Goal: Transaction & Acquisition: Purchase product/service

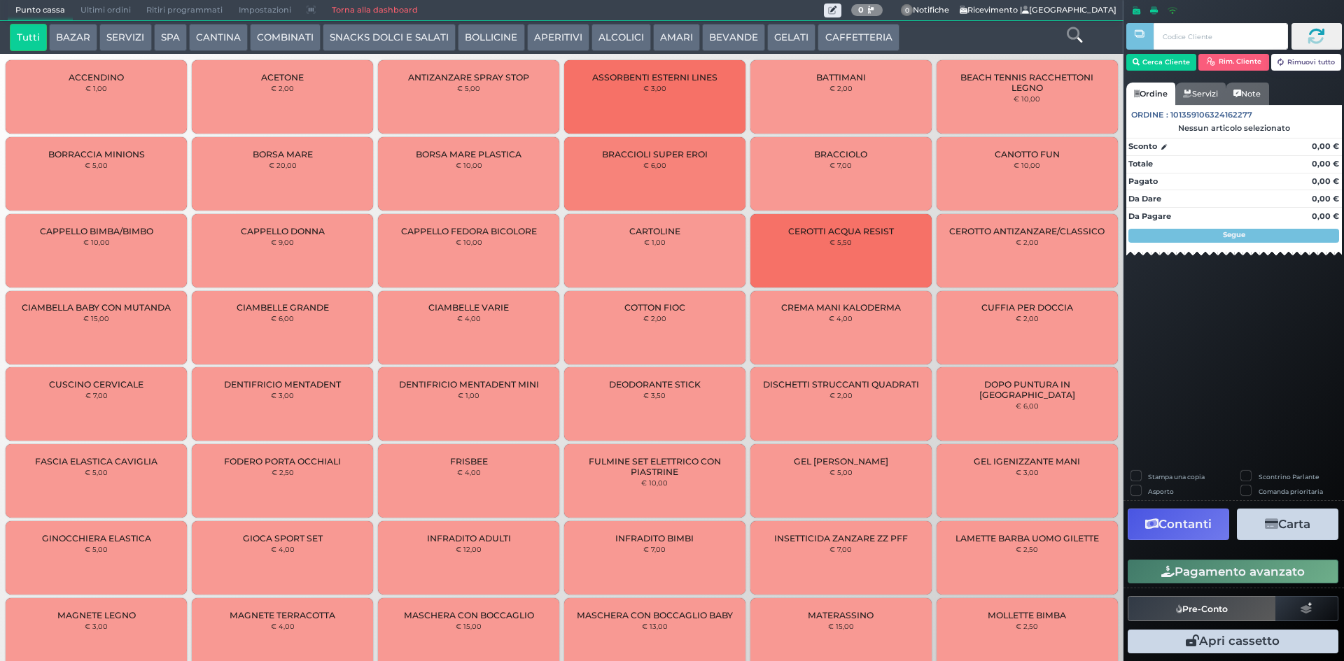
click at [849, 30] on button "CAFFETTERIA" at bounding box center [857, 38] width 81 height 28
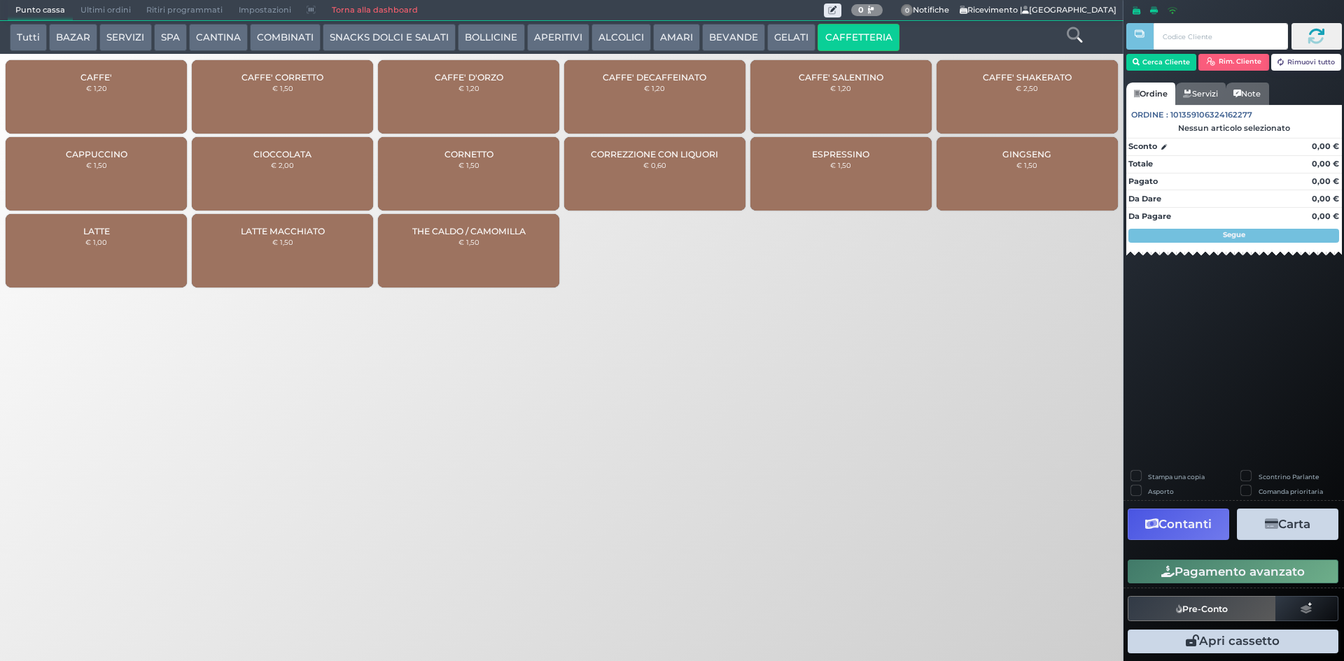
click at [114, 92] on div "CAFFE' € 1,20" at bounding box center [96, 96] width 181 height 73
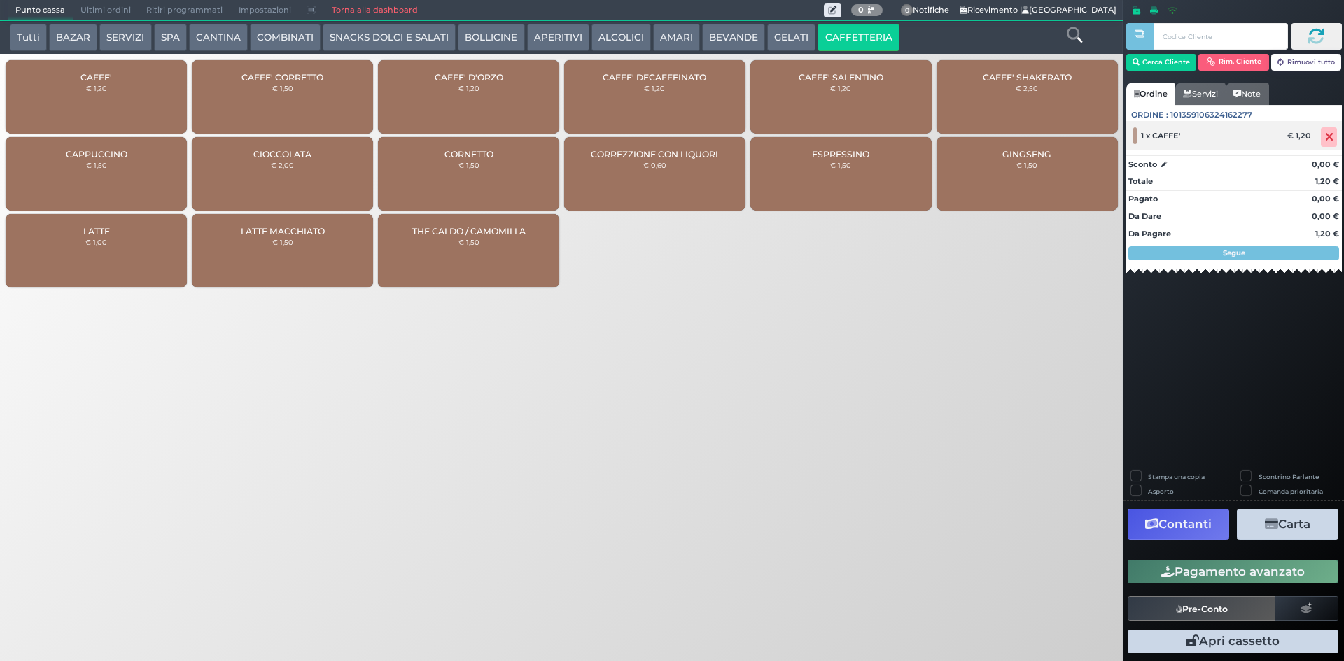
click at [1332, 138] on icon at bounding box center [1329, 137] width 8 height 1
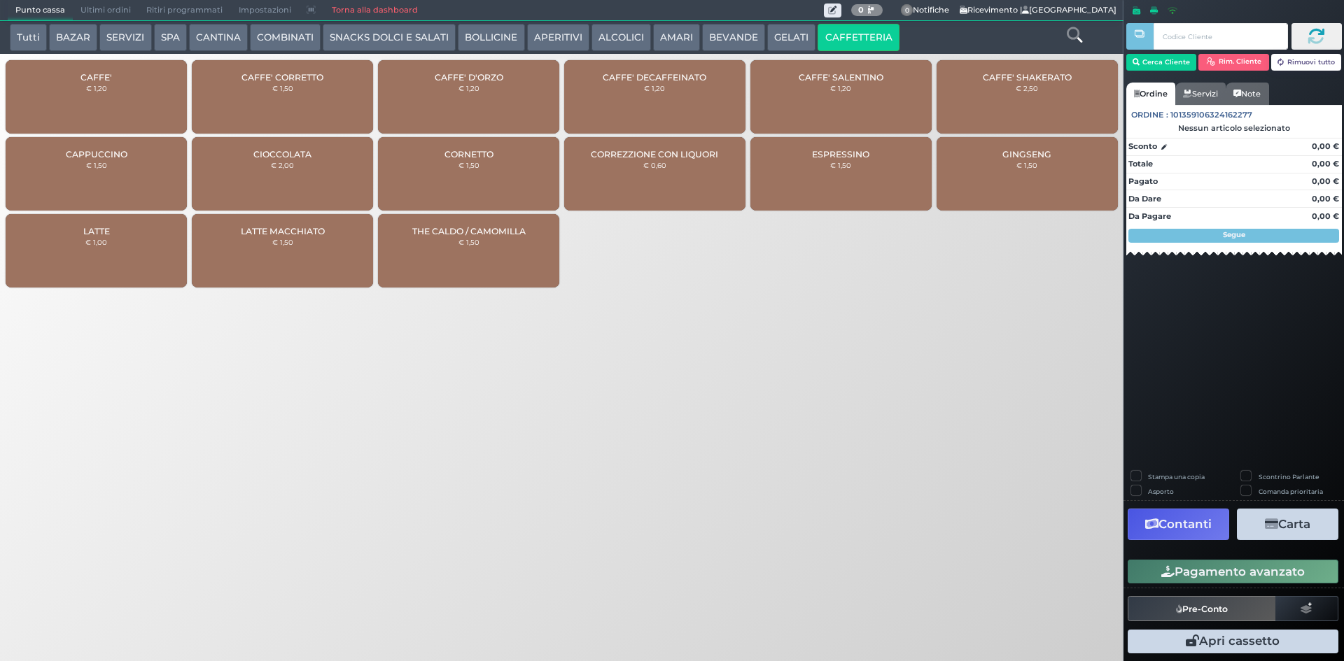
click at [299, 90] on div "CAFFE' CORRETTO € 1,50" at bounding box center [282, 96] width 181 height 73
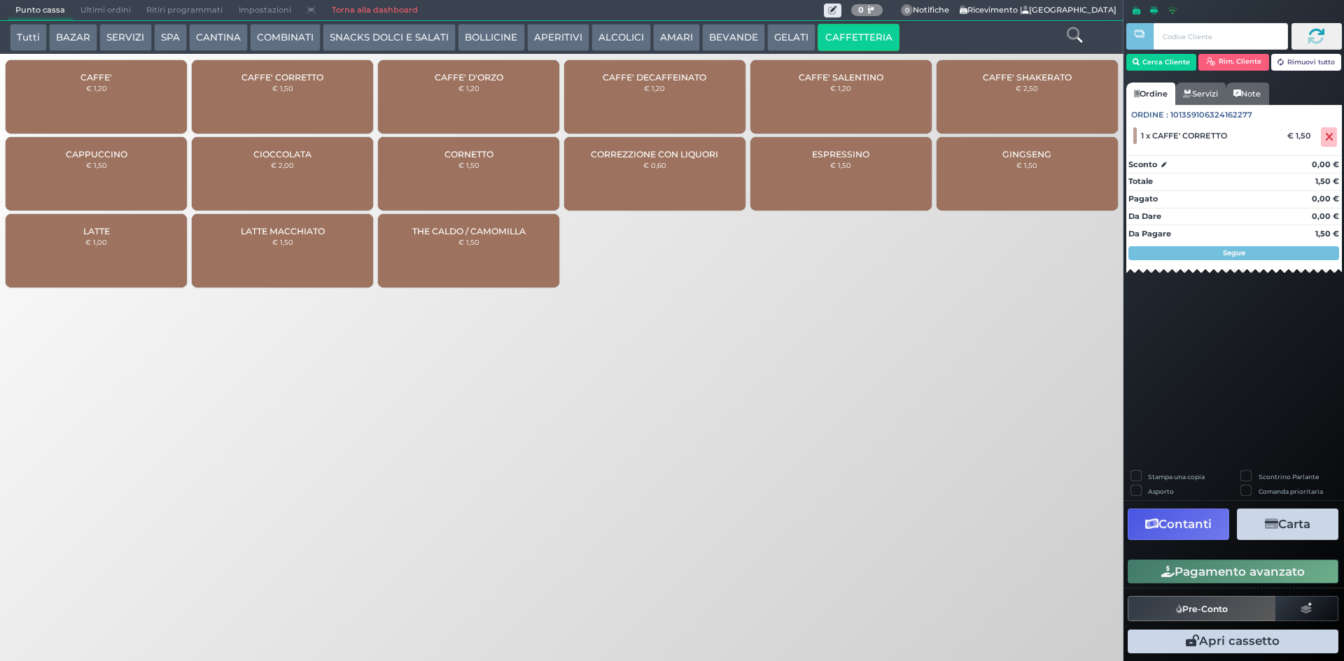
click at [1162, 565] on button "Pagamento avanzato" at bounding box center [1232, 572] width 211 height 24
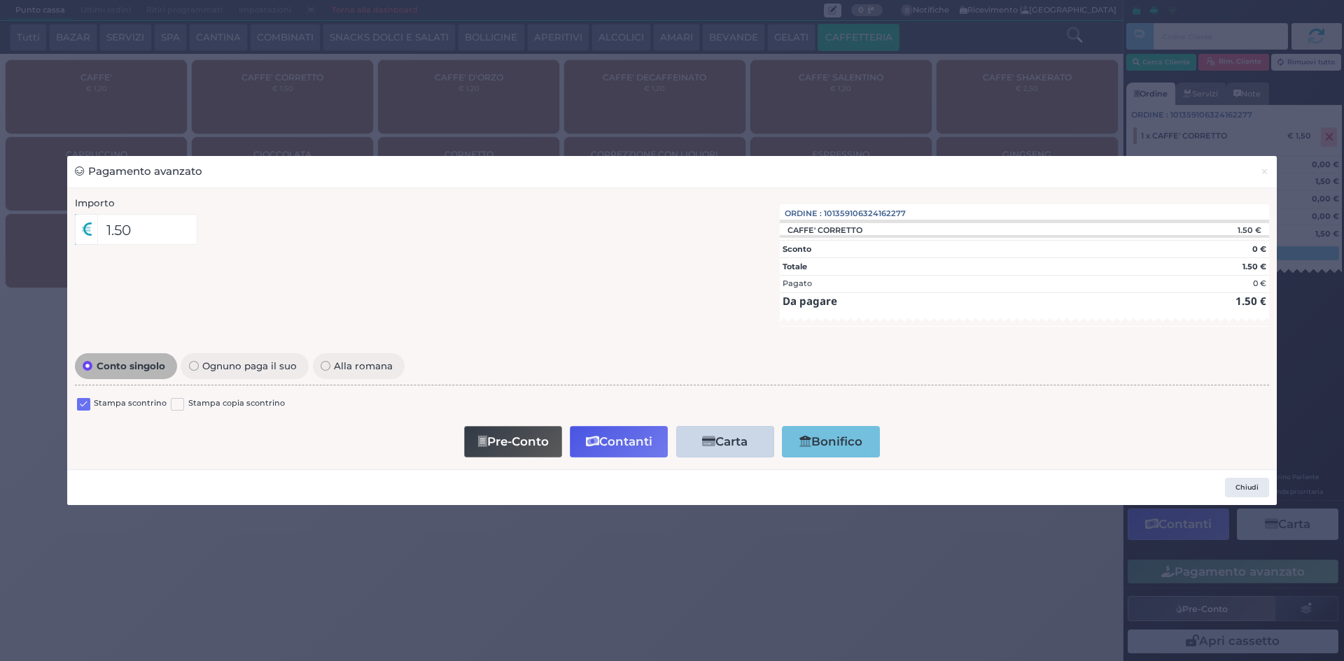
click at [90, 404] on div "Stampa scontrino" at bounding box center [122, 406] width 90 height 17
click at [85, 402] on label at bounding box center [83, 404] width 13 height 13
click at [0, 0] on input "checkbox" at bounding box center [0, 0] width 0 height 0
click at [600, 448] on button "Contanti" at bounding box center [619, 441] width 98 height 31
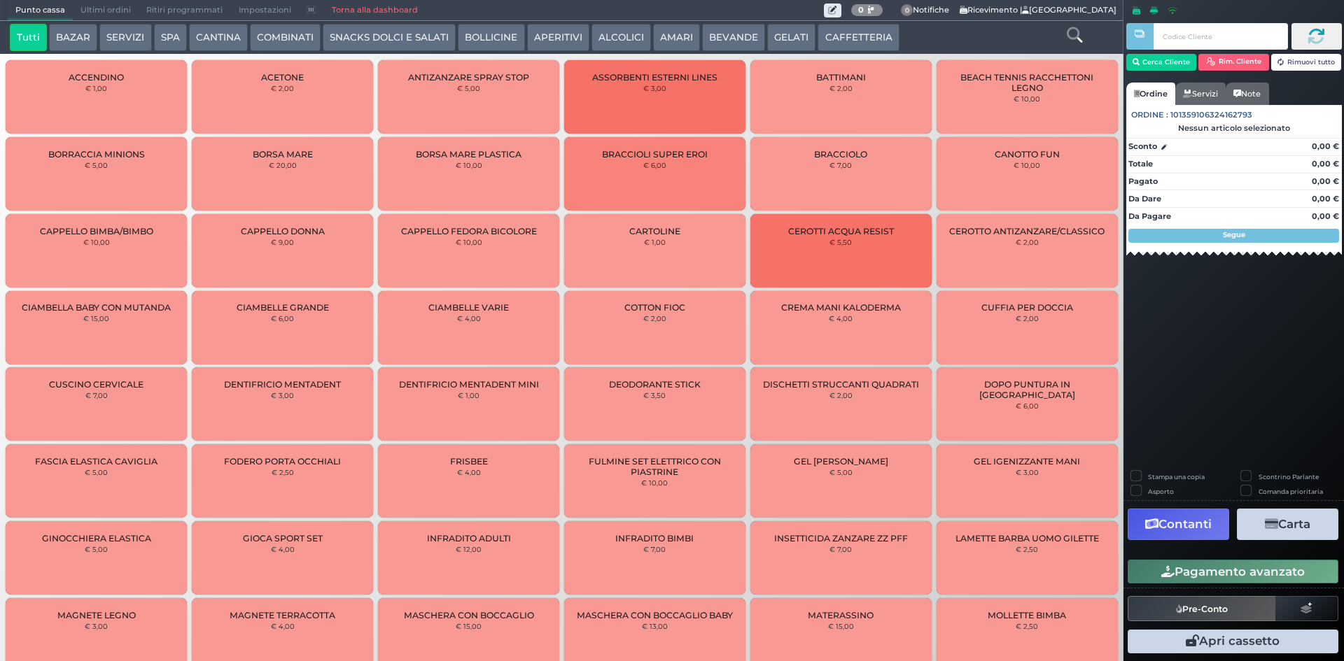
click at [665, 36] on button "AMARI" at bounding box center [676, 38] width 47 height 28
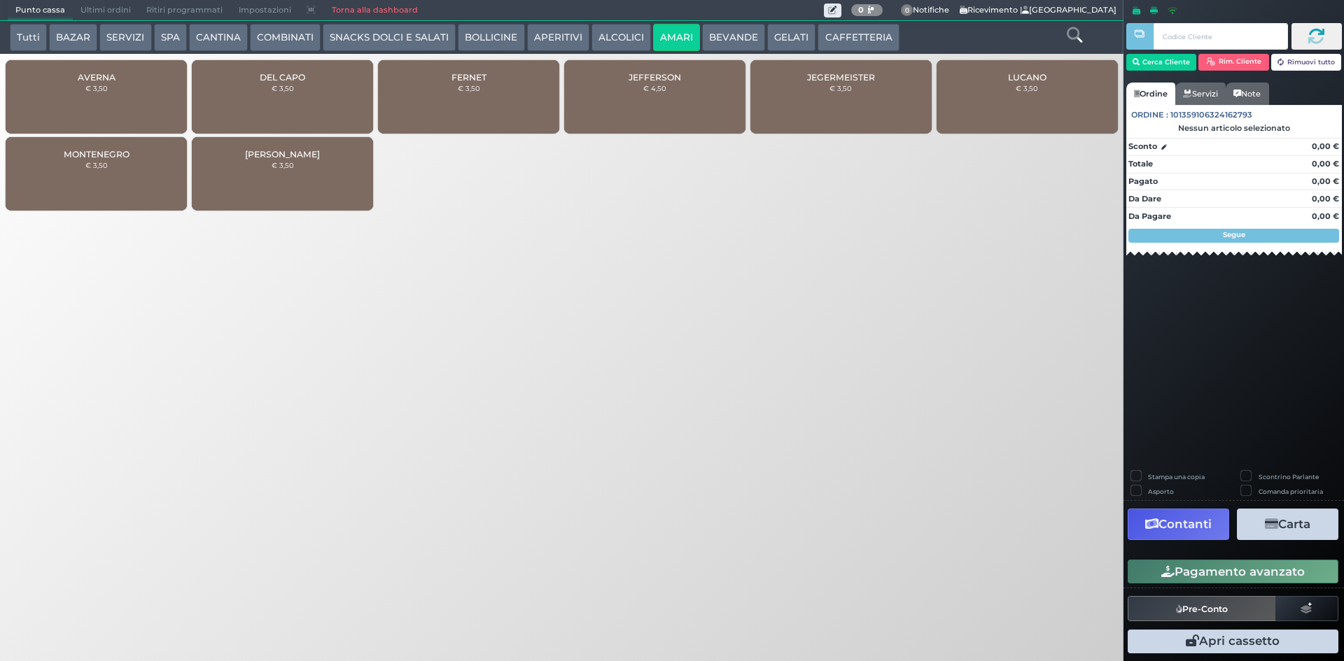
click at [284, 92] on small "€ 3,50" at bounding box center [283, 88] width 22 height 8
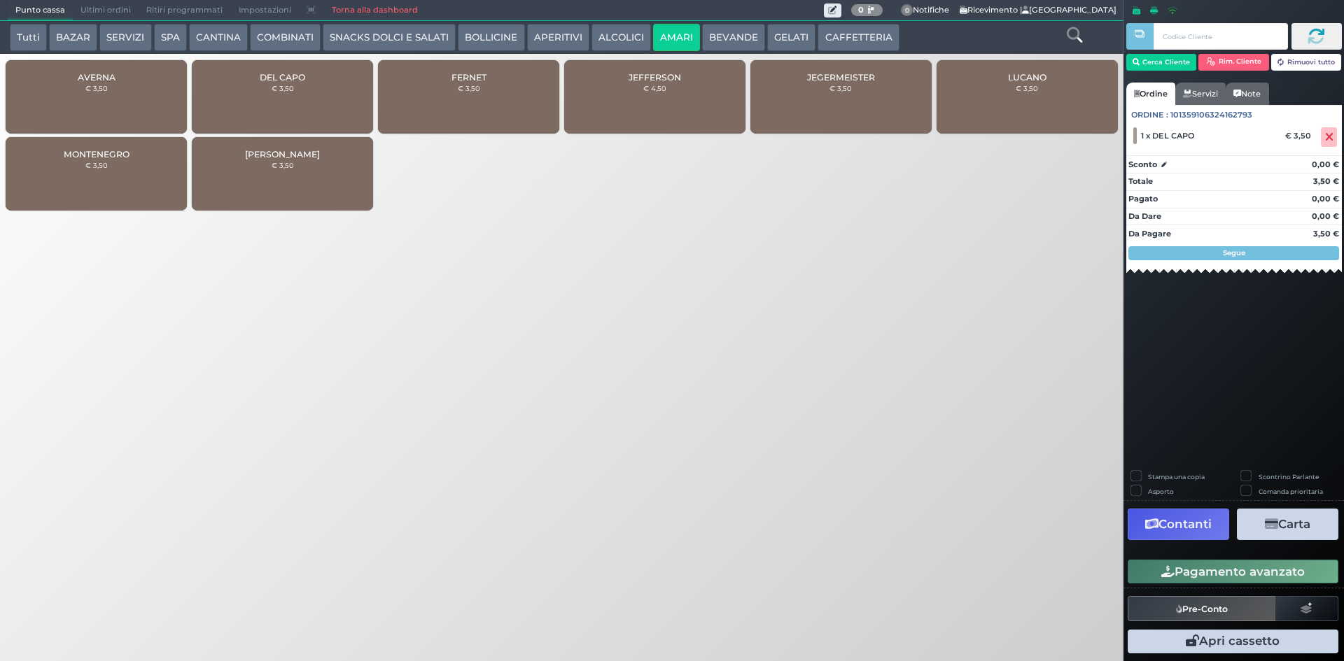
click at [1235, 573] on button "Pagamento avanzato" at bounding box center [1232, 572] width 211 height 24
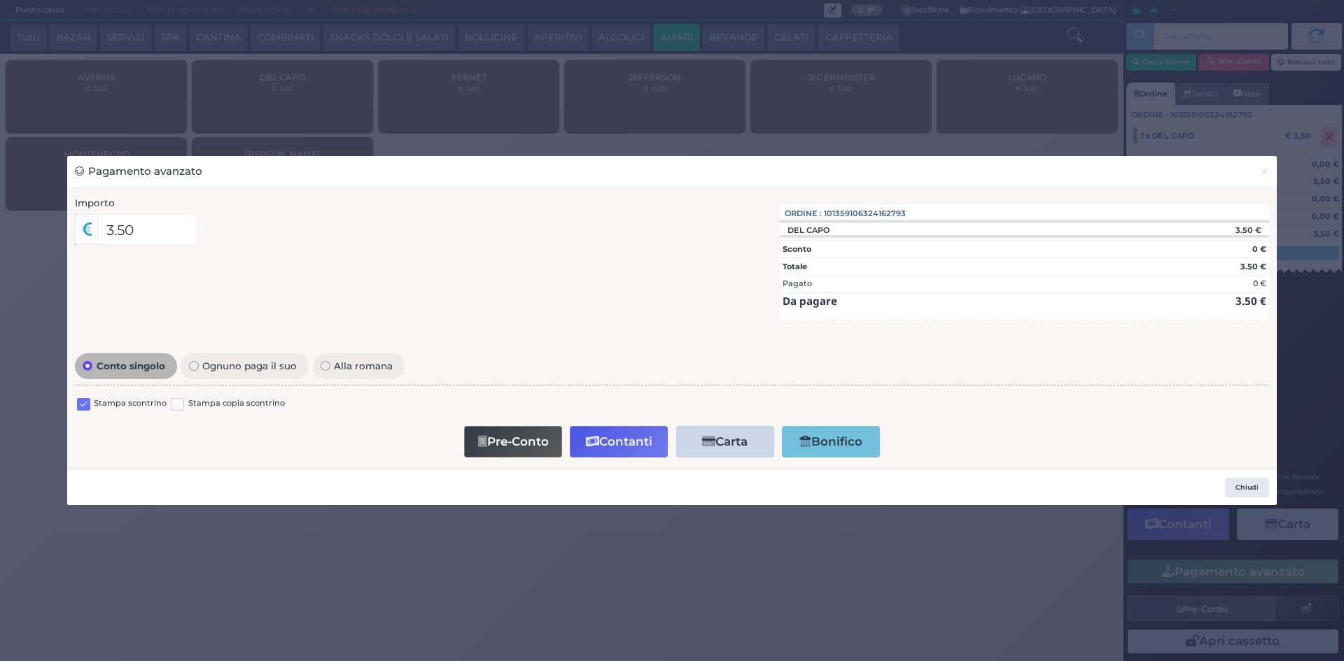
click at [78, 409] on label at bounding box center [83, 404] width 13 height 13
click at [0, 0] on input "checkbox" at bounding box center [0, 0] width 0 height 0
click at [622, 446] on button "Contanti" at bounding box center [619, 441] width 98 height 31
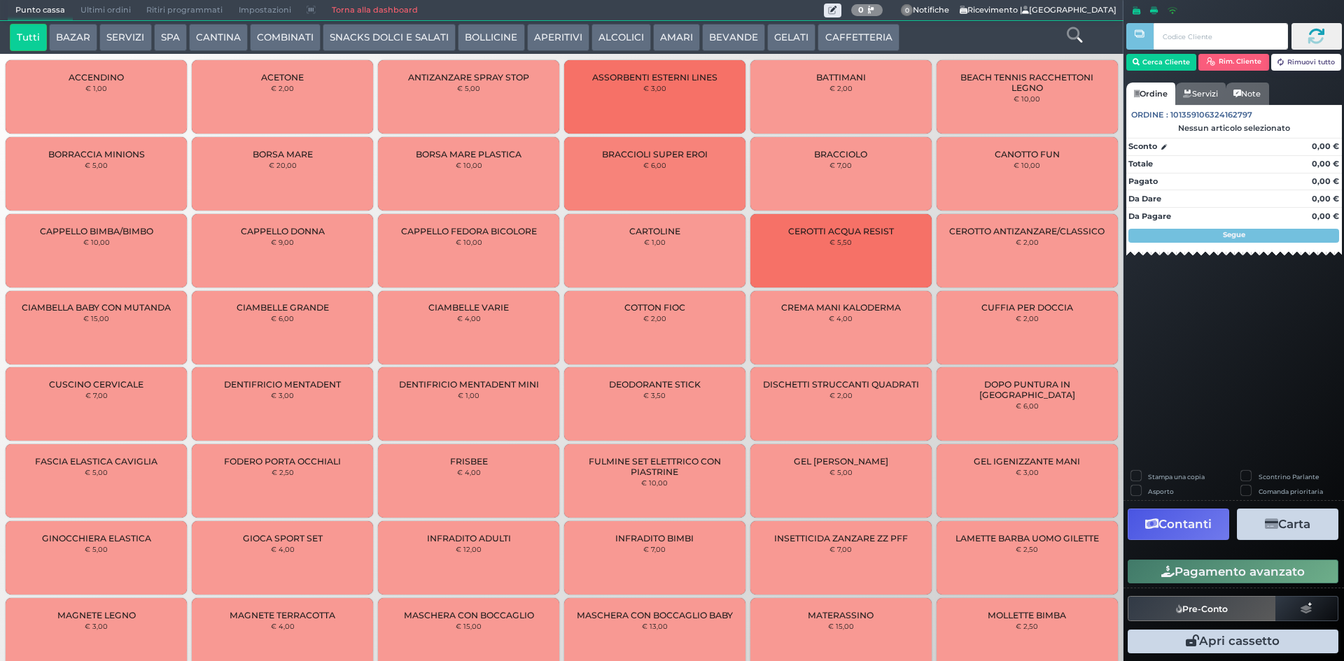
click at [89, 13] on span "Ultimi ordini" at bounding box center [106, 11] width 66 height 20
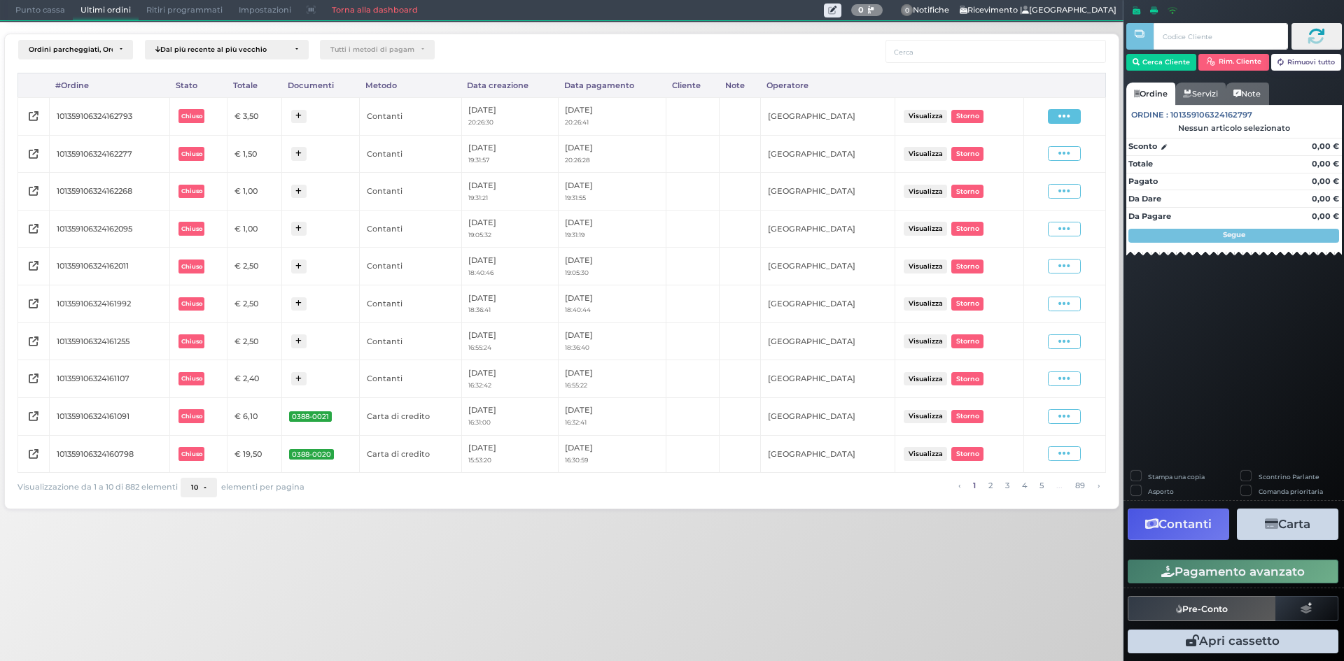
click at [1064, 121] on icon at bounding box center [1064, 116] width 12 height 13
click at [1041, 157] on span "Ristampa Pre-Conto" at bounding box center [1031, 157] width 57 height 24
click at [1064, 152] on icon at bounding box center [1064, 153] width 12 height 13
click at [1029, 188] on span "Ristampa Pre-Conto" at bounding box center [1031, 195] width 57 height 24
click at [55, 10] on span "Punto cassa" at bounding box center [40, 11] width 65 height 20
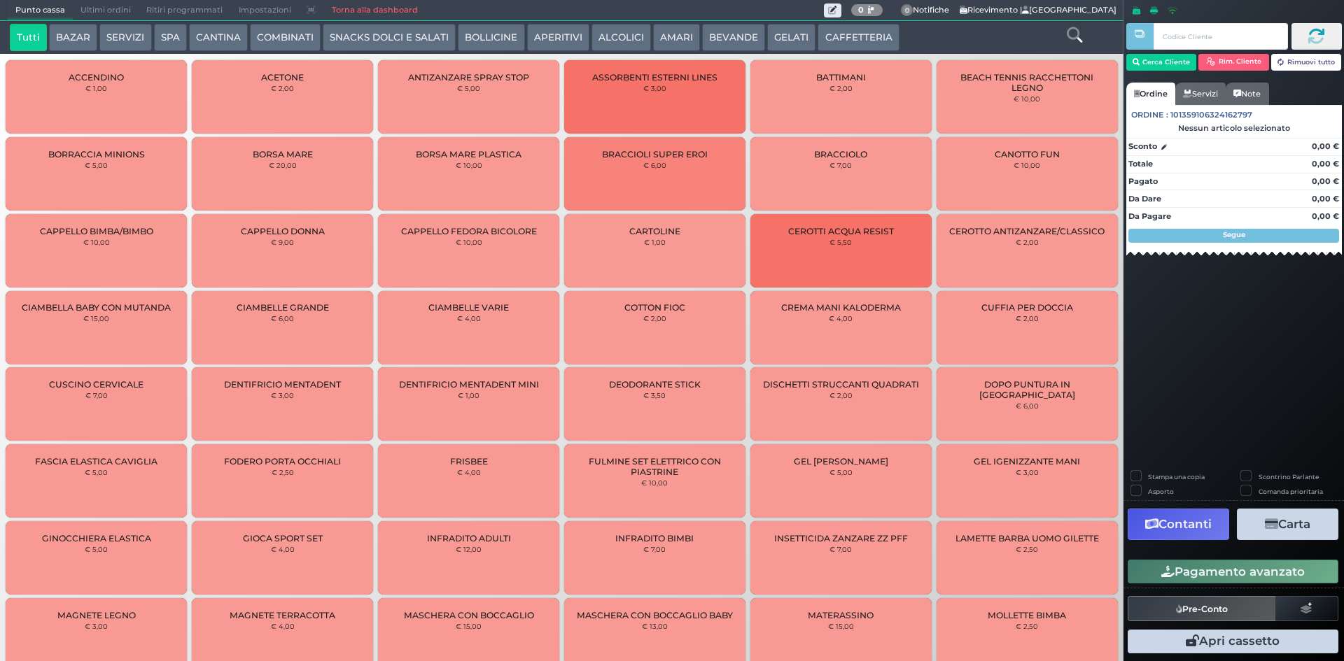
click at [799, 36] on button "GELATI" at bounding box center [791, 38] width 48 height 28
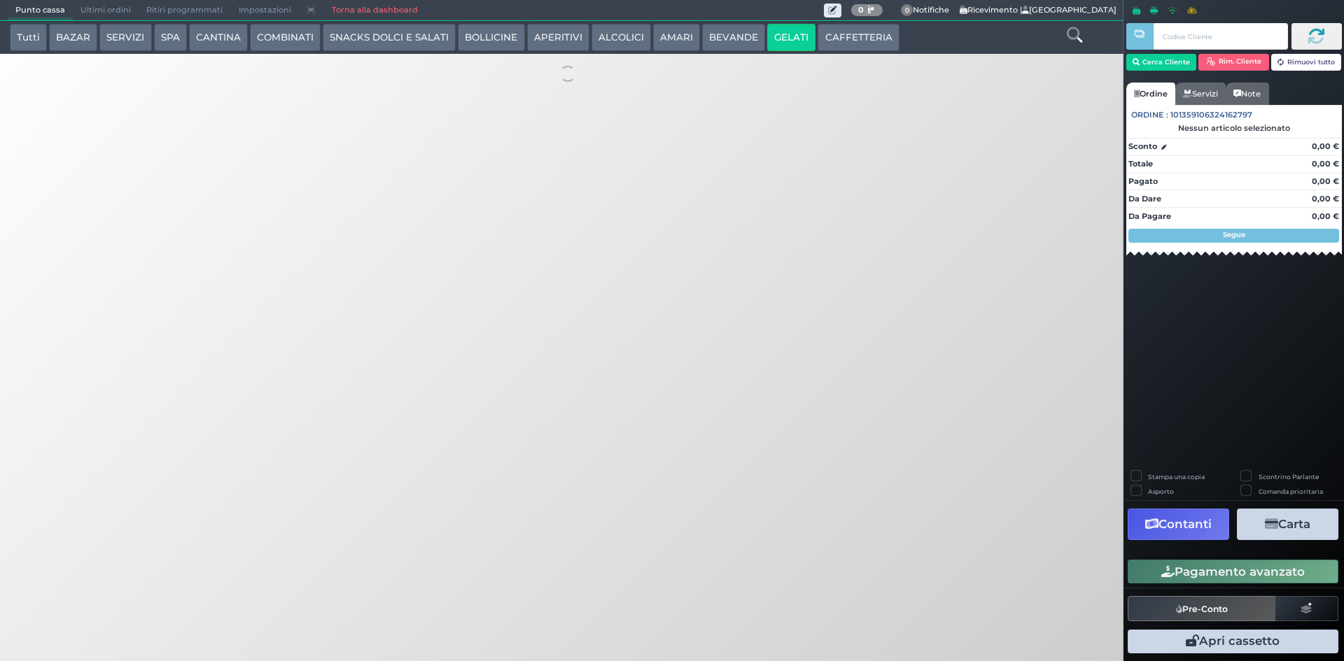
click at [847, 21] on div "Punto cassa Mappa Ultimi ordini Delivery Ritiri programmati Impostazioni Torna …" at bounding box center [561, 10] width 1123 height 21
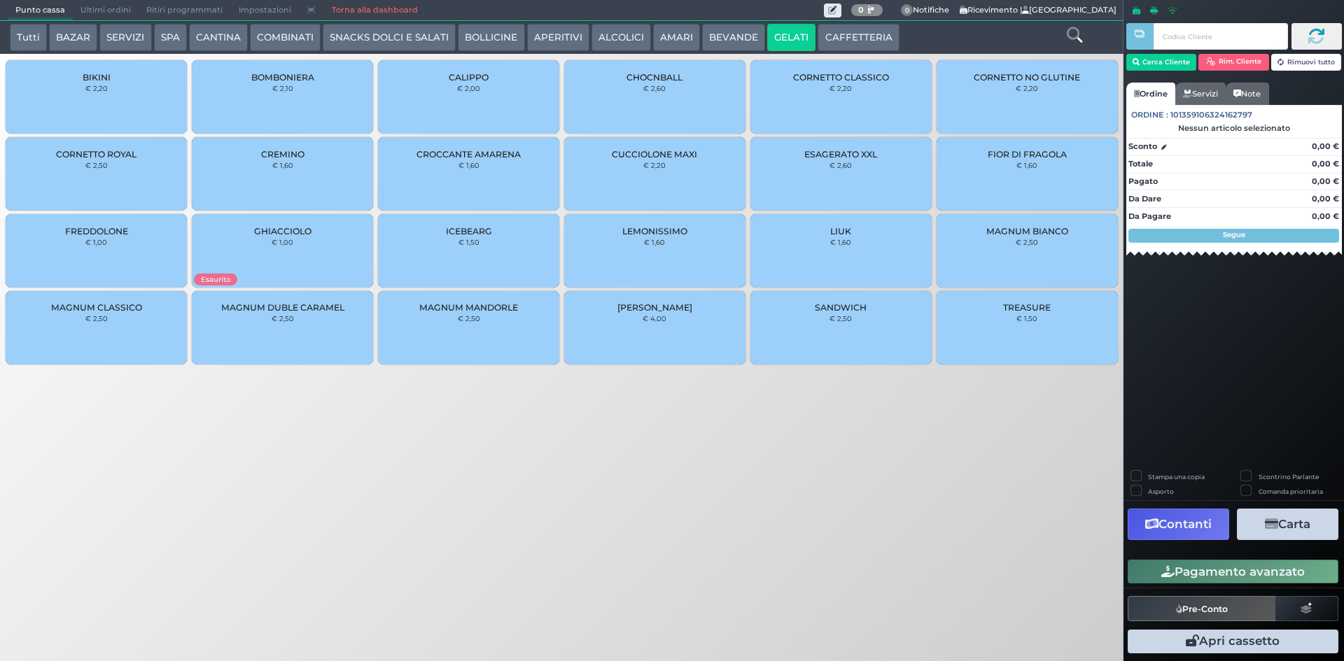
click at [845, 24] on button "CAFFETTERIA" at bounding box center [857, 38] width 81 height 28
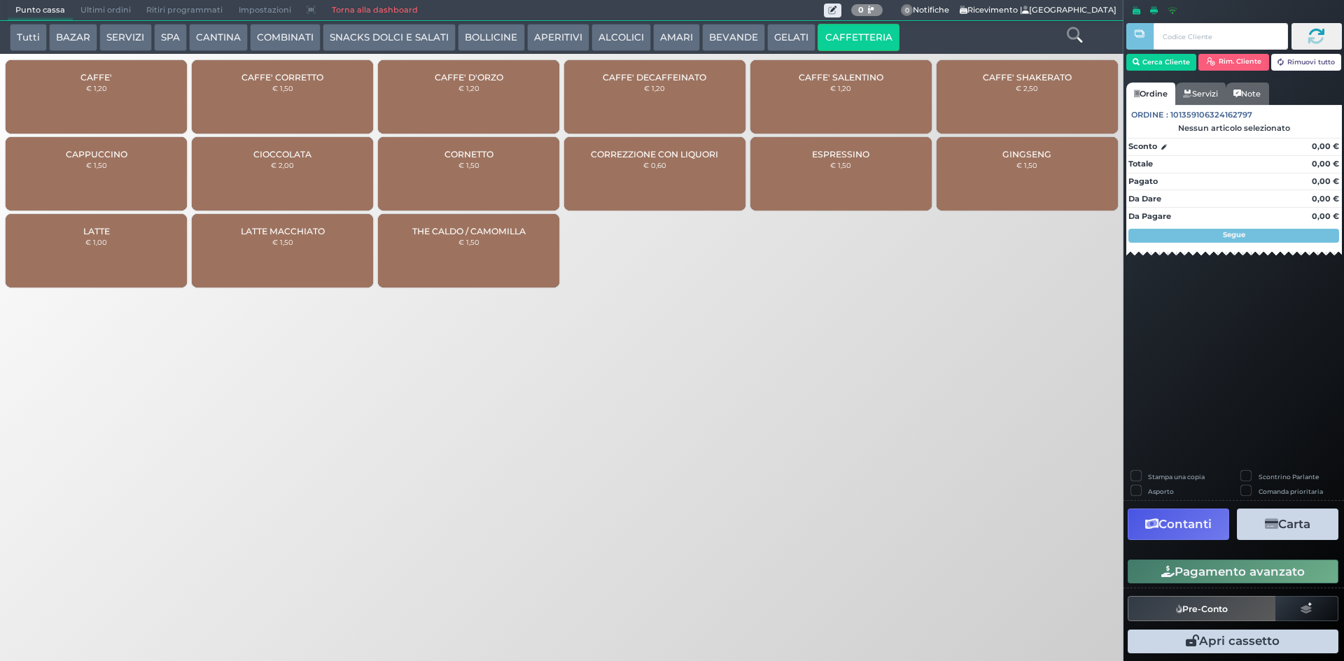
click at [1109, 187] on div "GINGSENG € 1,50" at bounding box center [1026, 173] width 181 height 73
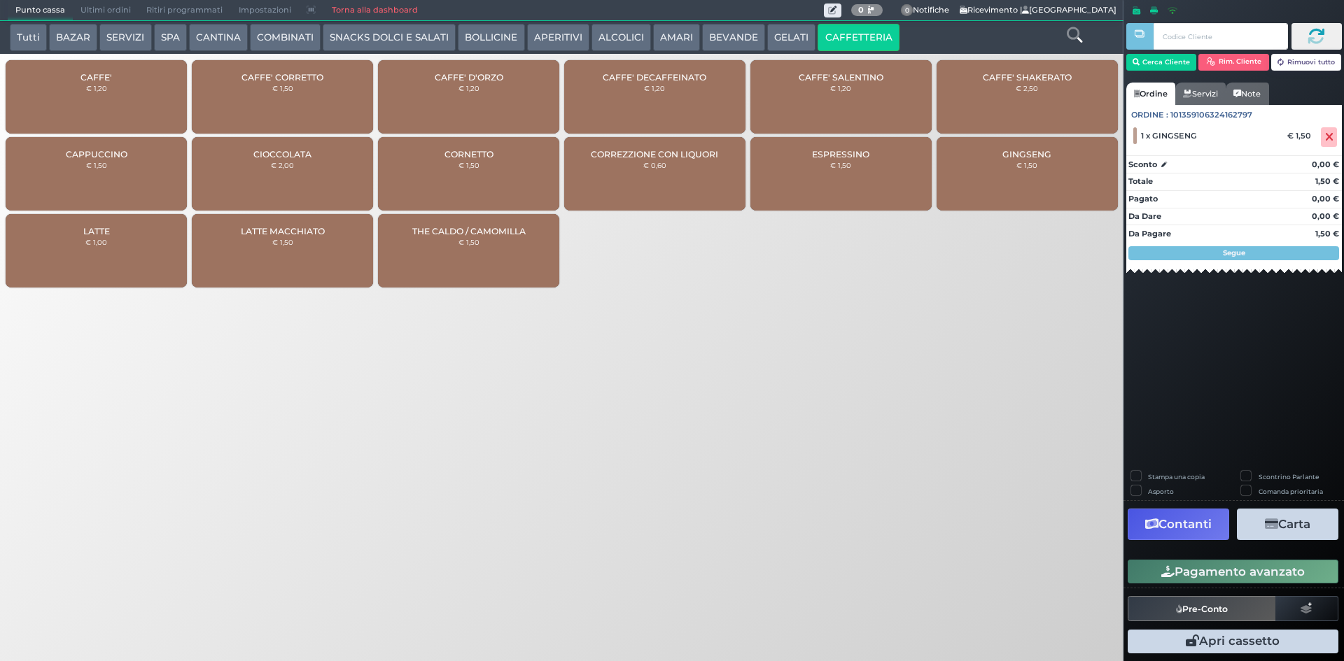
click at [1208, 568] on button "Pagamento avanzato" at bounding box center [1232, 572] width 211 height 24
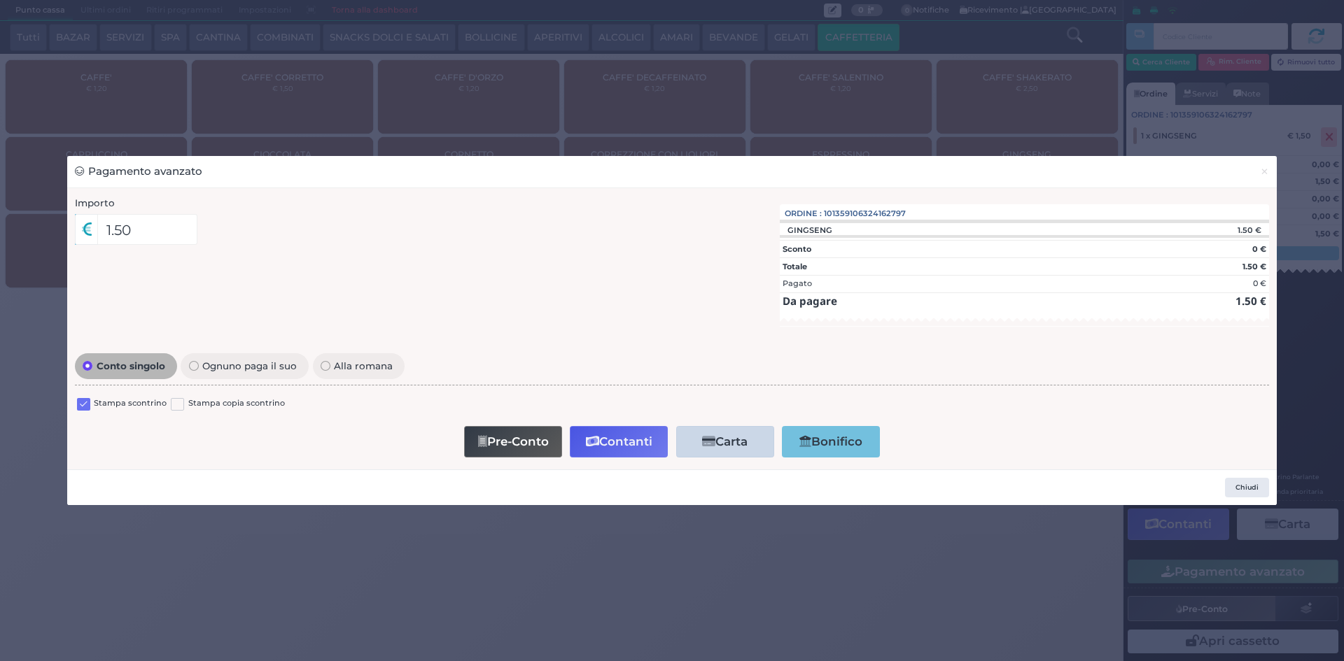
click at [87, 405] on label at bounding box center [83, 404] width 13 height 13
click at [0, 0] on input "checkbox" at bounding box center [0, 0] width 0 height 0
click at [598, 439] on button "Contanti" at bounding box center [619, 441] width 98 height 31
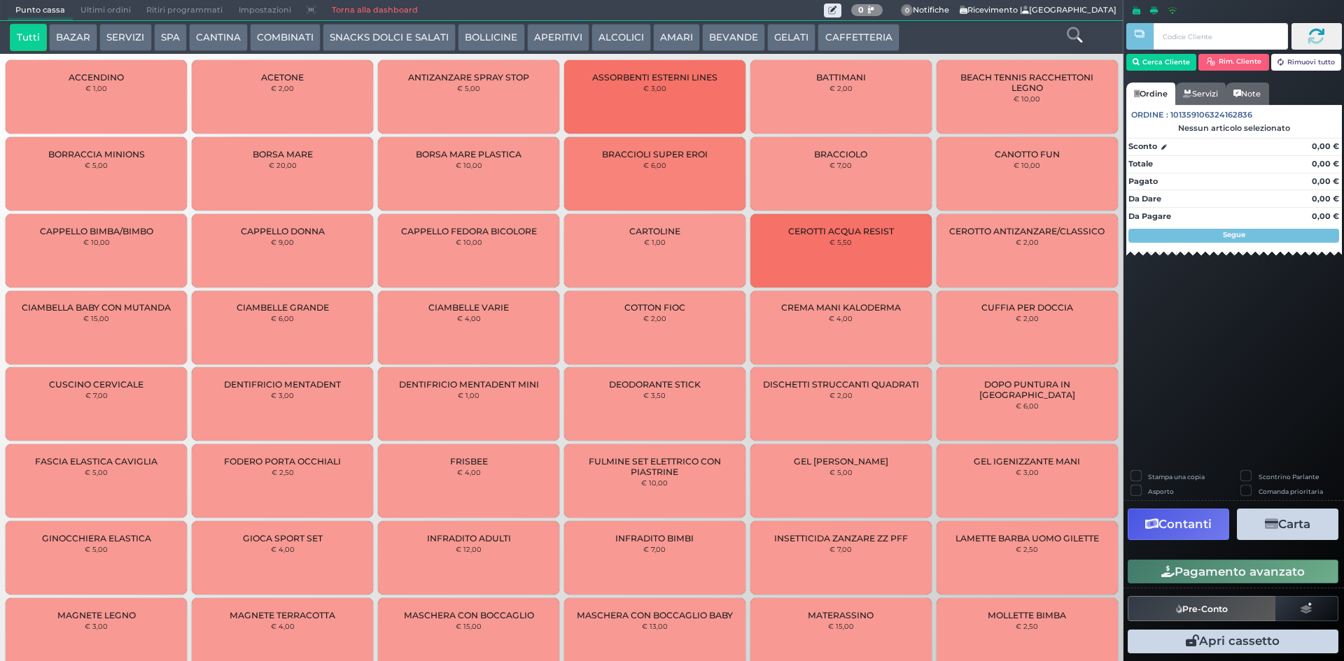
click at [832, 43] on button "CAFFETTERIA" at bounding box center [857, 38] width 81 height 28
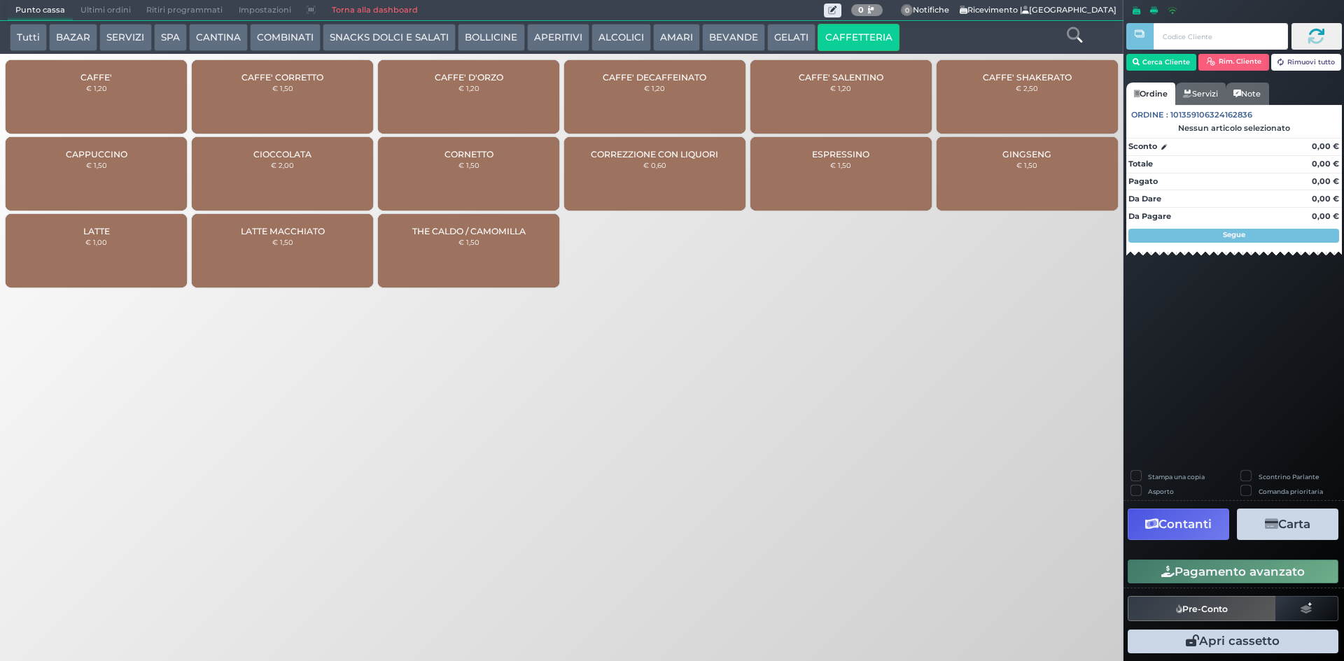
drag, startPoint x: 69, startPoint y: 0, endPoint x: 82, endPoint y: 7, distance: 14.4
click at [70, 1] on span "Punto cassa" at bounding box center [40, 11] width 65 height 20
click at [103, 10] on span "Ultimi ordini" at bounding box center [106, 11] width 66 height 20
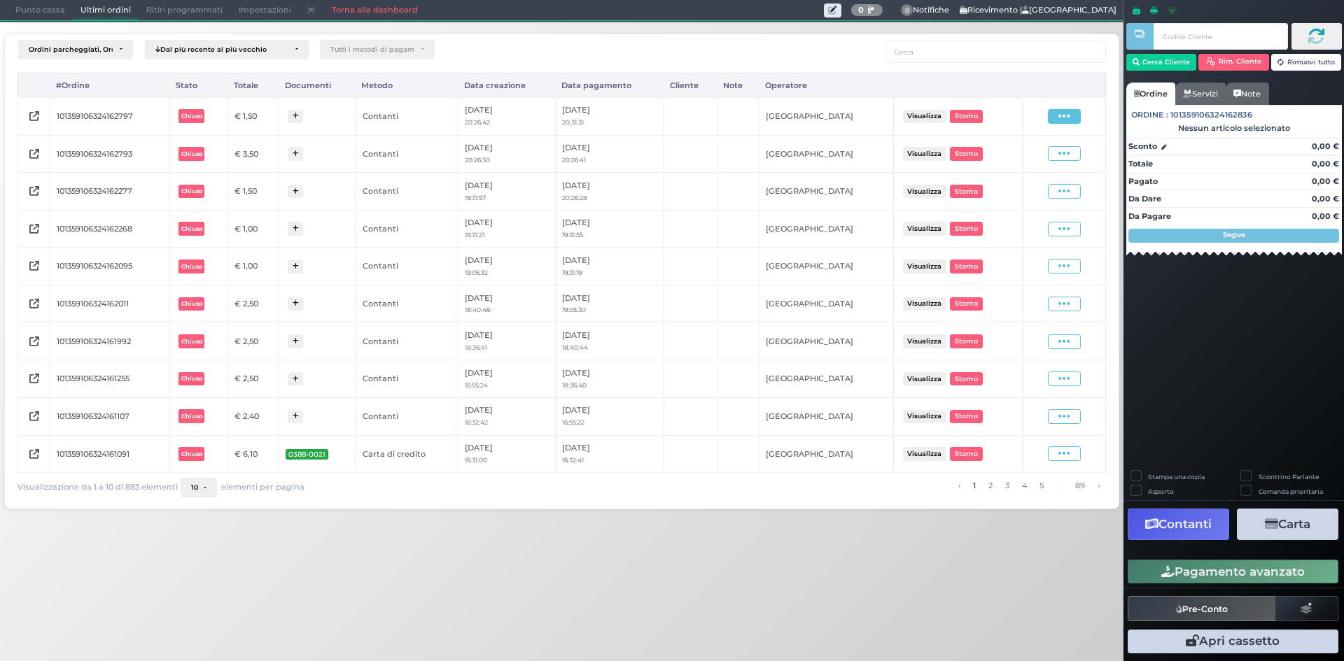
click at [1052, 117] on span at bounding box center [1064, 116] width 33 height 15
click at [1036, 148] on span "Ristampa Pre-Conto" at bounding box center [1030, 157] width 57 height 24
click at [24, 13] on span "Punto cassa" at bounding box center [40, 11] width 65 height 20
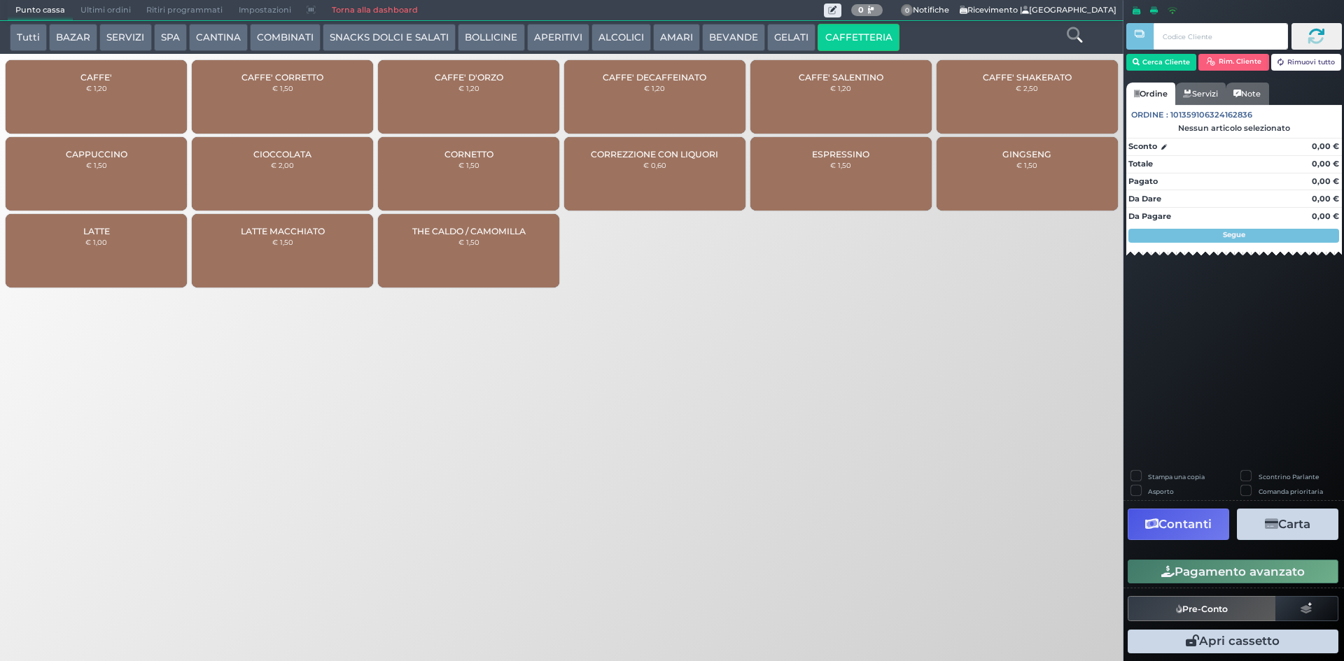
click at [74, 94] on div "CAFFE' € 1,20" at bounding box center [96, 96] width 181 height 73
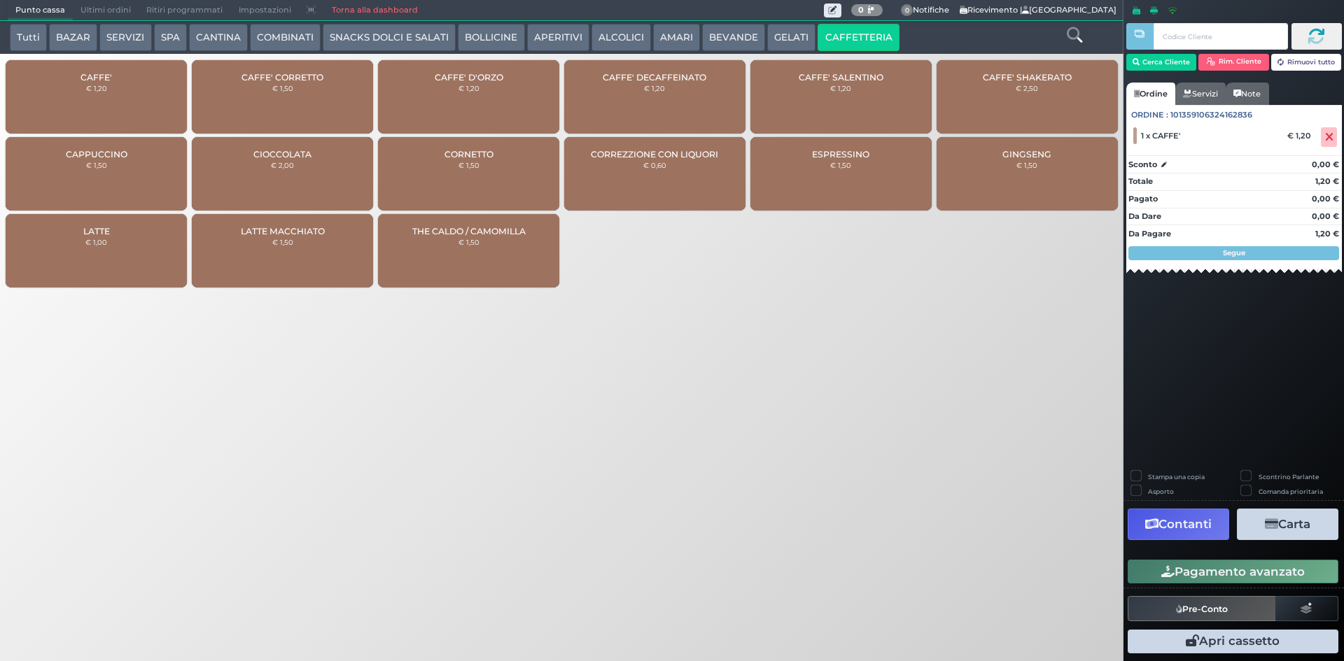
click at [1164, 560] on button "Pagamento avanzato" at bounding box center [1232, 572] width 211 height 24
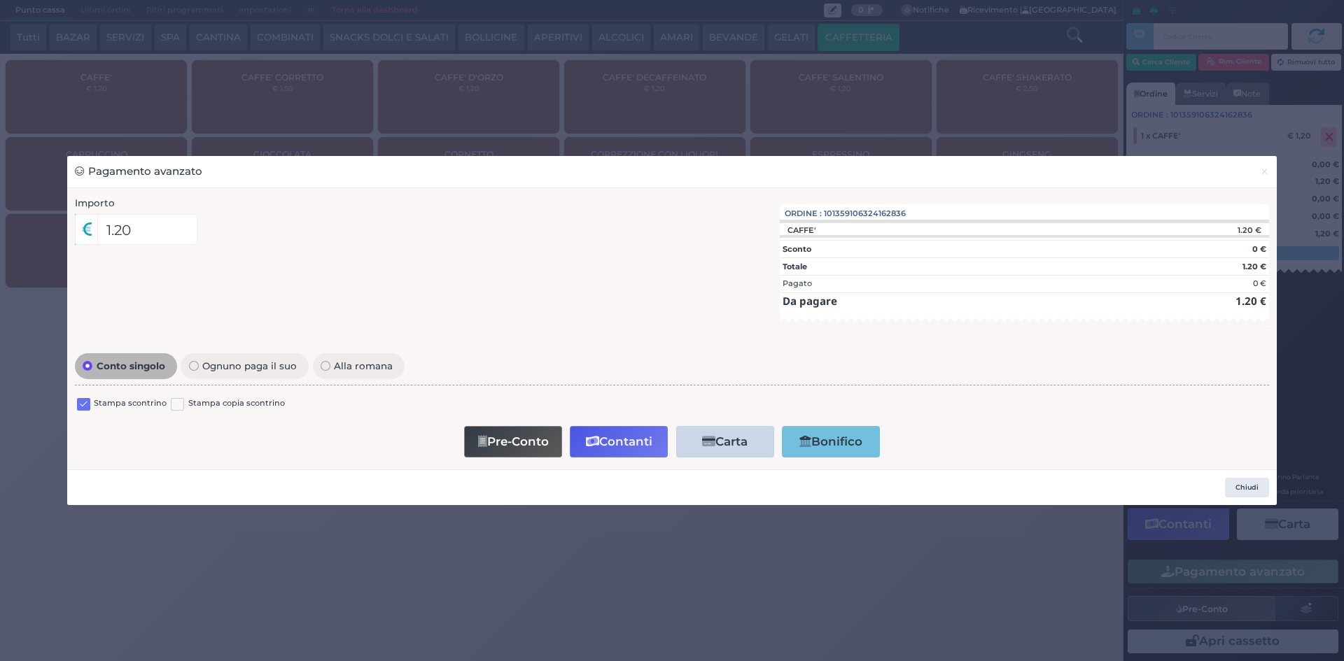
drag, startPoint x: 80, startPoint y: 404, endPoint x: 190, endPoint y: 423, distance: 110.7
click at [80, 404] on label at bounding box center [83, 404] width 13 height 13
click at [0, 0] on input "checkbox" at bounding box center [0, 0] width 0 height 0
click at [496, 444] on button "Pre-Conto" at bounding box center [513, 441] width 98 height 31
click at [1269, 174] on span "×" at bounding box center [1264, 171] width 9 height 15
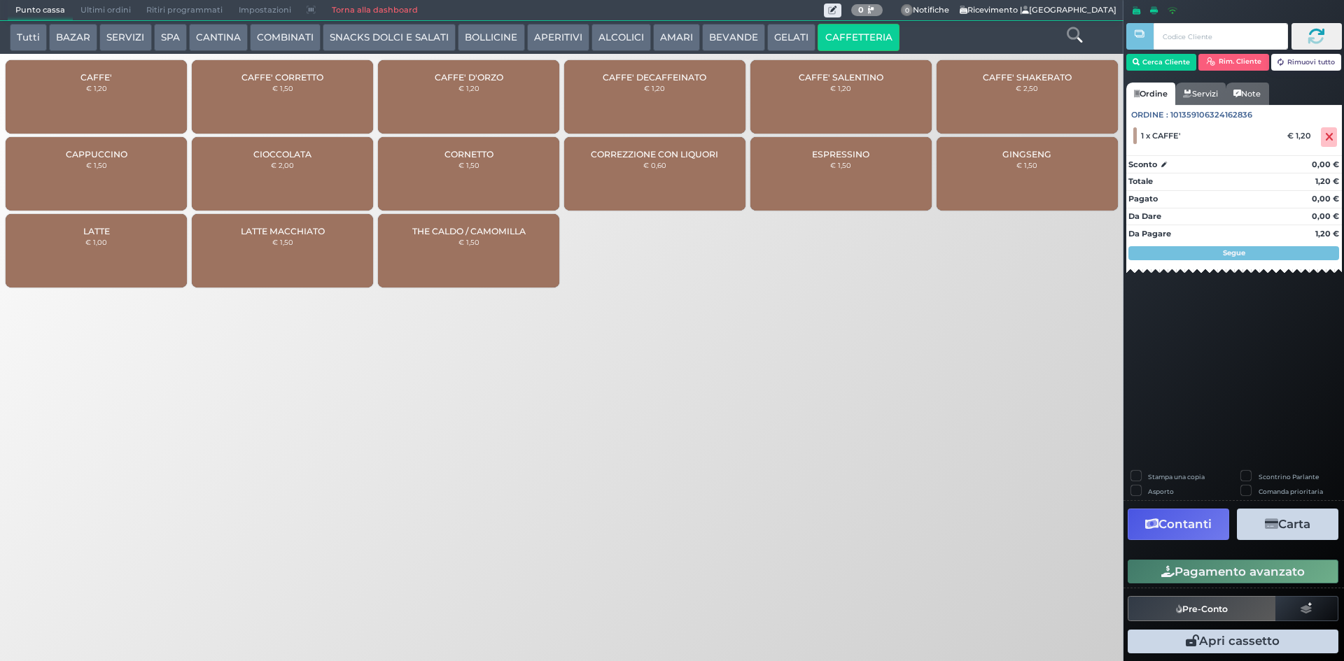
click at [120, 95] on div "CAFFE' € 1,20" at bounding box center [96, 96] width 181 height 73
click at [1197, 565] on button "Pagamento avanzato" at bounding box center [1232, 572] width 211 height 24
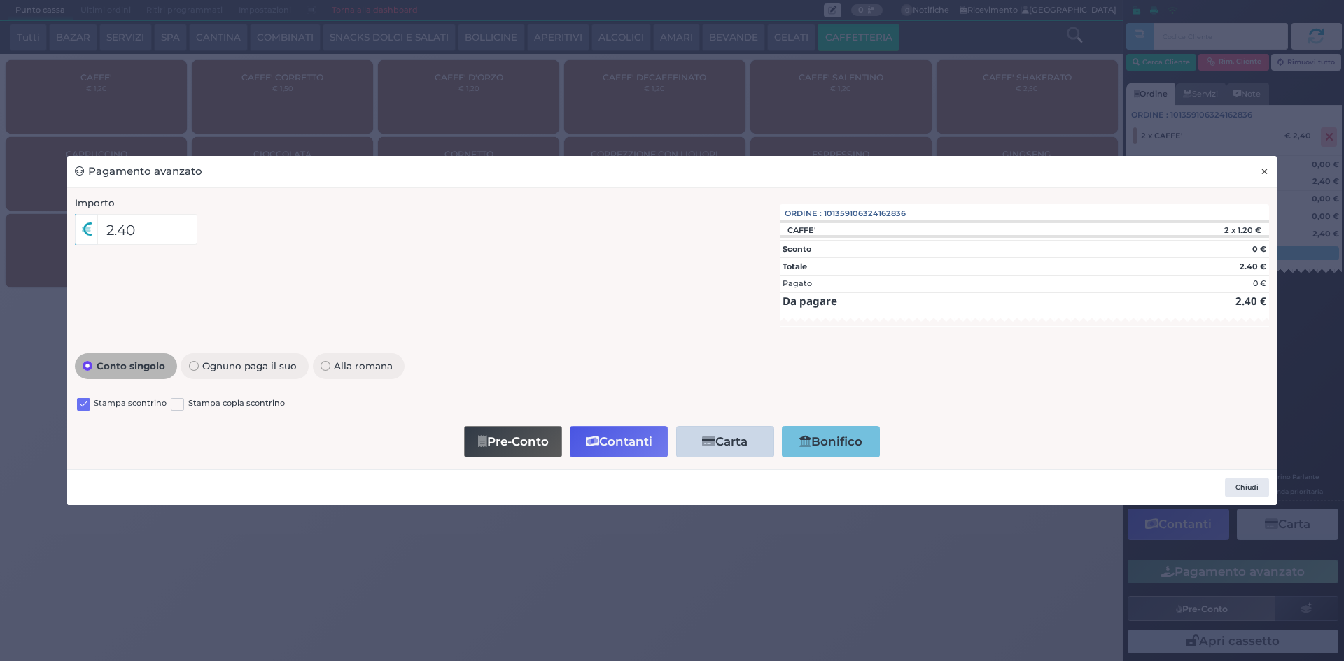
click at [1260, 164] on button "×" at bounding box center [1264, 171] width 24 height 31
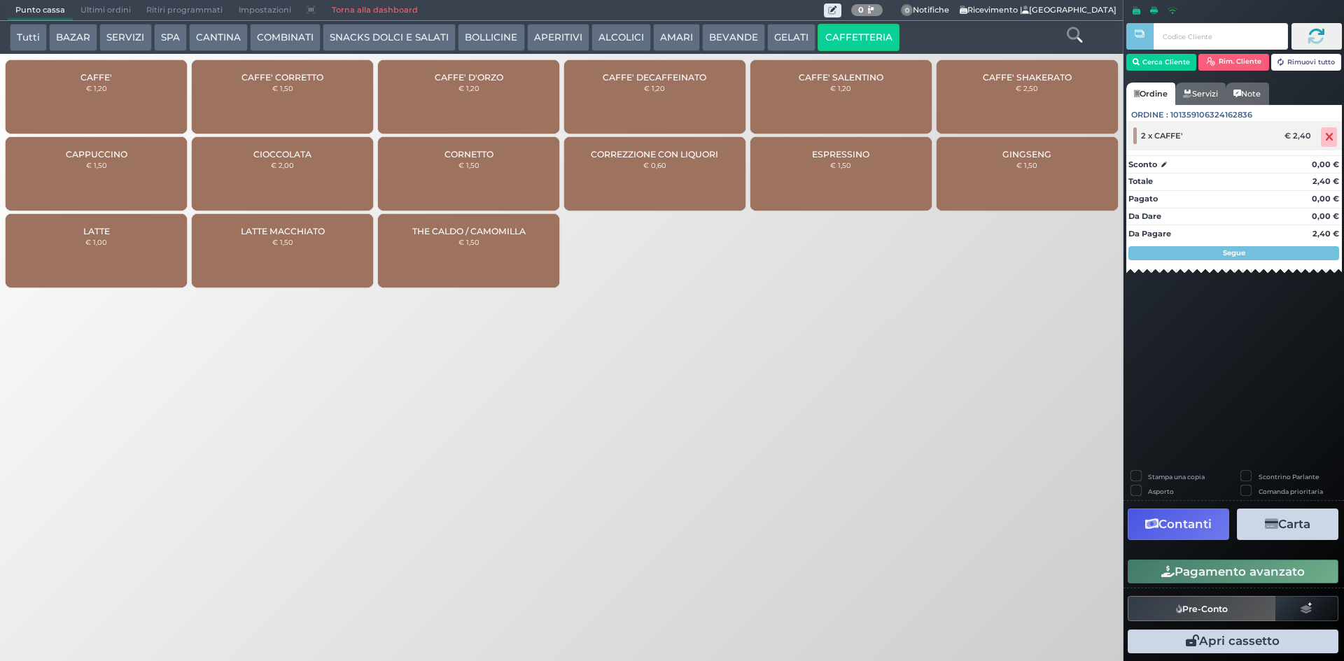
click at [1333, 141] on span at bounding box center [1329, 137] width 16 height 20
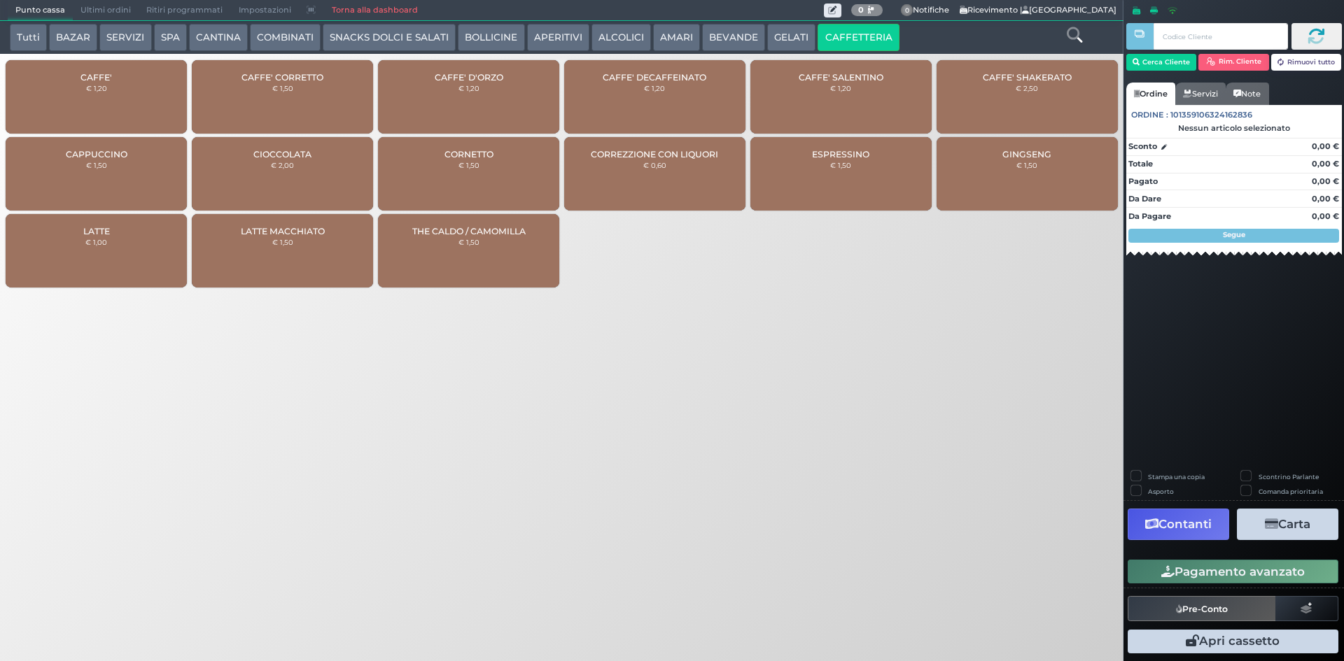
click at [121, 104] on div "CAFFE' € 1,20" at bounding box center [96, 96] width 181 height 73
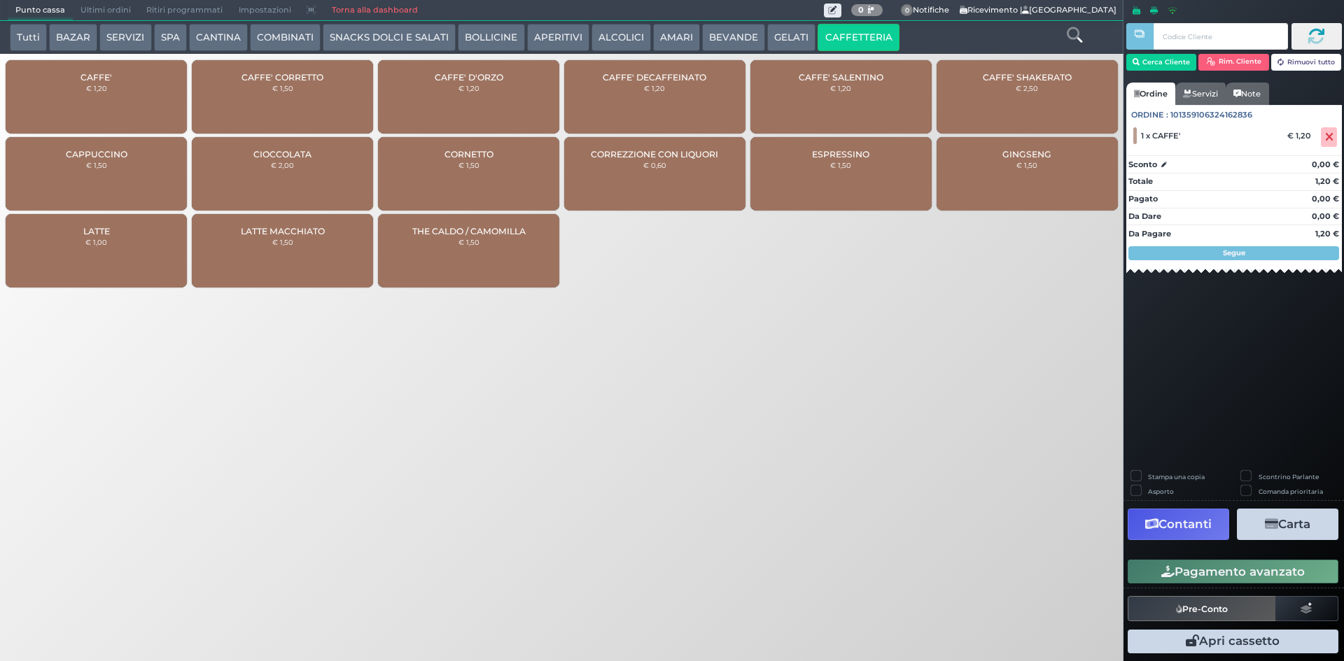
click at [1246, 577] on button "Pagamento avanzato" at bounding box center [1232, 572] width 211 height 24
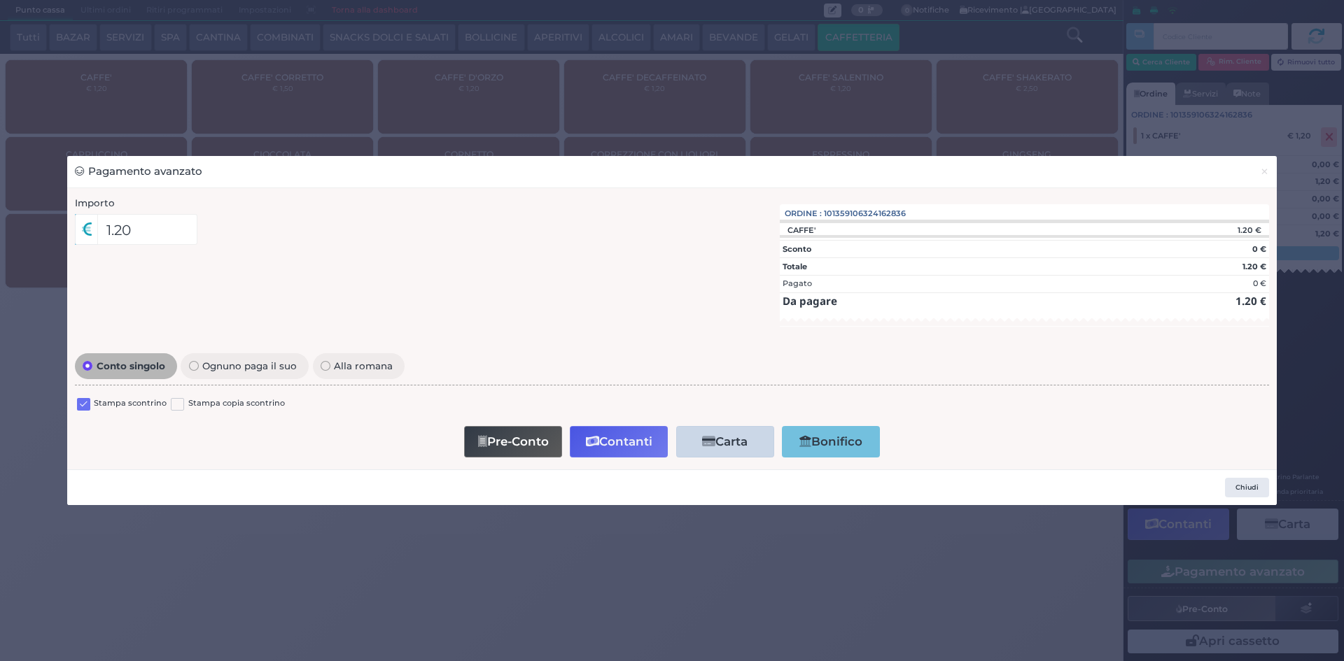
click at [85, 402] on label at bounding box center [83, 404] width 13 height 13
click at [0, 0] on input "checkbox" at bounding box center [0, 0] width 0 height 0
click at [627, 444] on button "Contanti" at bounding box center [619, 441] width 98 height 31
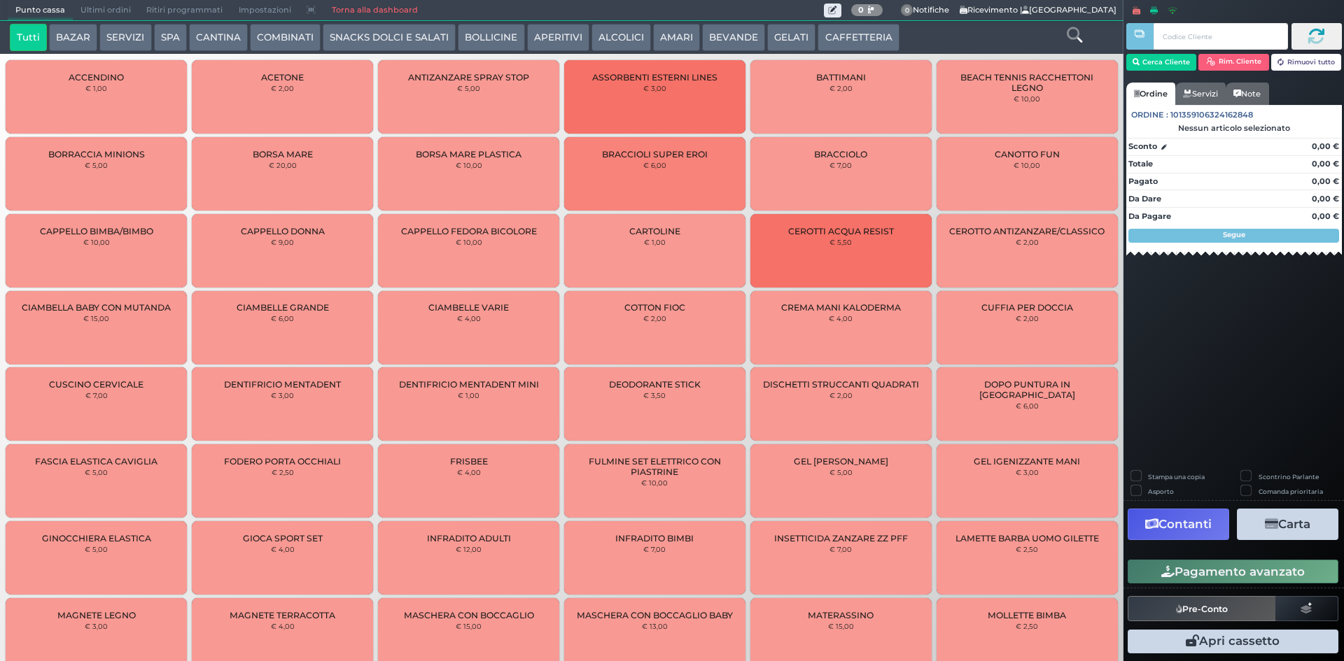
click at [111, 6] on span "Ultimi ordini" at bounding box center [106, 11] width 66 height 20
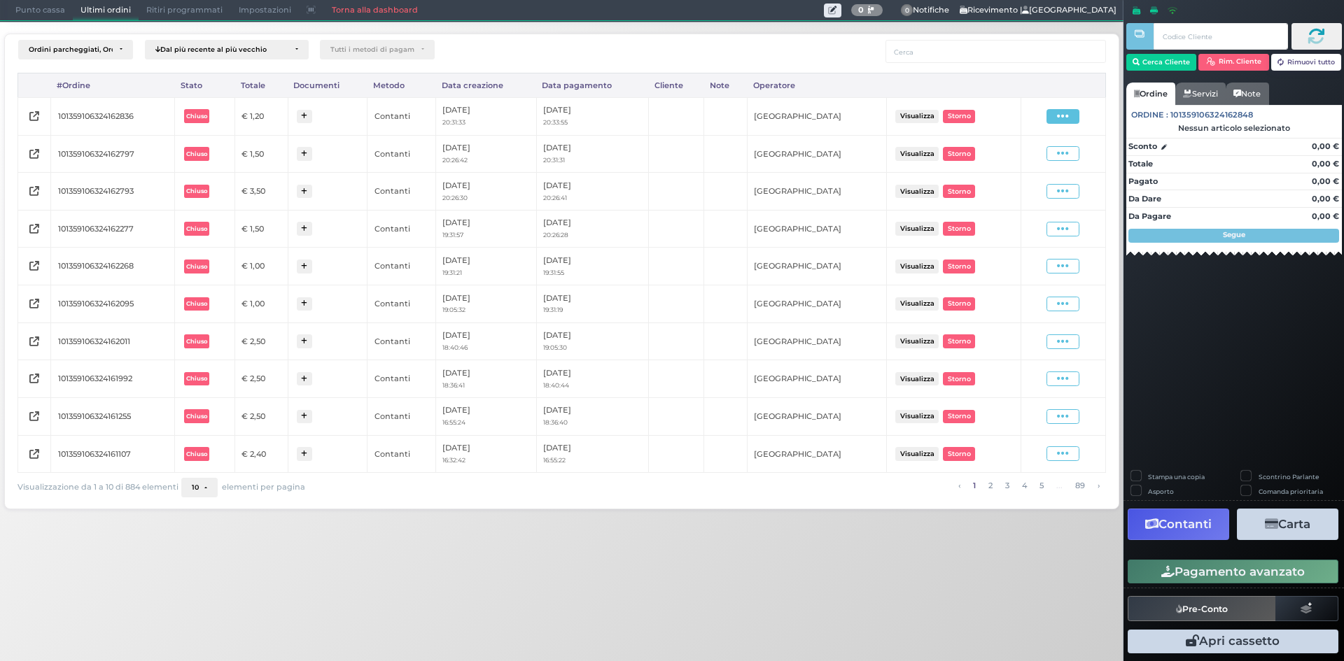
click at [1055, 113] on span at bounding box center [1062, 116] width 33 height 15
click at [1029, 150] on span "Ristampa Pre-Conto" at bounding box center [1029, 157] width 57 height 24
click at [44, 3] on span "Punto cassa" at bounding box center [40, 11] width 65 height 20
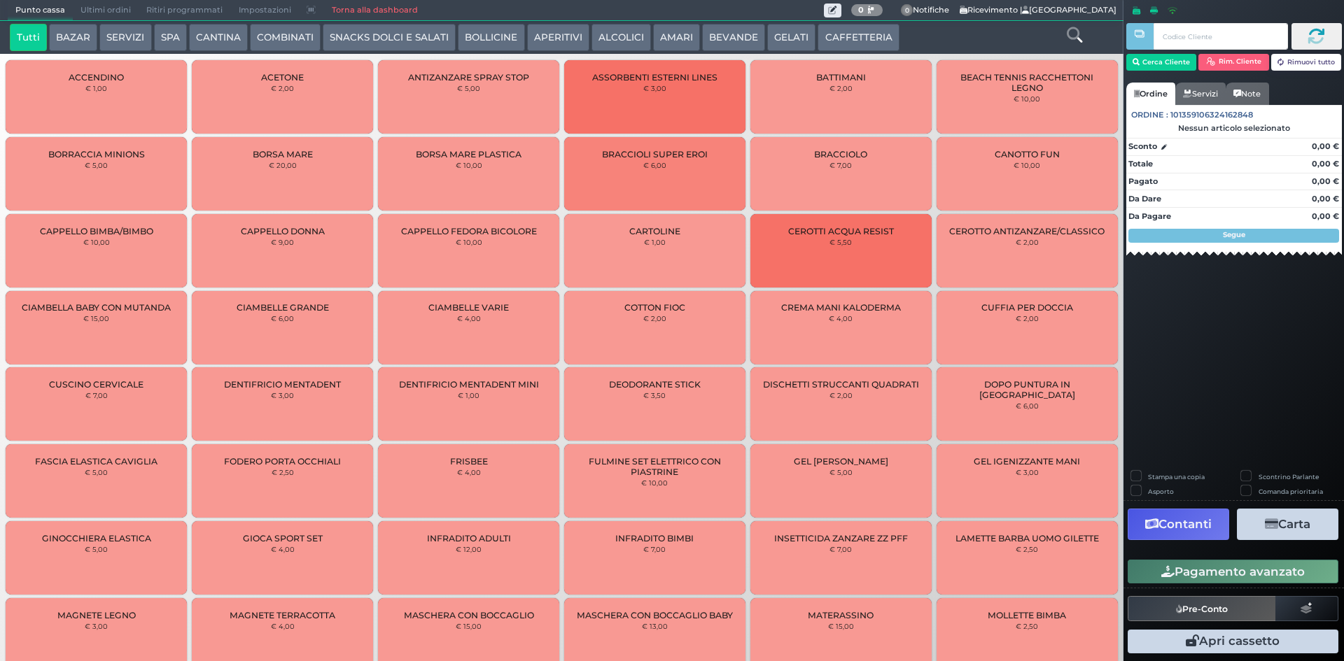
click at [841, 34] on button "CAFFETTERIA" at bounding box center [857, 38] width 81 height 28
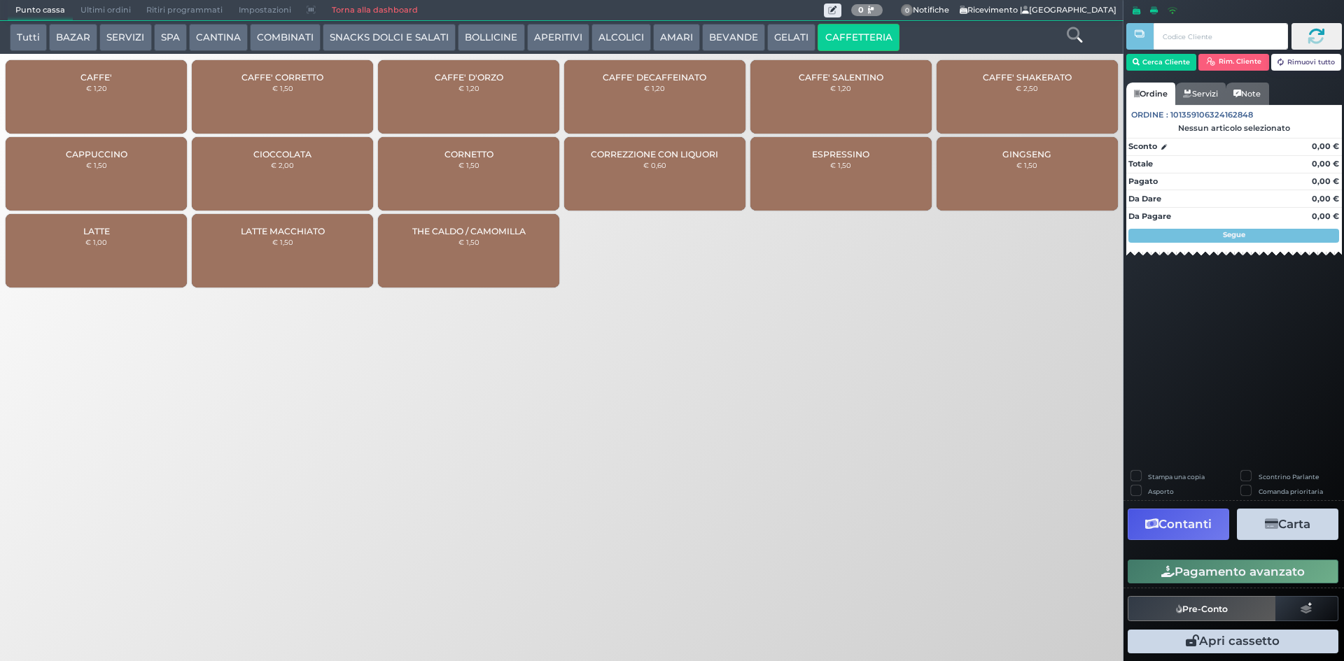
click at [76, 80] on div "CAFFE' € 1,20" at bounding box center [96, 96] width 181 height 73
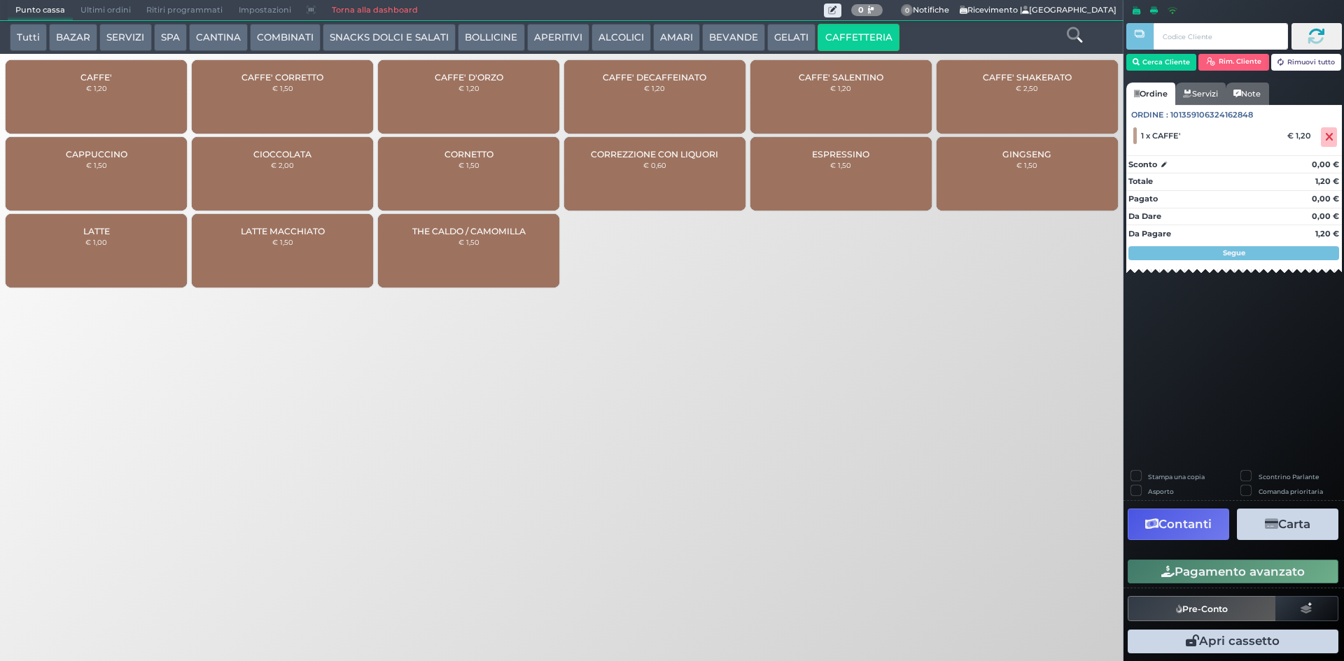
click at [631, 95] on div "CAFFE' DECAFFEINATO € 1,20" at bounding box center [654, 96] width 181 height 73
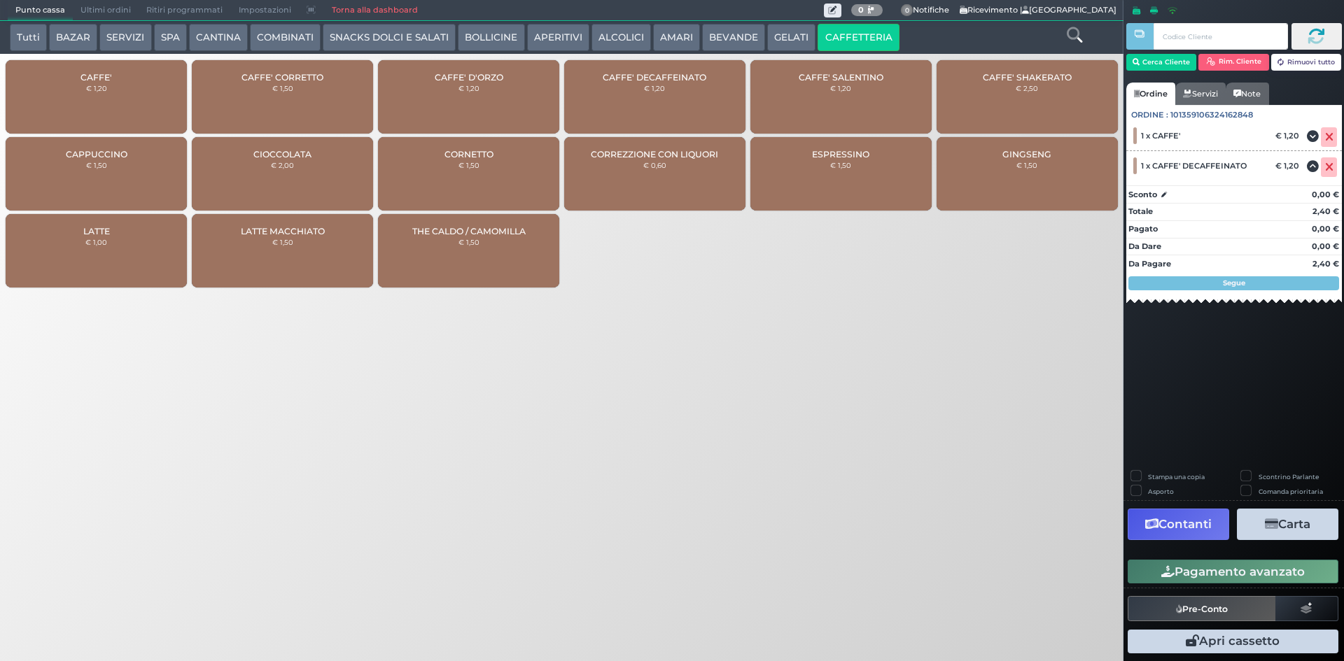
click at [723, 38] on button "BEVANDE" at bounding box center [733, 38] width 63 height 28
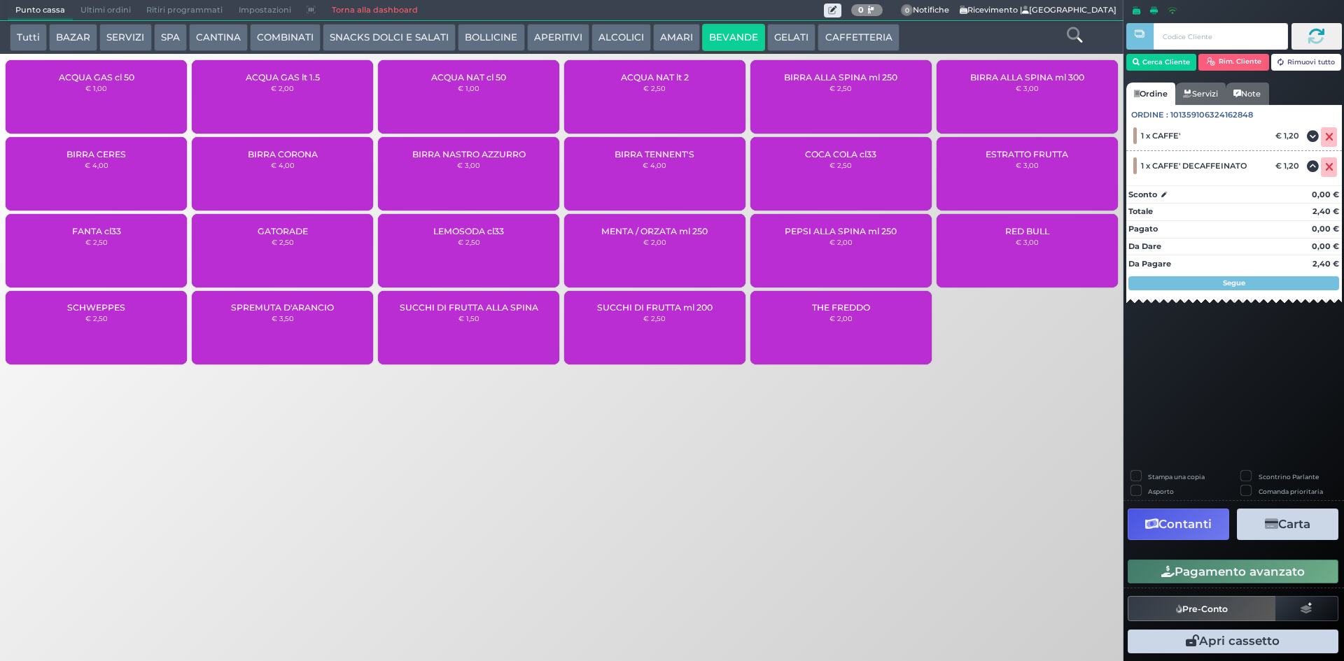
drag, startPoint x: 663, startPoint y: 27, endPoint x: 593, endPoint y: 30, distance: 69.3
click at [662, 27] on button "AMARI" at bounding box center [676, 38] width 47 height 28
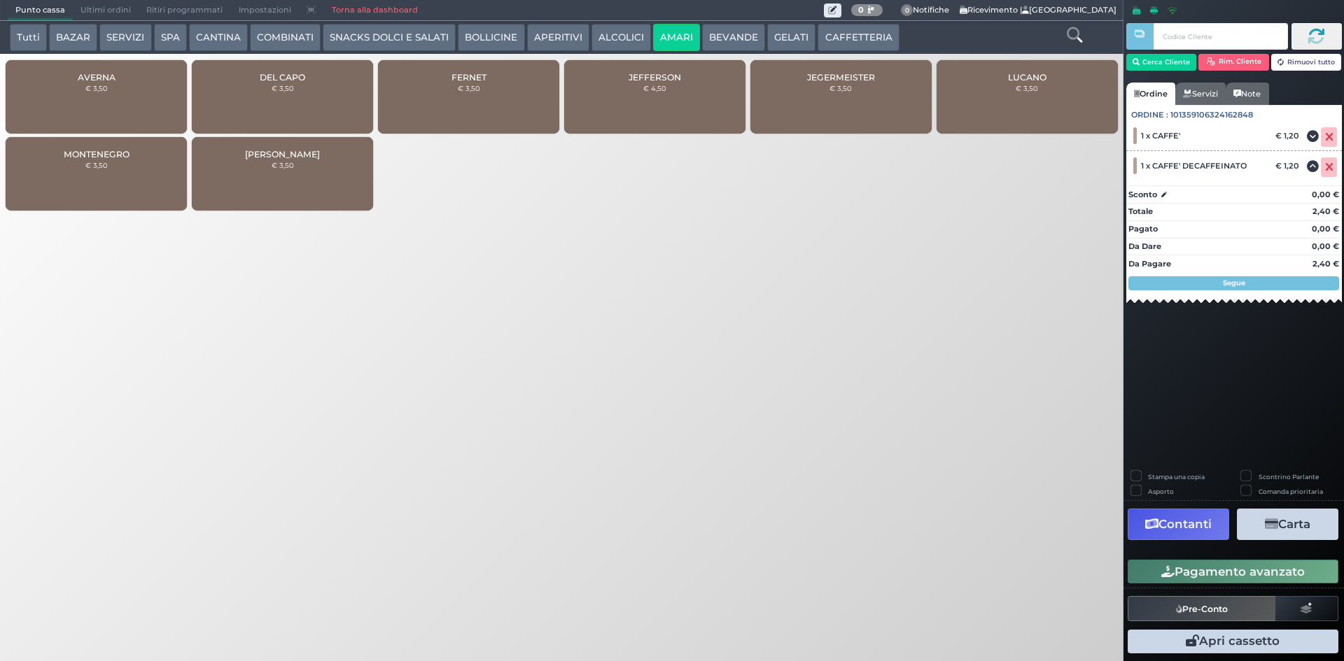
click at [594, 31] on button "ALCOLICI" at bounding box center [620, 38] width 59 height 28
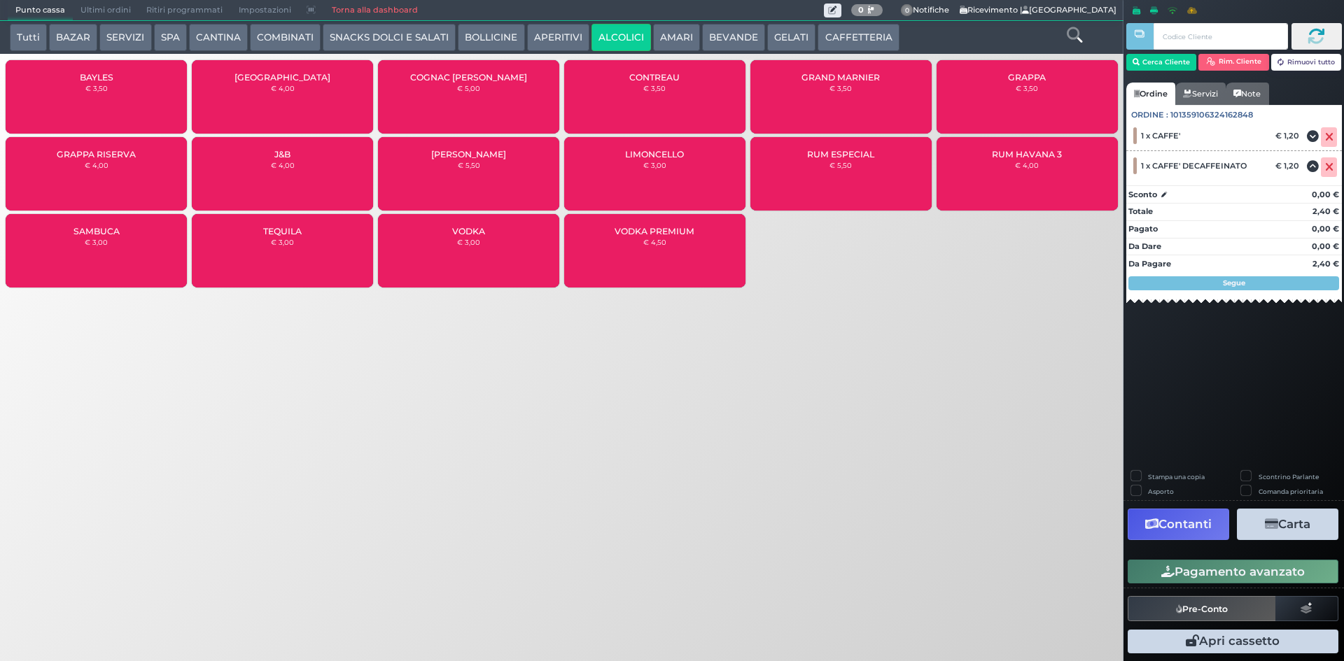
click at [558, 35] on button "APERITIVI" at bounding box center [558, 38] width 62 height 28
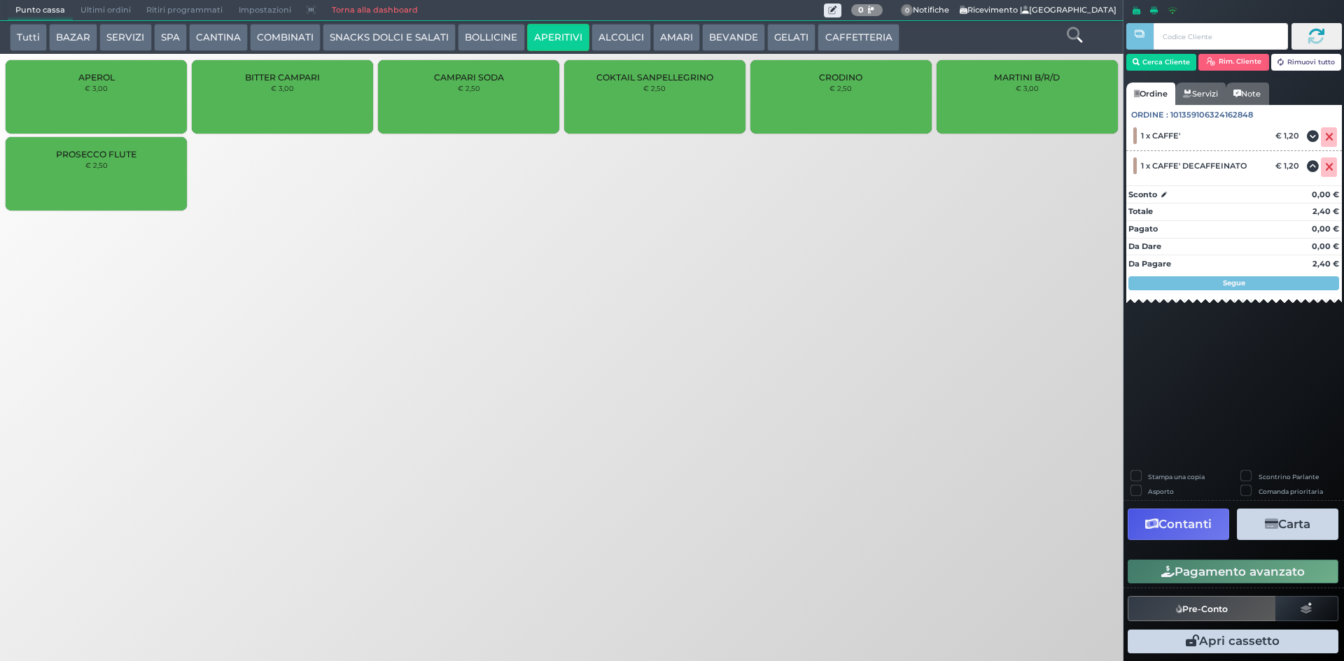
click at [608, 36] on button "ALCOLICI" at bounding box center [620, 38] width 59 height 28
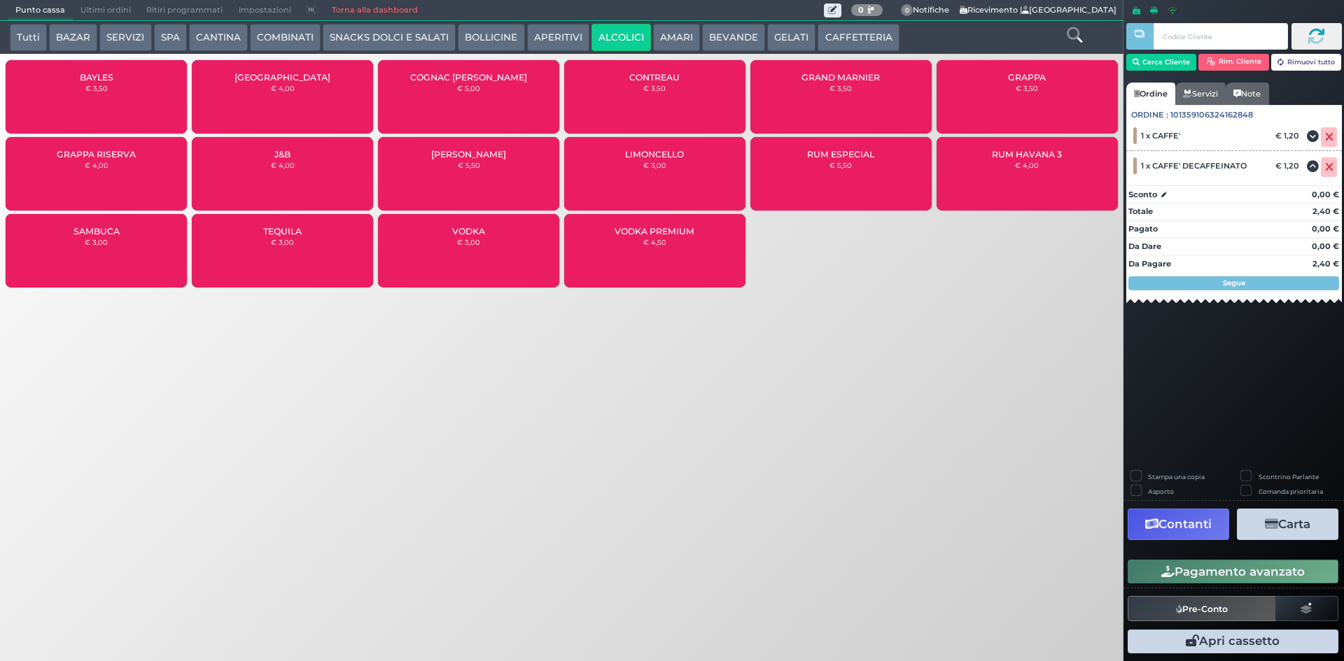
click at [1019, 96] on div "GRAPPA € 3,50" at bounding box center [1026, 96] width 181 height 73
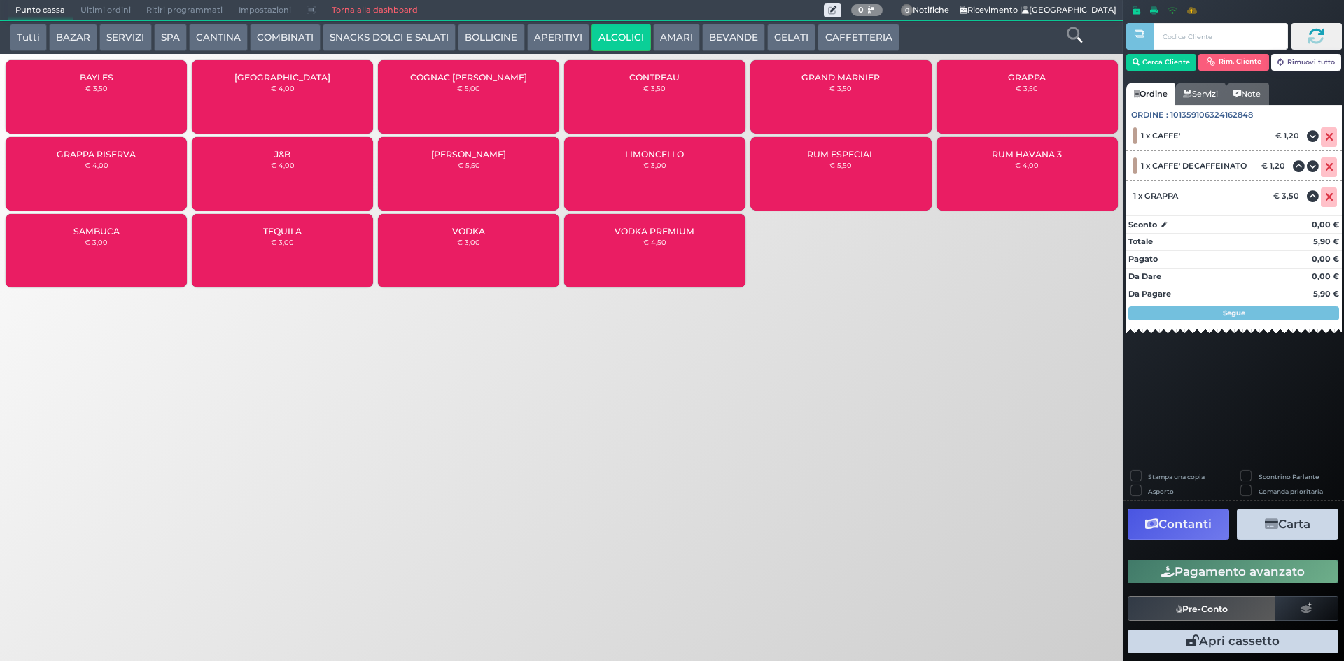
click at [1251, 565] on button "Pagamento avanzato" at bounding box center [1232, 572] width 211 height 24
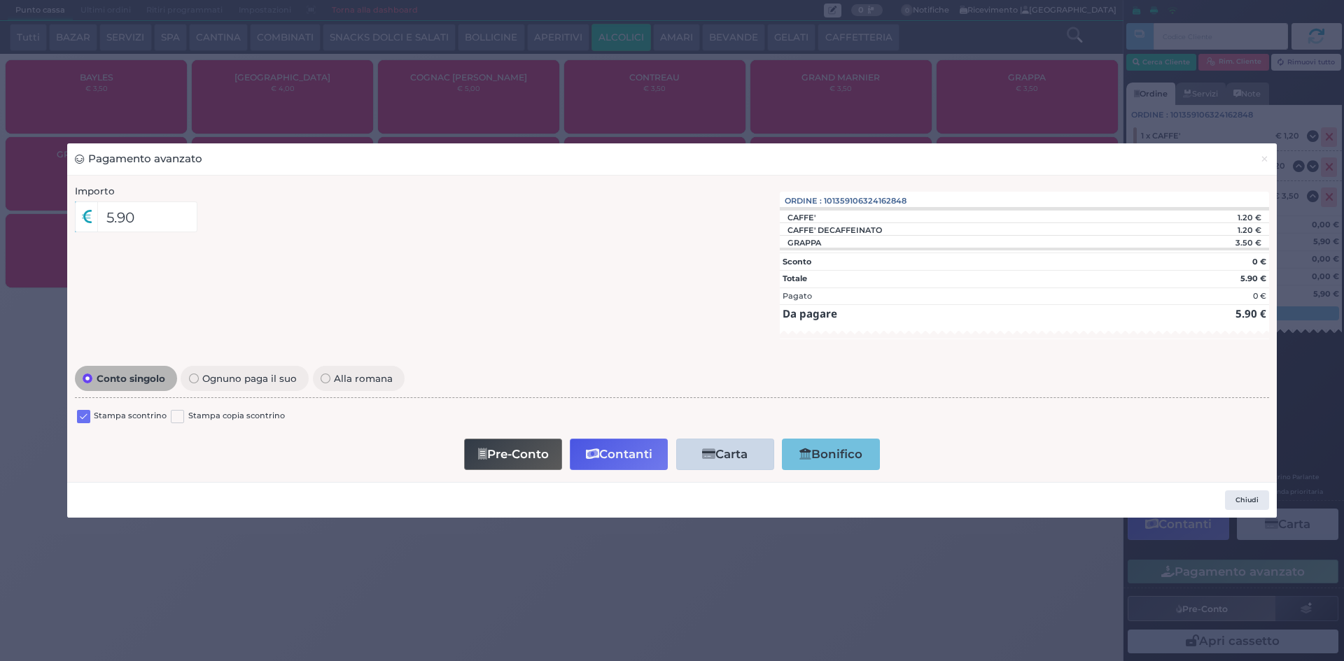
click at [79, 423] on label at bounding box center [83, 416] width 13 height 13
click at [0, 0] on input "checkbox" at bounding box center [0, 0] width 0 height 0
click at [635, 442] on button "Contanti" at bounding box center [619, 454] width 98 height 31
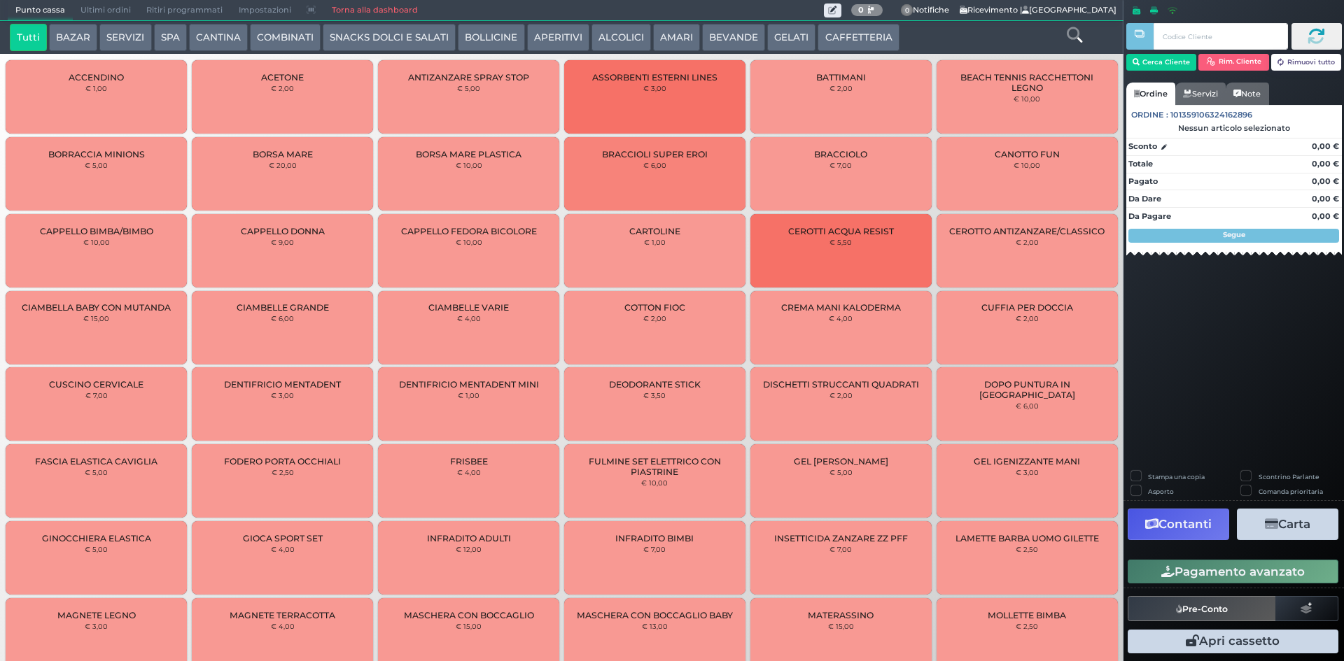
click at [84, 9] on span "Ultimi ordini" at bounding box center [106, 11] width 66 height 20
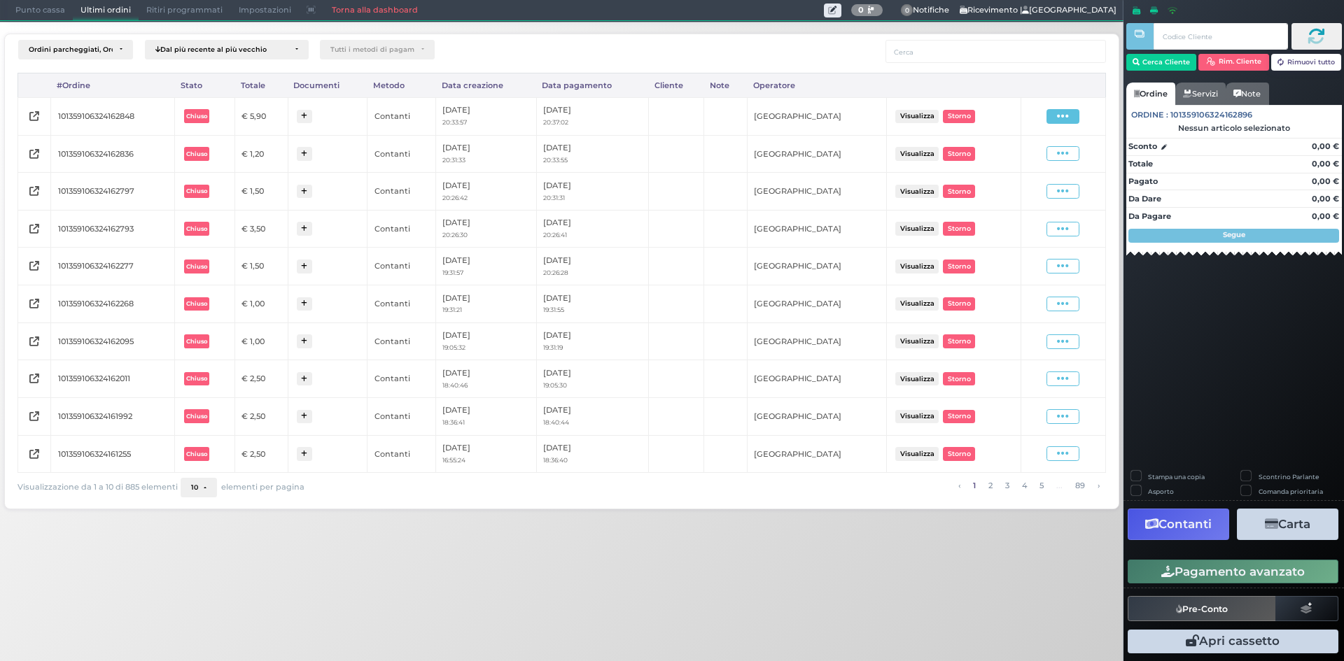
click at [1056, 115] on span at bounding box center [1062, 116] width 33 height 15
click at [1040, 162] on span "Ristampa Pre-Conto" at bounding box center [1029, 157] width 57 height 24
click at [28, 22] on div "Ordini parcheggiati, Ordini aperti, Ordini chiusi Dal più recente al più vecchi…" at bounding box center [562, 267] width 1138 height 491
click at [29, 20] on span "Punto cassa" at bounding box center [40, 11] width 65 height 20
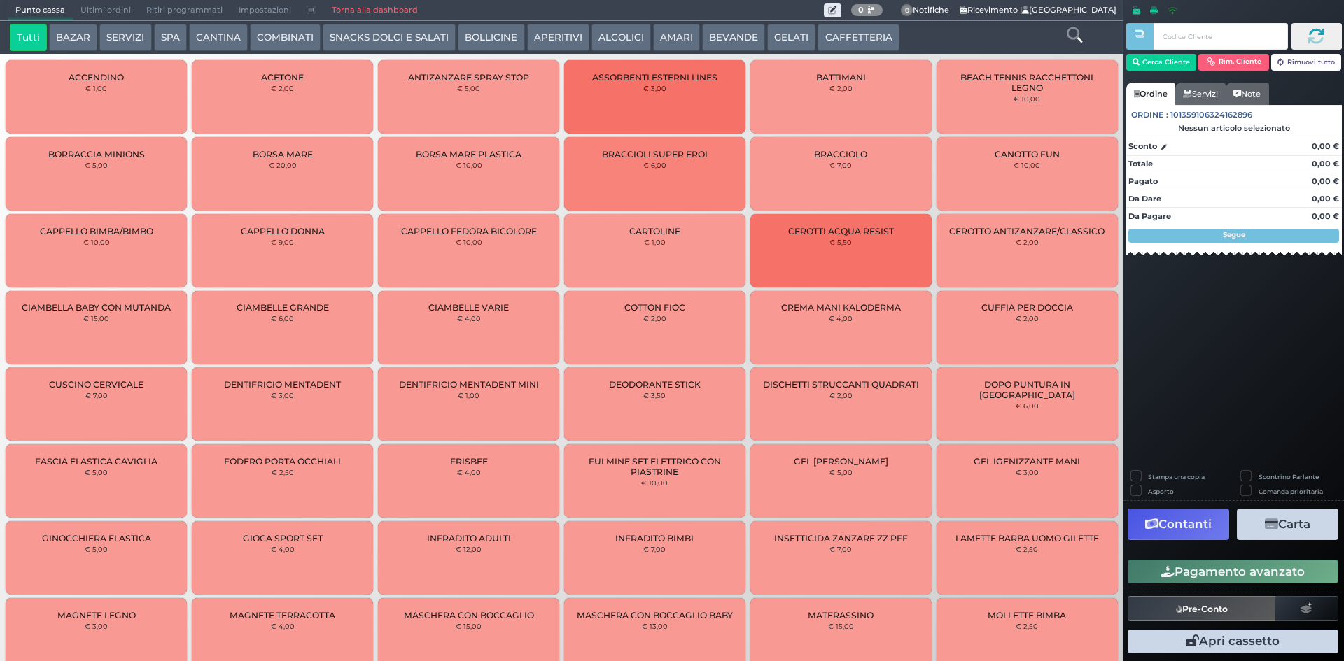
click at [843, 33] on button "CAFFETTERIA" at bounding box center [857, 38] width 81 height 28
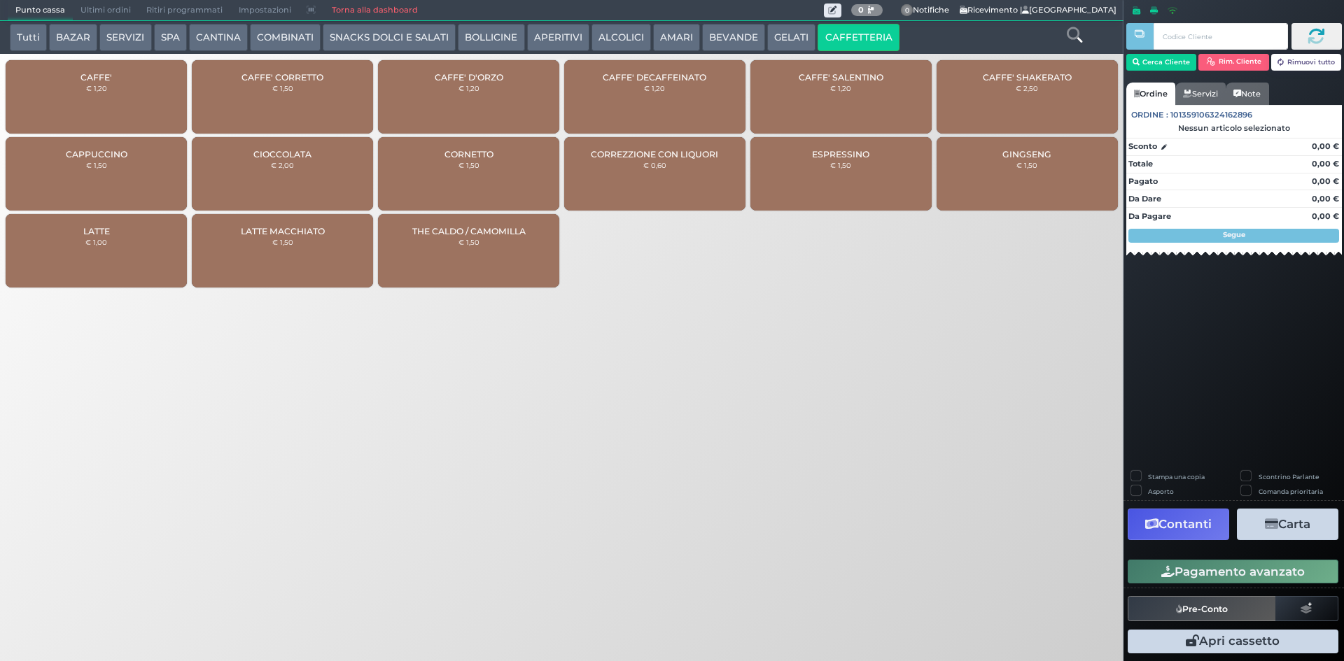
click at [94, 3] on span "Ultimi ordini" at bounding box center [106, 11] width 66 height 20
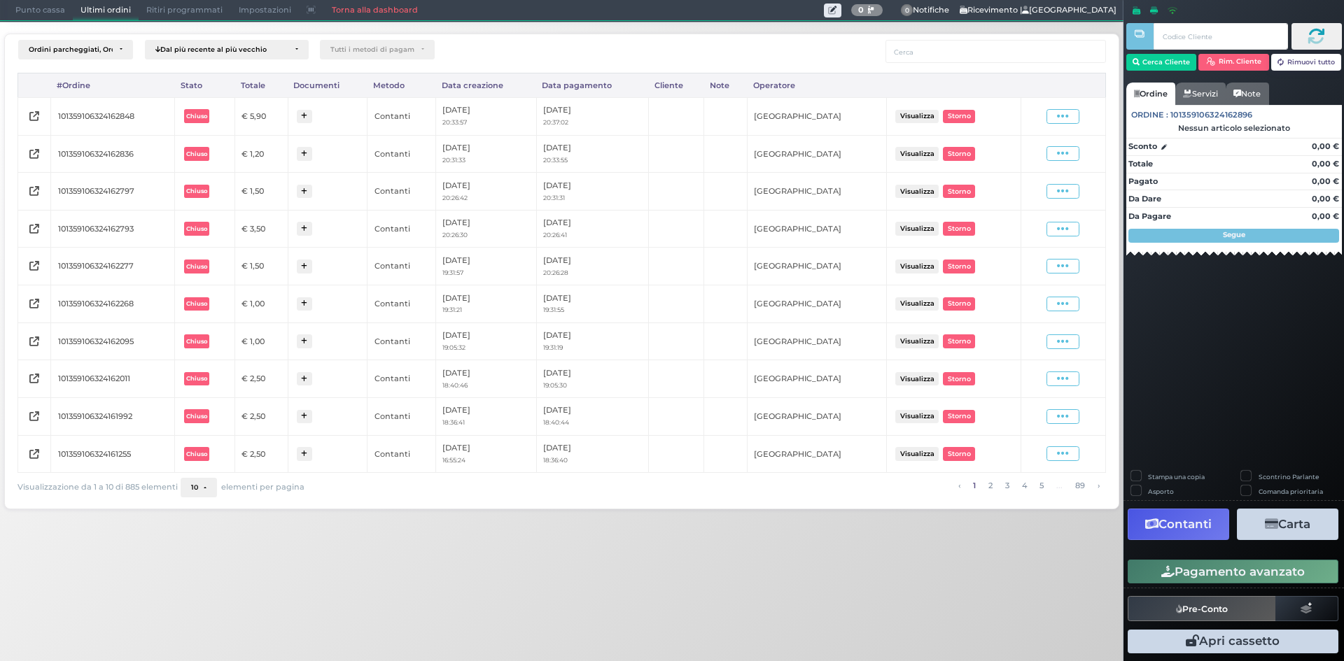
click at [29, 10] on span "Punto cassa" at bounding box center [40, 11] width 65 height 20
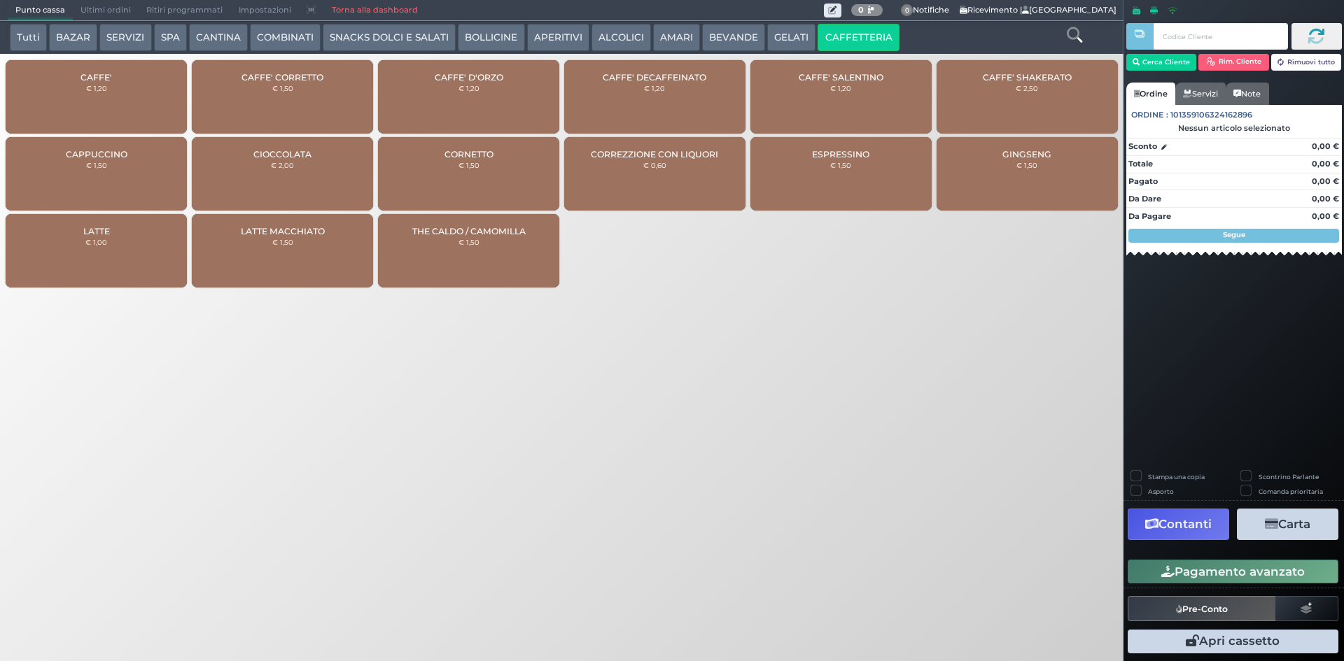
click at [118, 85] on div "CAFFE' € 1,20" at bounding box center [96, 96] width 181 height 73
drag, startPoint x: 118, startPoint y: 85, endPoint x: 146, endPoint y: 82, distance: 27.5
click at [118, 85] on div "CAFFE' € 1,20" at bounding box center [96, 96] width 181 height 73
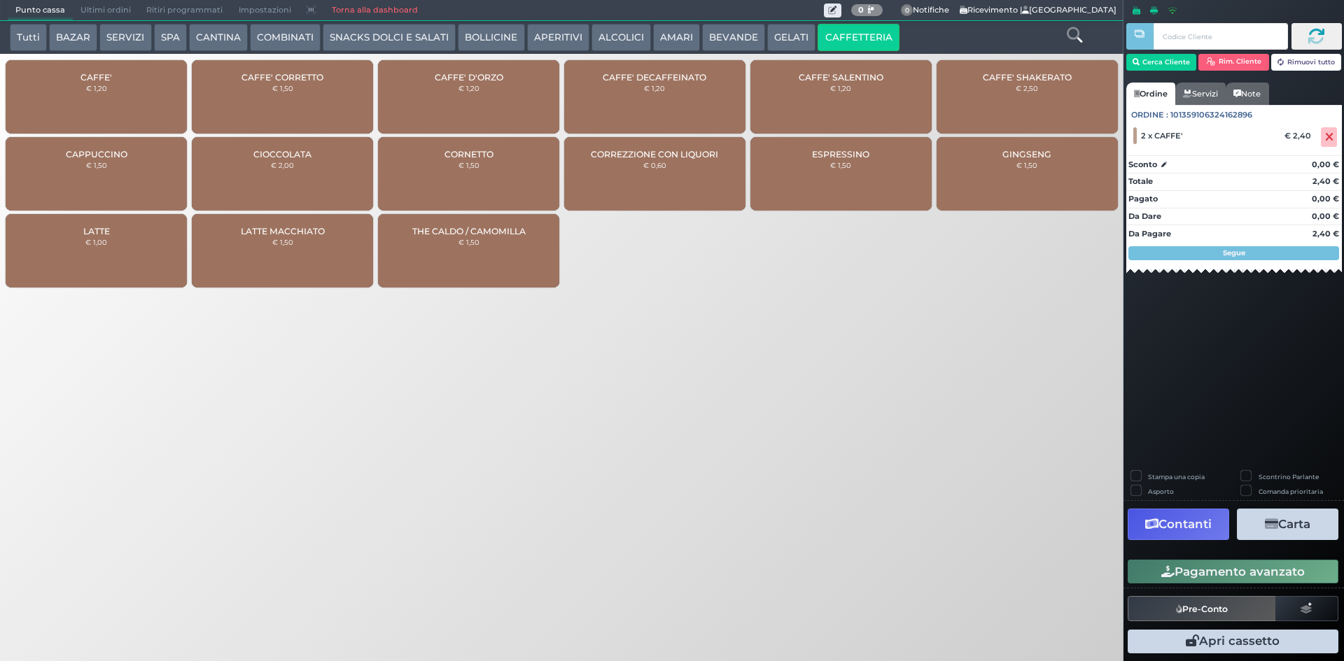
click at [1266, 574] on button "Pagamento avanzato" at bounding box center [1232, 572] width 211 height 24
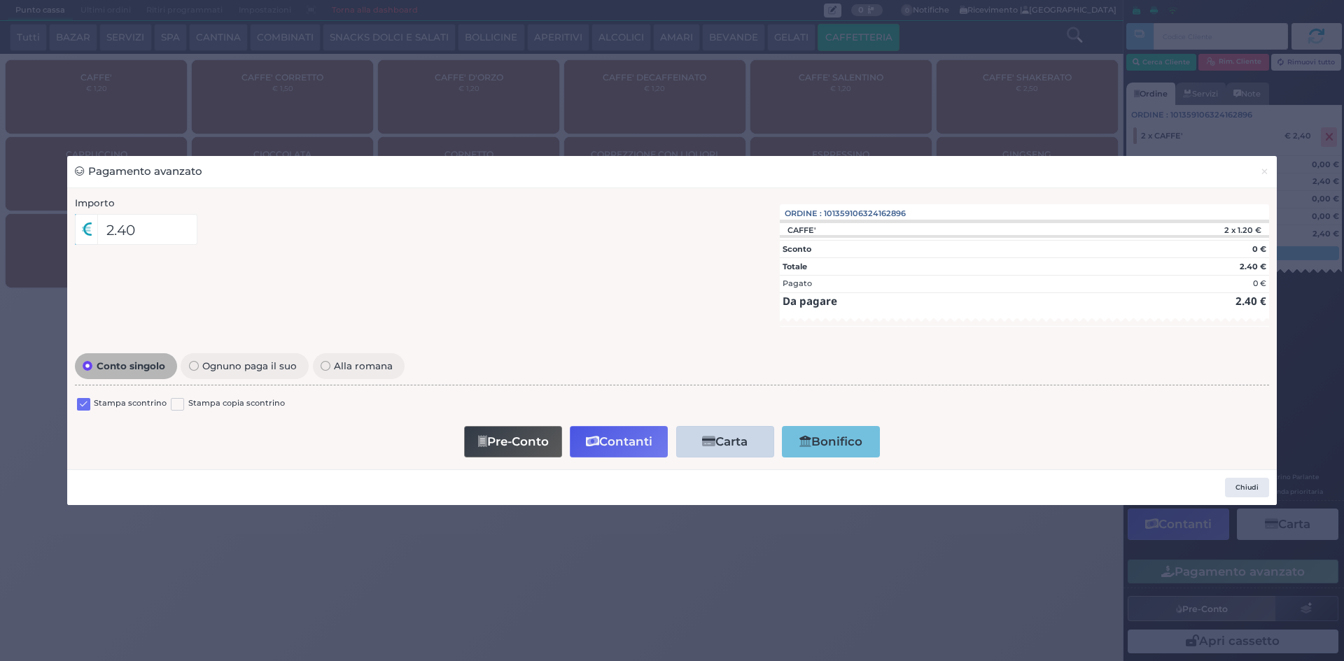
click at [82, 398] on label at bounding box center [83, 404] width 13 height 13
click at [0, 0] on input "checkbox" at bounding box center [0, 0] width 0 height 0
click at [624, 423] on div "Pre-Conto Contanti Carta Addebito Card cliente Bonifico" at bounding box center [672, 442] width 1179 height 40
click at [625, 423] on div "Pre-Conto Contanti Carta Addebito Card cliente Bonifico" at bounding box center [672, 442] width 1179 height 40
click at [619, 434] on button "Contanti" at bounding box center [619, 441] width 98 height 31
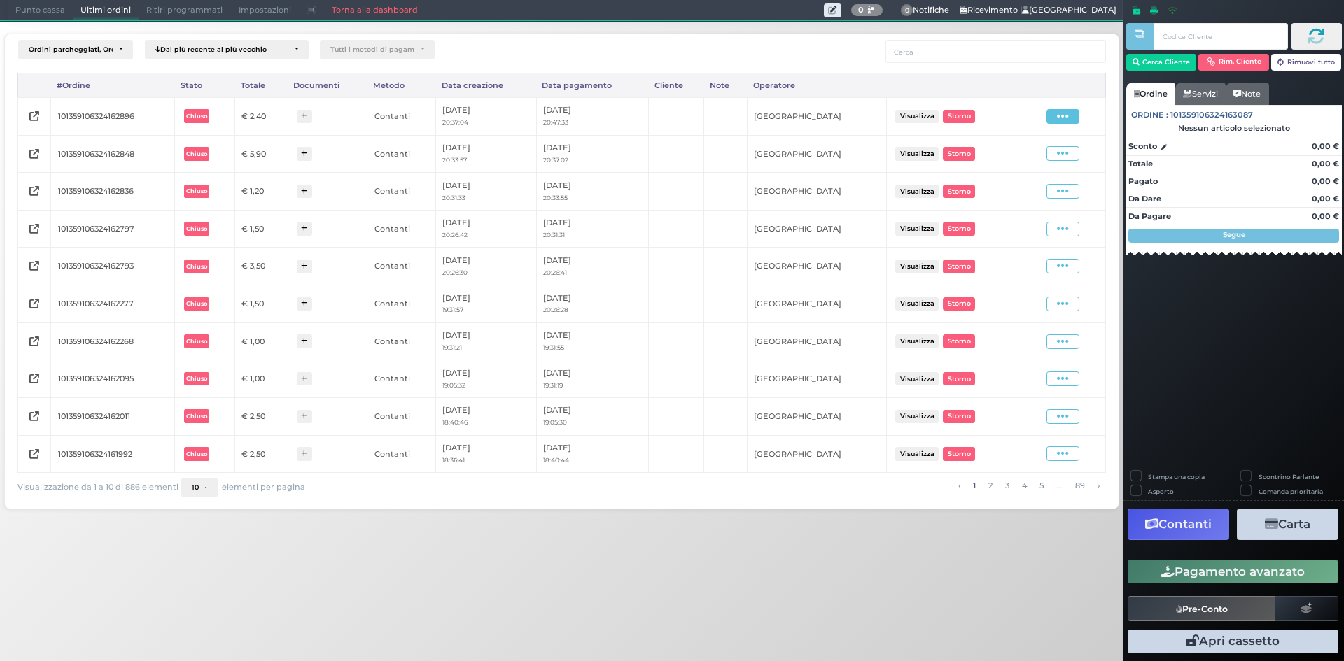
click at [1076, 118] on span at bounding box center [1062, 116] width 33 height 15
click at [1036, 162] on span "Ristampa Pre-Conto" at bounding box center [1029, 157] width 57 height 24
click at [1072, 119] on span at bounding box center [1062, 116] width 33 height 15
click at [1035, 161] on span "Ristampa Pre-Conto" at bounding box center [1029, 157] width 57 height 24
click at [20, 10] on span "Punto cassa" at bounding box center [40, 11] width 65 height 20
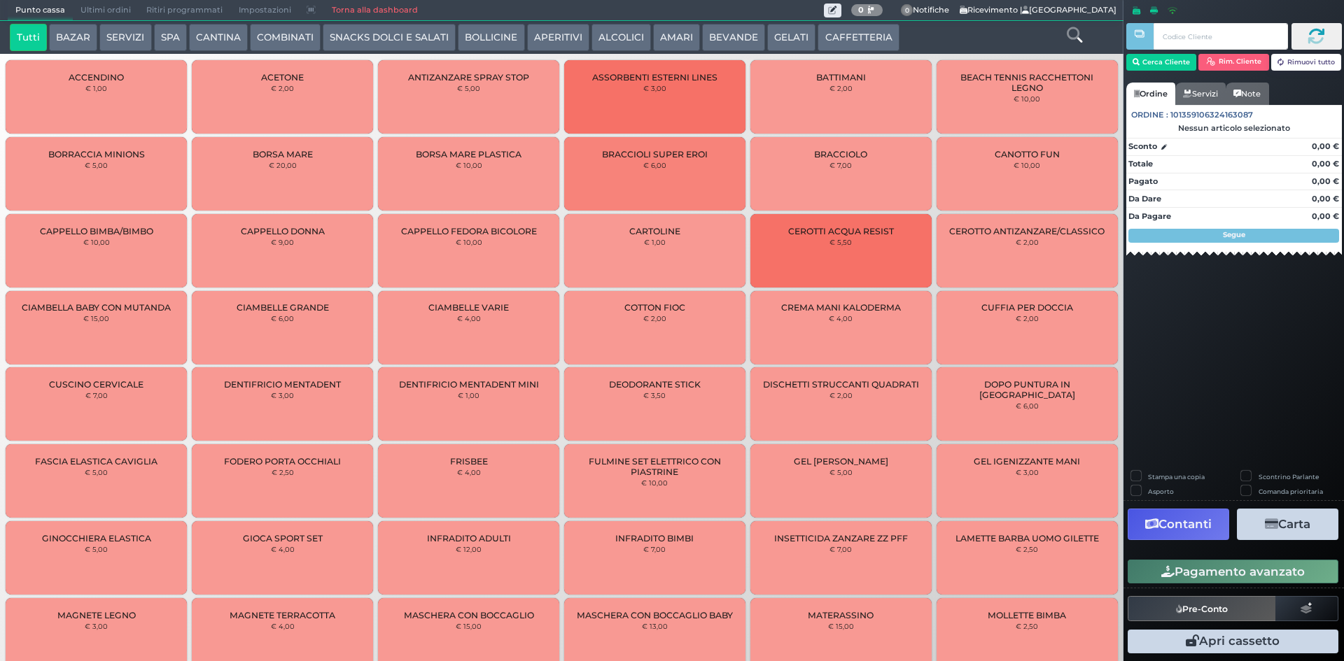
click at [882, 28] on button "CAFFETTERIA" at bounding box center [857, 38] width 81 height 28
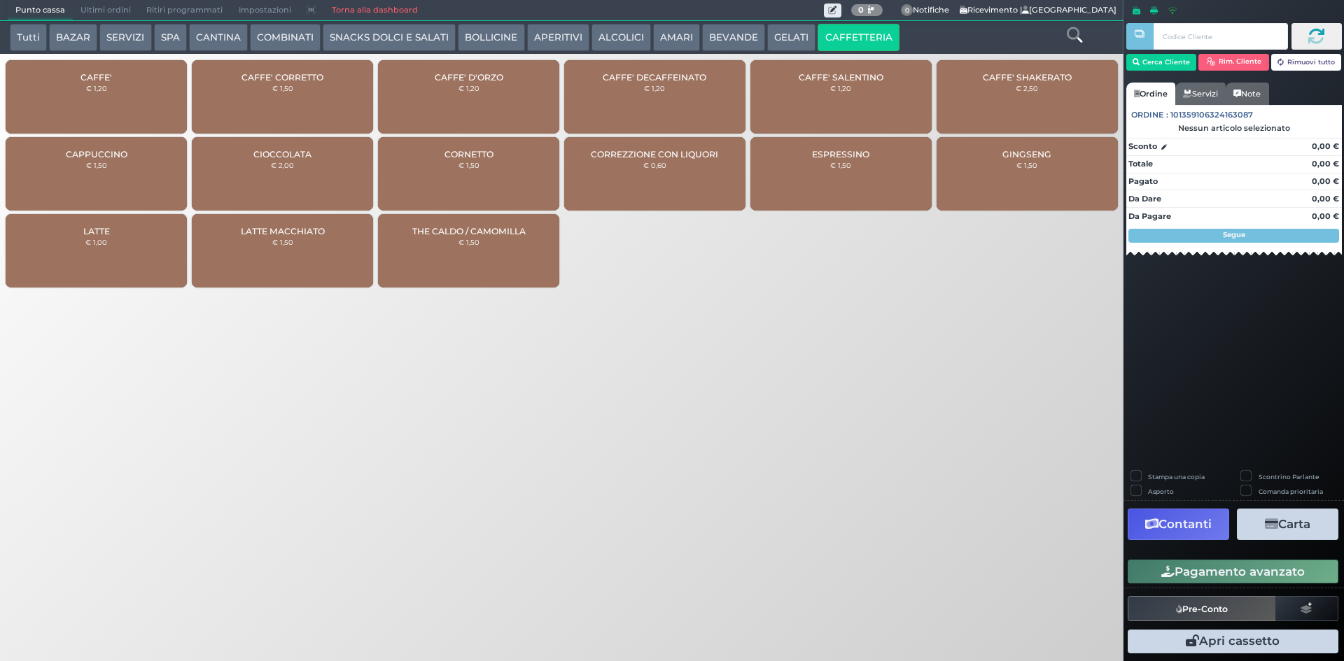
click at [103, 81] on span "CAFFE'" at bounding box center [95, 77] width 31 height 10
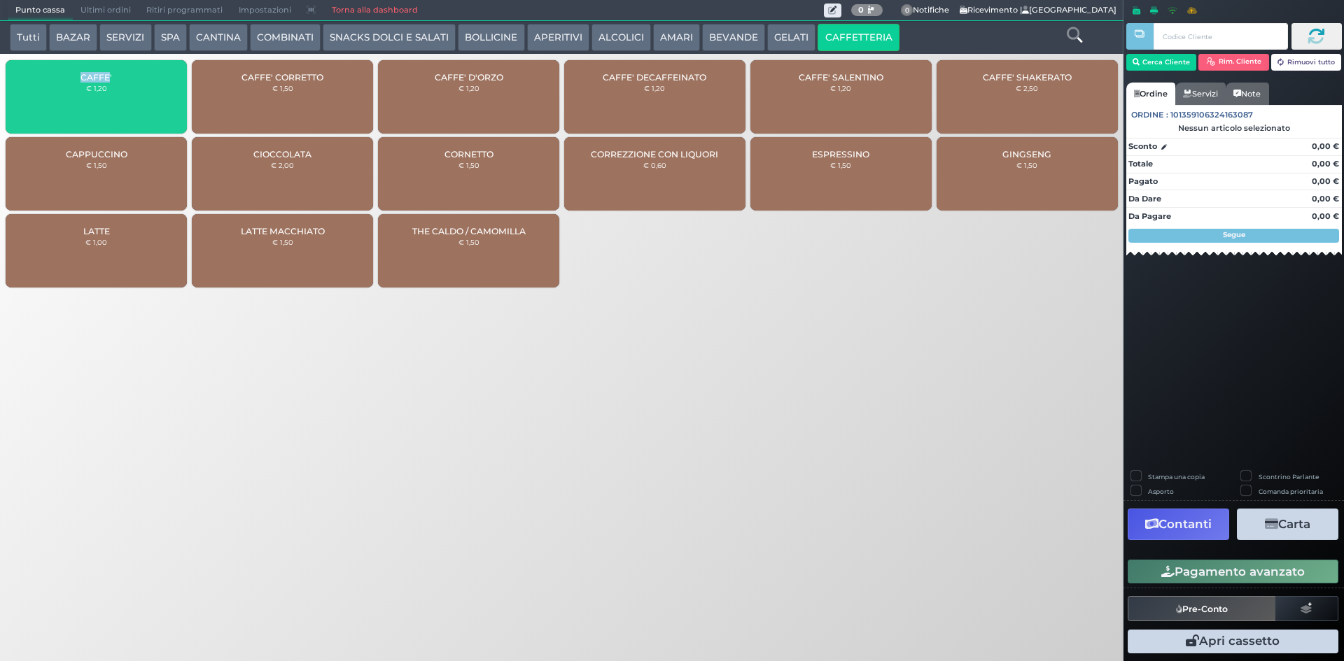
click at [103, 81] on span "CAFFE'" at bounding box center [95, 77] width 31 height 10
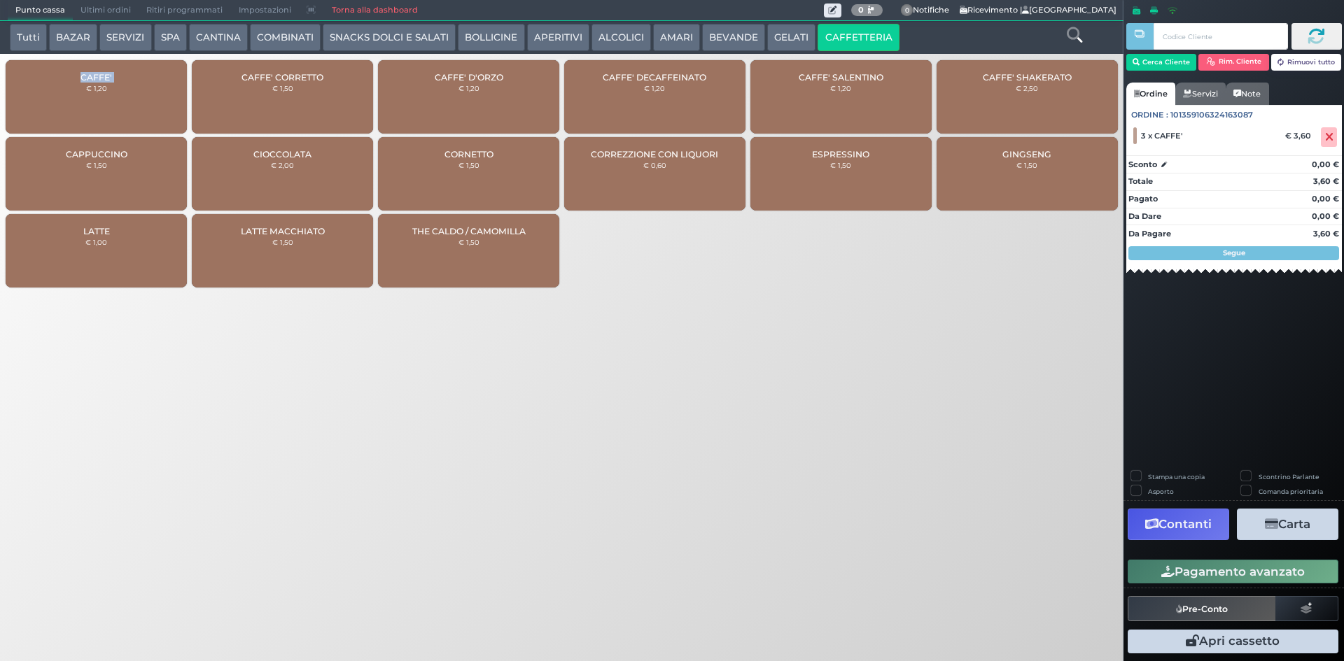
click at [1148, 572] on button "Pagamento avanzato" at bounding box center [1232, 572] width 211 height 24
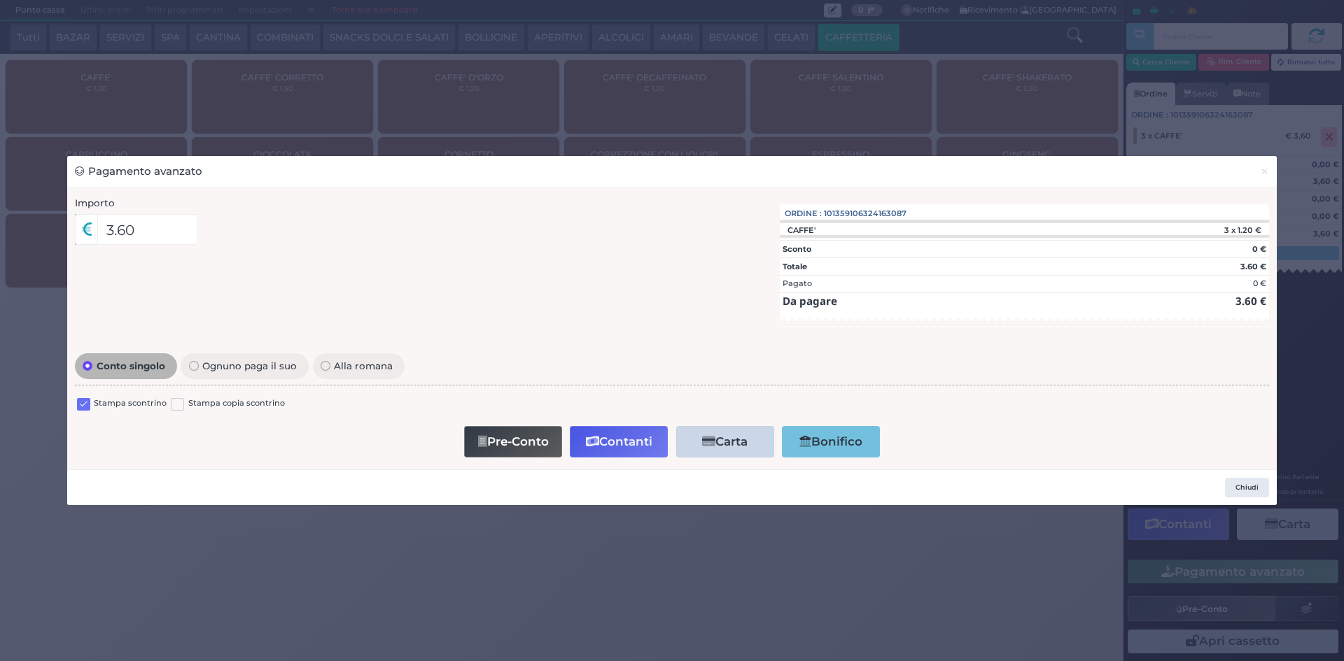
click at [85, 400] on label at bounding box center [83, 404] width 13 height 13
click at [0, 0] on input "checkbox" at bounding box center [0, 0] width 0 height 0
click at [627, 456] on button "Contanti" at bounding box center [619, 441] width 98 height 31
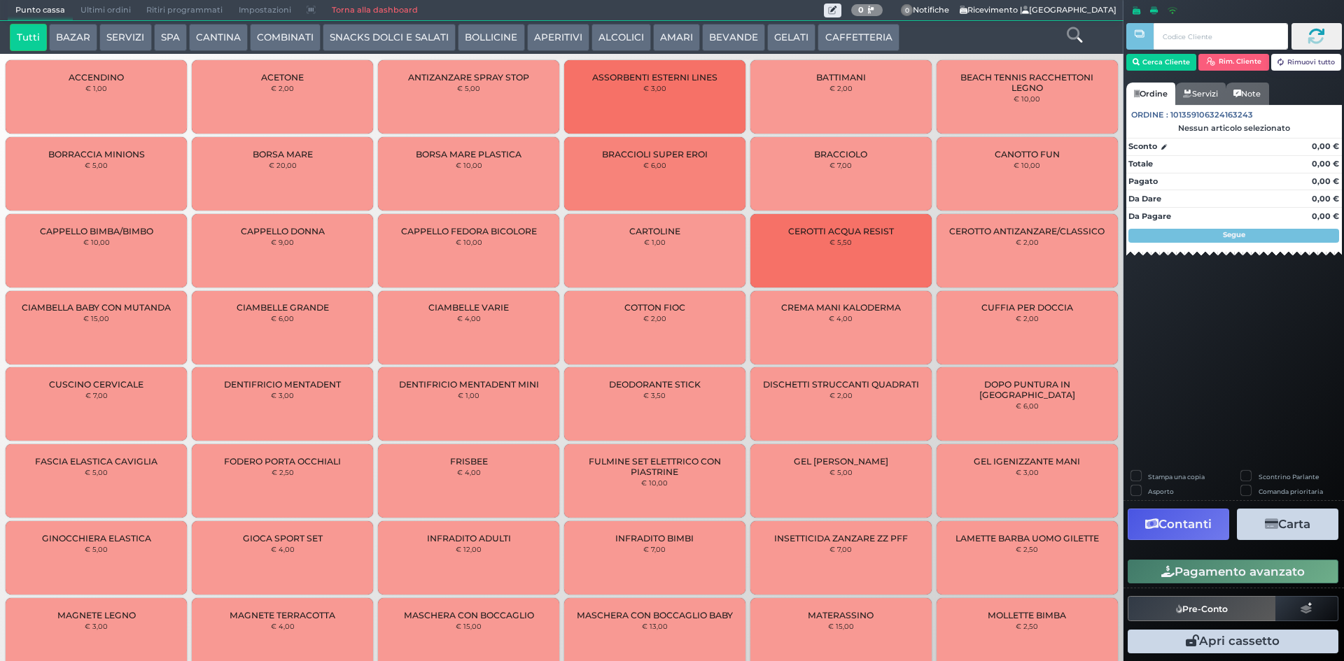
click at [110, 12] on span "Ultimi ordini" at bounding box center [106, 11] width 66 height 20
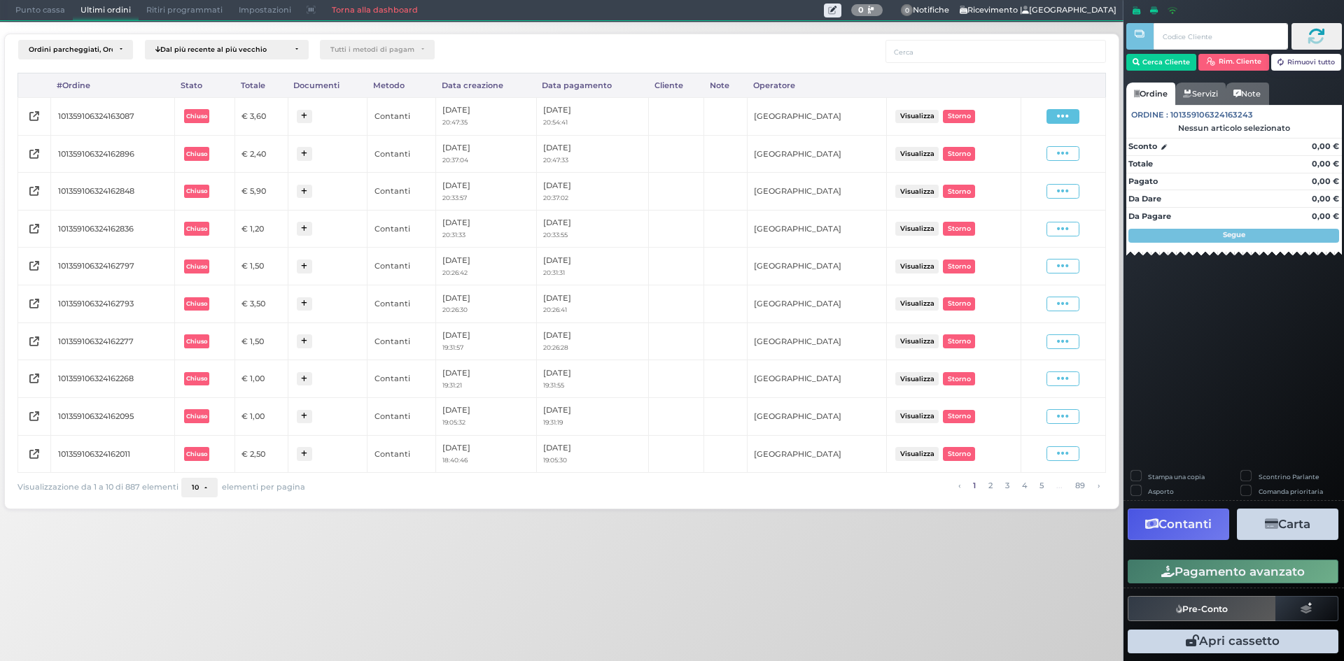
click at [1071, 117] on span at bounding box center [1062, 116] width 33 height 15
click at [1036, 151] on span "Ristampa Pre-Conto" at bounding box center [1029, 157] width 57 height 24
click at [33, 20] on span "Punto cassa" at bounding box center [40, 11] width 65 height 20
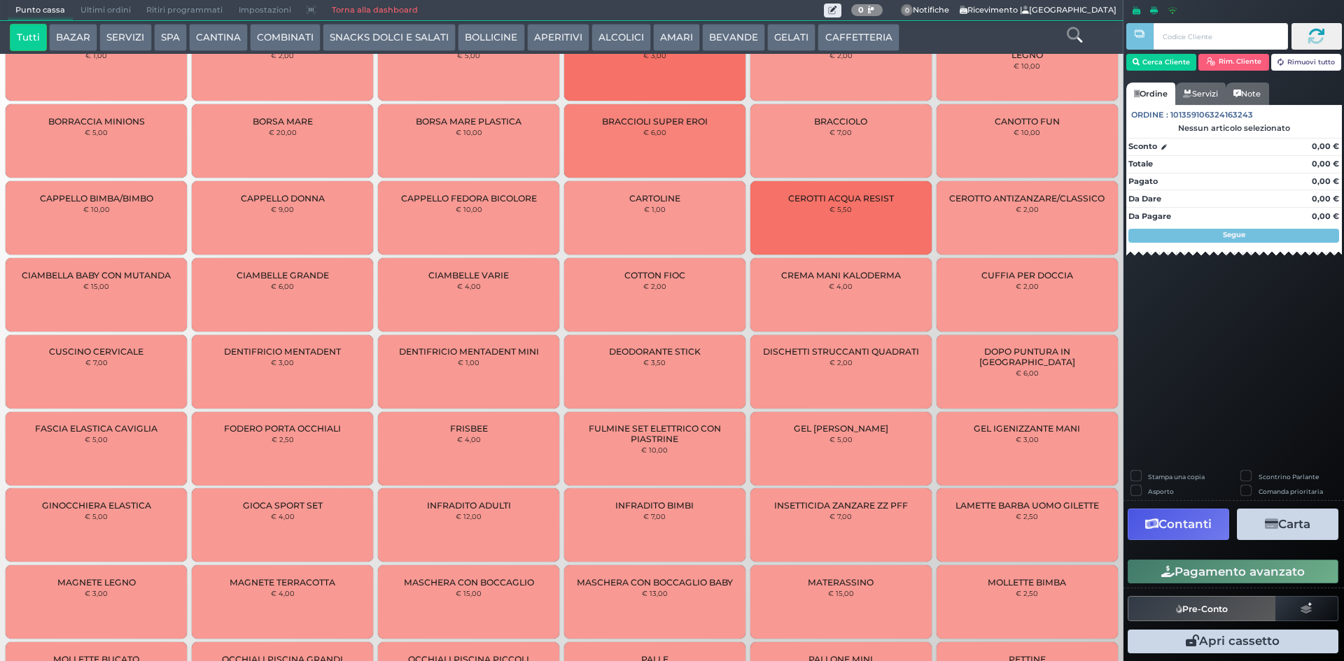
click at [863, 30] on button "CAFFETTERIA" at bounding box center [857, 38] width 81 height 28
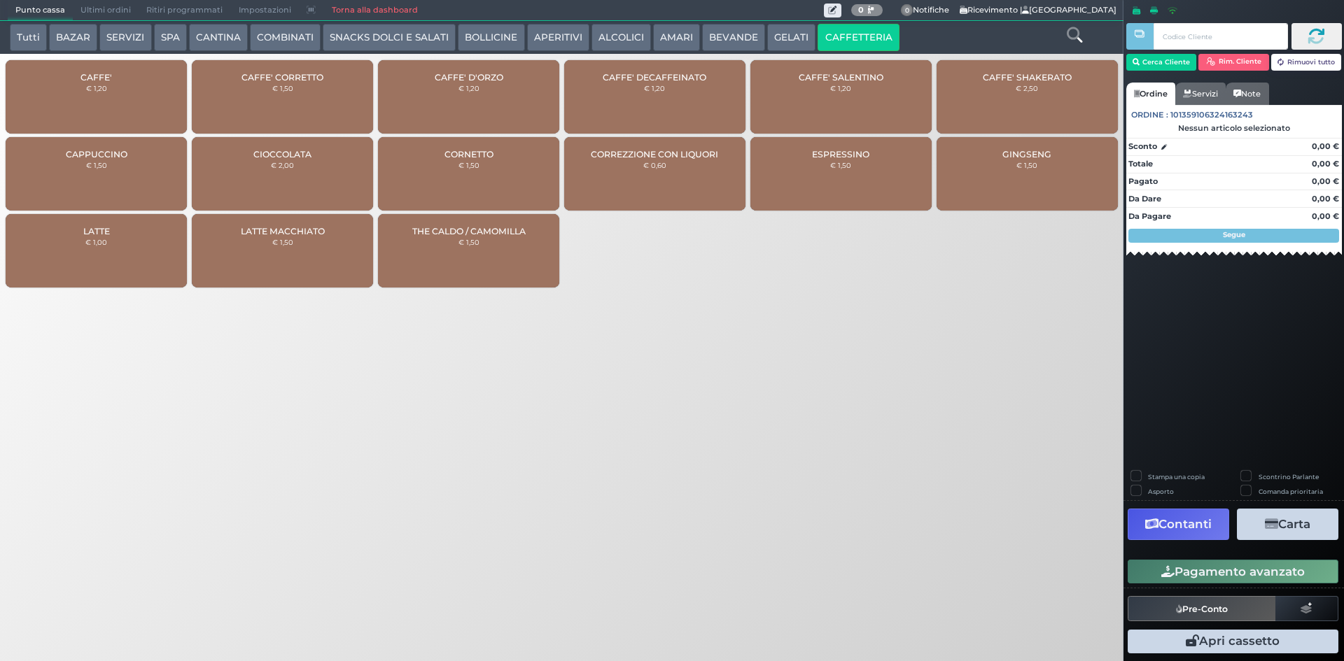
click at [115, 64] on div "CAFFE' € 1,20" at bounding box center [96, 96] width 181 height 73
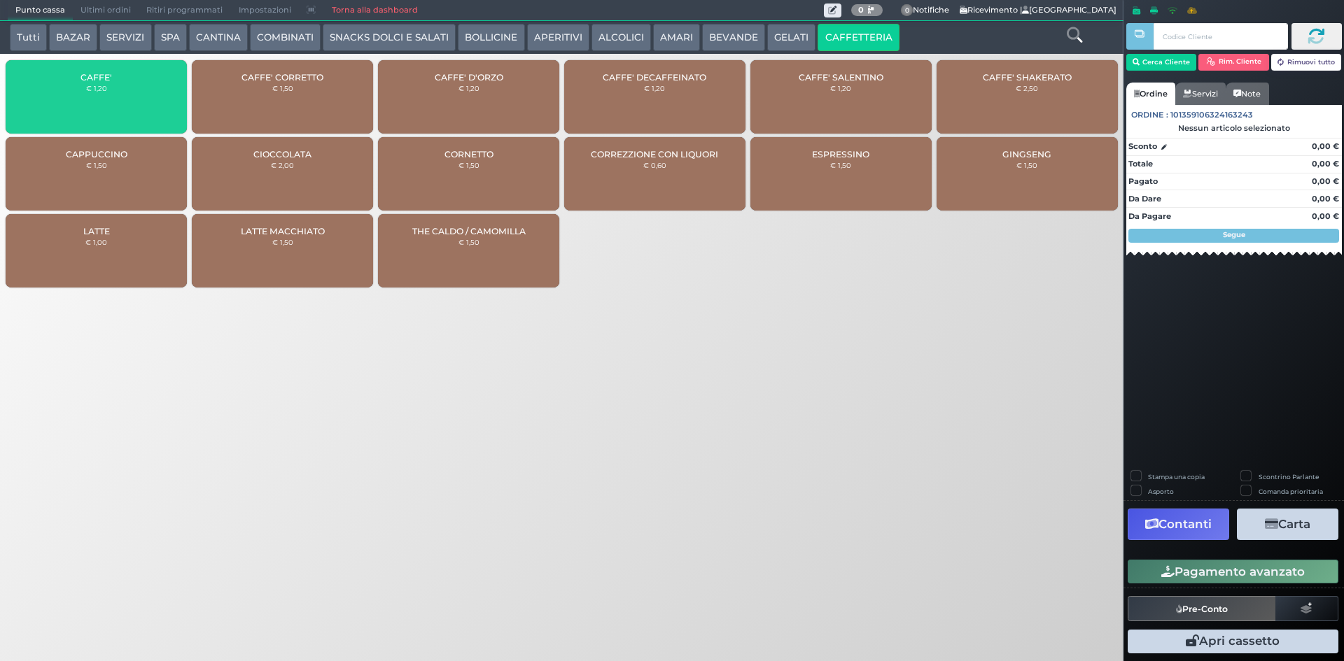
click at [115, 67] on div "CAFFE' € 1,20" at bounding box center [96, 96] width 181 height 73
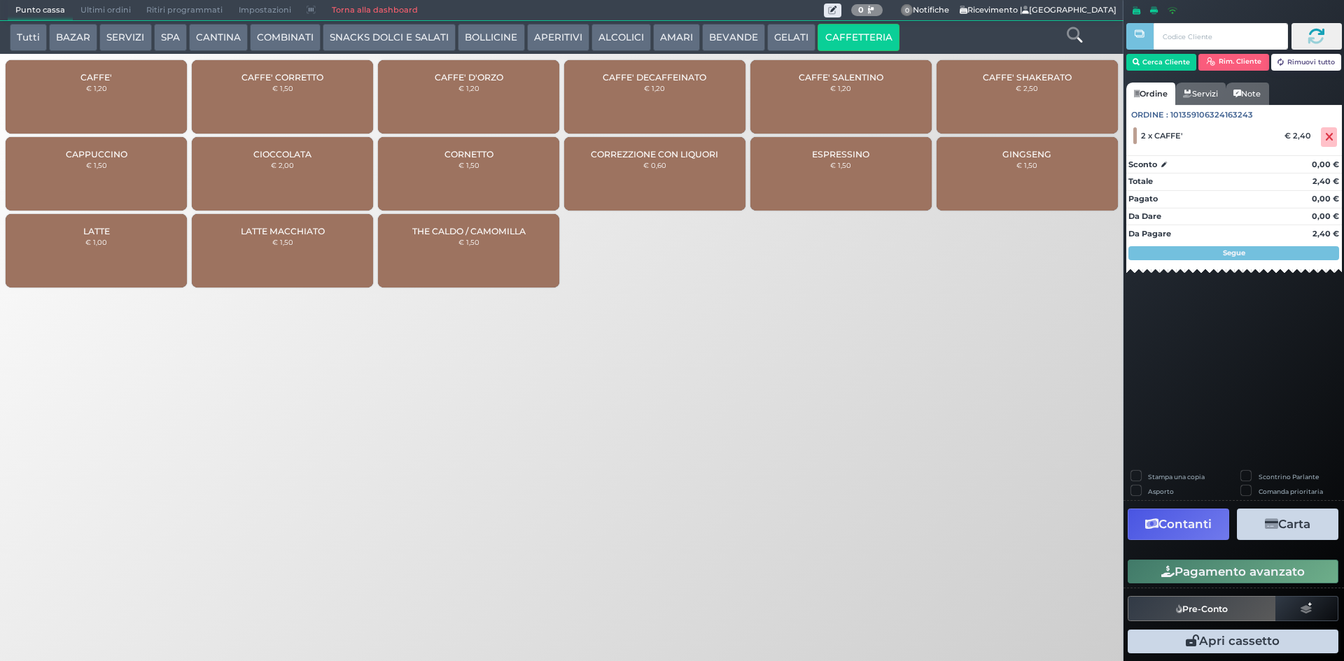
click at [1209, 570] on button "Pagamento avanzato" at bounding box center [1232, 572] width 211 height 24
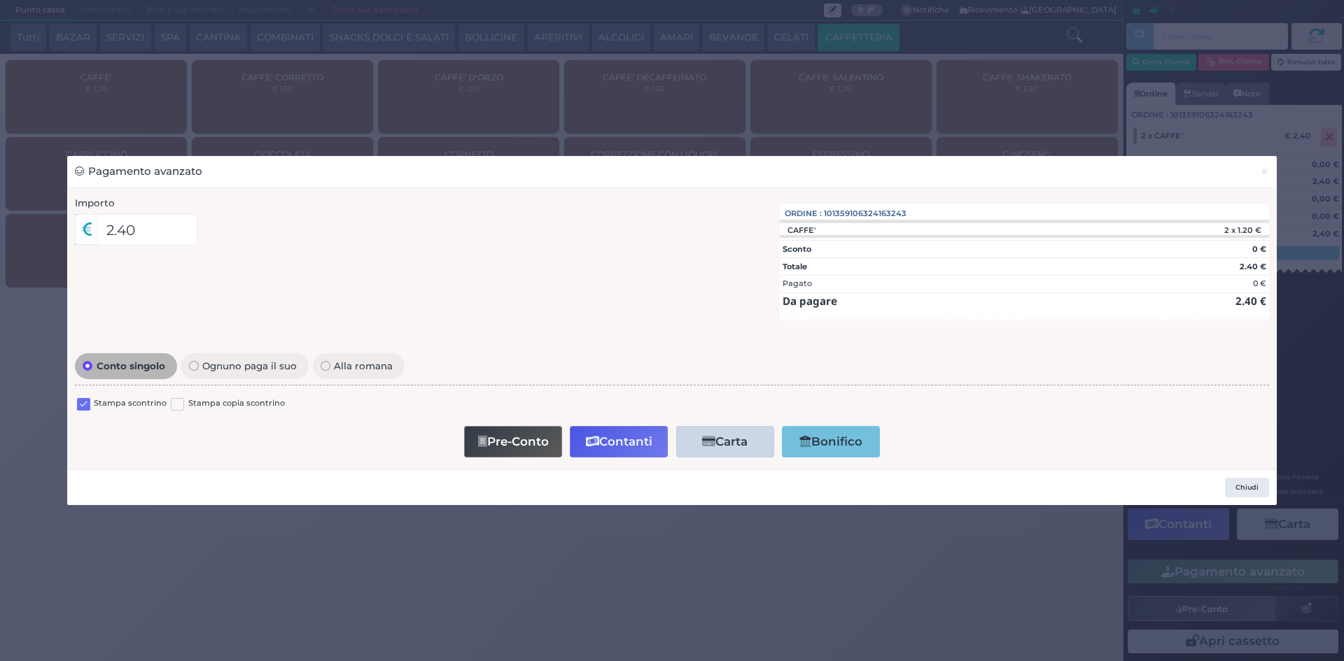
click at [83, 398] on div at bounding box center [83, 406] width 13 height 17
click at [622, 449] on button "Contanti" at bounding box center [619, 441] width 98 height 31
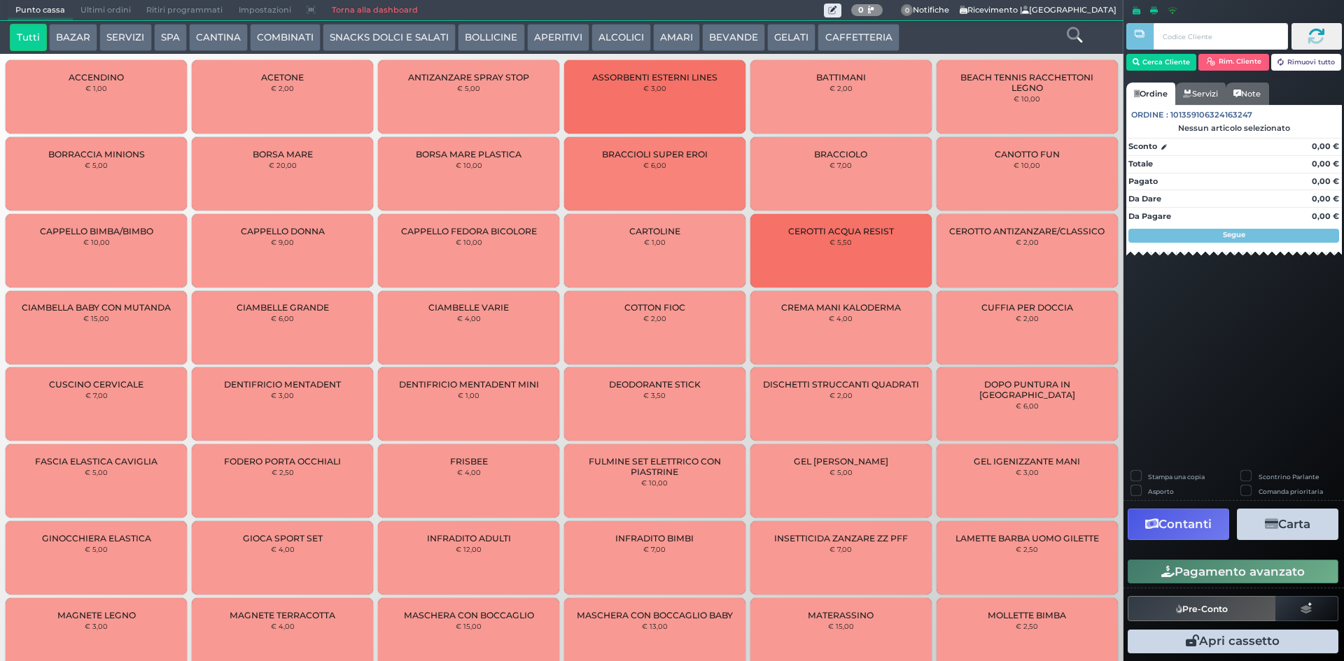
click at [85, 14] on span "Ultimi ordini" at bounding box center [106, 11] width 66 height 20
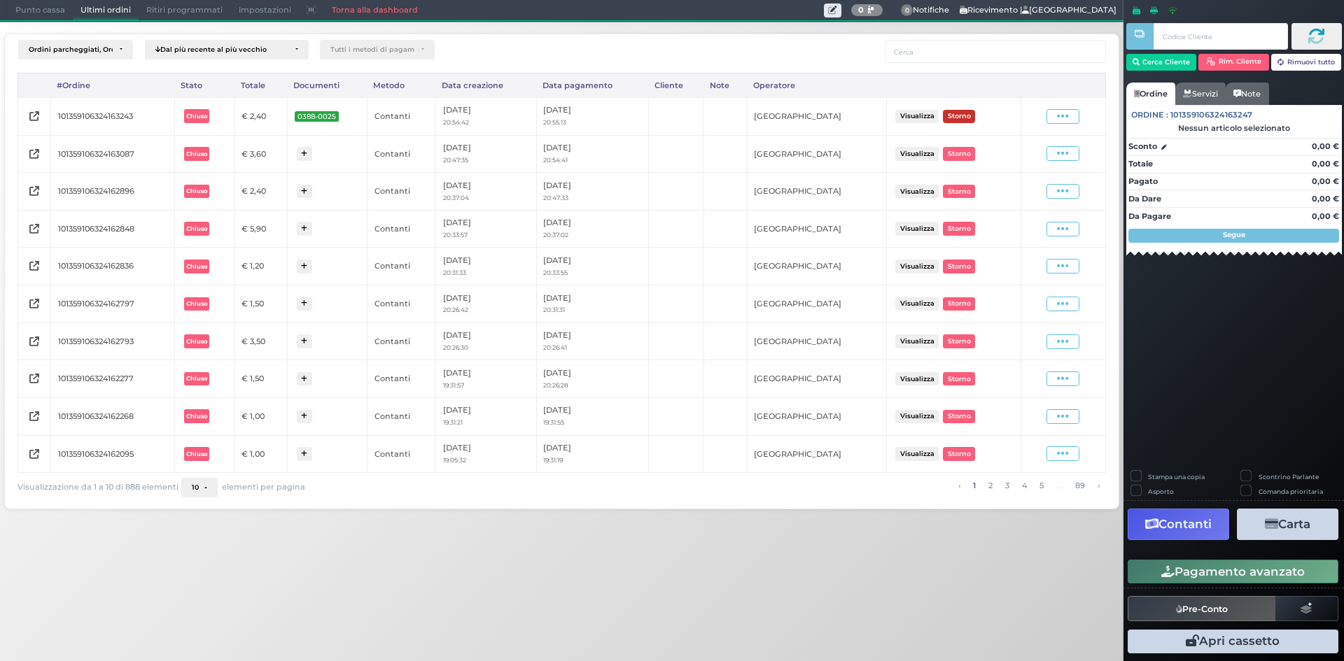
click at [970, 120] on button "Storno" at bounding box center [959, 116] width 32 height 13
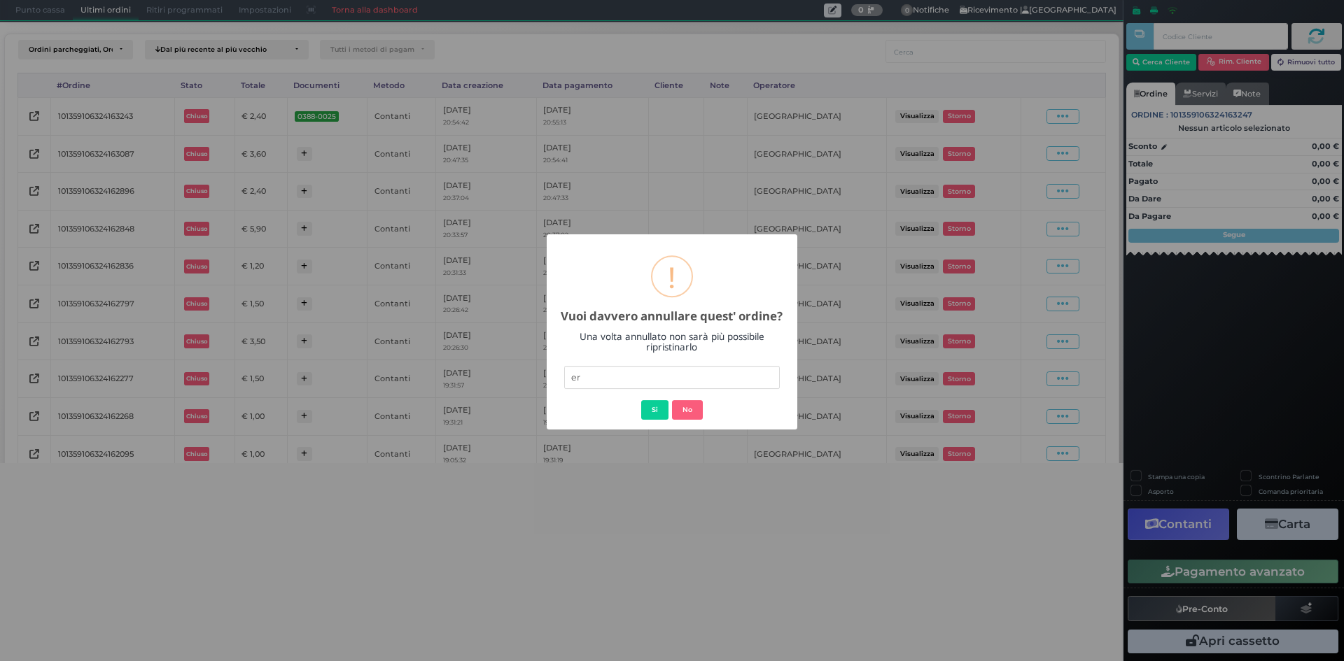
type input "errato addebito"
click at [663, 410] on button "Si" at bounding box center [654, 410] width 27 height 20
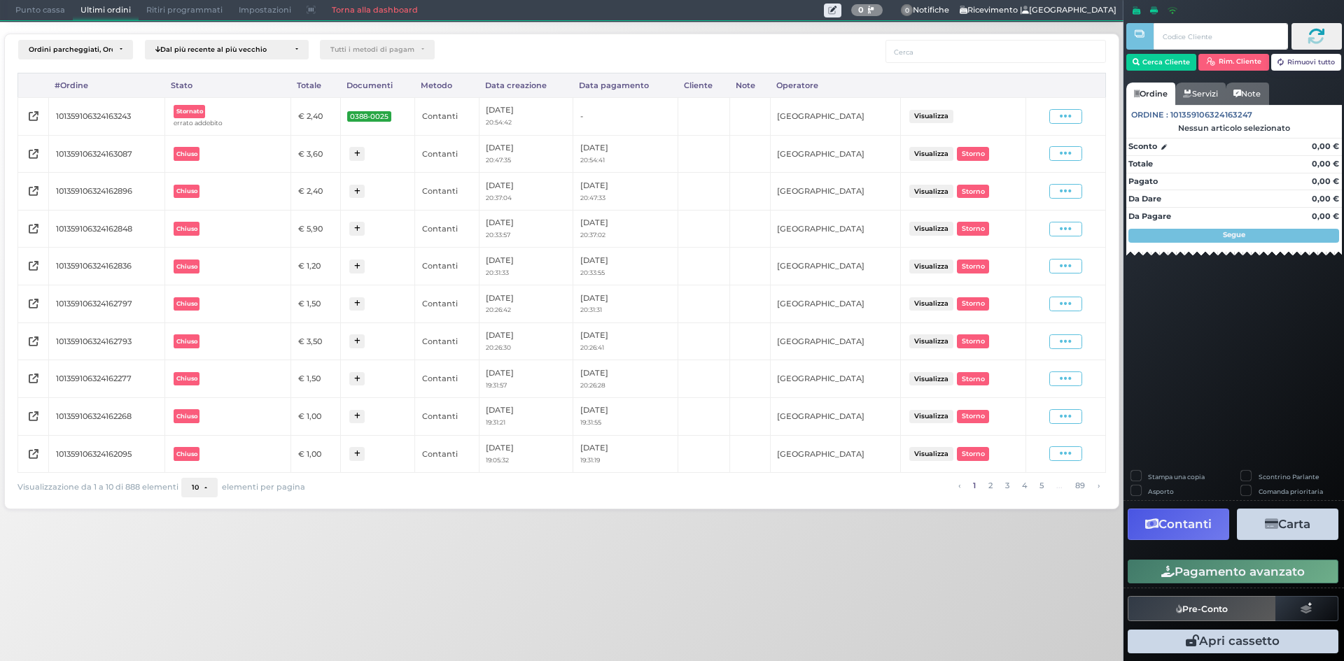
click at [34, 3] on span "Punto cassa" at bounding box center [40, 11] width 65 height 20
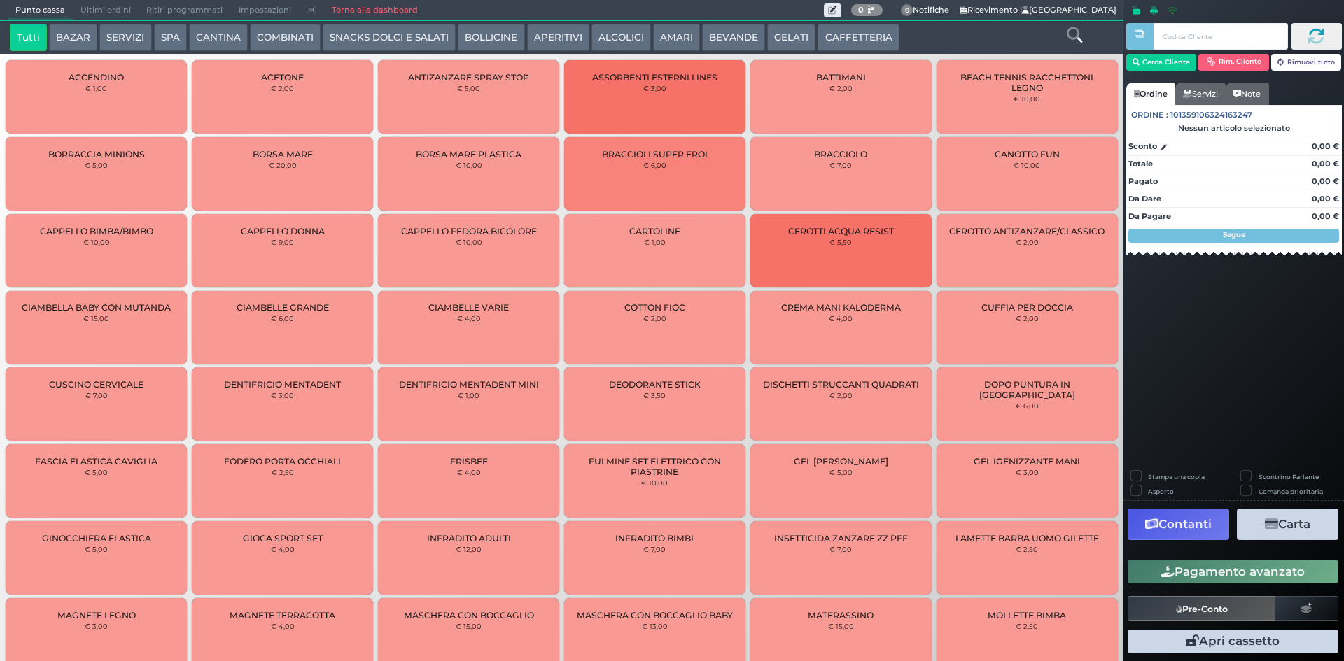
click at [854, 37] on button "CAFFETTERIA" at bounding box center [857, 38] width 81 height 28
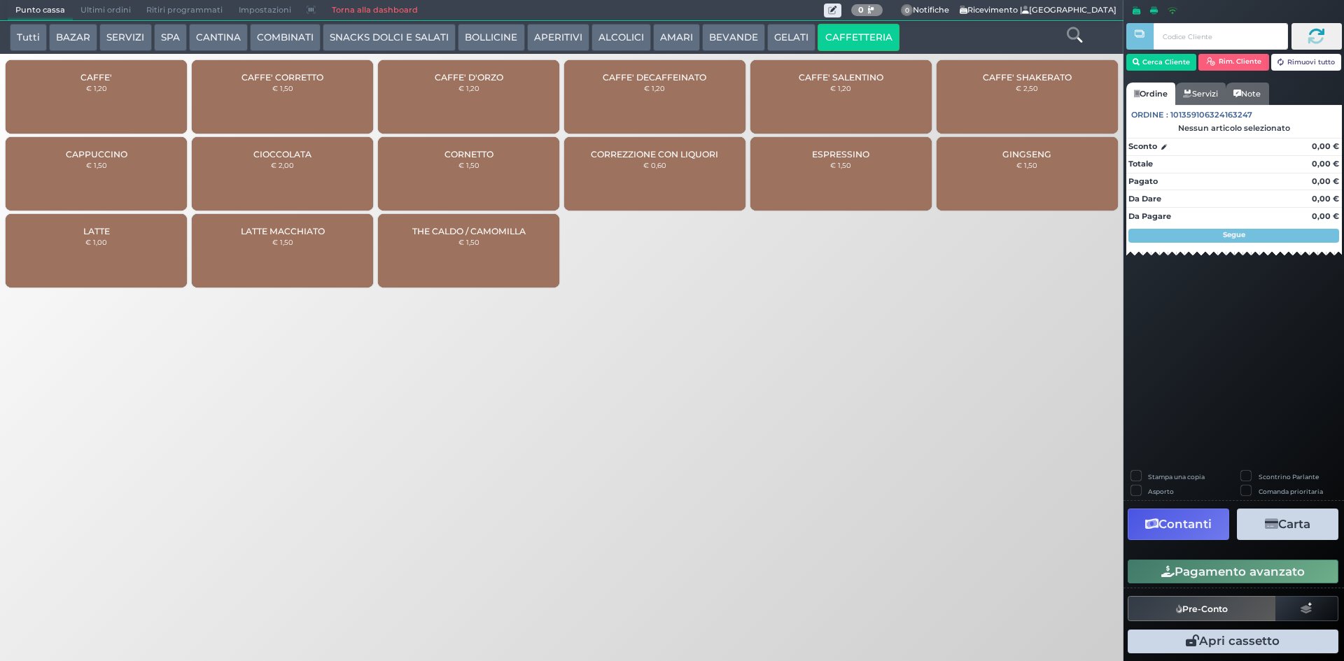
click at [154, 110] on div "CAFFE' € 1,20" at bounding box center [96, 96] width 181 height 73
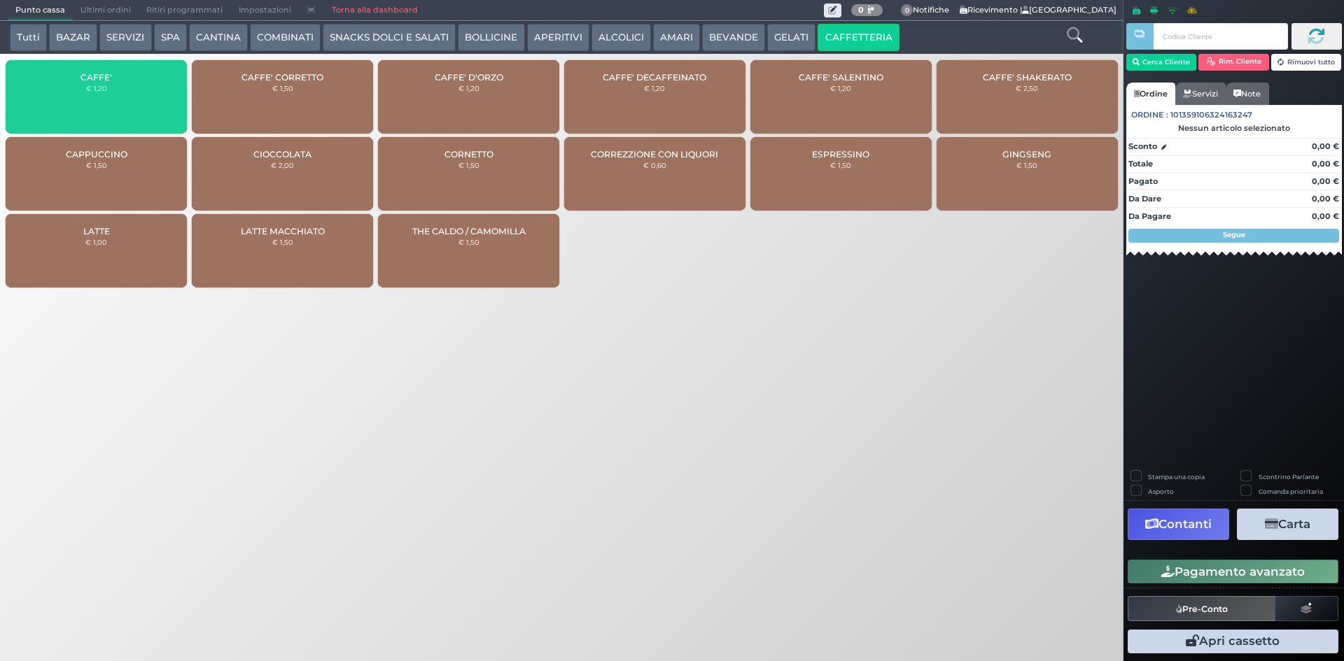
click at [153, 108] on div "CAFFE' € 1,20" at bounding box center [96, 96] width 181 height 73
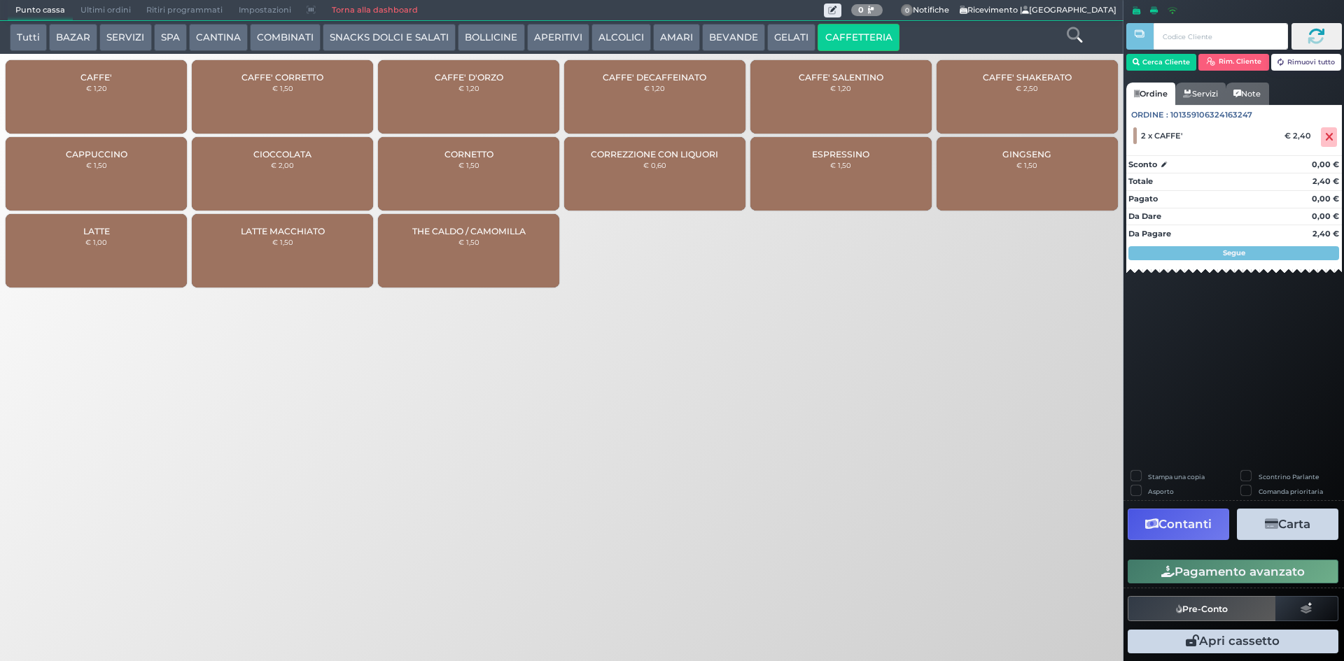
click at [1197, 555] on div "Stampa una copia Scontrino Parlante Asporto Comanda prioritaria Contanti Carta …" at bounding box center [1233, 564] width 220 height 187
click at [1213, 580] on button "Pagamento avanzato" at bounding box center [1232, 572] width 211 height 24
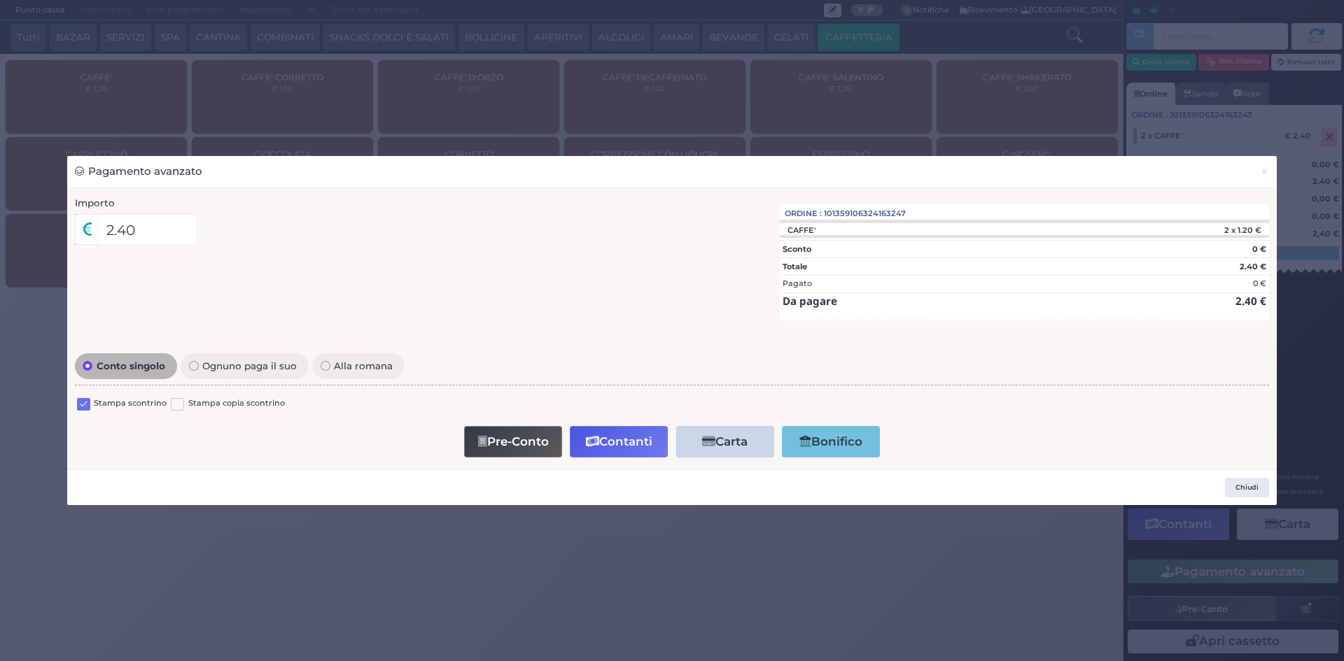
click at [83, 401] on label at bounding box center [83, 404] width 13 height 13
click at [0, 0] on input "checkbox" at bounding box center [0, 0] width 0 height 0
click at [608, 443] on button "Contanti" at bounding box center [619, 441] width 98 height 31
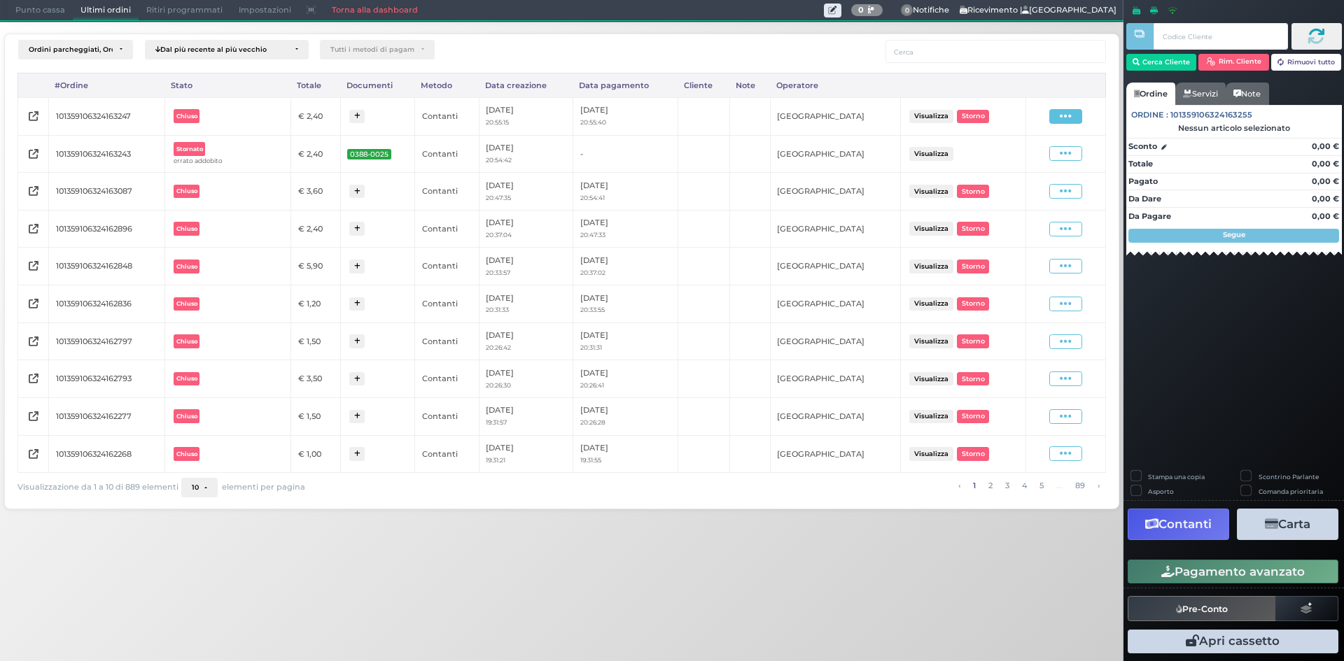
click at [1074, 118] on span at bounding box center [1065, 116] width 33 height 15
click at [1023, 161] on span "Ristampa Pre-Conto" at bounding box center [1032, 157] width 57 height 24
click at [31, 14] on span "Punto cassa" at bounding box center [40, 11] width 65 height 20
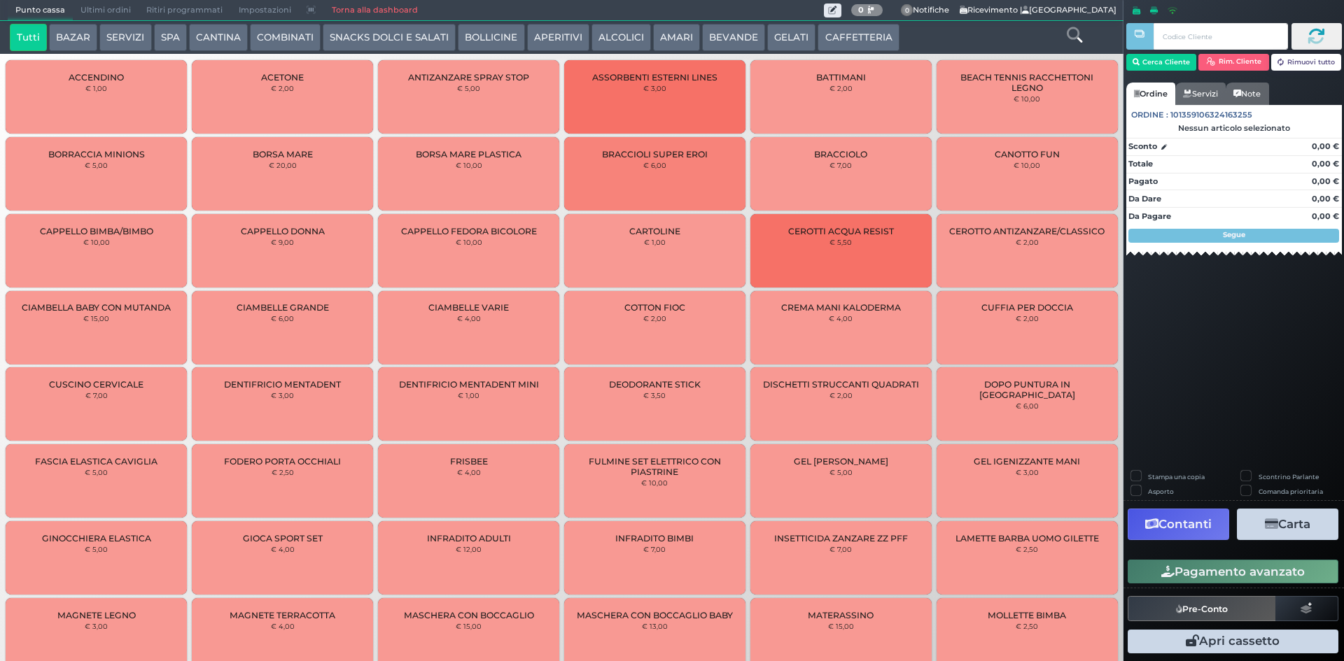
click at [873, 42] on button "CAFFETTERIA" at bounding box center [857, 38] width 81 height 28
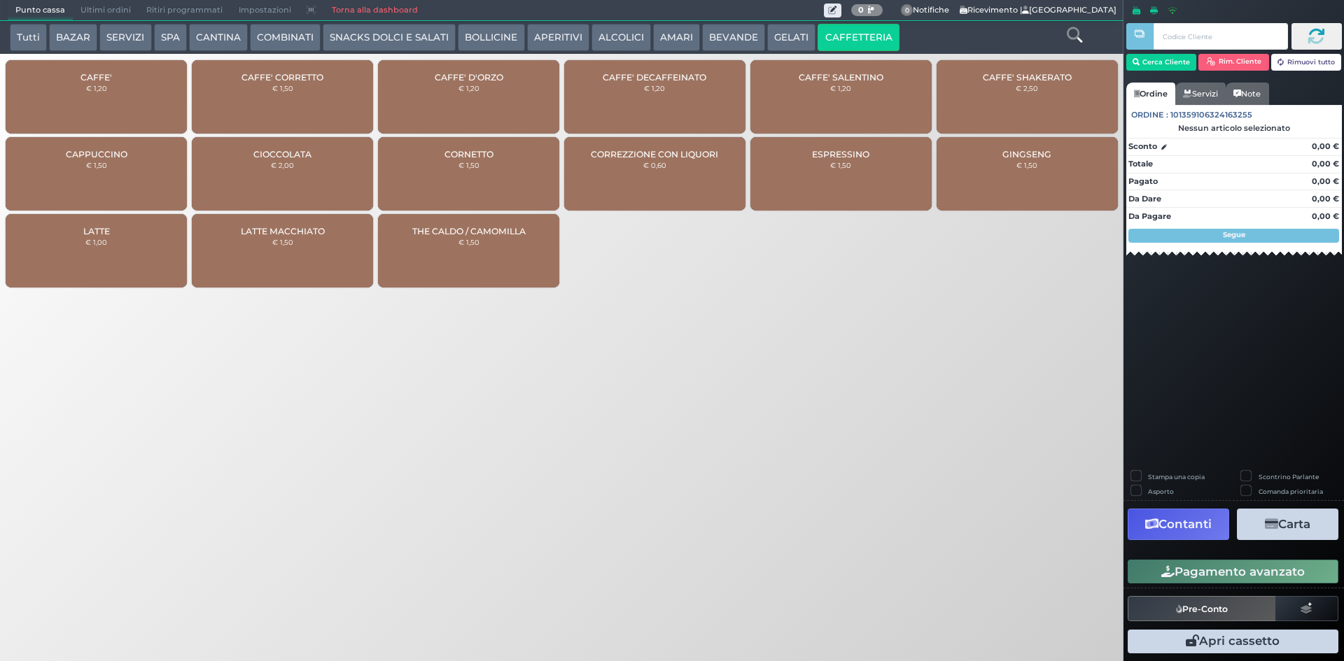
click at [444, 78] on span "CAFFE' D'ORZO" at bounding box center [469, 77] width 69 height 10
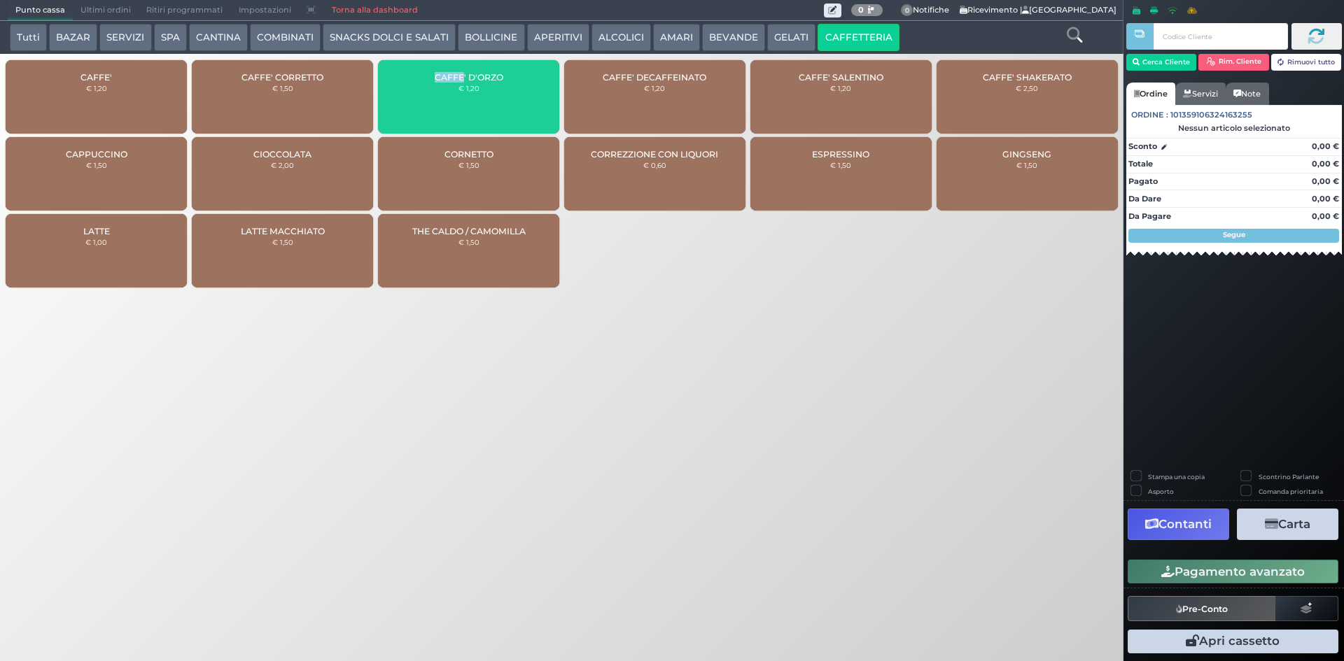
click at [444, 78] on span "CAFFE' D'ORZO" at bounding box center [469, 77] width 69 height 10
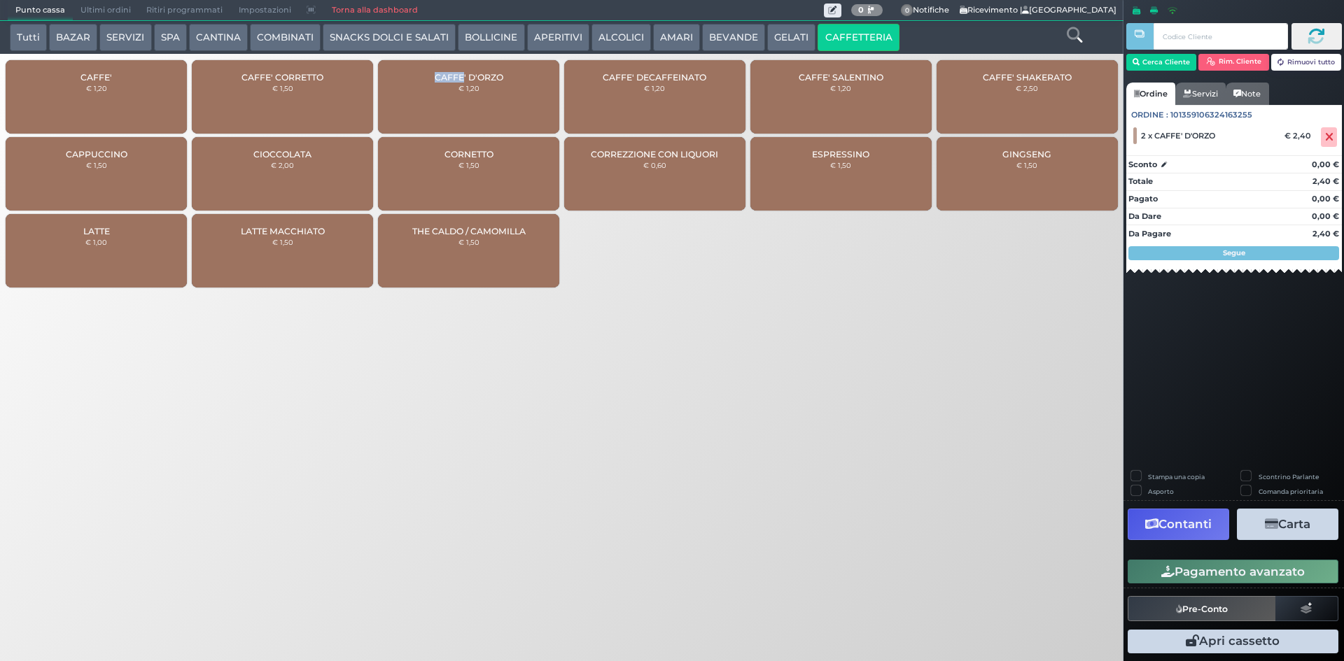
click at [1152, 574] on button "Pagamento avanzato" at bounding box center [1232, 572] width 211 height 24
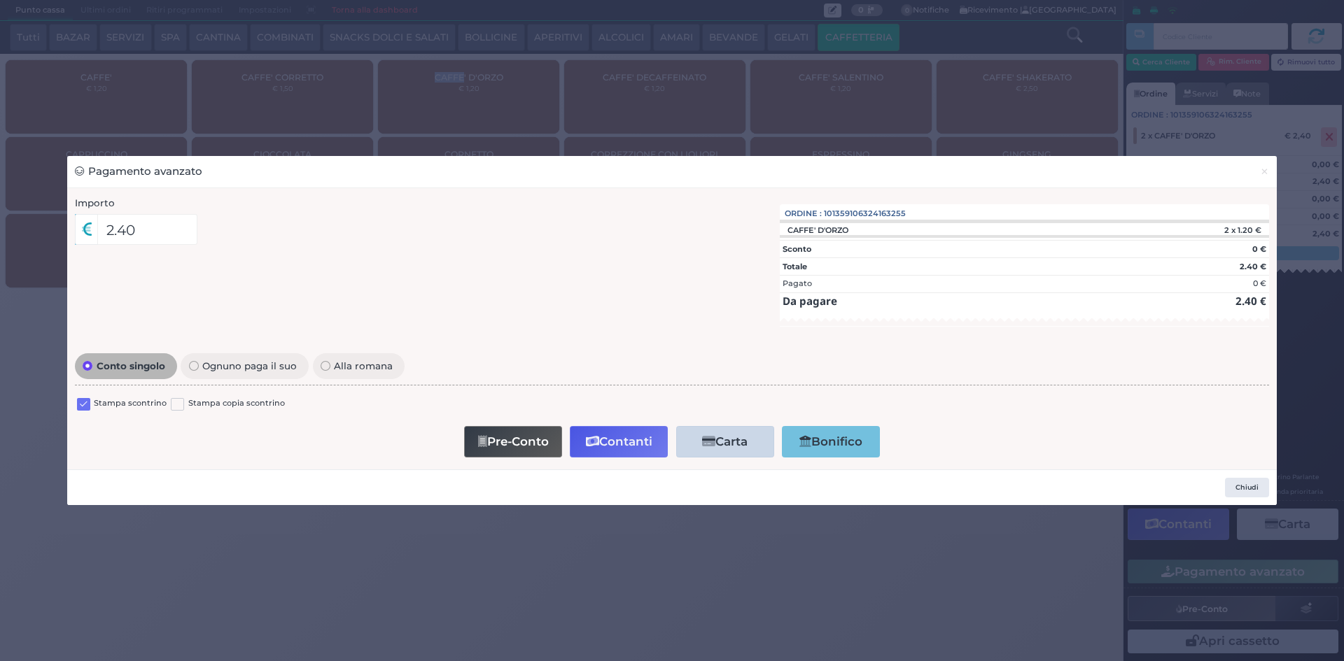
click at [92, 405] on div "Stampa scontrino" at bounding box center [122, 406] width 90 height 17
click at [80, 404] on label at bounding box center [83, 404] width 13 height 13
click at [0, 0] on input "checkbox" at bounding box center [0, 0] width 0 height 0
click at [605, 444] on button "Contanti" at bounding box center [619, 441] width 98 height 31
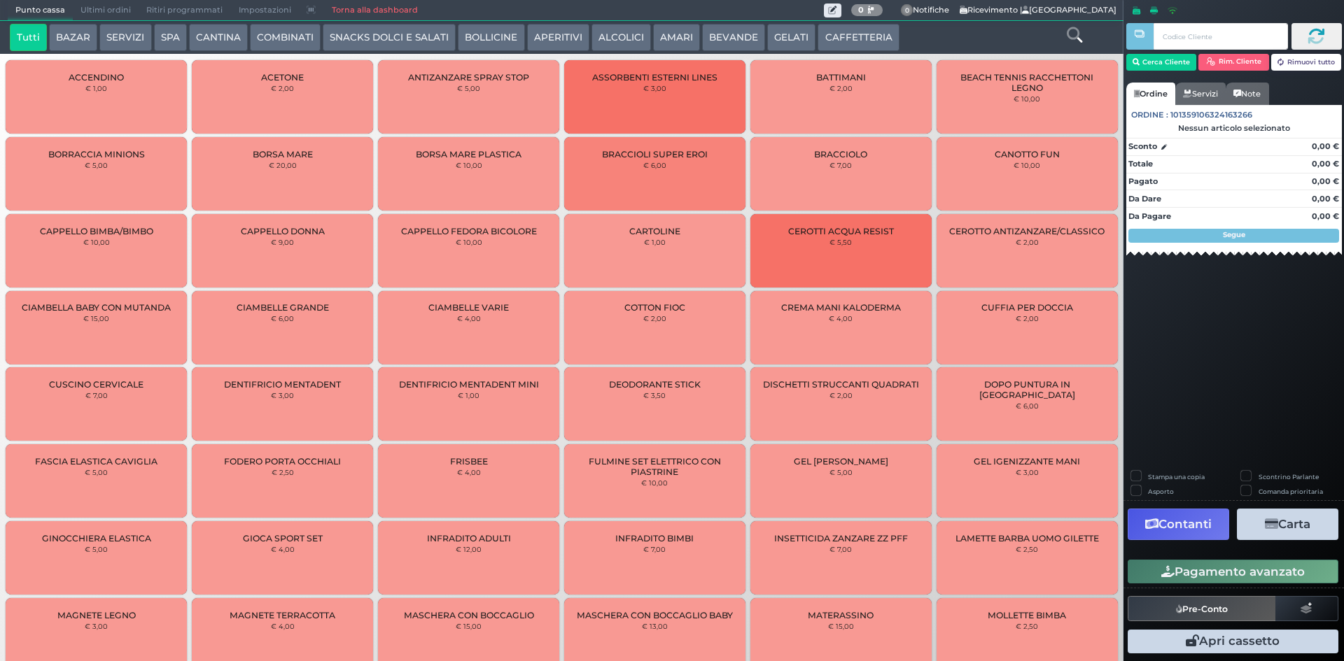
click at [78, 11] on span "Ultimi ordini" at bounding box center [106, 11] width 66 height 20
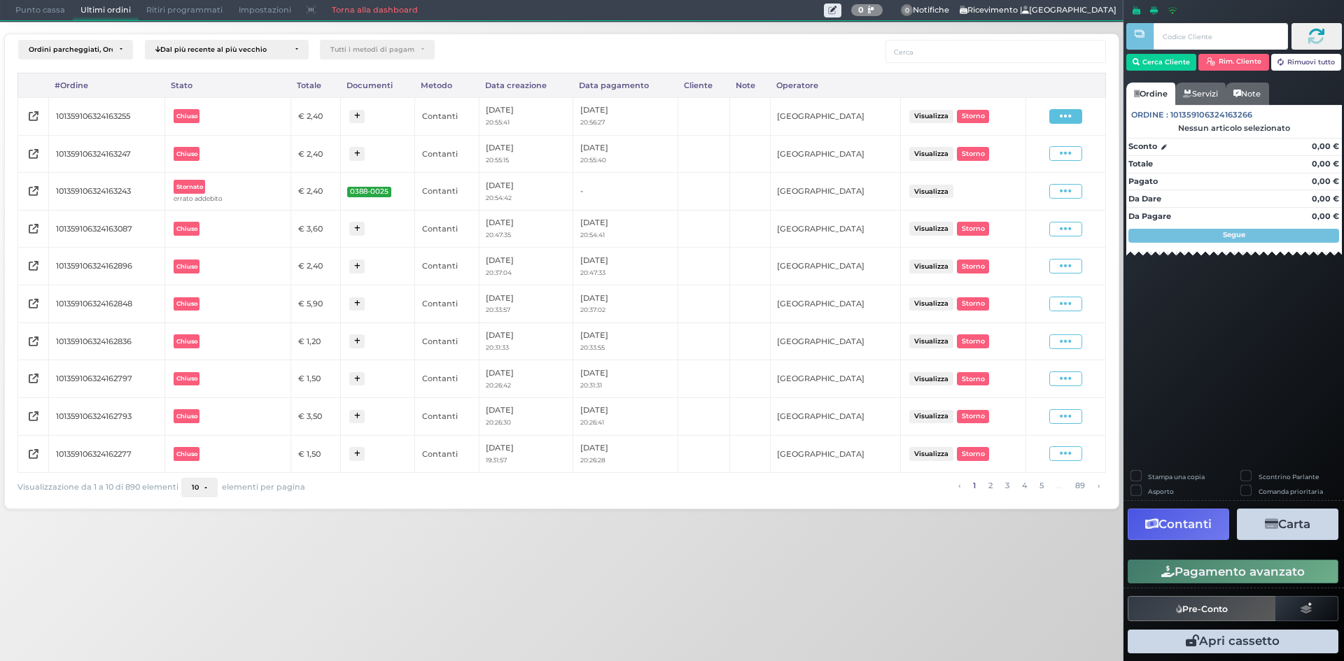
click at [1058, 113] on span at bounding box center [1065, 116] width 33 height 15
click at [1043, 157] on span "Ristampa Pre-Conto" at bounding box center [1032, 157] width 57 height 24
click at [23, 8] on span "Punto cassa" at bounding box center [40, 11] width 65 height 20
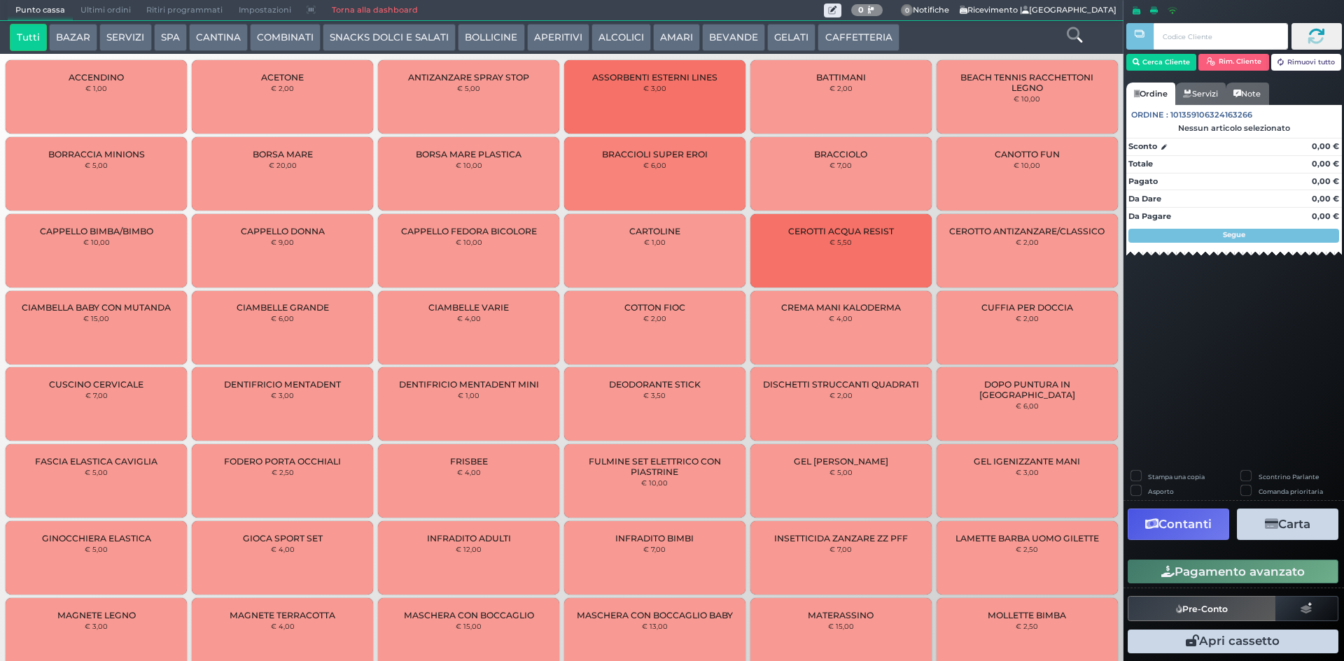
click at [817, 40] on button "CAFFETTERIA" at bounding box center [857, 38] width 81 height 28
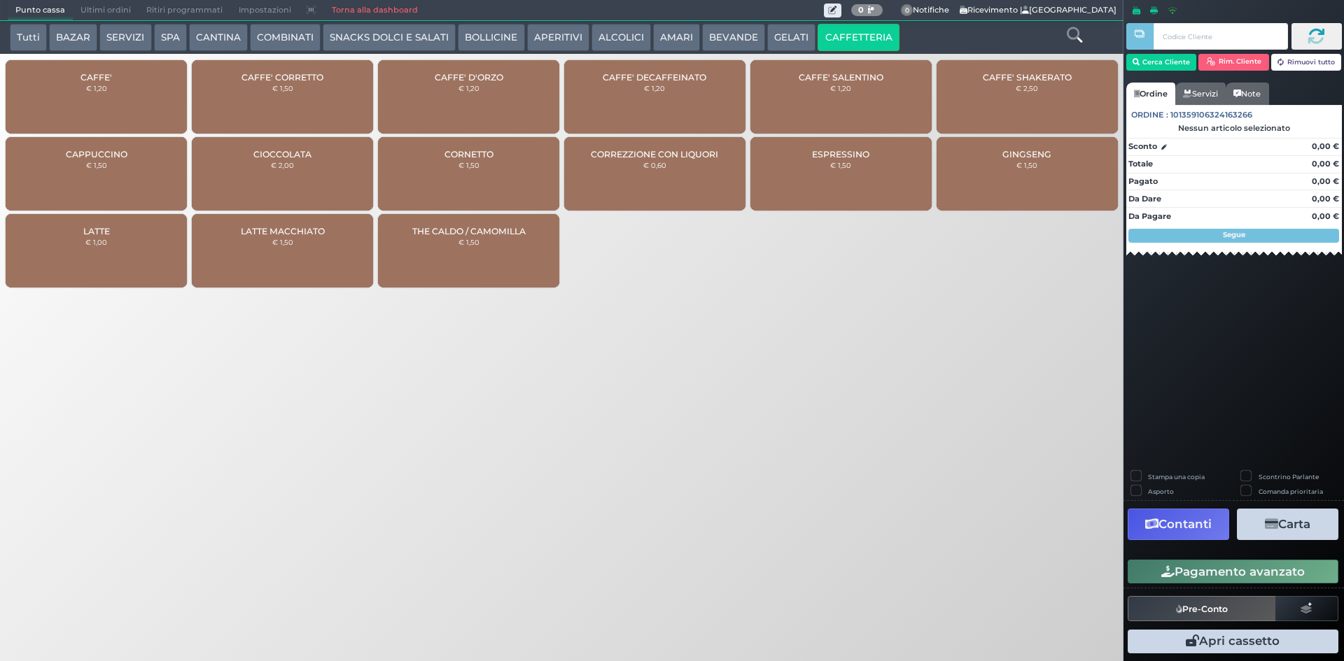
click at [95, 88] on small "€ 1,20" at bounding box center [96, 88] width 21 height 8
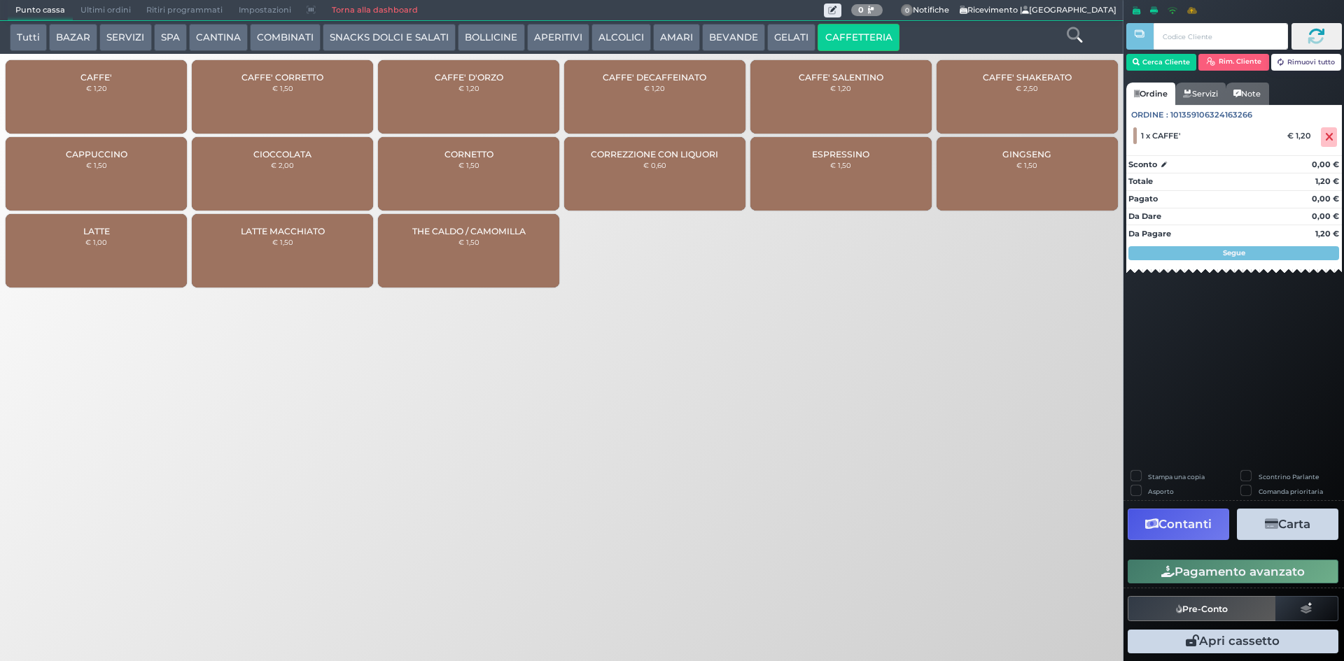
click at [593, 41] on button "ALCOLICI" at bounding box center [620, 38] width 59 height 28
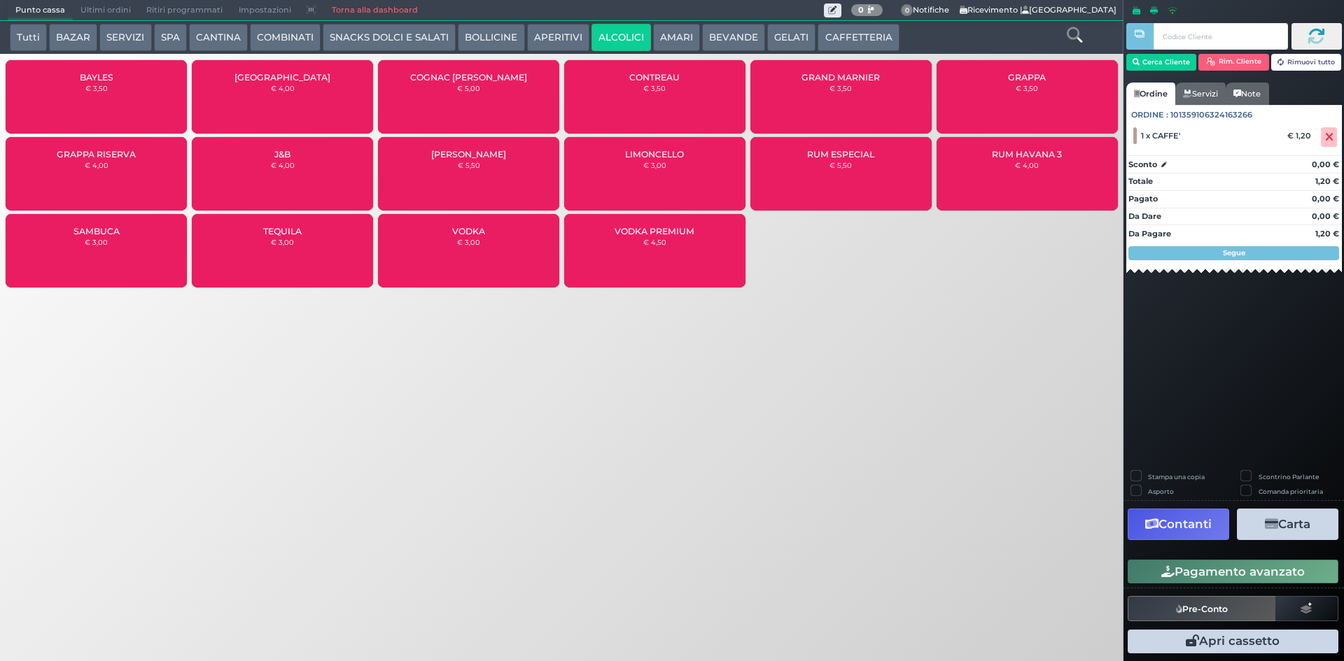
click at [995, 103] on div "GRAPPA € 3,50" at bounding box center [1026, 96] width 181 height 73
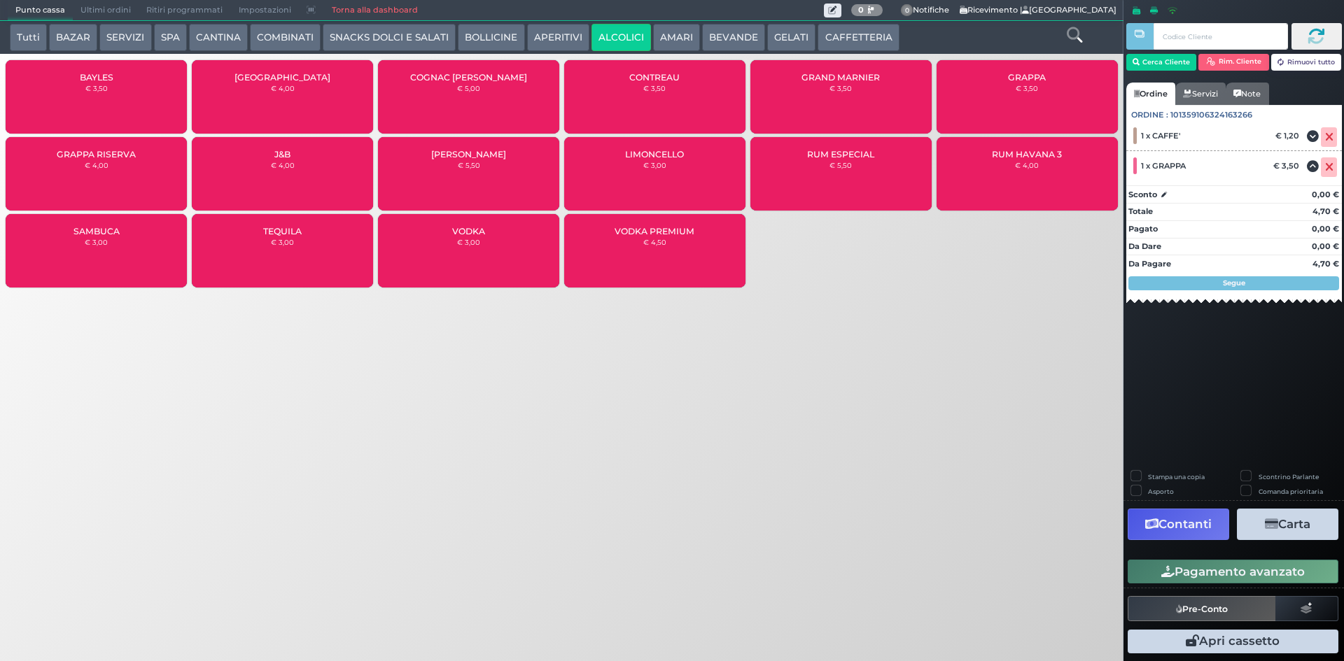
click at [1188, 570] on button "Pagamento avanzato" at bounding box center [1232, 572] width 211 height 24
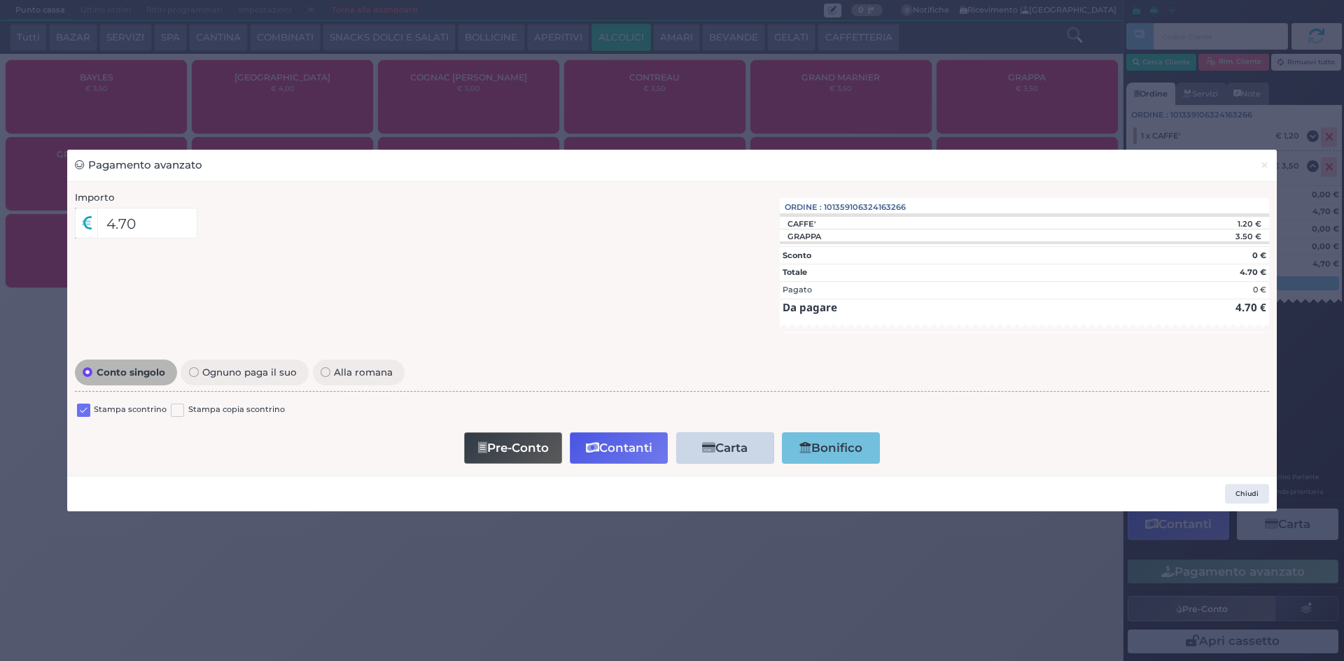
click at [73, 416] on div "Conto singolo Ognuno paga il suo Alla romana Stampa scontrino Stampa copia scon…" at bounding box center [672, 412] width 1209 height 112
click at [78, 414] on label at bounding box center [83, 410] width 13 height 13
click at [0, 0] on input "checkbox" at bounding box center [0, 0] width 0 height 0
drag, startPoint x: 502, startPoint y: 447, endPoint x: 476, endPoint y: 372, distance: 79.5
click at [476, 372] on div "Conto singolo Ognuno paga il suo Alla romana" at bounding box center [672, 373] width 1194 height 34
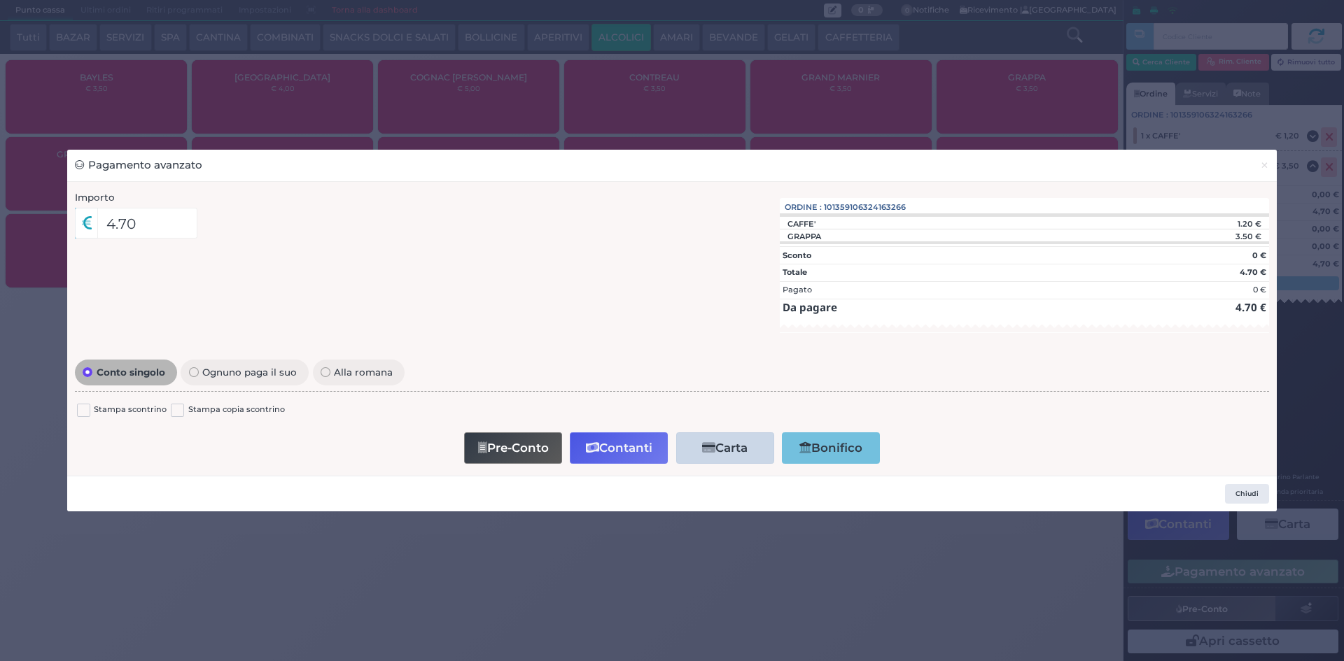
click at [645, 453] on button "Contanti" at bounding box center [619, 447] width 98 height 31
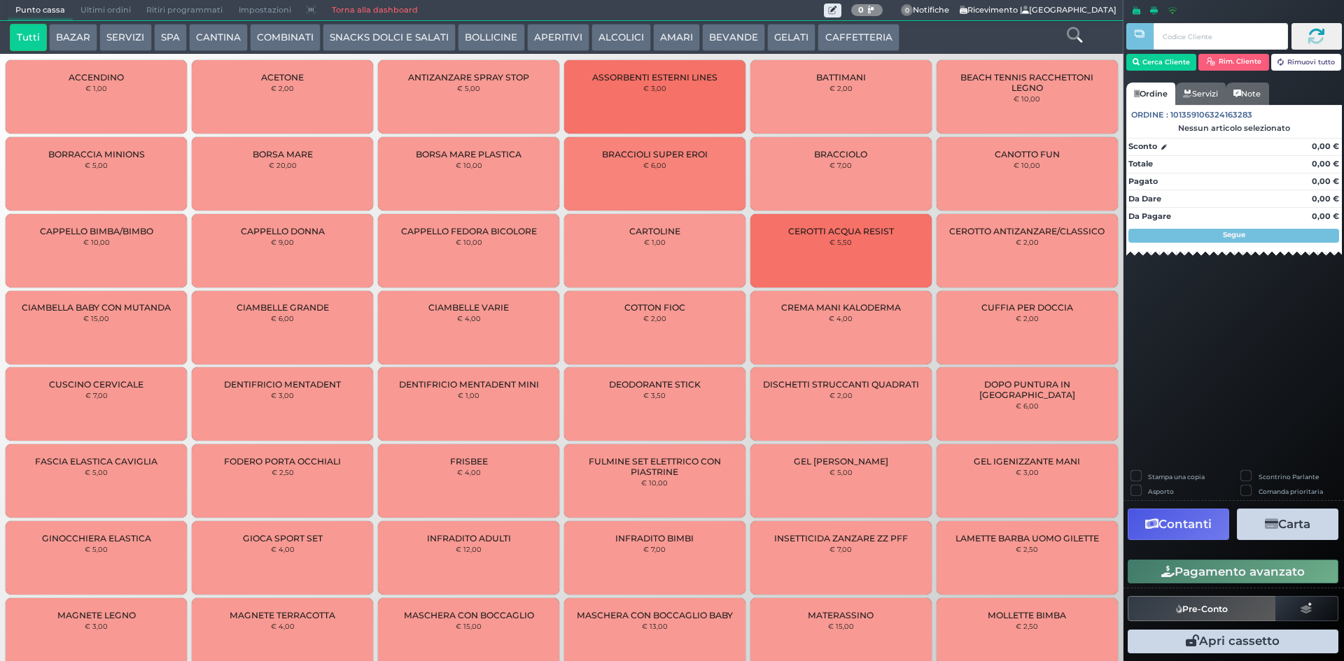
click at [92, 1] on span "Ultimi ordini" at bounding box center [106, 11] width 66 height 20
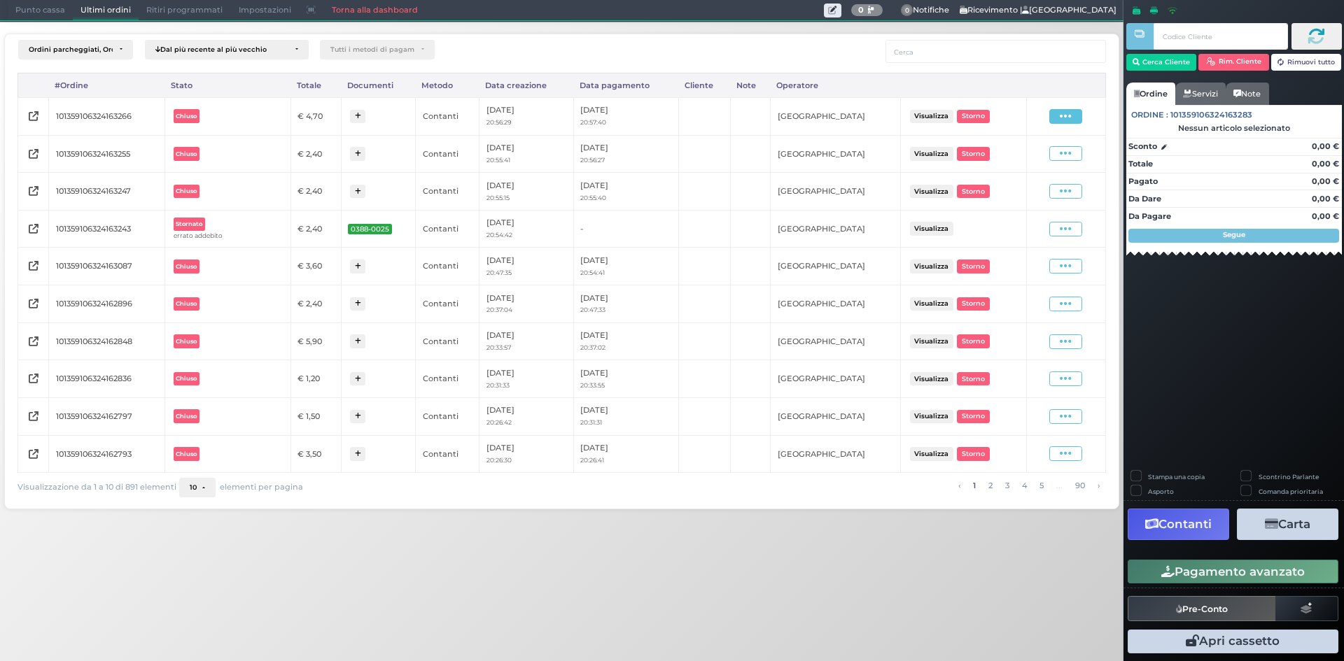
click at [1071, 122] on icon at bounding box center [1066, 116] width 12 height 13
click at [1041, 153] on span "Ristampa Pre-Conto" at bounding box center [1032, 157] width 57 height 24
click at [33, 11] on span "Punto cassa" at bounding box center [40, 11] width 65 height 20
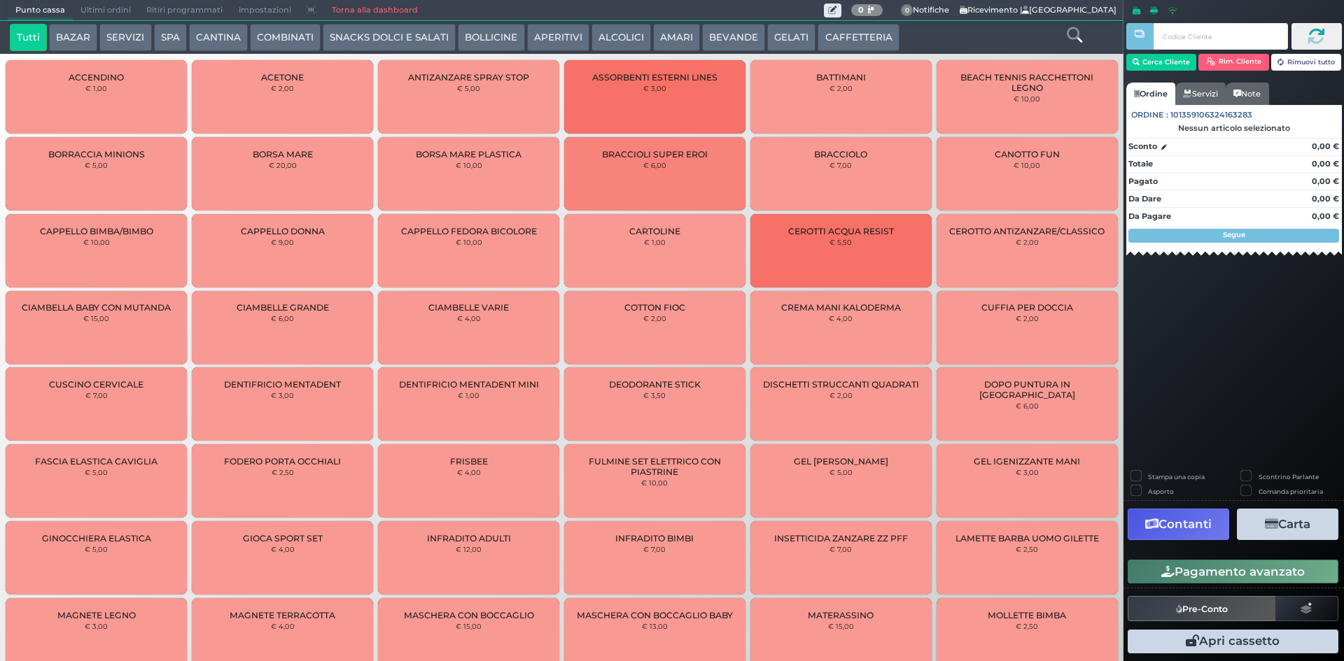
click at [853, 36] on button "CAFFETTERIA" at bounding box center [857, 38] width 81 height 28
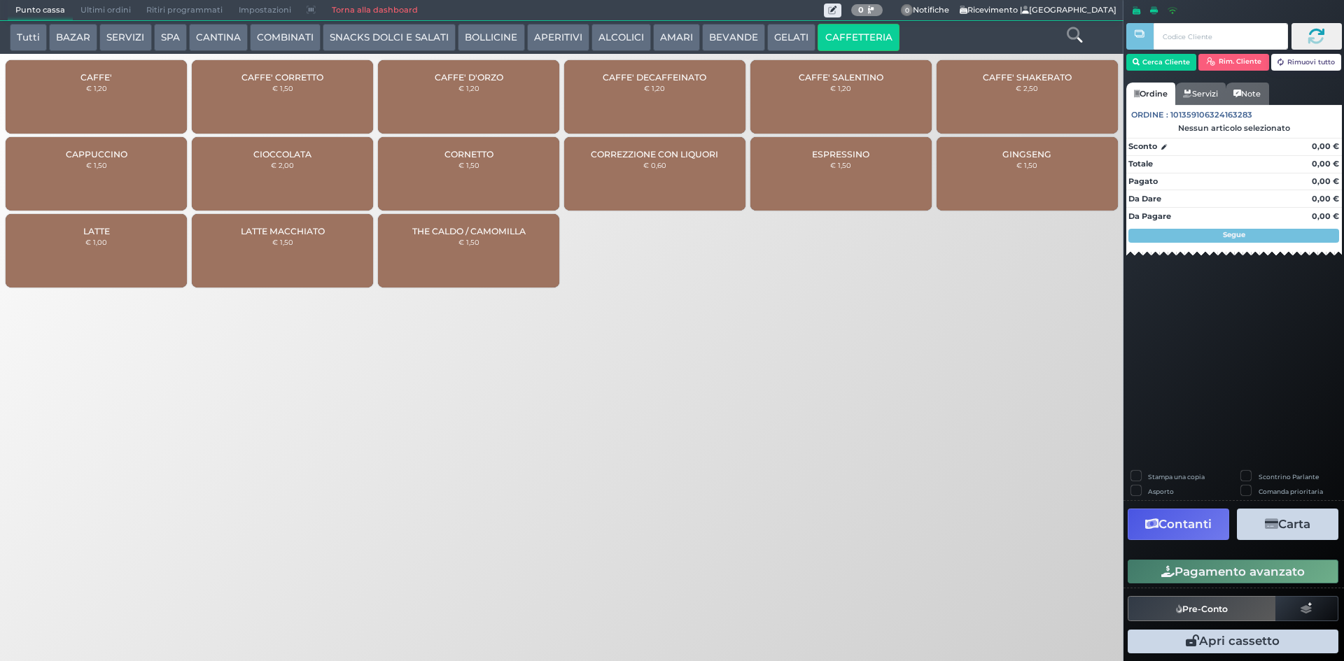
click at [105, 105] on div "CAFFE' € 1,20" at bounding box center [96, 96] width 181 height 73
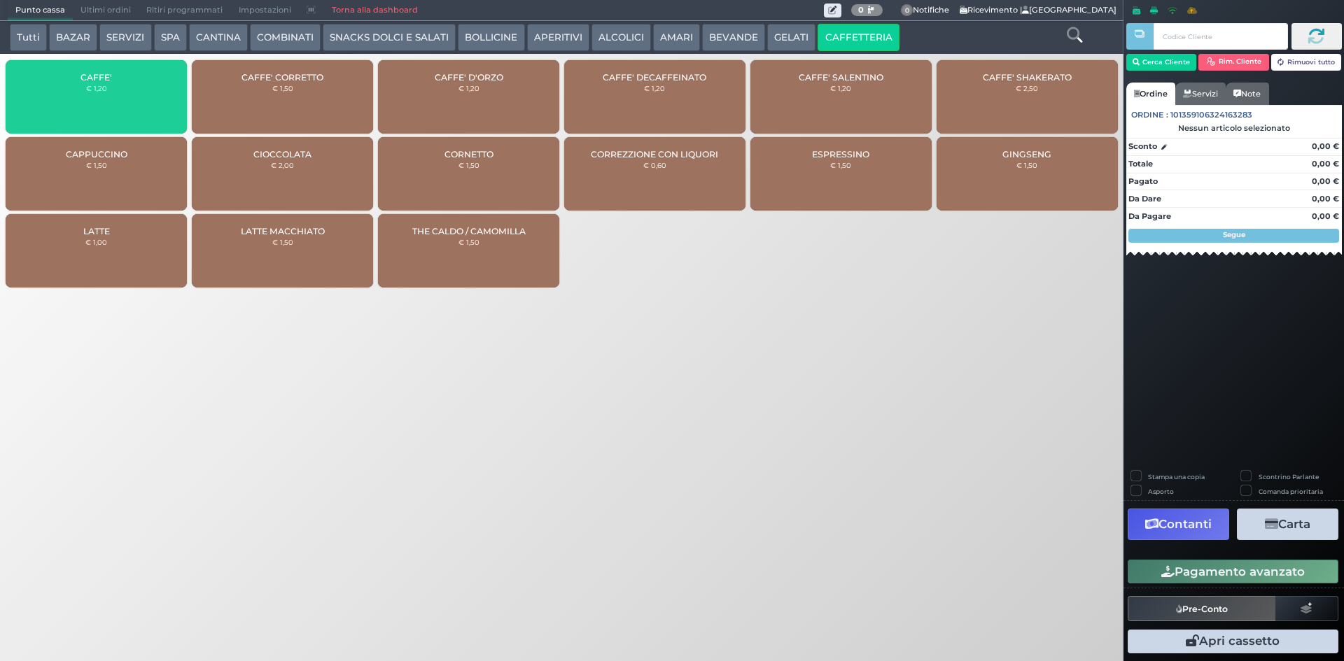
click at [105, 105] on div "CAFFE' € 1,20" at bounding box center [96, 96] width 181 height 73
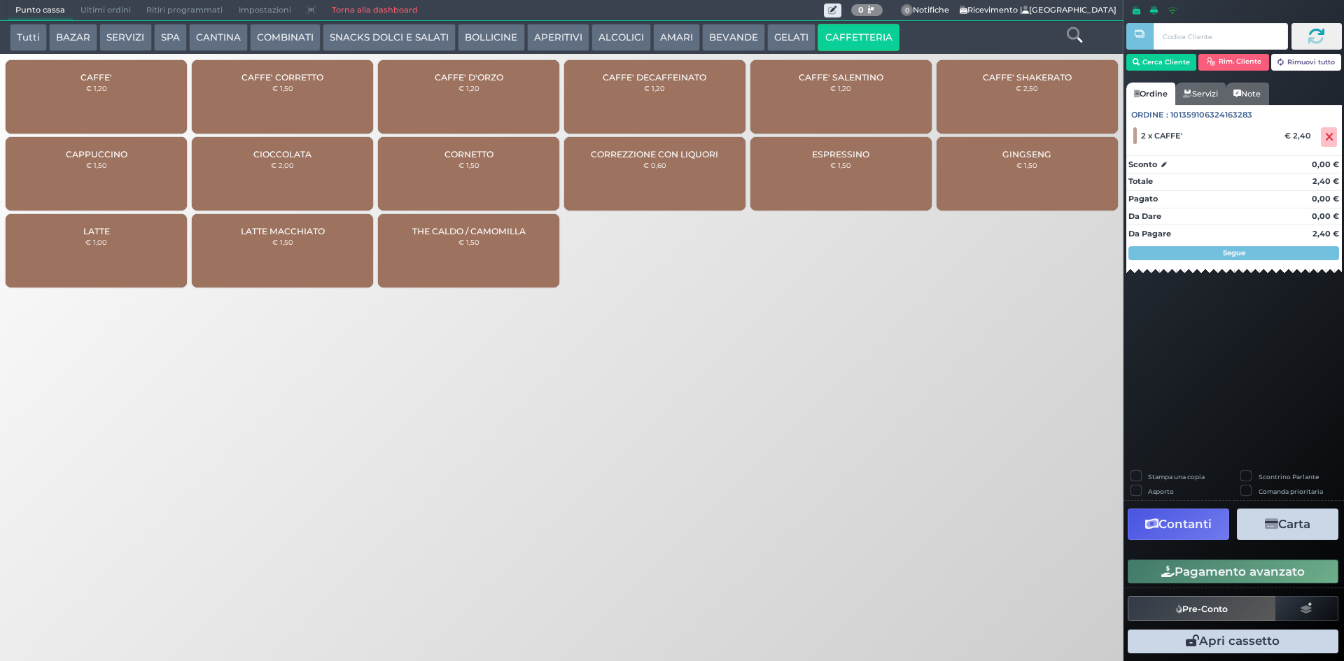
click at [1237, 577] on button "Pagamento avanzato" at bounding box center [1232, 572] width 211 height 24
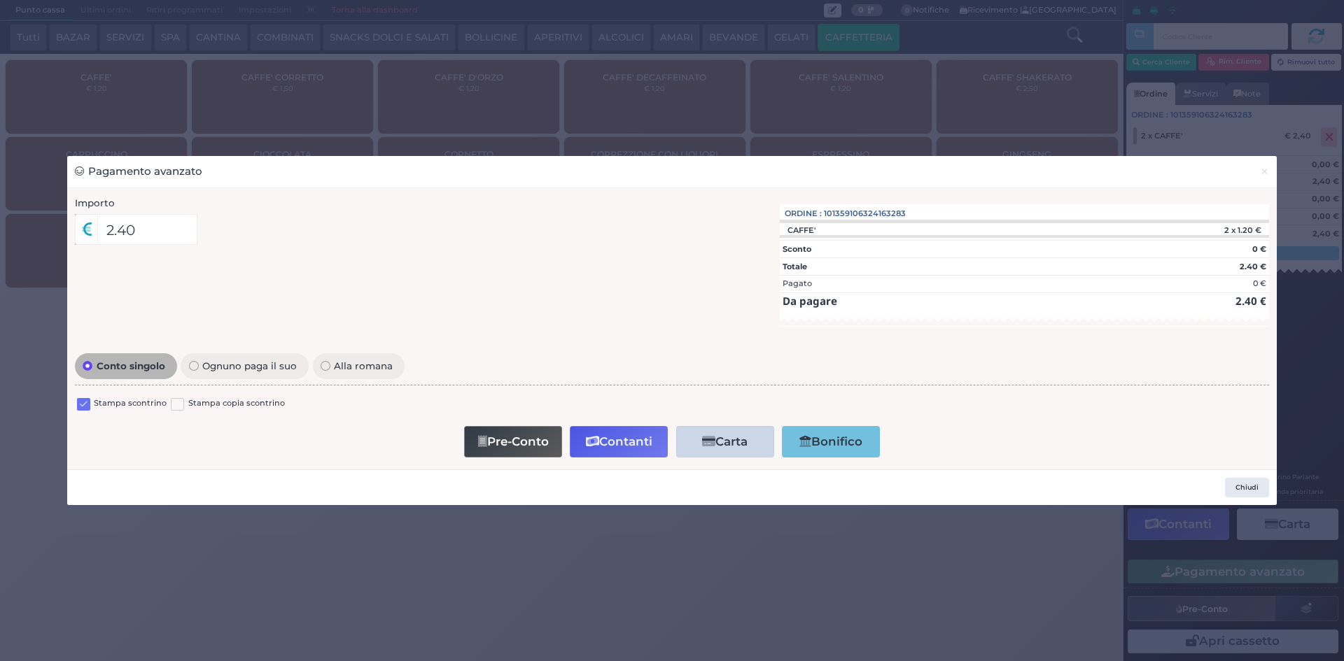
drag, startPoint x: 79, startPoint y: 401, endPoint x: 106, endPoint y: 407, distance: 27.9
click at [79, 402] on label at bounding box center [83, 404] width 13 height 13
click at [0, 0] on input "checkbox" at bounding box center [0, 0] width 0 height 0
click at [498, 439] on button "Pre-Conto" at bounding box center [513, 441] width 98 height 31
click at [1262, 177] on span "×" at bounding box center [1264, 171] width 9 height 15
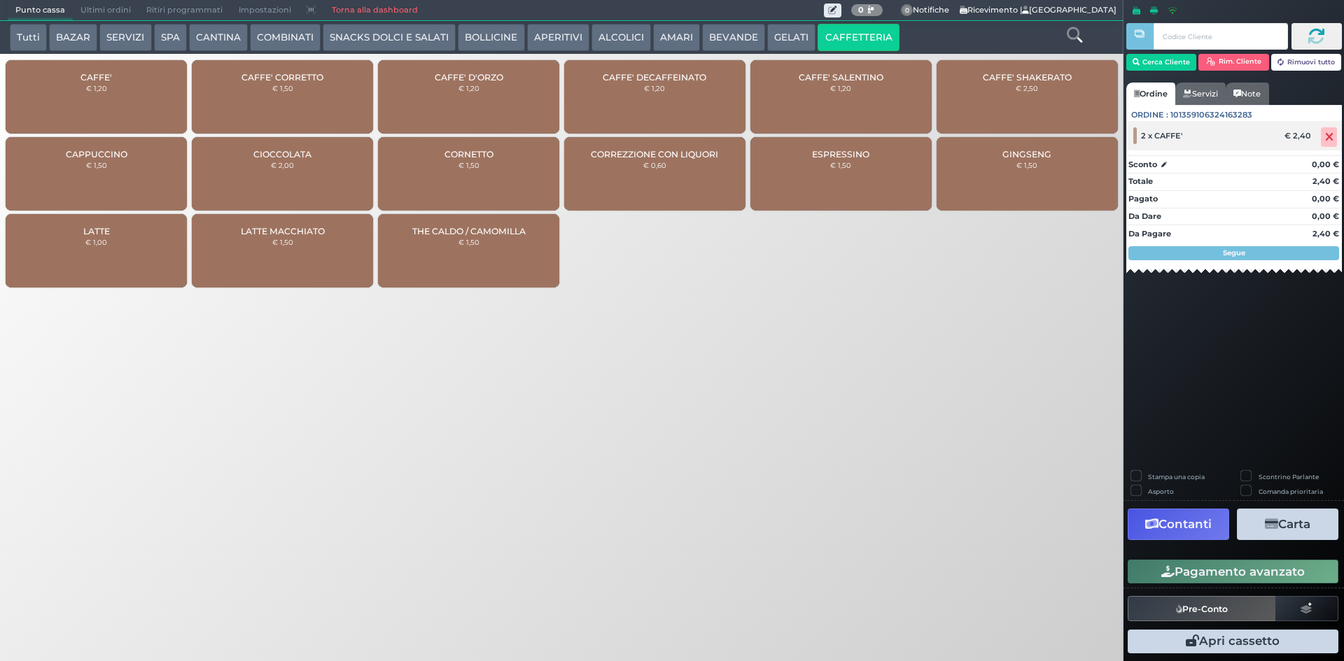
click at [1333, 139] on span at bounding box center [1329, 137] width 16 height 20
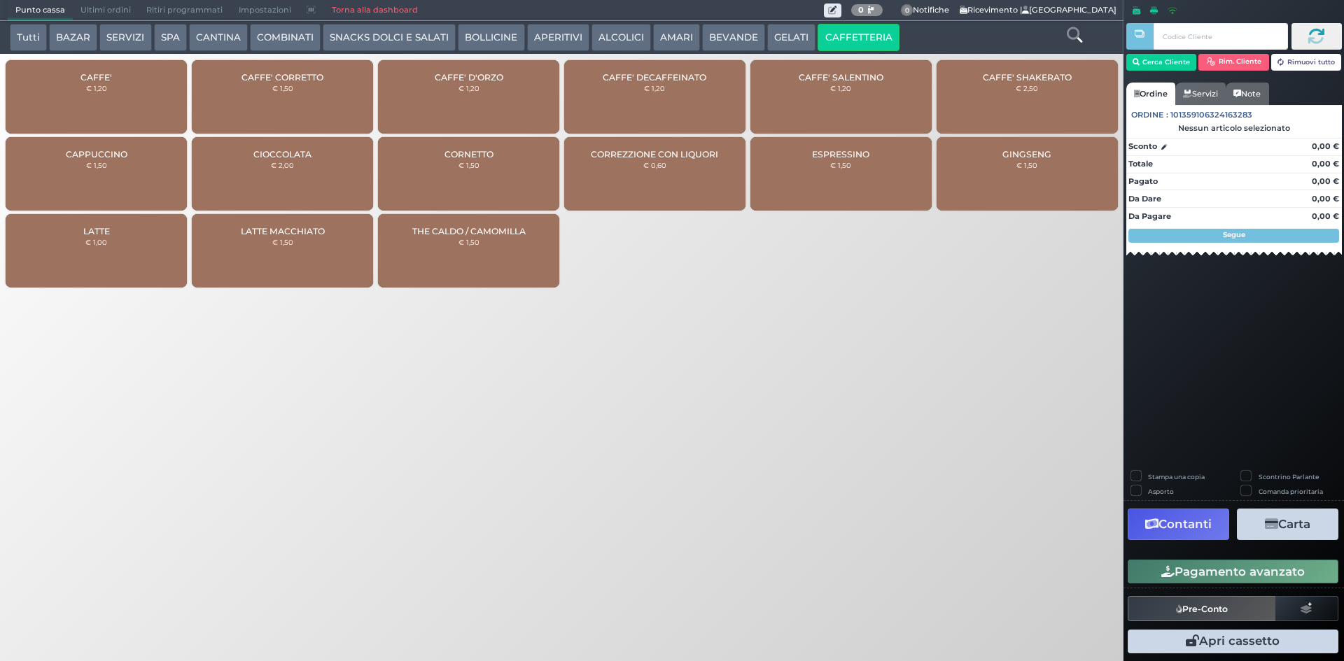
click at [85, 8] on span "Ultimi ordini" at bounding box center [106, 11] width 66 height 20
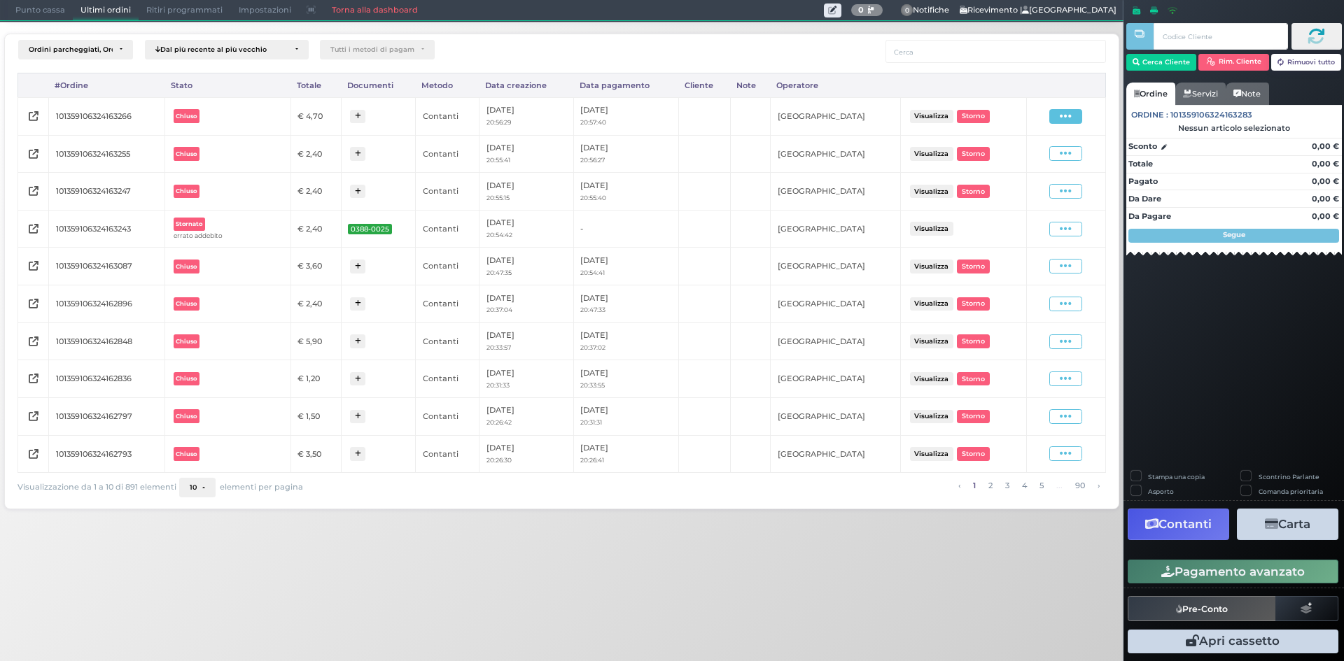
click at [1052, 118] on span at bounding box center [1065, 116] width 33 height 15
click at [1029, 157] on span "Ristampa Pre-Conto" at bounding box center [1032, 157] width 57 height 24
click at [24, 3] on span "Punto cassa" at bounding box center [40, 11] width 65 height 20
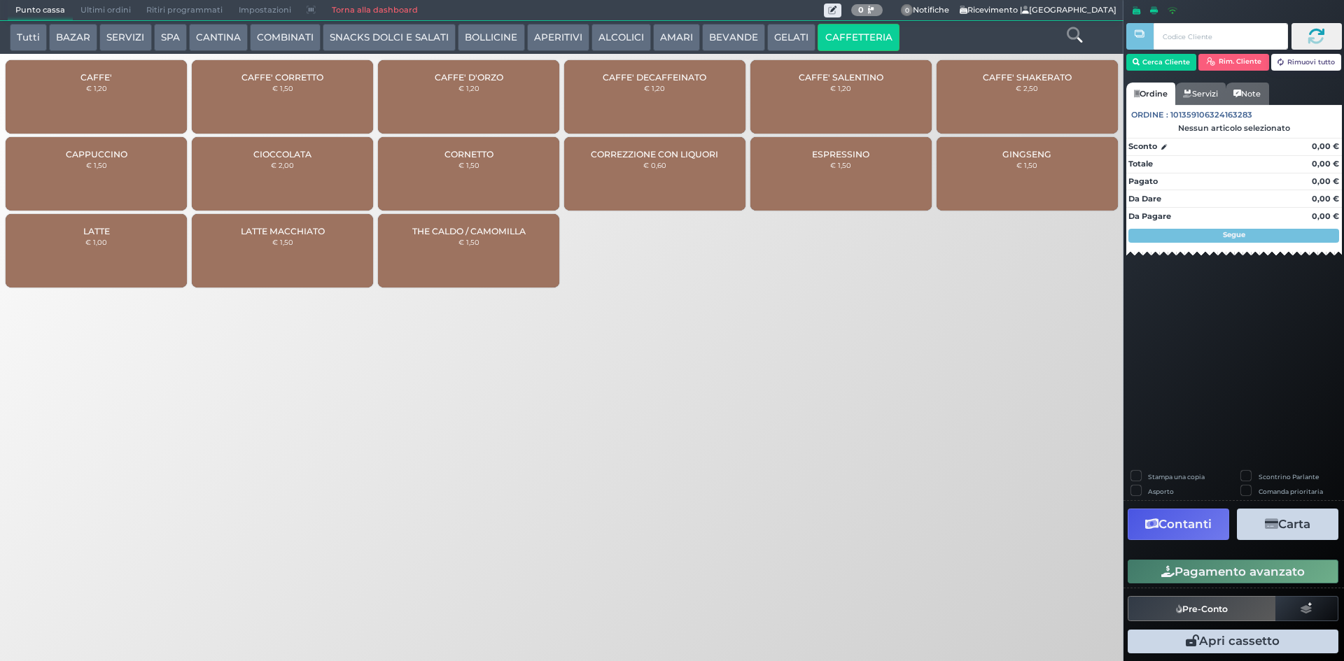
click at [95, 81] on span "CAFFE'" at bounding box center [95, 77] width 31 height 10
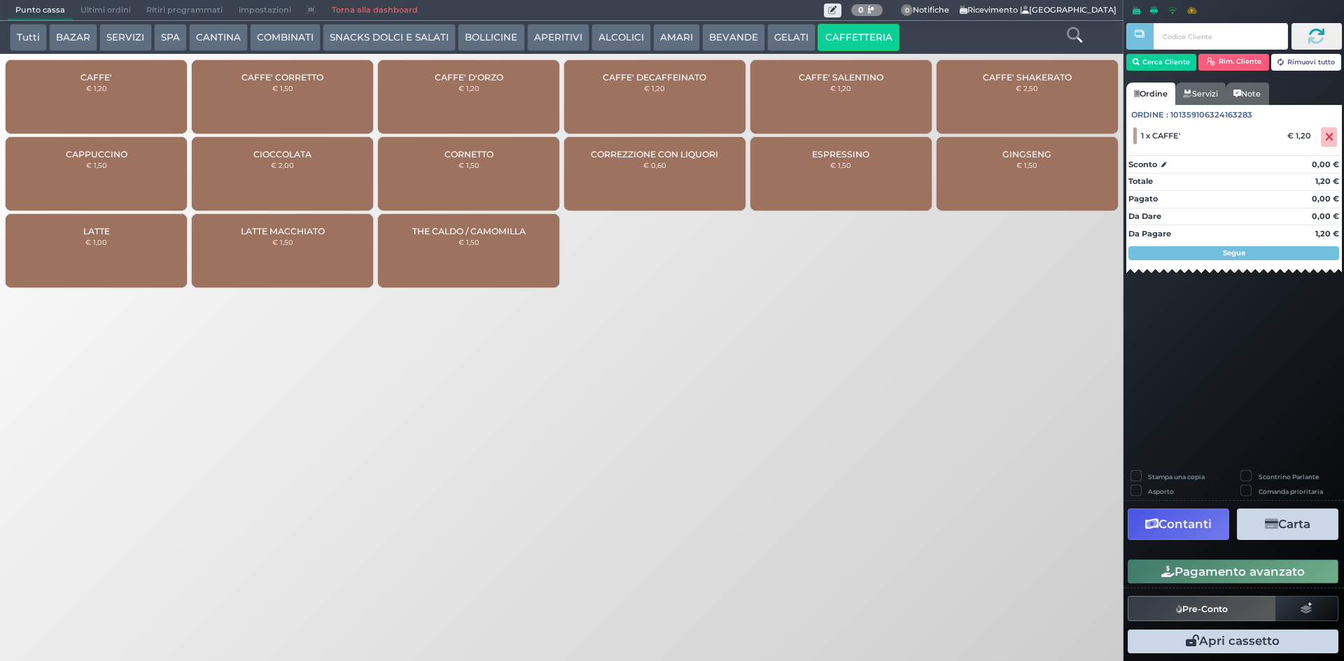
click at [1239, 570] on button "Pagamento avanzato" at bounding box center [1232, 572] width 211 height 24
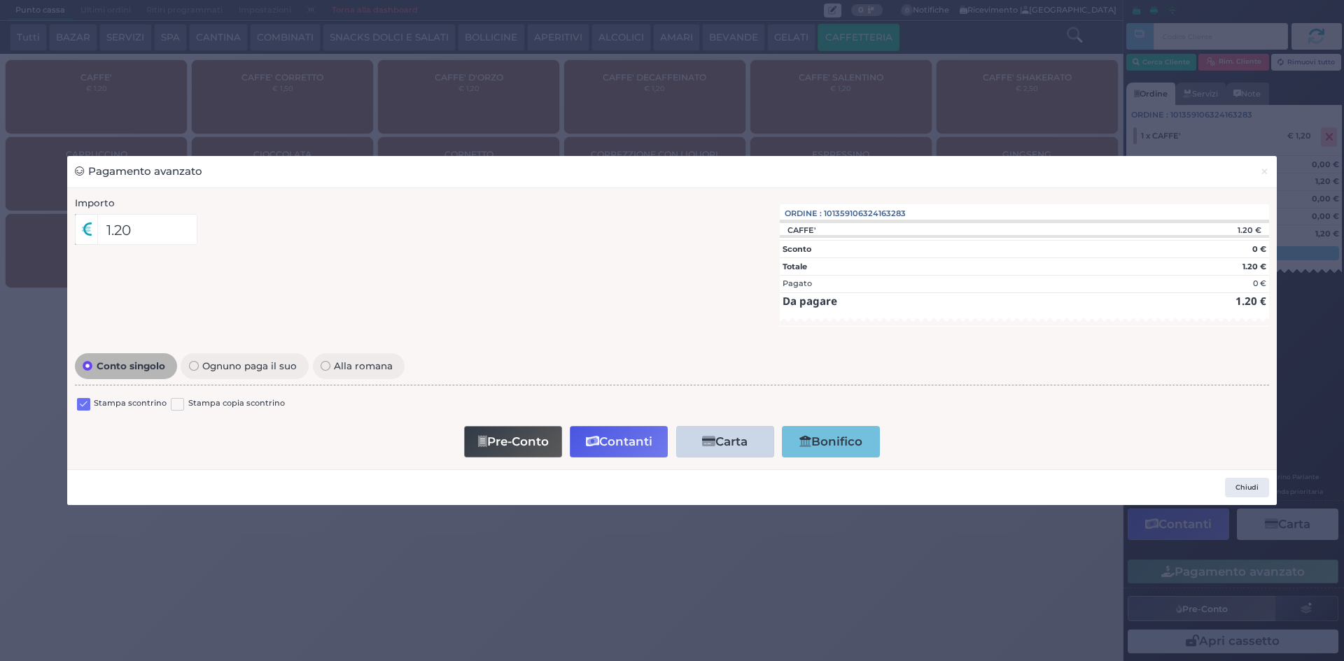
drag, startPoint x: 85, startPoint y: 395, endPoint x: 93, endPoint y: 396, distance: 8.4
click at [91, 396] on div "Stampa scontrino Stampa copia scontrino" at bounding box center [672, 406] width 1194 height 33
click at [81, 409] on label at bounding box center [83, 404] width 13 height 13
click at [0, 0] on input "checkbox" at bounding box center [0, 0] width 0 height 0
click at [626, 446] on button "Contanti" at bounding box center [619, 441] width 98 height 31
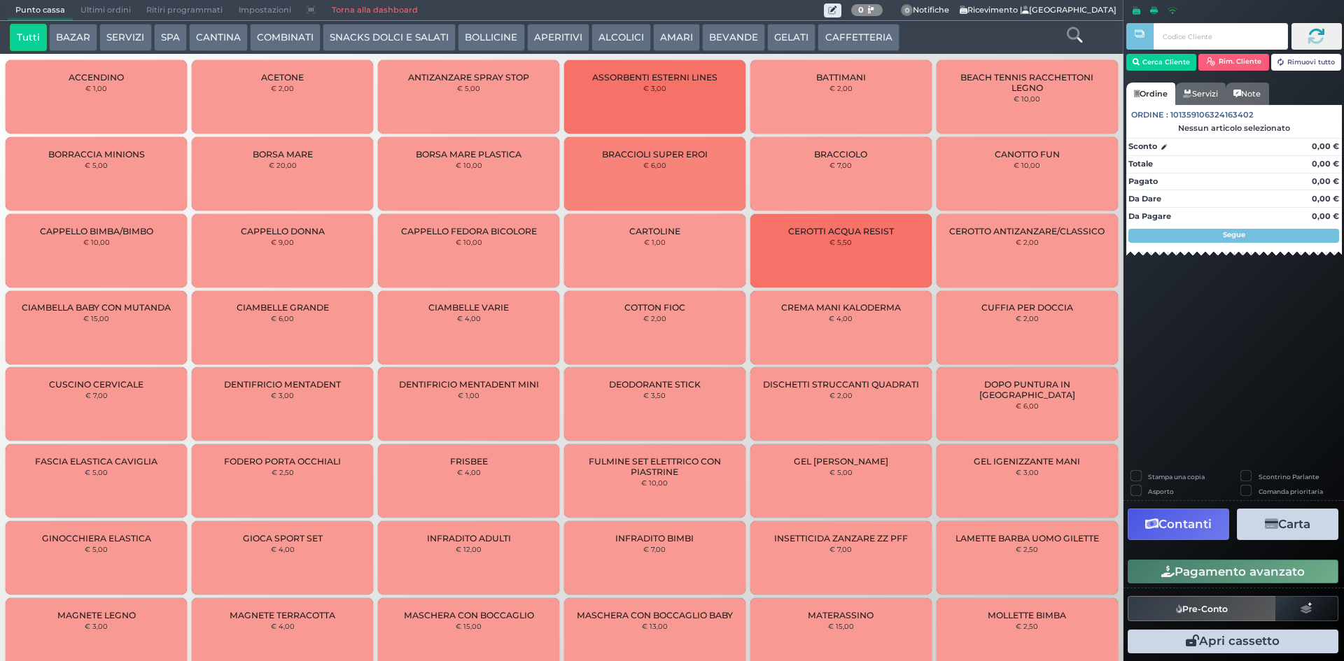
click at [737, 40] on button "BEVANDE" at bounding box center [733, 38] width 63 height 28
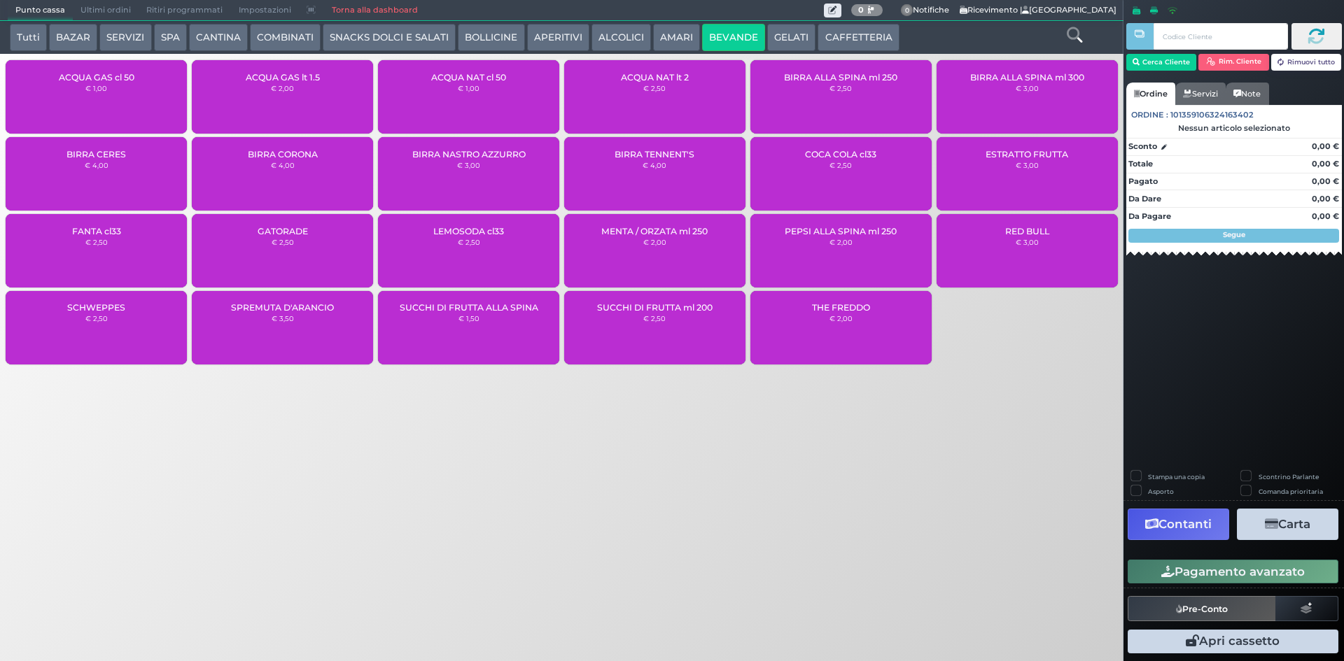
click at [656, 43] on button "AMARI" at bounding box center [676, 38] width 47 height 28
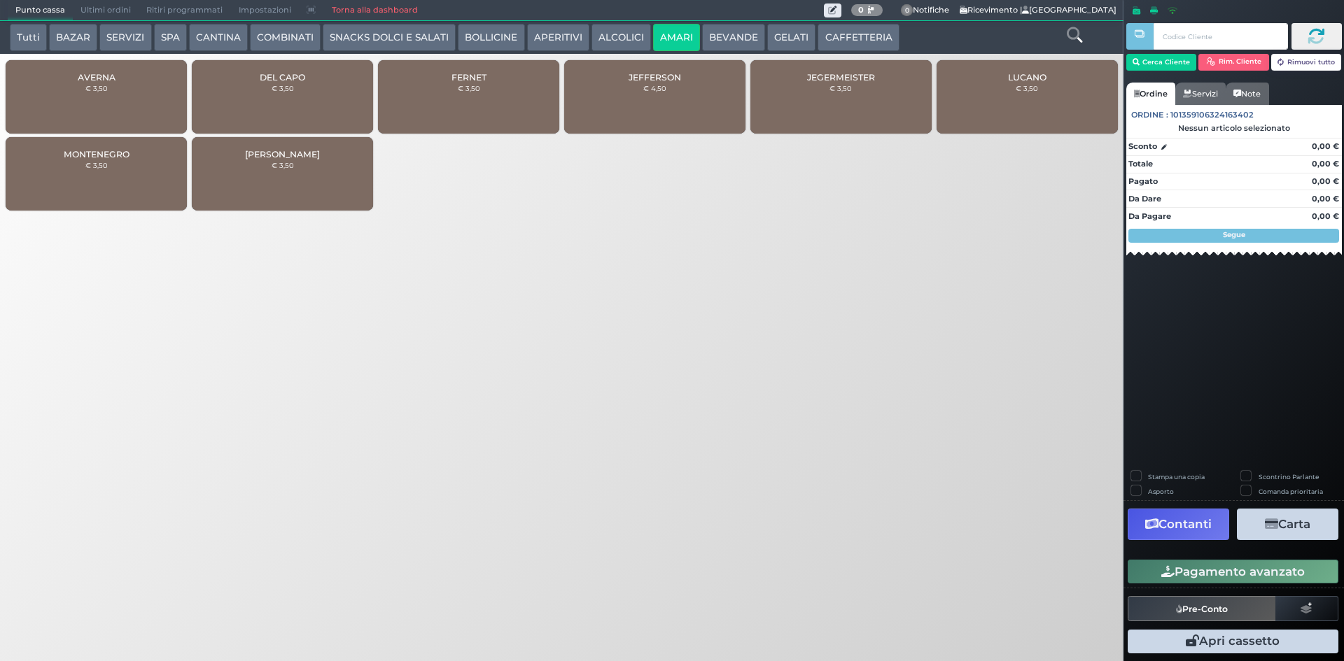
click at [127, 176] on div "MONTENEGRO € 3,50" at bounding box center [96, 173] width 181 height 73
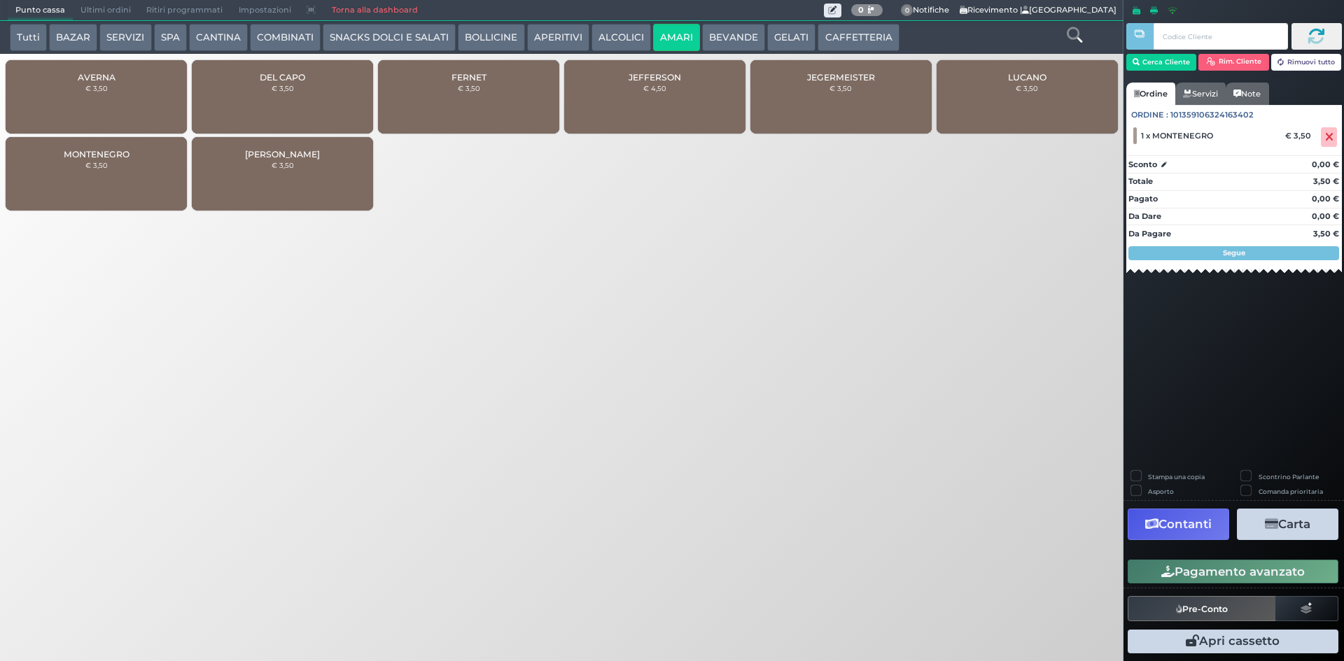
click at [612, 29] on button "ALCOLICI" at bounding box center [620, 38] width 59 height 28
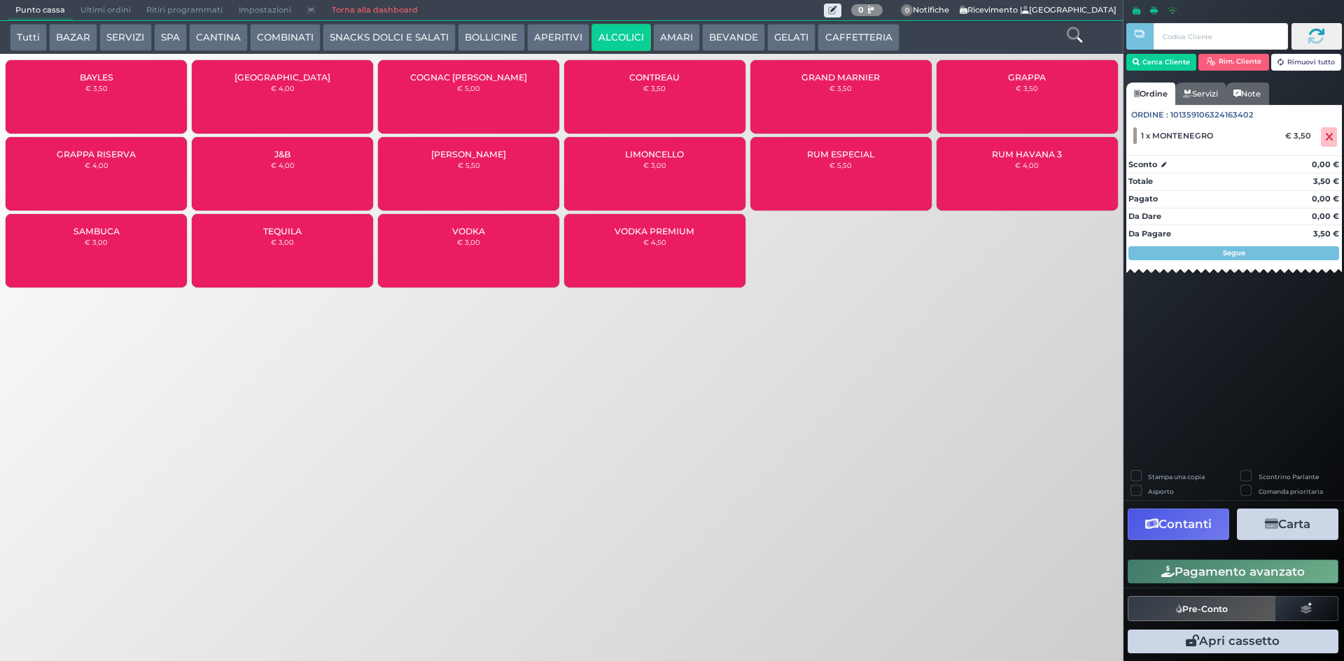
click at [659, 30] on button "AMARI" at bounding box center [676, 38] width 47 height 28
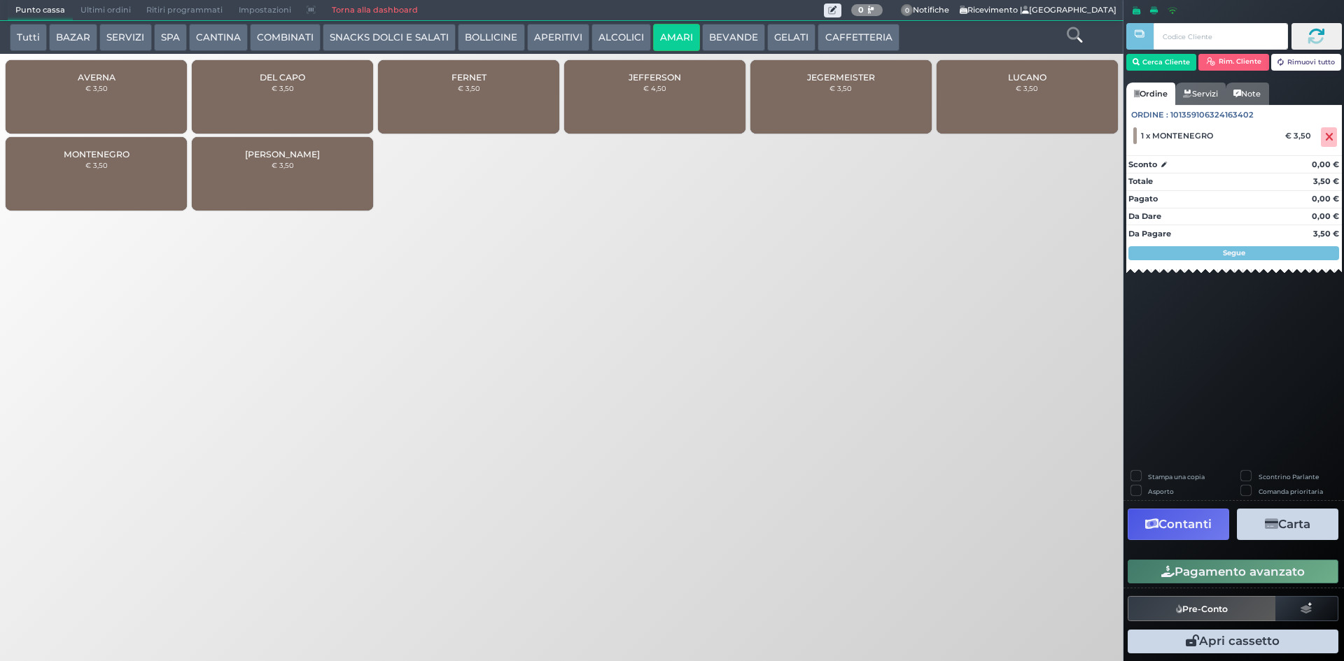
click at [584, 43] on div "Tutti BAZAR SERVIZI SPA [GEOGRAPHIC_DATA] COMBINATI SNACKS DOLCI E SALATI BOLLI…" at bounding box center [515, 38] width 1025 height 28
click at [603, 41] on button "ALCOLICI" at bounding box center [620, 38] width 59 height 28
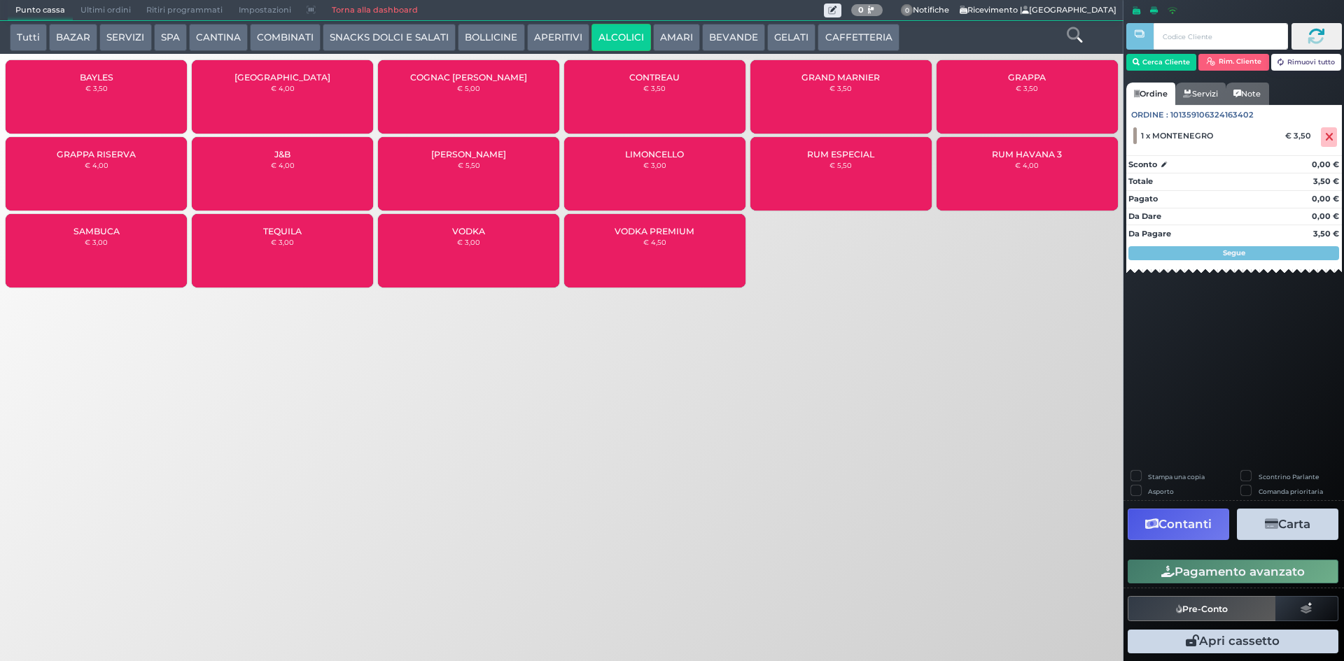
click at [614, 71] on div "CONTREAU € 3,50" at bounding box center [654, 96] width 181 height 73
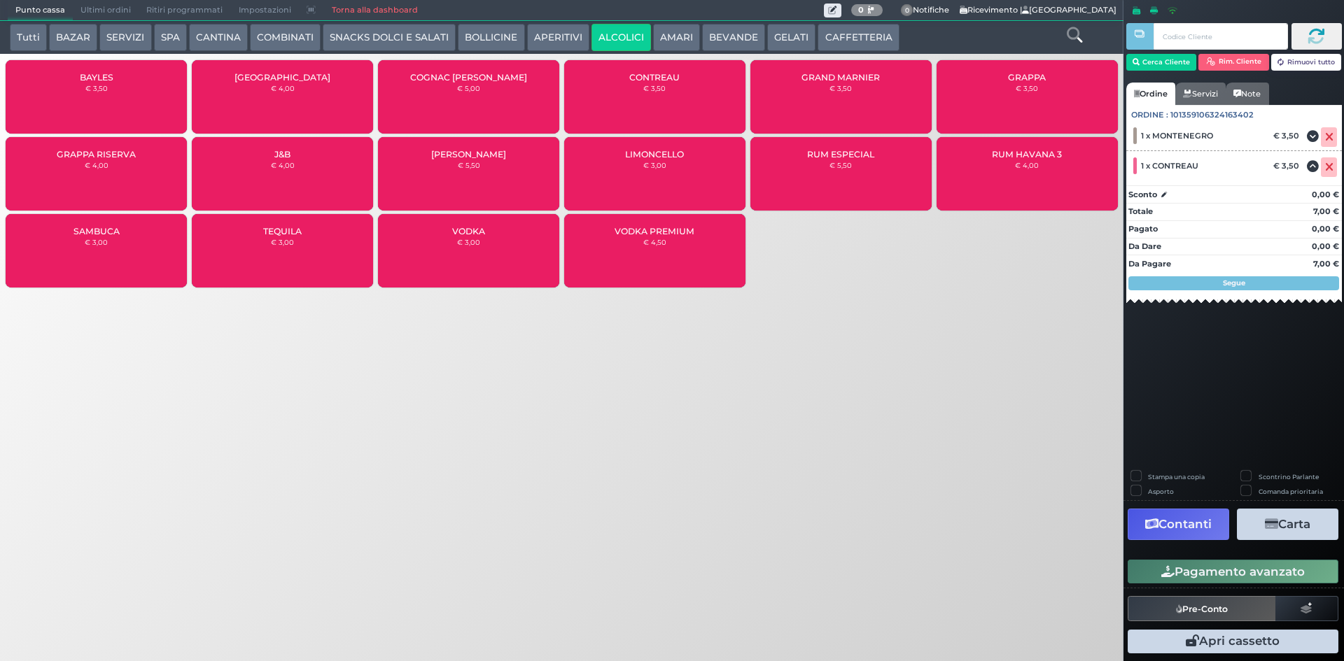
click at [1166, 570] on icon "button" at bounding box center [1167, 572] width 13 height 12
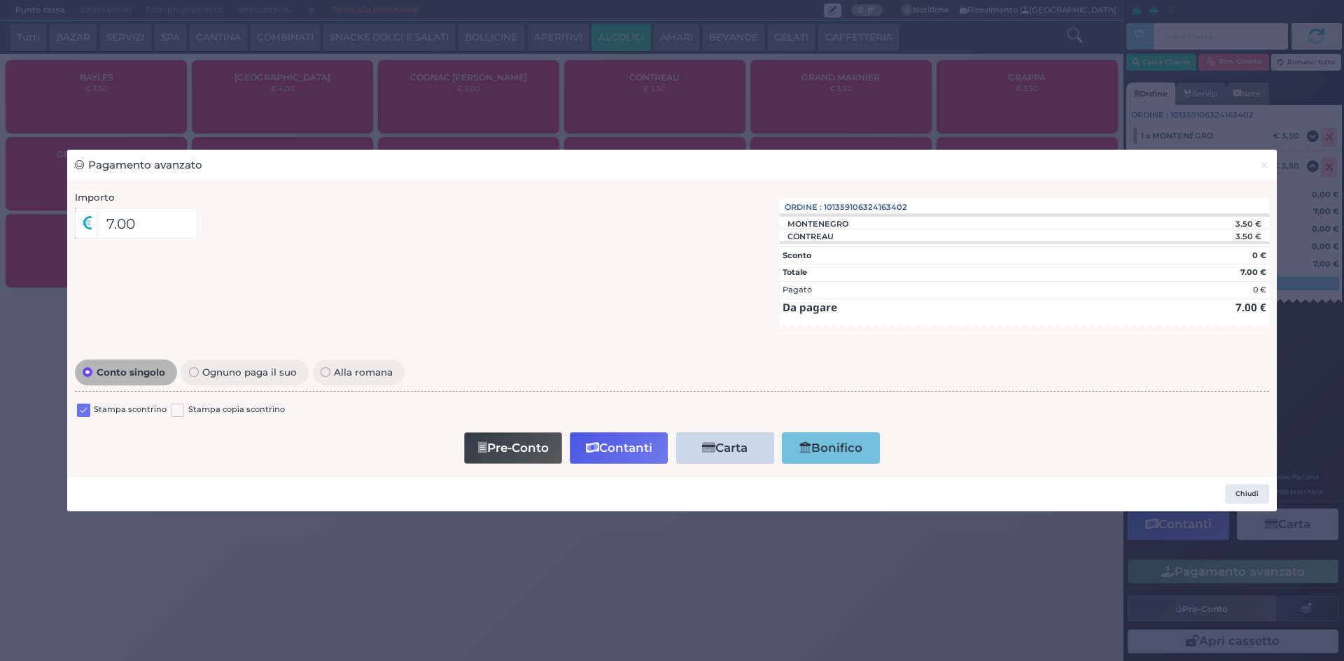
click at [80, 409] on label at bounding box center [83, 410] width 13 height 13
click at [0, 0] on input "checkbox" at bounding box center [0, 0] width 0 height 0
click at [592, 453] on icon "button" at bounding box center [592, 448] width 13 height 12
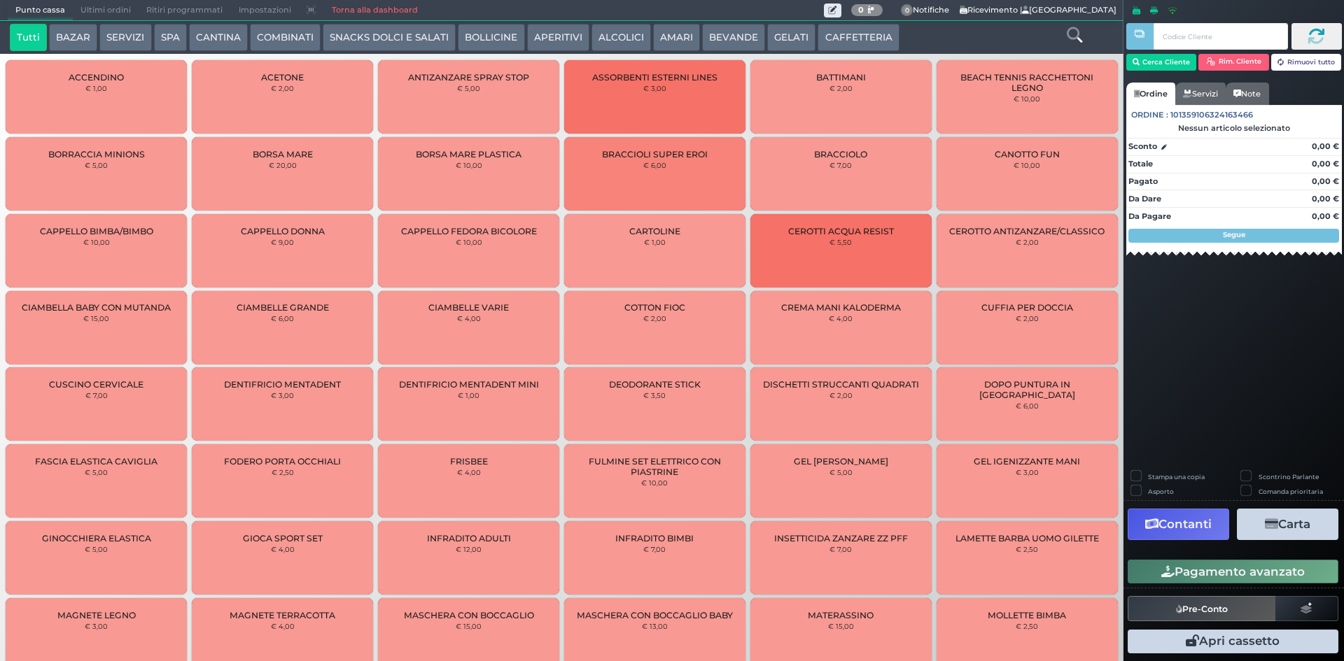
click at [95, 10] on span "Ultimi ordini" at bounding box center [106, 11] width 66 height 20
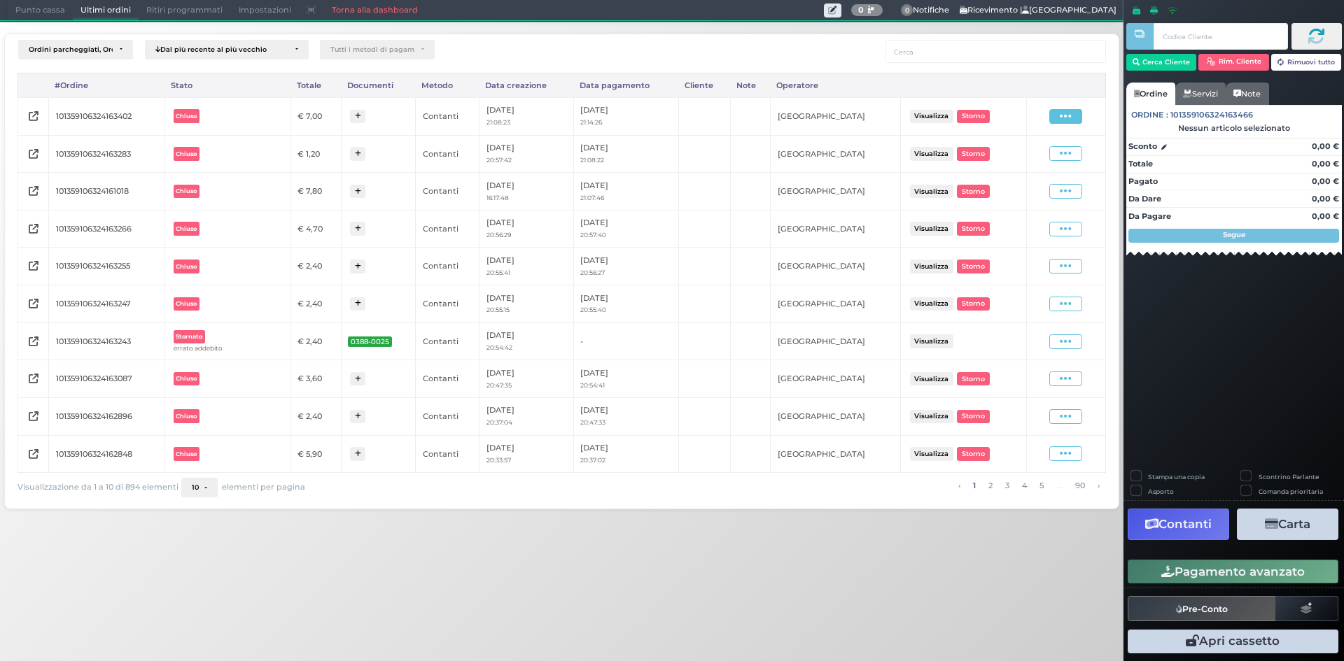
click at [1054, 114] on span at bounding box center [1065, 116] width 33 height 15
click at [1039, 158] on span "Ristampa Pre-Conto" at bounding box center [1032, 157] width 57 height 24
click at [864, 596] on div "Punto cassa Mappa Ultimi ordini Delivery Ritiri programmati Impostazioni Torna …" at bounding box center [672, 330] width 1344 height 661
drag, startPoint x: 900, startPoint y: 608, endPoint x: 1020, endPoint y: 13, distance: 607.6
click at [910, 573] on div "Punto cassa Mappa Ultimi ordini Delivery Ritiri programmati Impostazioni Torna …" at bounding box center [672, 330] width 1344 height 661
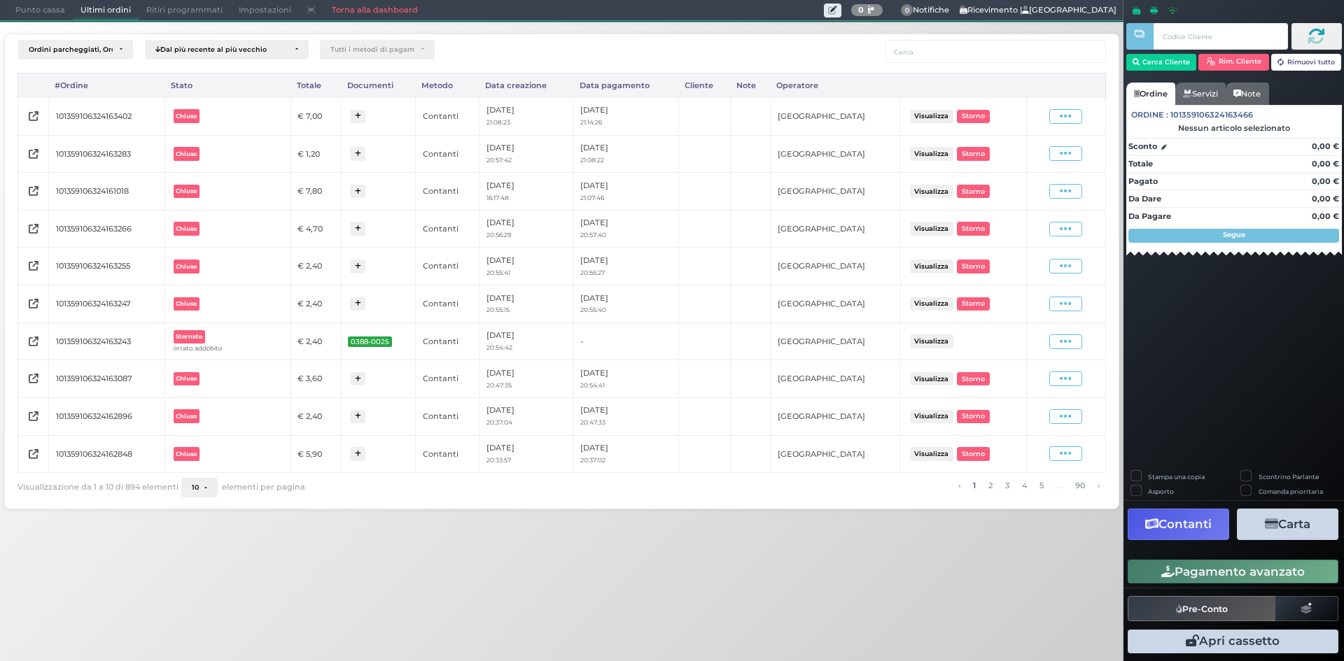
click at [32, 2] on span "Punto cassa" at bounding box center [40, 11] width 65 height 20
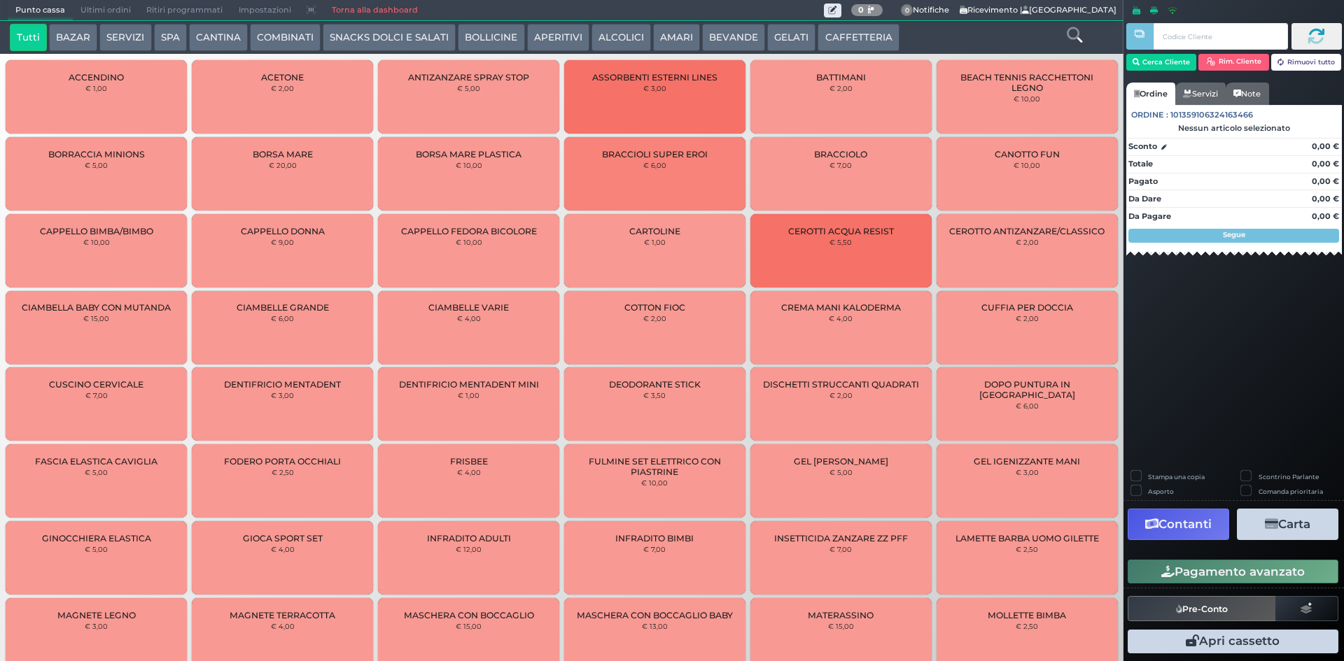
click at [836, 32] on button "CAFFETTERIA" at bounding box center [857, 38] width 81 height 28
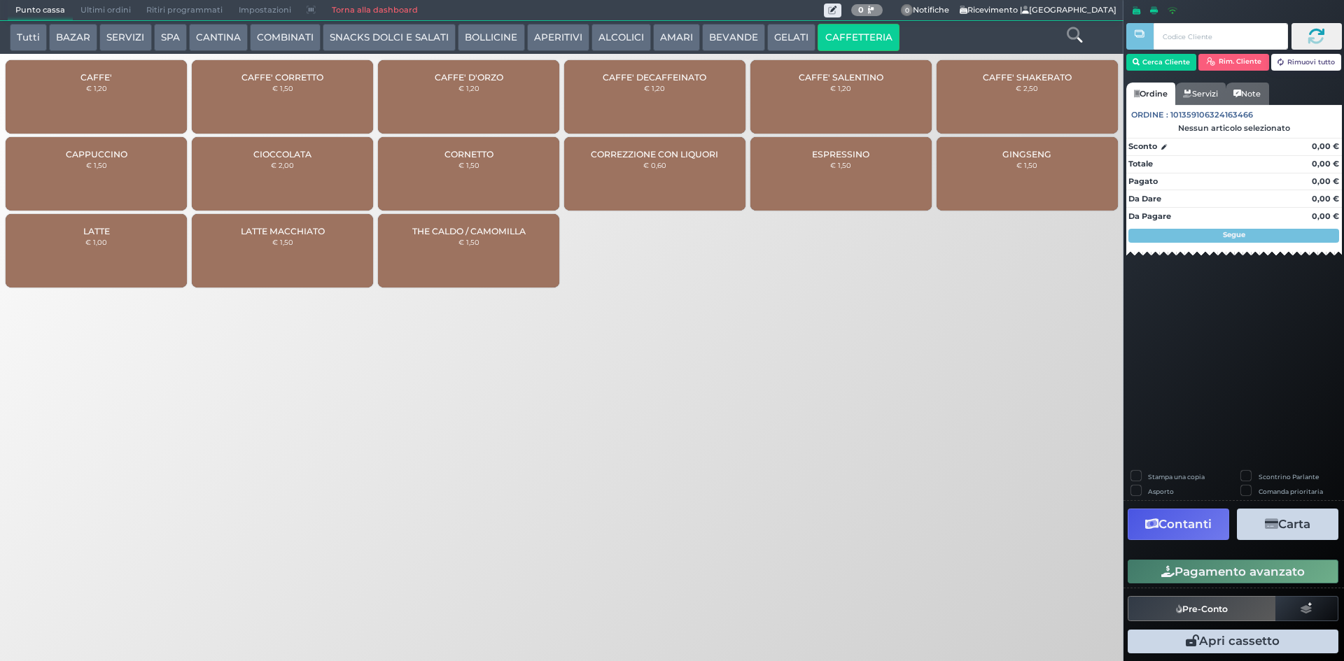
click at [156, 103] on div "CAFFE' € 1,20" at bounding box center [96, 96] width 181 height 73
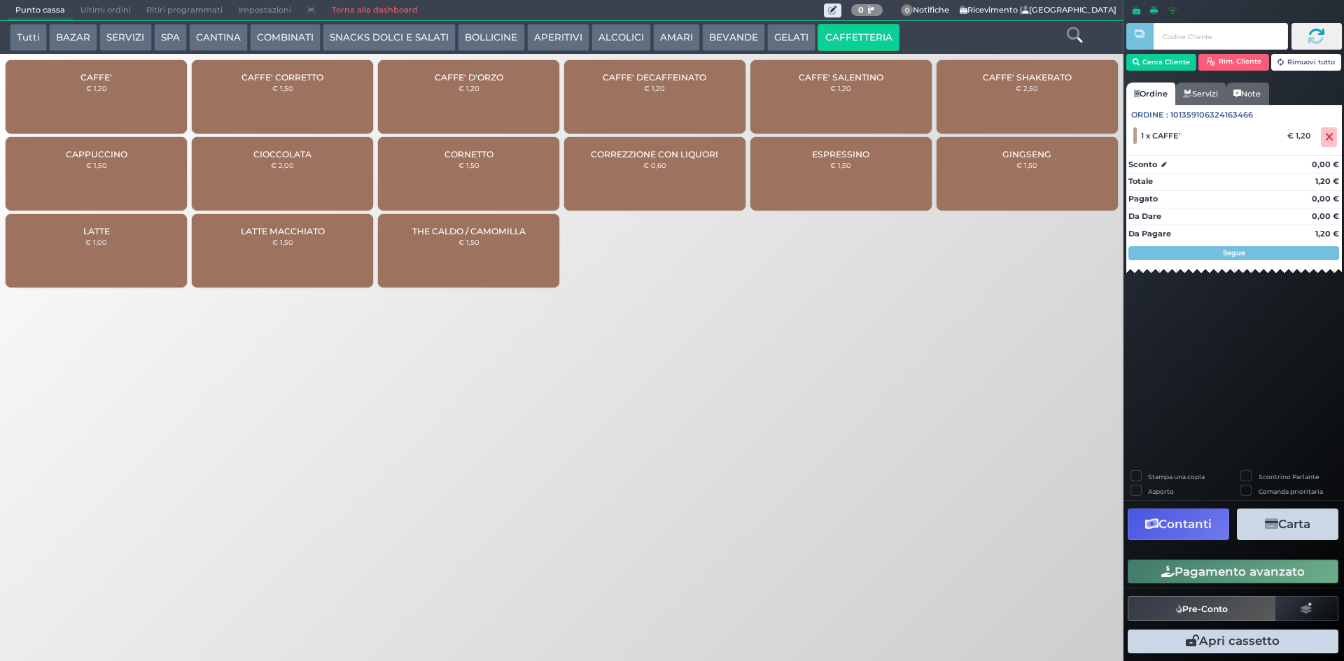
click at [1202, 577] on button "Pagamento avanzato" at bounding box center [1232, 572] width 211 height 24
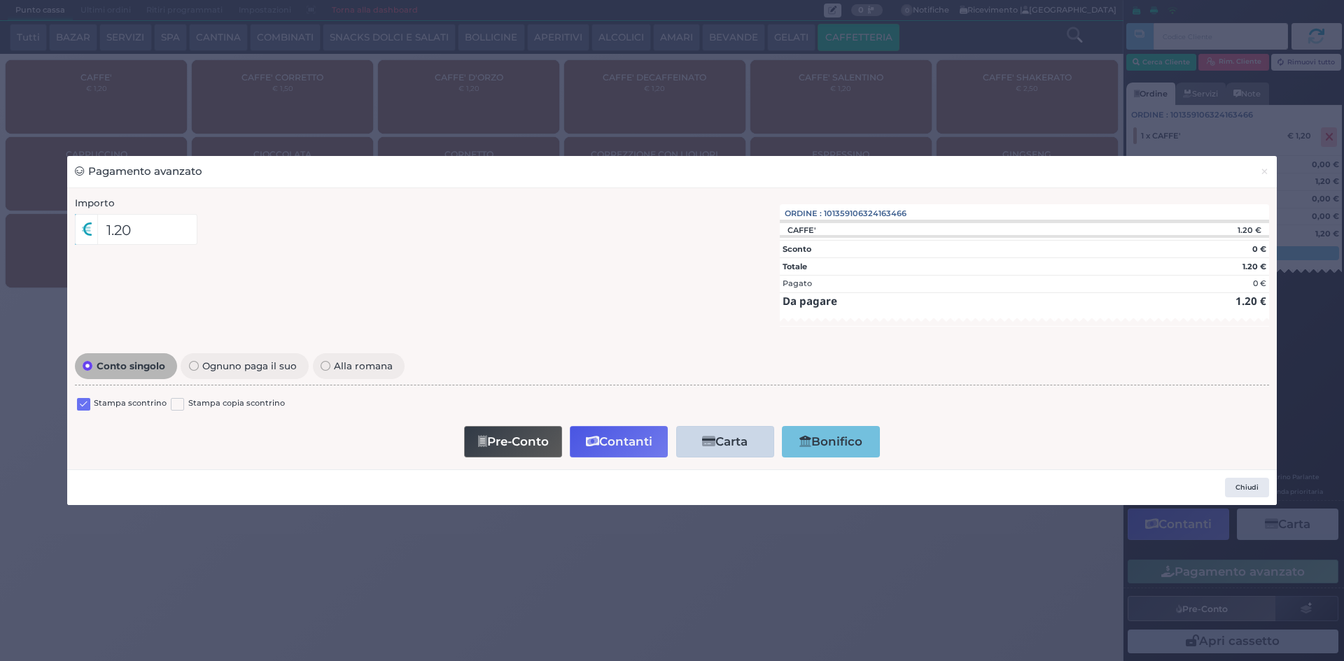
click at [78, 402] on label at bounding box center [83, 404] width 13 height 13
click at [0, 0] on input "checkbox" at bounding box center [0, 0] width 0 height 0
drag, startPoint x: 624, startPoint y: 436, endPoint x: 626, endPoint y: 416, distance: 19.7
click at [624, 437] on button "Contanti" at bounding box center [619, 441] width 98 height 31
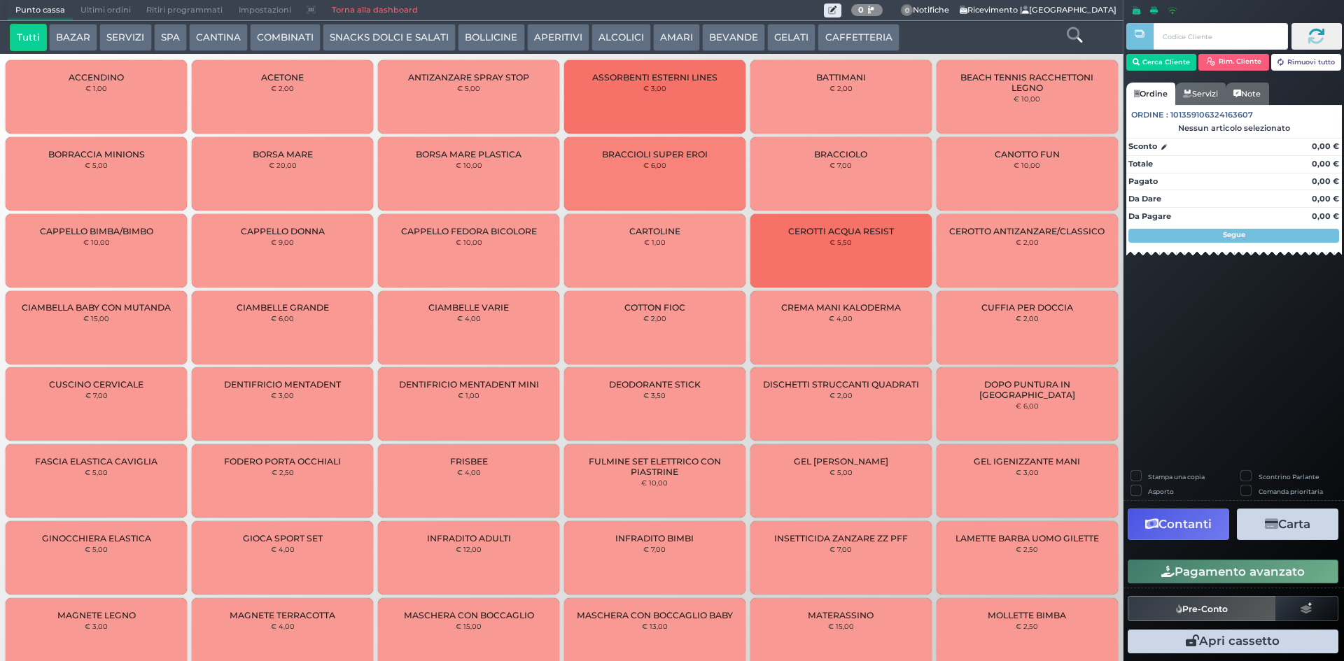
click at [861, 16] on span "0" at bounding box center [867, 10] width 32 height 13
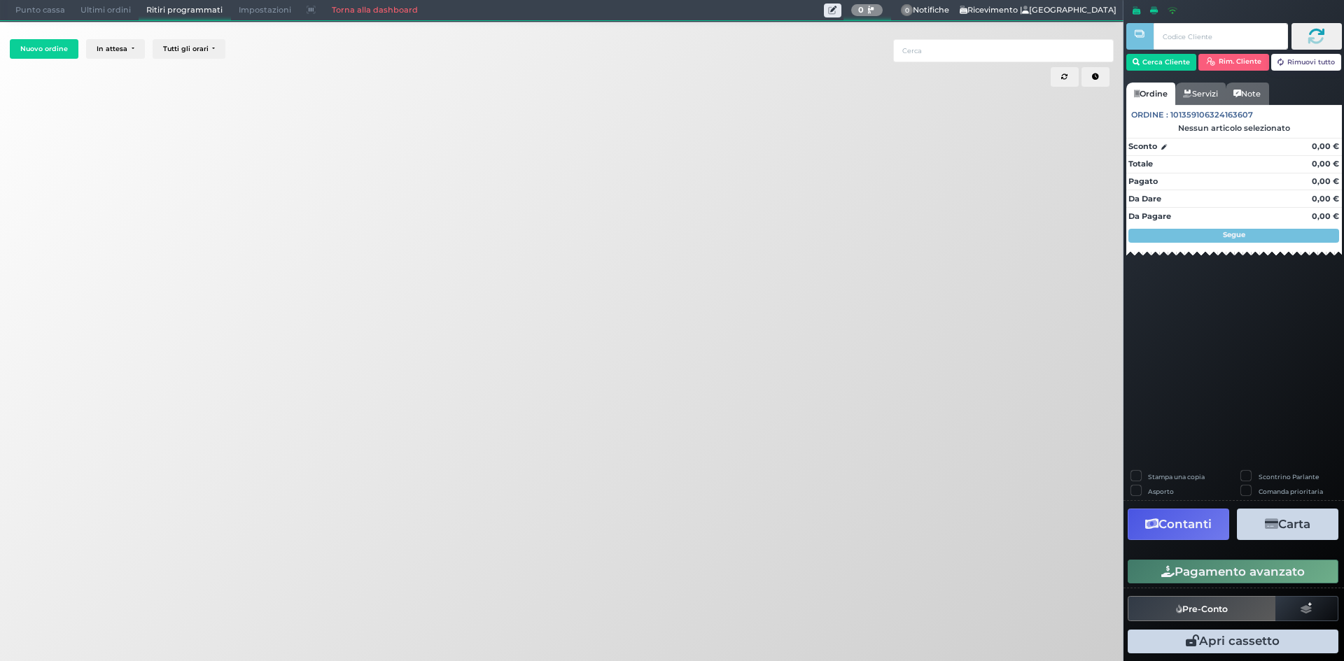
click at [44, 14] on span "Punto cassa" at bounding box center [40, 11] width 65 height 20
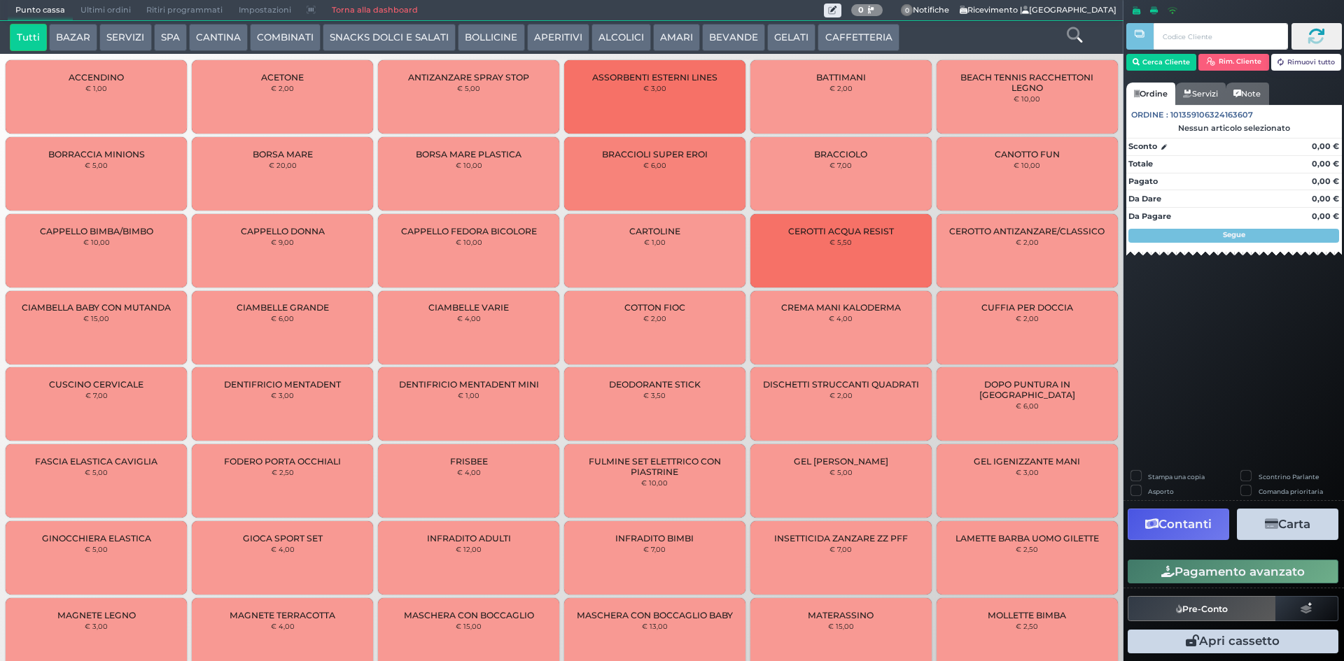
click at [847, 45] on button "CAFFETTERIA" at bounding box center [857, 38] width 81 height 28
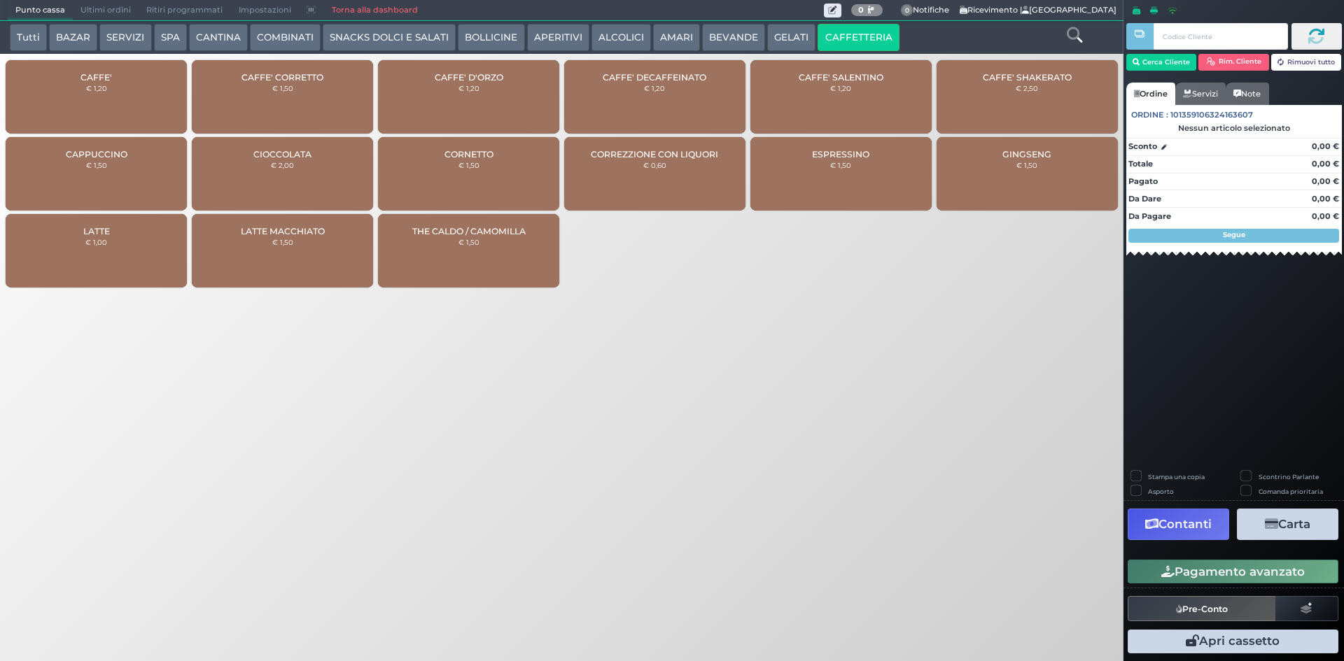
click at [164, 83] on div "CAFFE' € 1,20" at bounding box center [96, 96] width 181 height 73
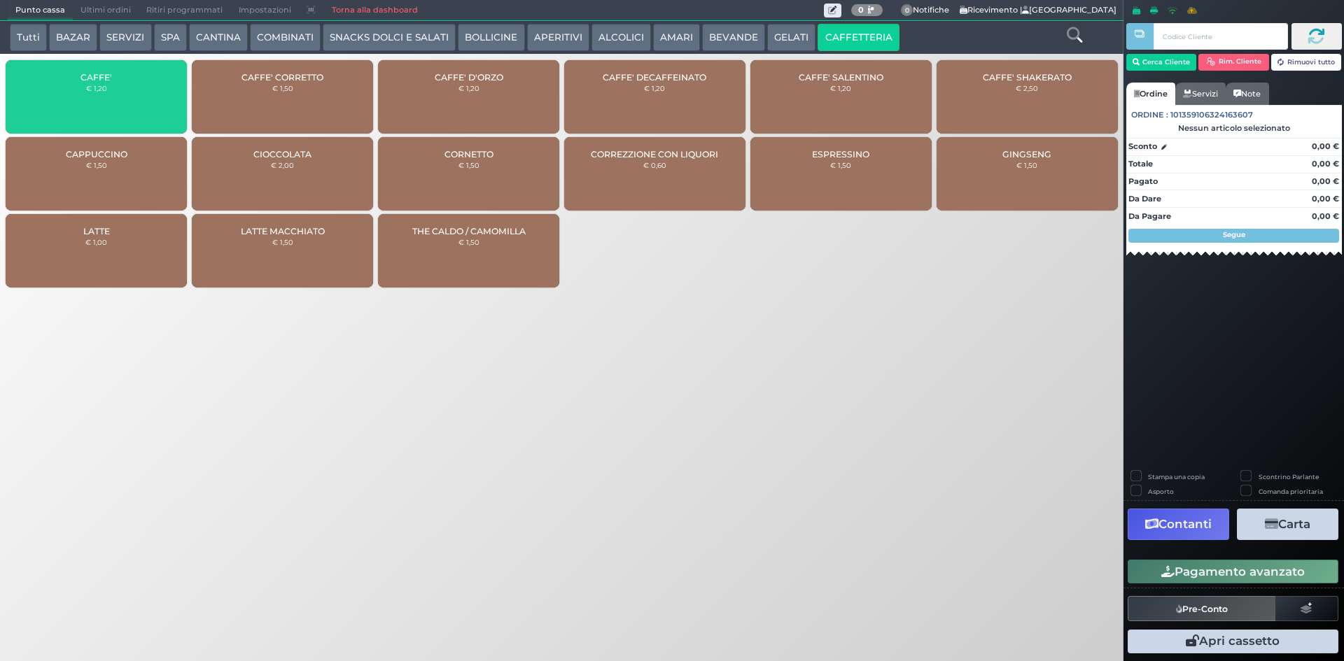
click at [164, 83] on div "CAFFE' € 1,20" at bounding box center [96, 96] width 181 height 73
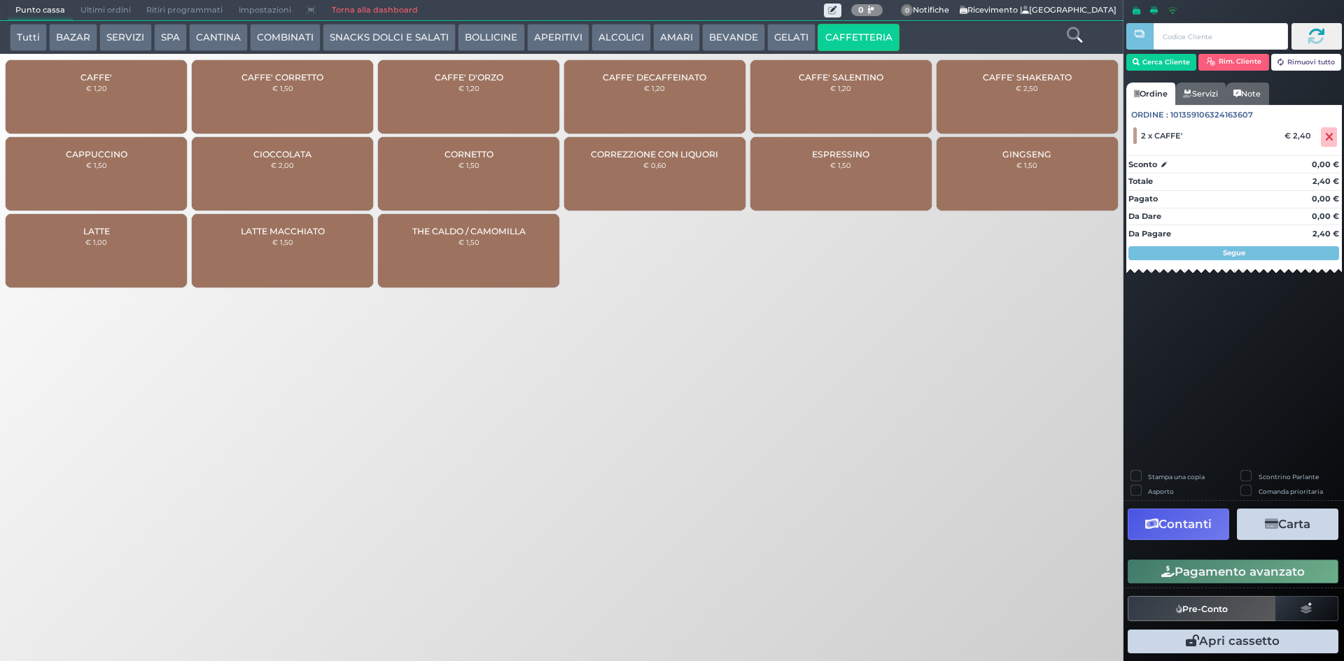
click at [1172, 572] on icon "button" at bounding box center [1167, 572] width 13 height 12
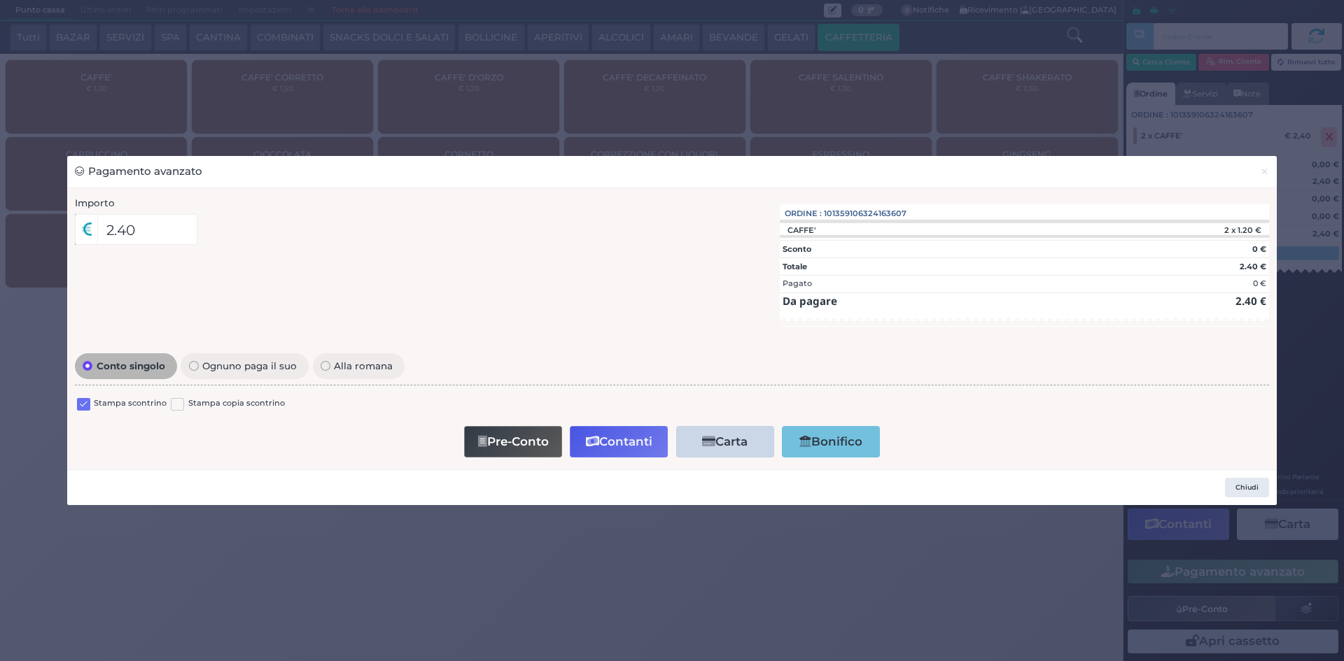
click at [77, 404] on label at bounding box center [83, 404] width 13 height 13
click at [0, 0] on input "checkbox" at bounding box center [0, 0] width 0 height 0
click at [640, 460] on div "Pre-Conto Contanti Carta Addebito Card cliente Bonifico" at bounding box center [672, 442] width 1179 height 40
click at [639, 450] on button "Contanti" at bounding box center [619, 441] width 98 height 31
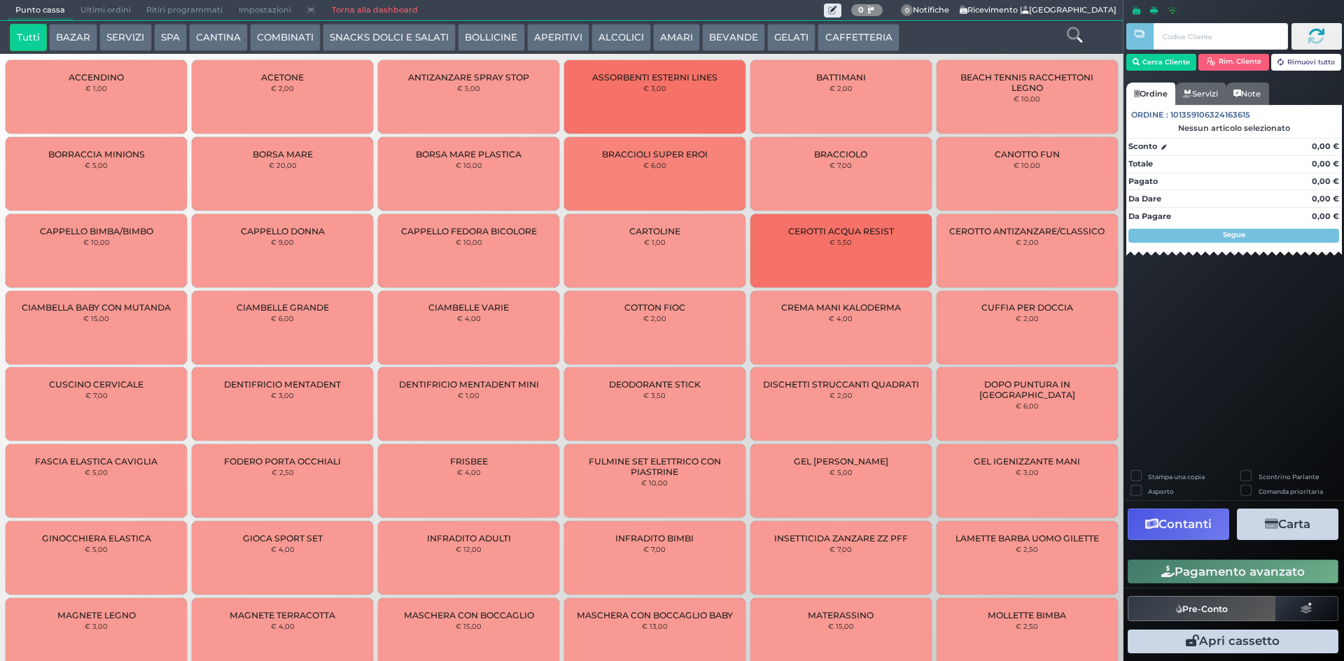
click at [87, 10] on span "Ultimi ordini" at bounding box center [106, 11] width 66 height 20
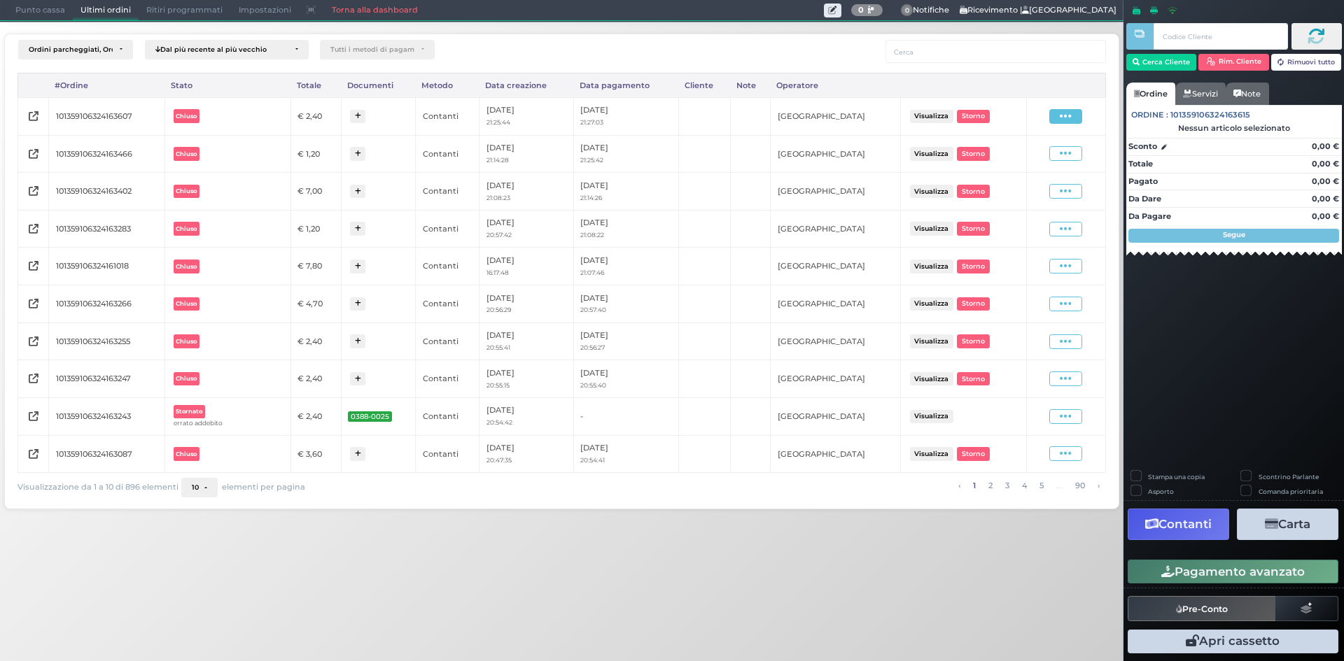
click at [1071, 114] on icon at bounding box center [1066, 116] width 12 height 13
click at [1037, 155] on span "Ristampa Pre-Conto" at bounding box center [1032, 157] width 57 height 24
click at [51, 19] on span "Punto cassa" at bounding box center [40, 11] width 65 height 20
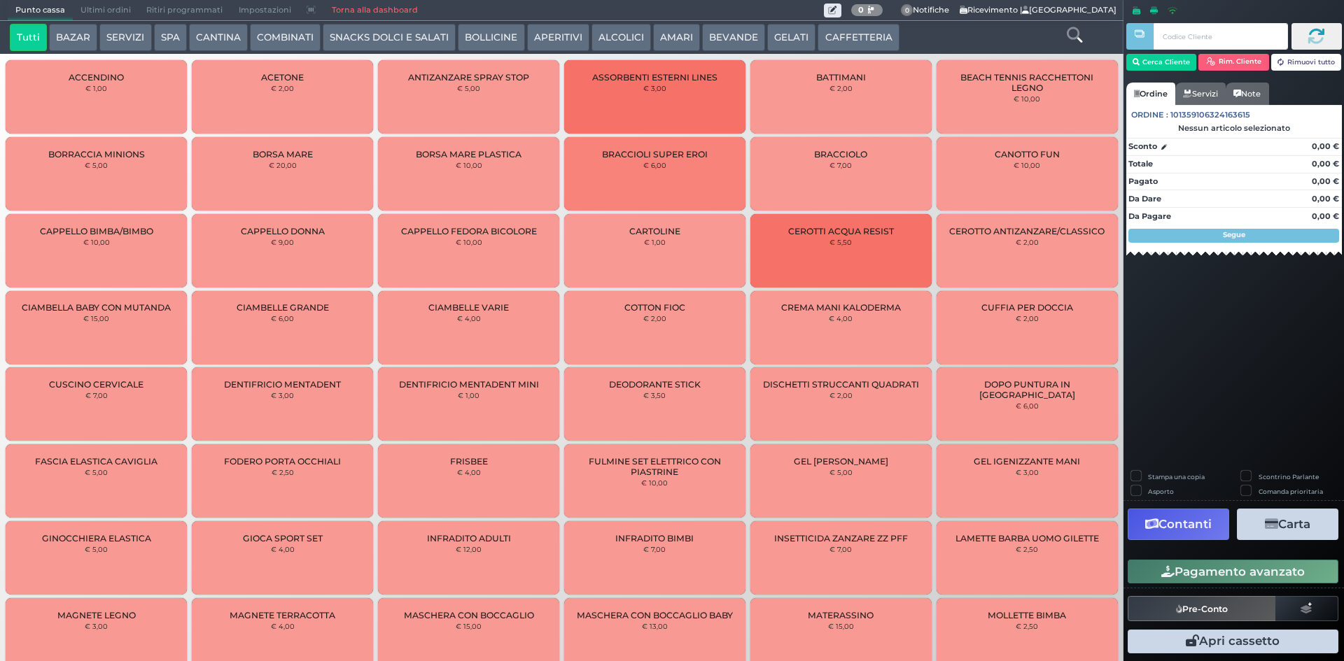
click at [857, 41] on button "CAFFETTERIA" at bounding box center [857, 38] width 81 height 28
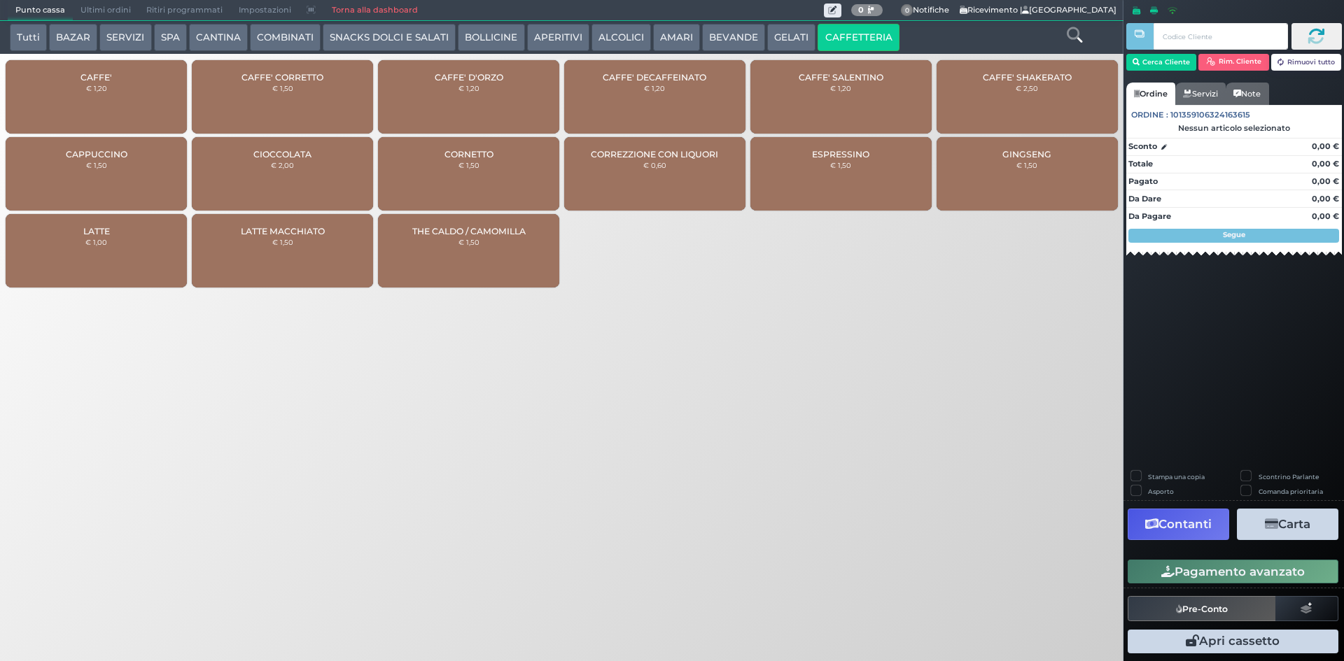
click at [93, 106] on div "CAFFE' € 1,20" at bounding box center [96, 96] width 181 height 73
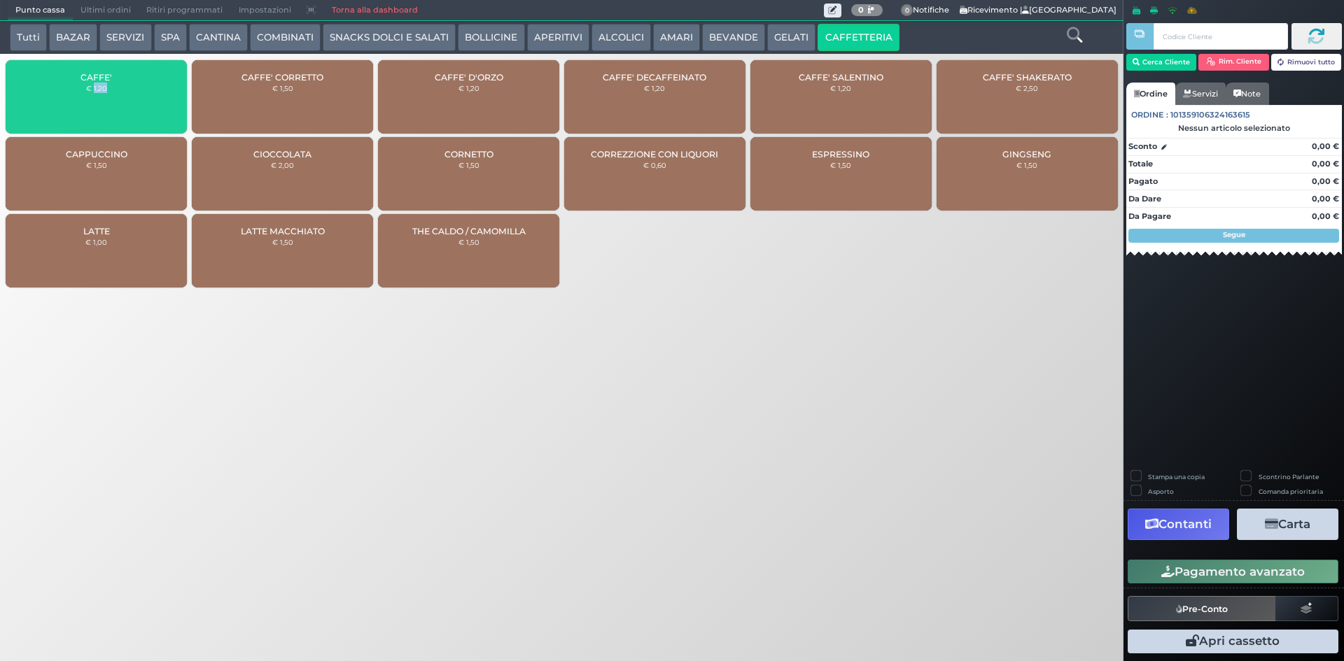
click at [93, 106] on div "CAFFE' € 1,20" at bounding box center [96, 96] width 181 height 73
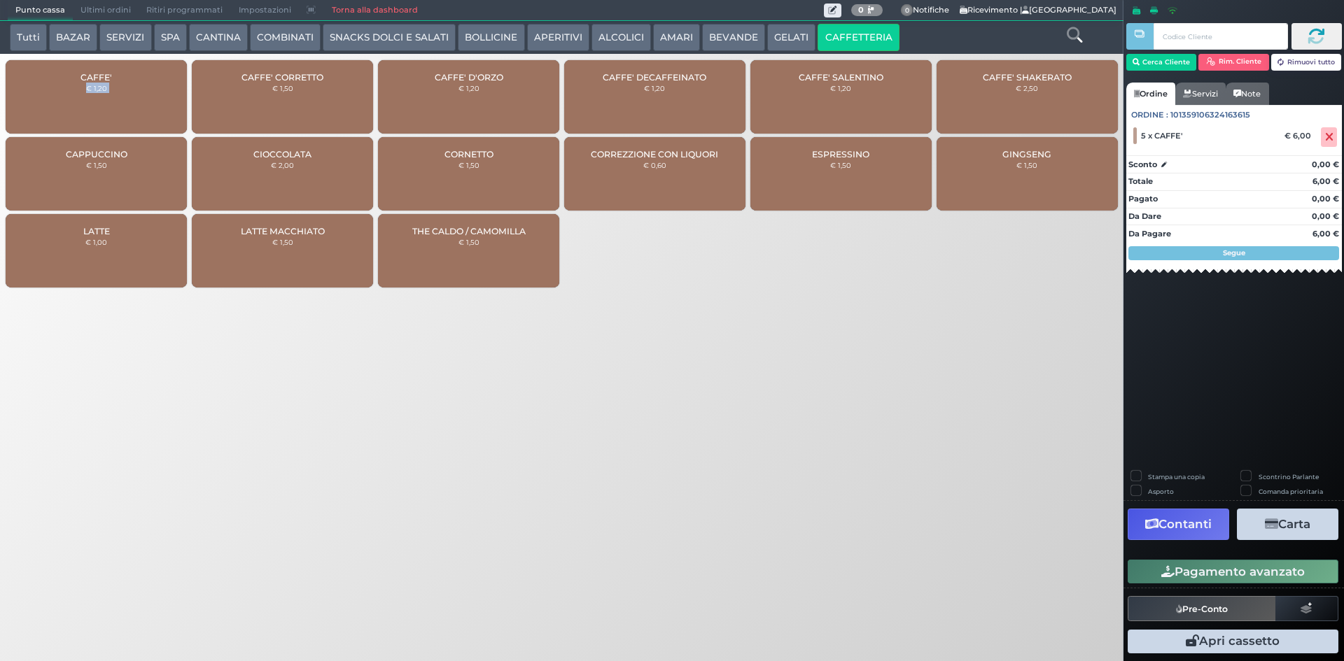
click at [93, 106] on div "CAFFE' € 1,20" at bounding box center [96, 96] width 181 height 73
click at [670, 90] on div "CAFFE' DECAFFEINATO € 1,20" at bounding box center [654, 96] width 181 height 73
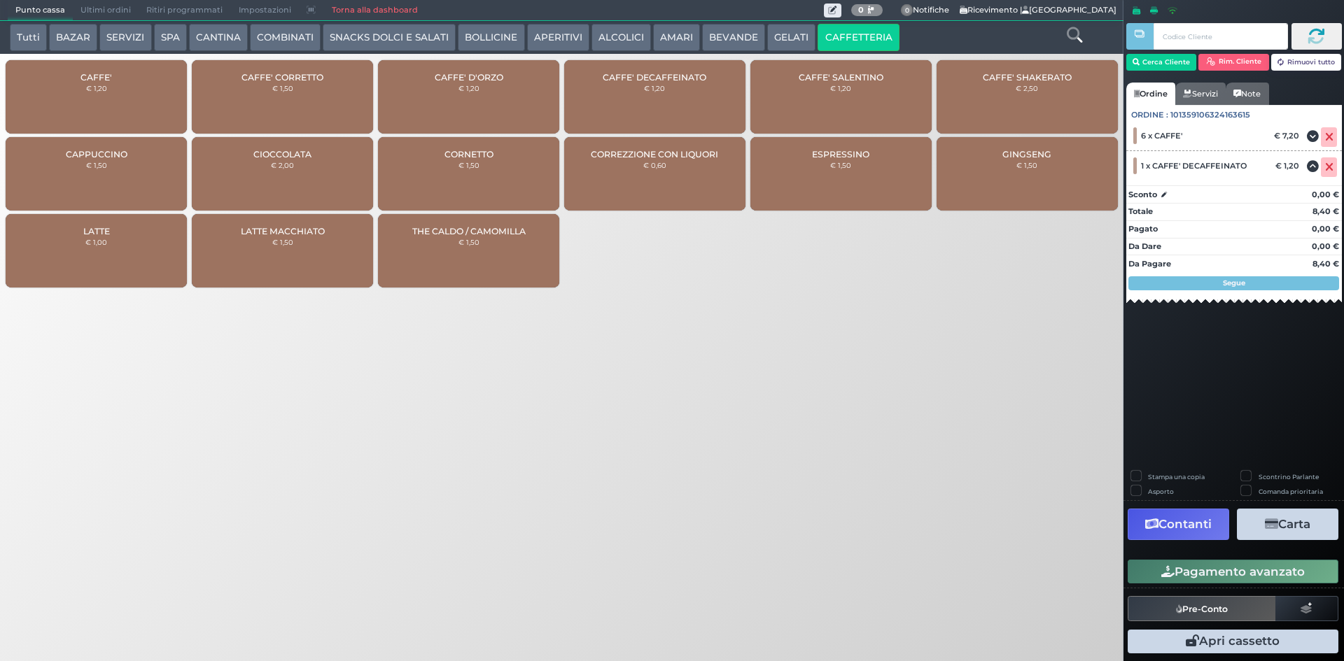
click at [1200, 568] on button "Pagamento avanzato" at bounding box center [1232, 572] width 211 height 24
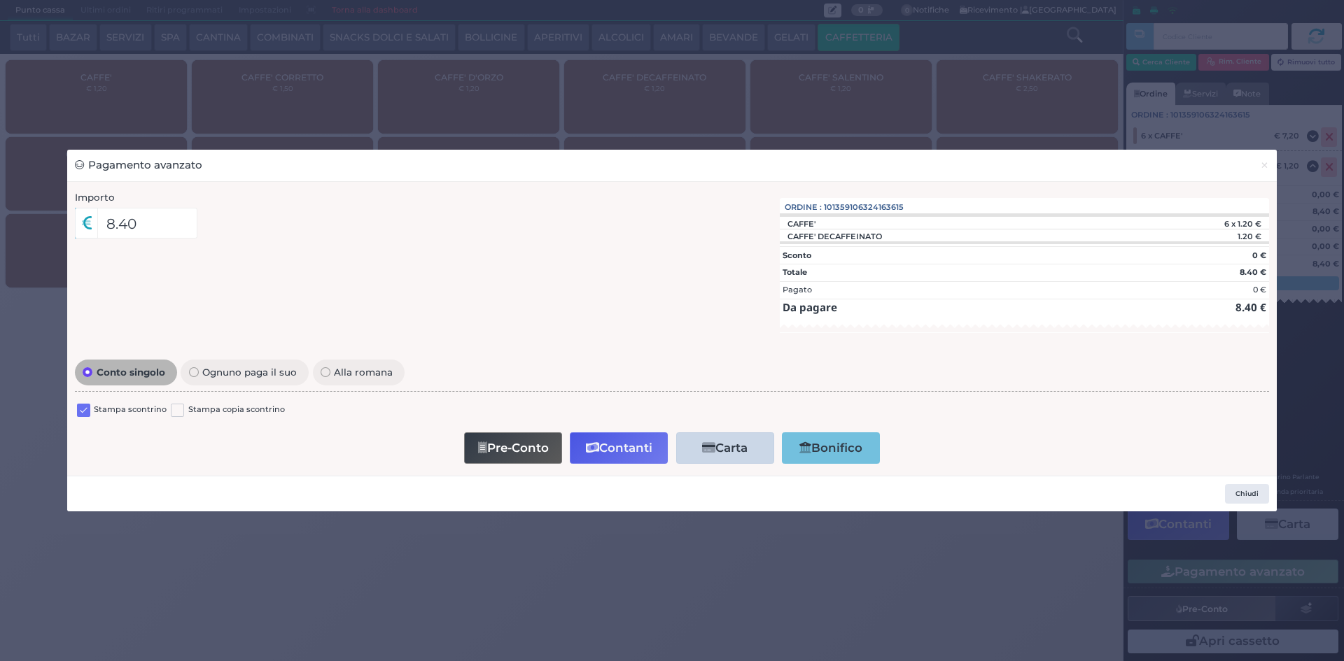
click at [77, 415] on label at bounding box center [83, 410] width 13 height 13
click at [0, 0] on input "checkbox" at bounding box center [0, 0] width 0 height 0
click at [645, 460] on button "Contanti" at bounding box center [619, 447] width 98 height 31
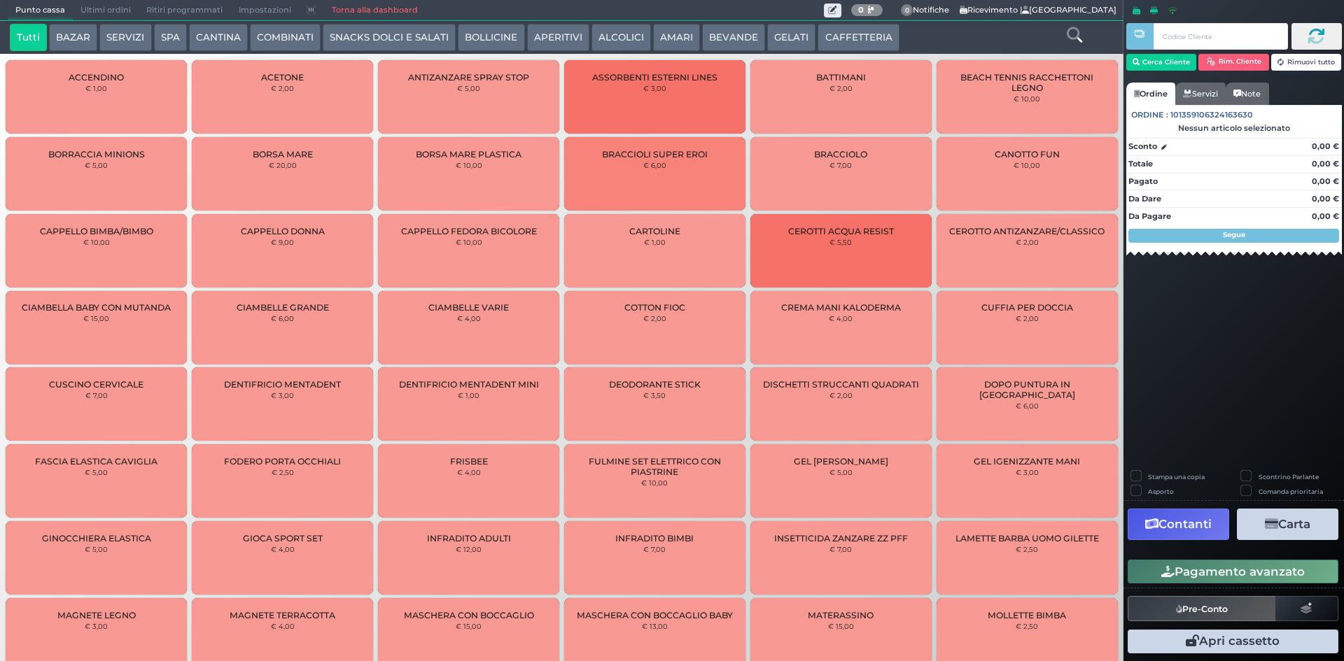
click at [123, 8] on span "Ultimi ordini" at bounding box center [106, 11] width 66 height 20
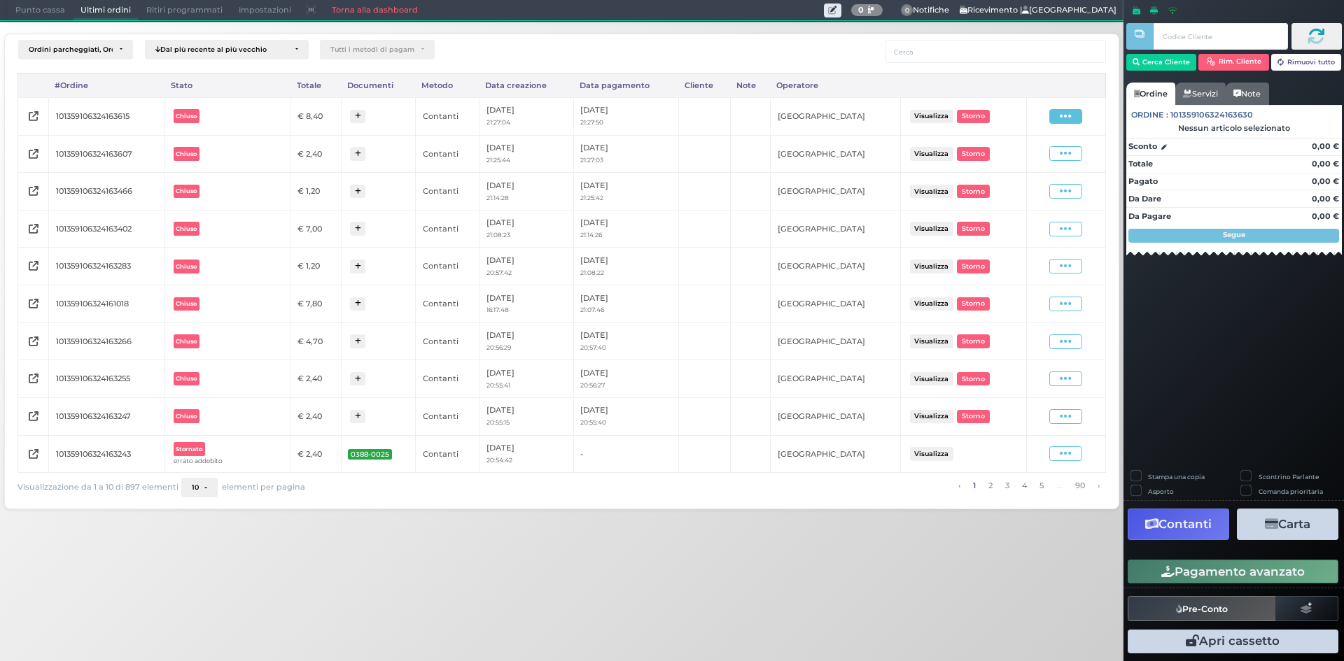
click at [1058, 118] on span at bounding box center [1065, 116] width 33 height 15
click at [1020, 151] on span "Ristampa Pre-Conto" at bounding box center [1032, 157] width 57 height 24
click at [48, 10] on span "Punto cassa" at bounding box center [40, 11] width 65 height 20
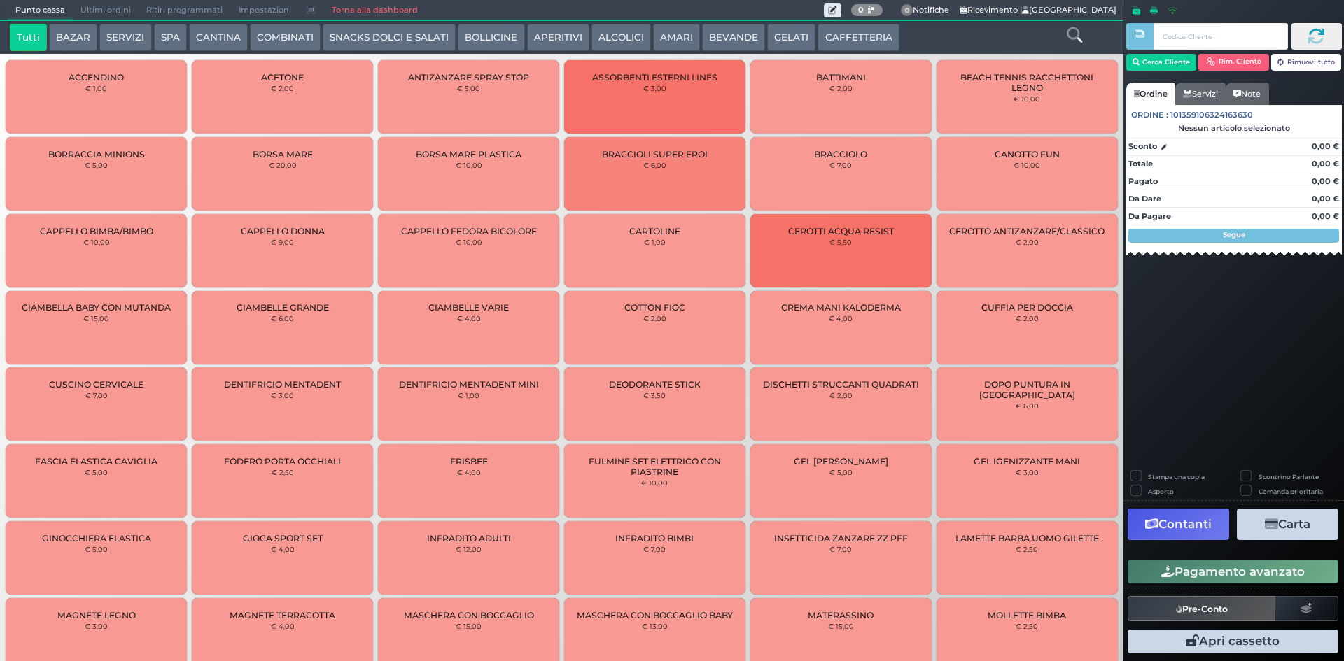
click at [843, 34] on button "CAFFETTERIA" at bounding box center [857, 38] width 81 height 28
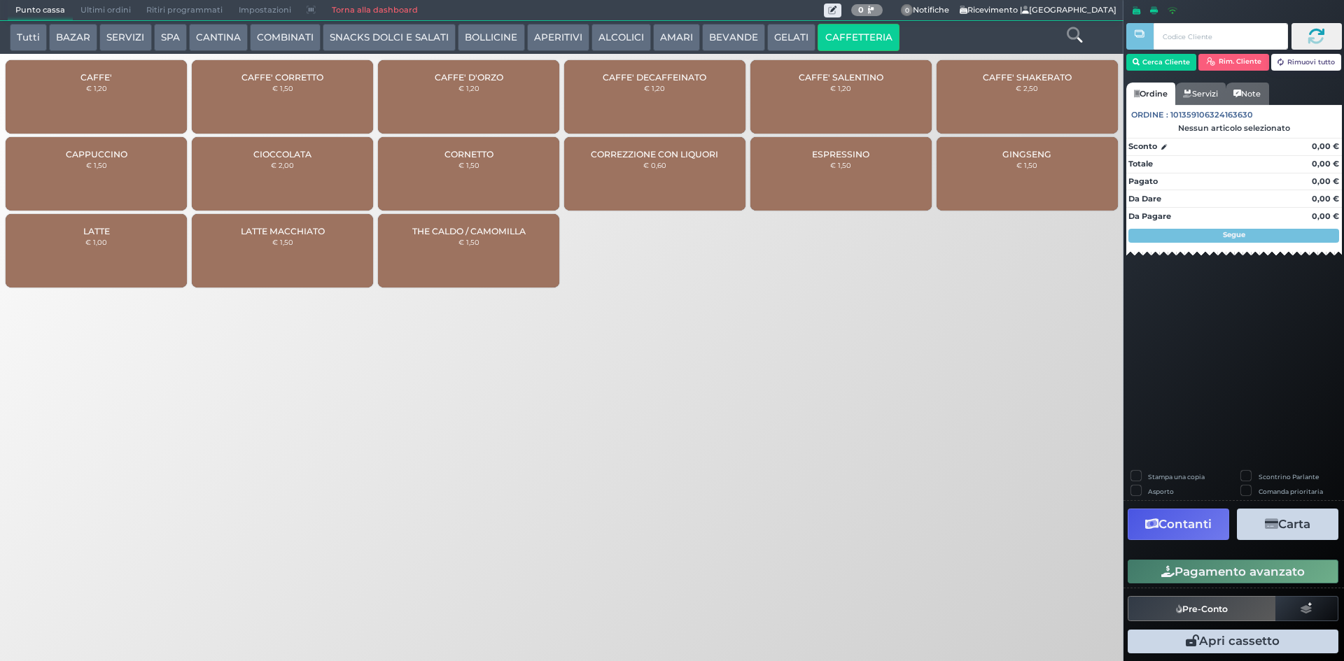
click at [81, 76] on span "CAFFE'" at bounding box center [95, 77] width 31 height 10
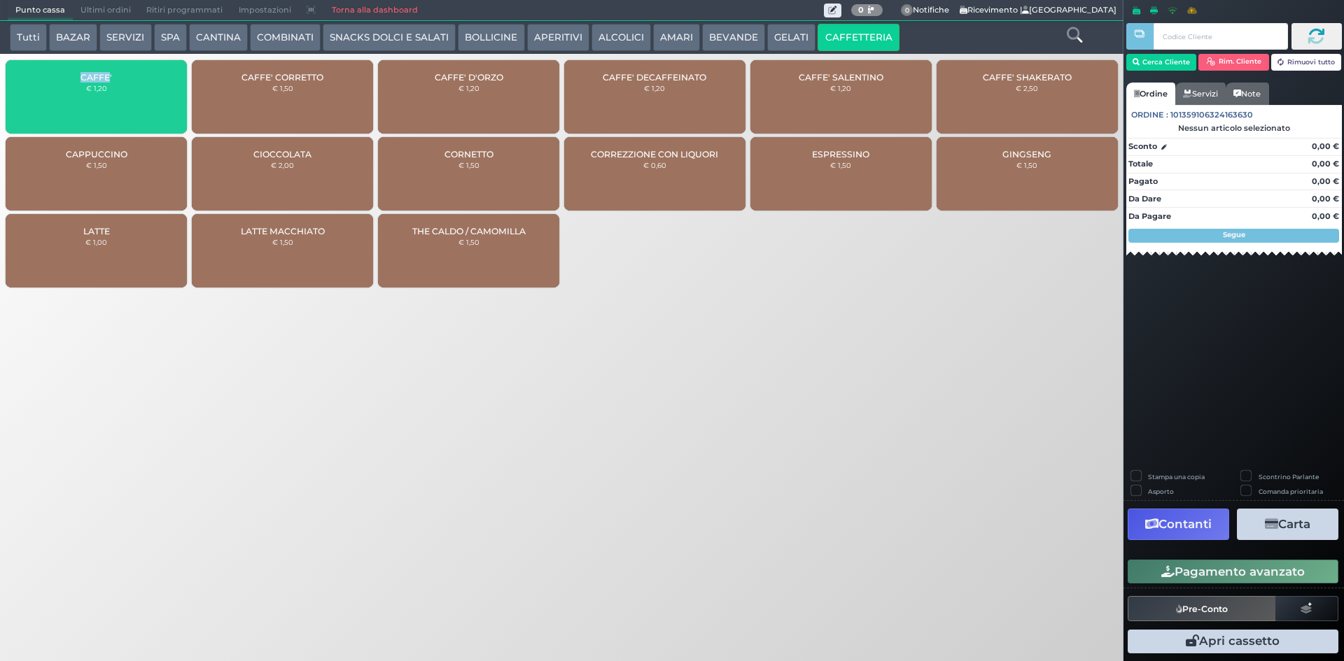
click at [81, 76] on span "CAFFE'" at bounding box center [95, 77] width 31 height 10
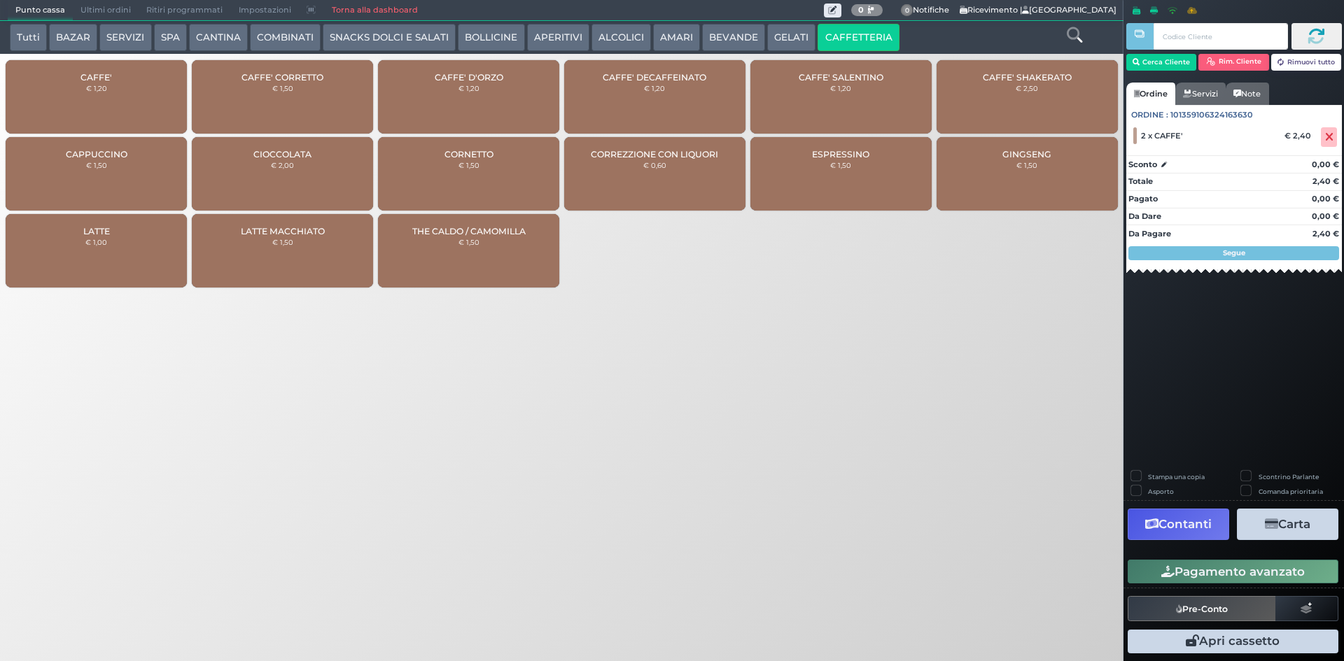
click at [1238, 558] on div "Pagamento avanzato" at bounding box center [1233, 571] width 220 height 31
click at [1188, 566] on button "Pagamento avanzato" at bounding box center [1232, 572] width 211 height 24
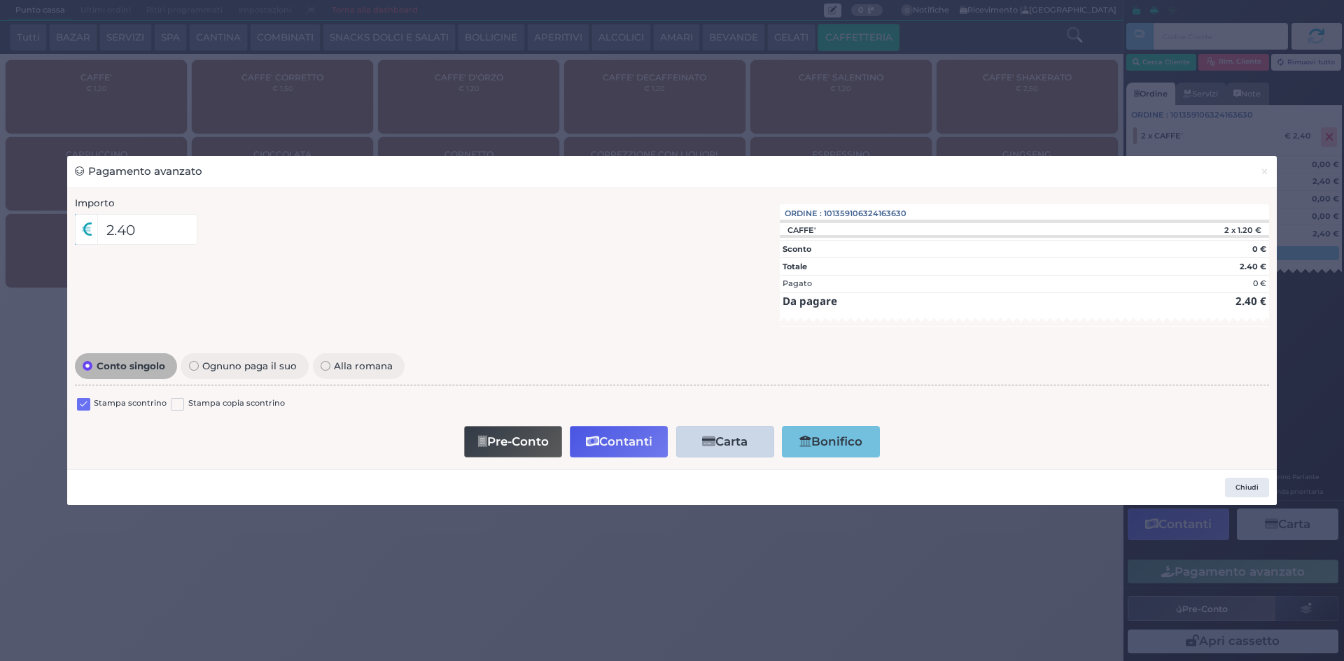
click at [81, 408] on label at bounding box center [83, 404] width 13 height 13
click at [0, 0] on input "checkbox" at bounding box center [0, 0] width 0 height 0
click at [636, 432] on button "Contanti" at bounding box center [619, 441] width 98 height 31
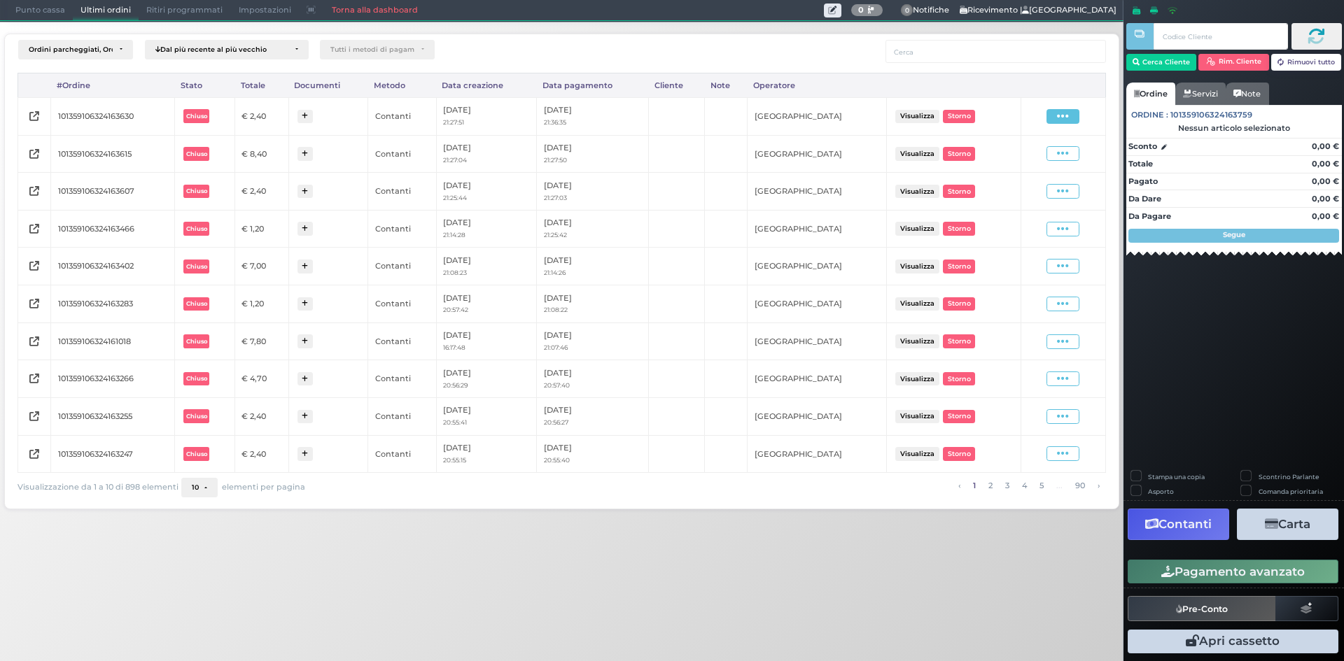
click at [1068, 110] on icon at bounding box center [1063, 116] width 12 height 13
click at [1037, 154] on span "Ristampa Pre-Conto" at bounding box center [1029, 157] width 57 height 24
click at [1067, 230] on icon at bounding box center [1063, 229] width 12 height 13
click at [1056, 267] on span "Ristampa Pre-Conto" at bounding box center [1029, 270] width 57 height 24
click at [1070, 235] on span at bounding box center [1062, 229] width 33 height 15
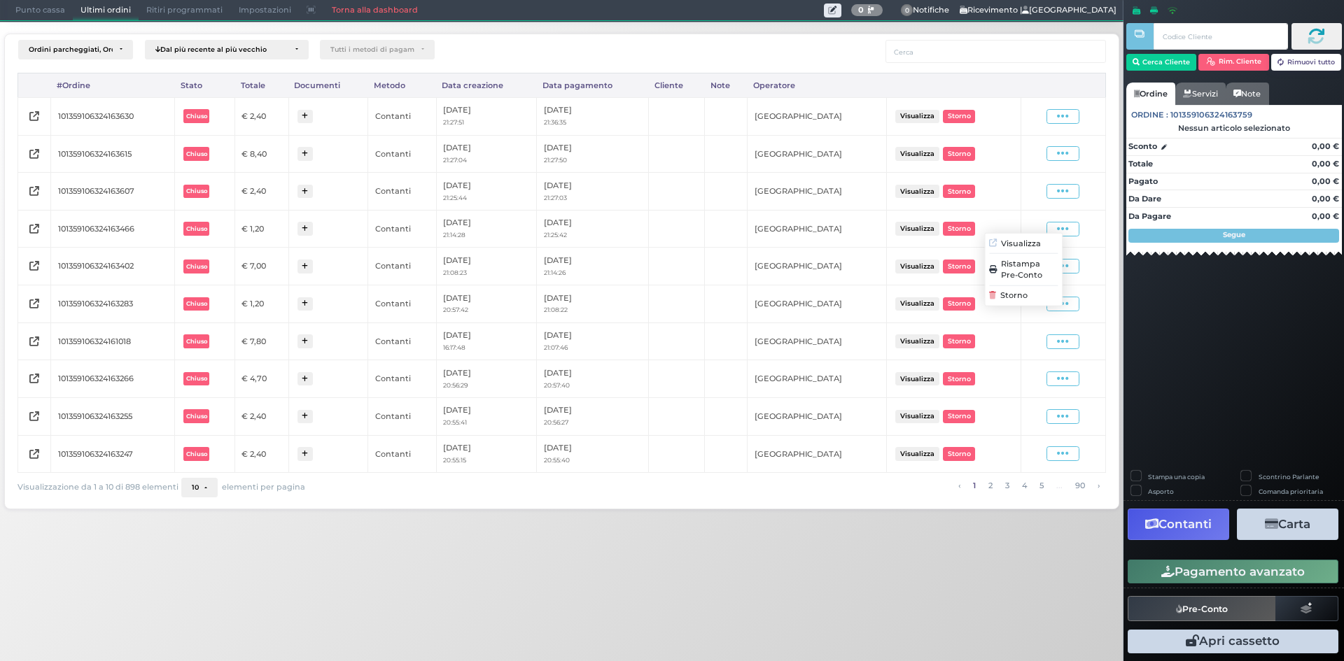
click at [1046, 269] on span "Ristampa Pre-Conto" at bounding box center [1029, 270] width 57 height 24
click at [66, 15] on span "Punto cassa" at bounding box center [40, 11] width 65 height 20
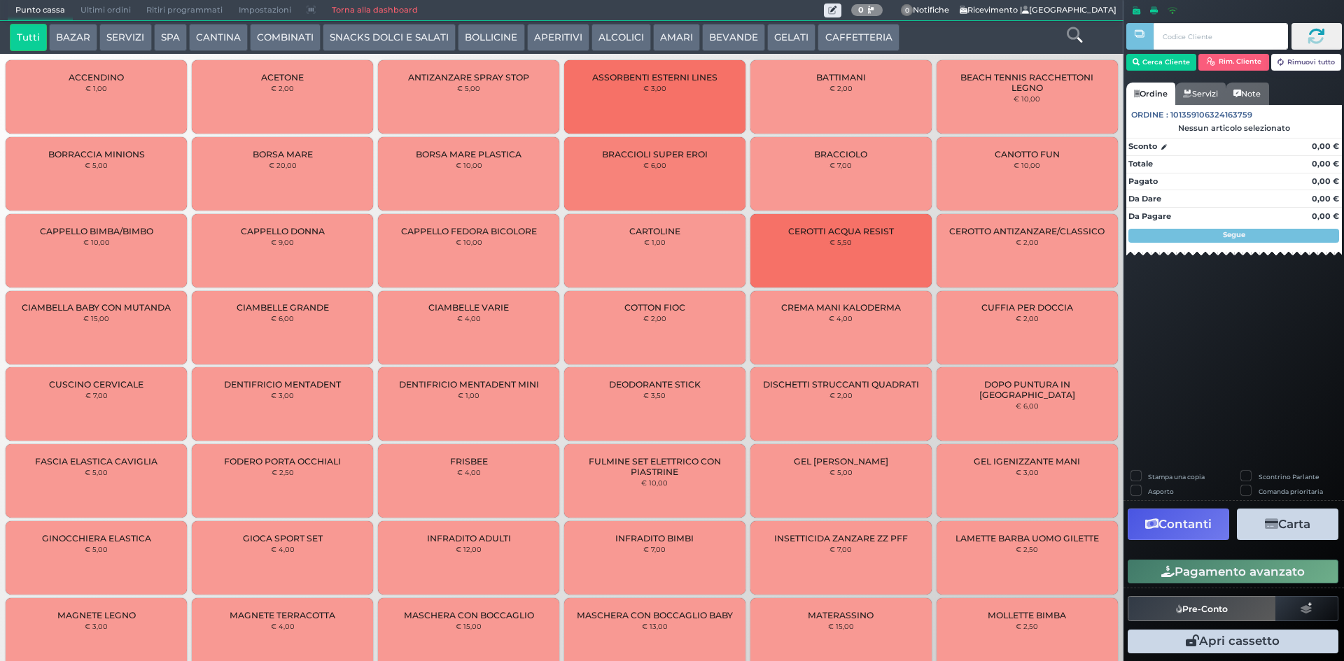
click at [829, 48] on button "CAFFETTERIA" at bounding box center [857, 38] width 81 height 28
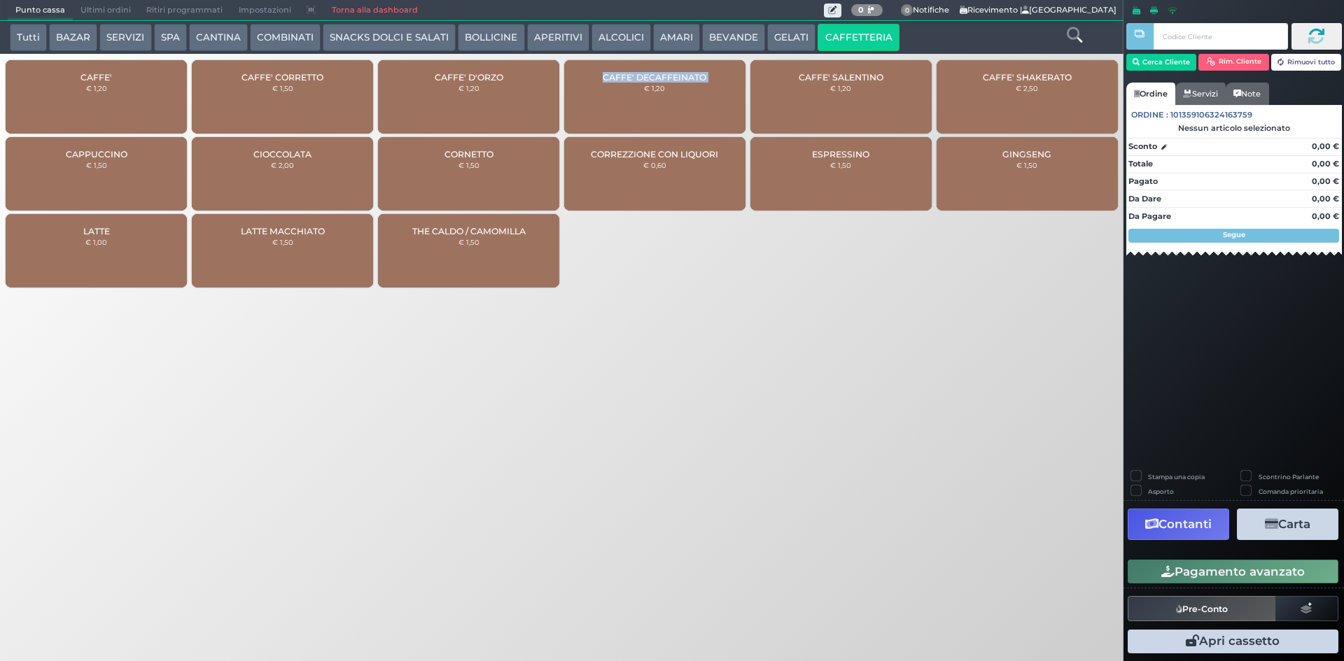
drag, startPoint x: 483, startPoint y: 94, endPoint x: 565, endPoint y: 106, distance: 83.4
click at [565, 106] on div "CAFFE' € 1,20 CAFFE' CORRETTO € 1,50 CAFFE' D'ORZO € 1,20 CAFFE' DECAFFEINATO €…" at bounding box center [561, 175] width 1123 height 237
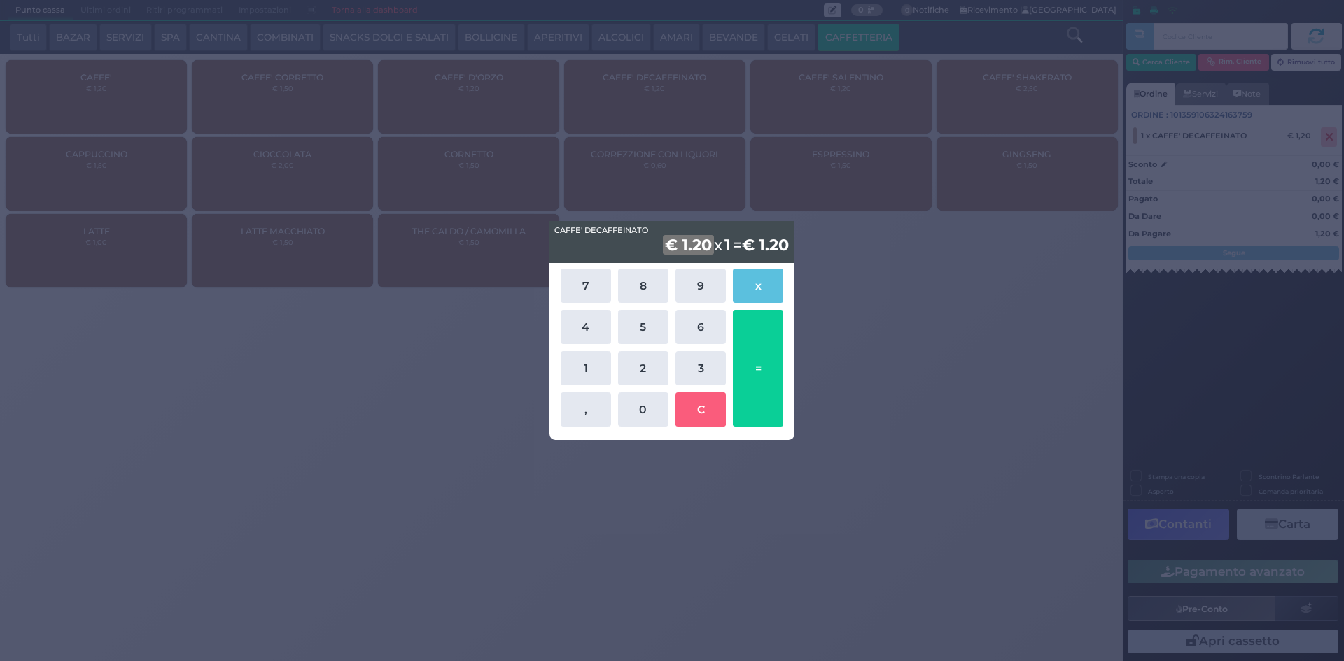
drag, startPoint x: 847, startPoint y: 198, endPoint x: 841, endPoint y: 189, distance: 11.1
click at [847, 195] on div "CAFFE' DECAFFEINATO CAFFE' DECAFFEINATO € 1.20 x 1 = € 1.20 7 8 9 x 4 5 6 1 2 3…" at bounding box center [672, 330] width 1344 height 661
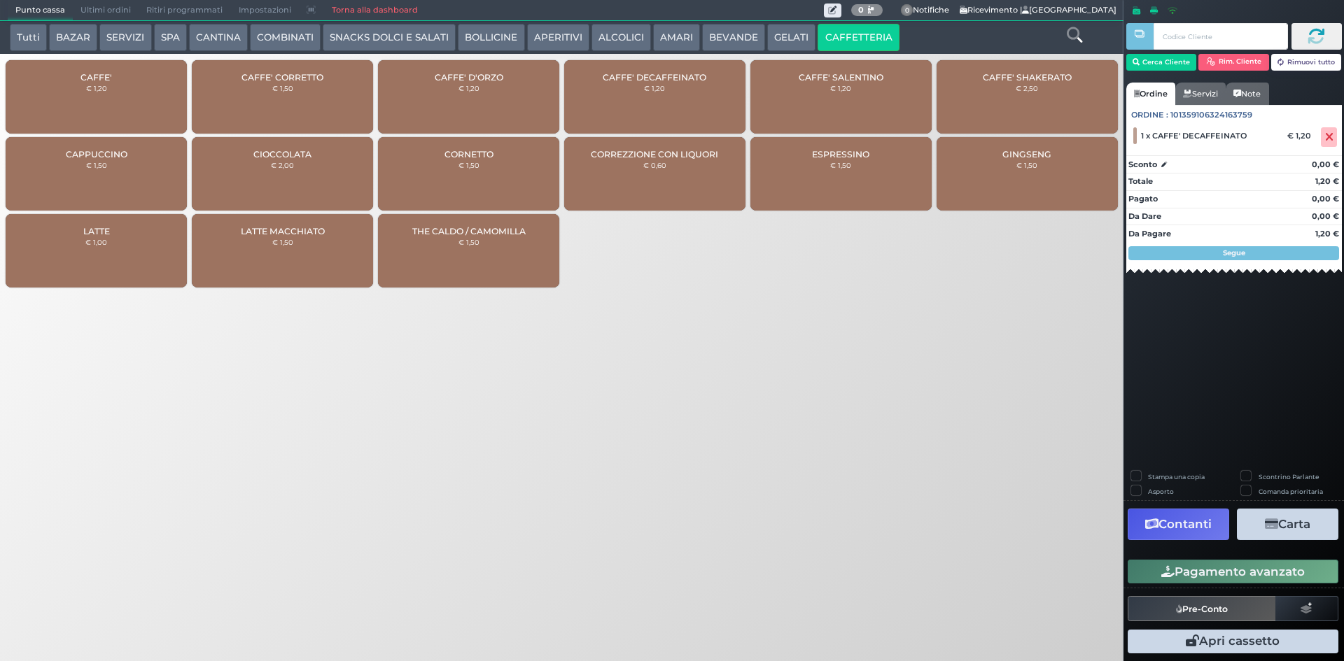
click at [1246, 569] on button "Pagamento avanzato" at bounding box center [1232, 572] width 211 height 24
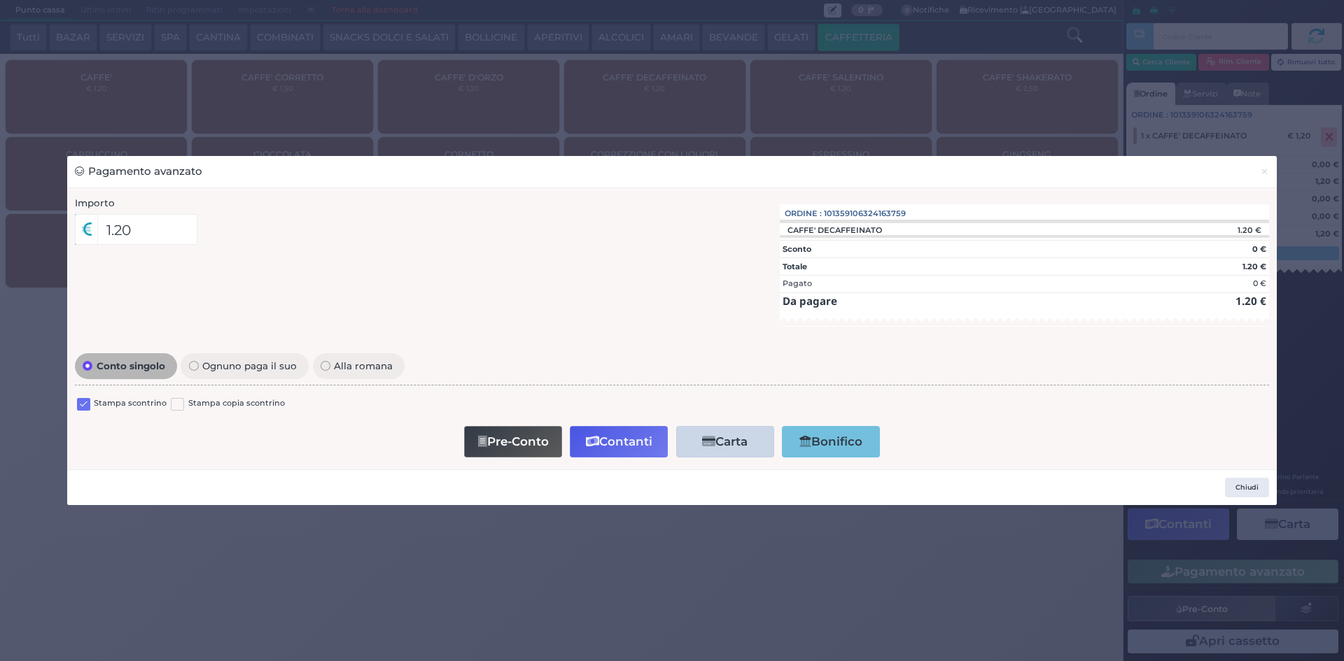
click at [85, 403] on label at bounding box center [83, 404] width 13 height 13
click at [0, 0] on input "checkbox" at bounding box center [0, 0] width 0 height 0
click at [612, 446] on button "Contanti" at bounding box center [619, 441] width 98 height 31
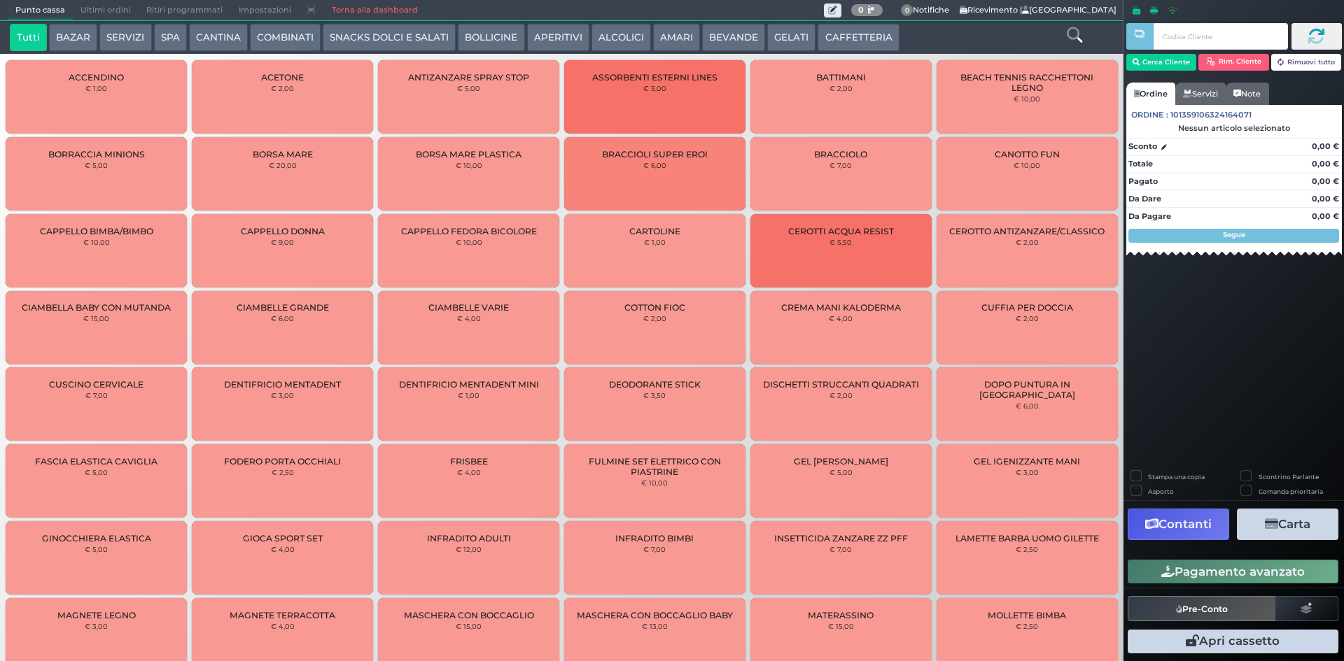
click at [108, 7] on span "Ultimi ordini" at bounding box center [106, 11] width 66 height 20
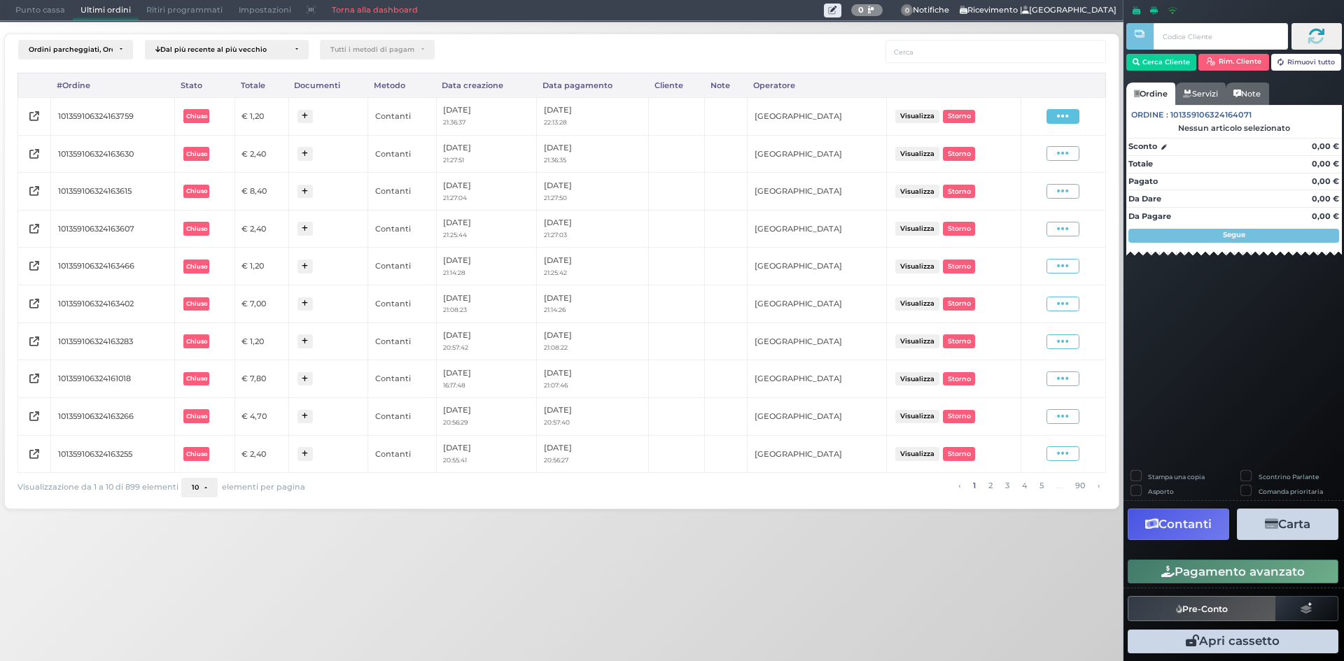
click at [1059, 118] on icon at bounding box center [1063, 116] width 12 height 13
click at [1018, 157] on span "Ristampa Pre-Conto" at bounding box center [1029, 157] width 57 height 24
click at [22, 11] on span "Punto cassa" at bounding box center [40, 11] width 65 height 20
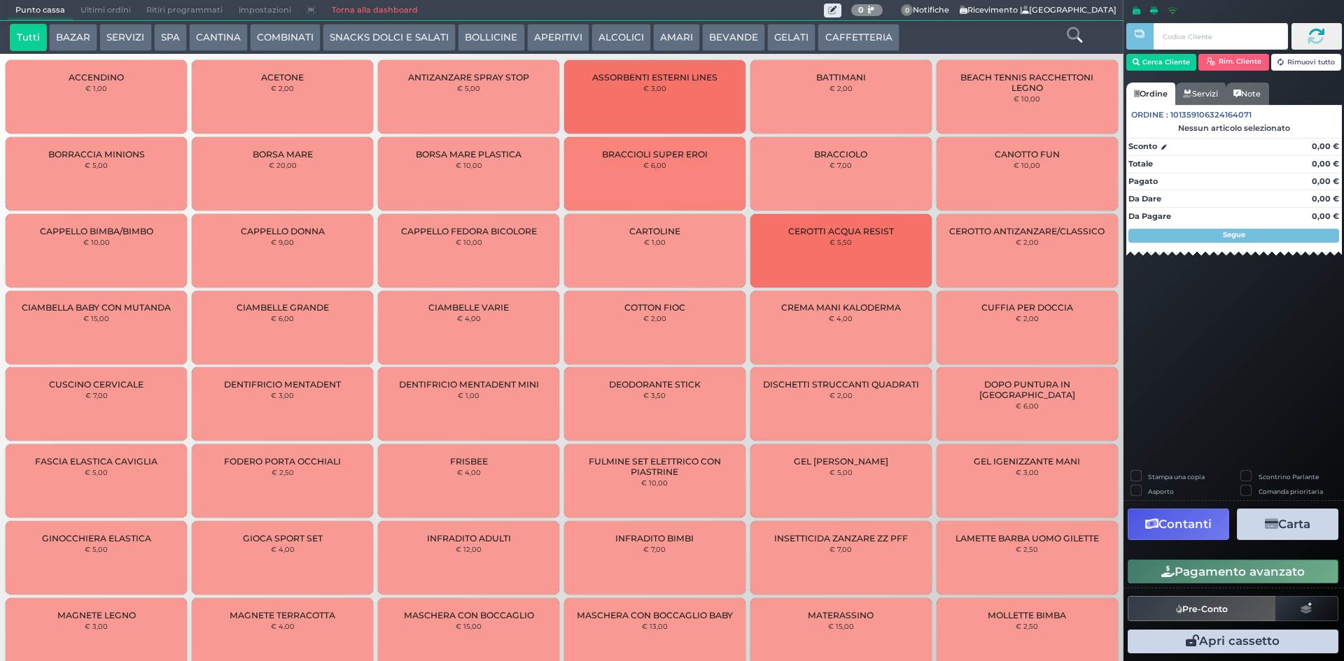
click at [731, 36] on button "BEVANDE" at bounding box center [733, 38] width 63 height 28
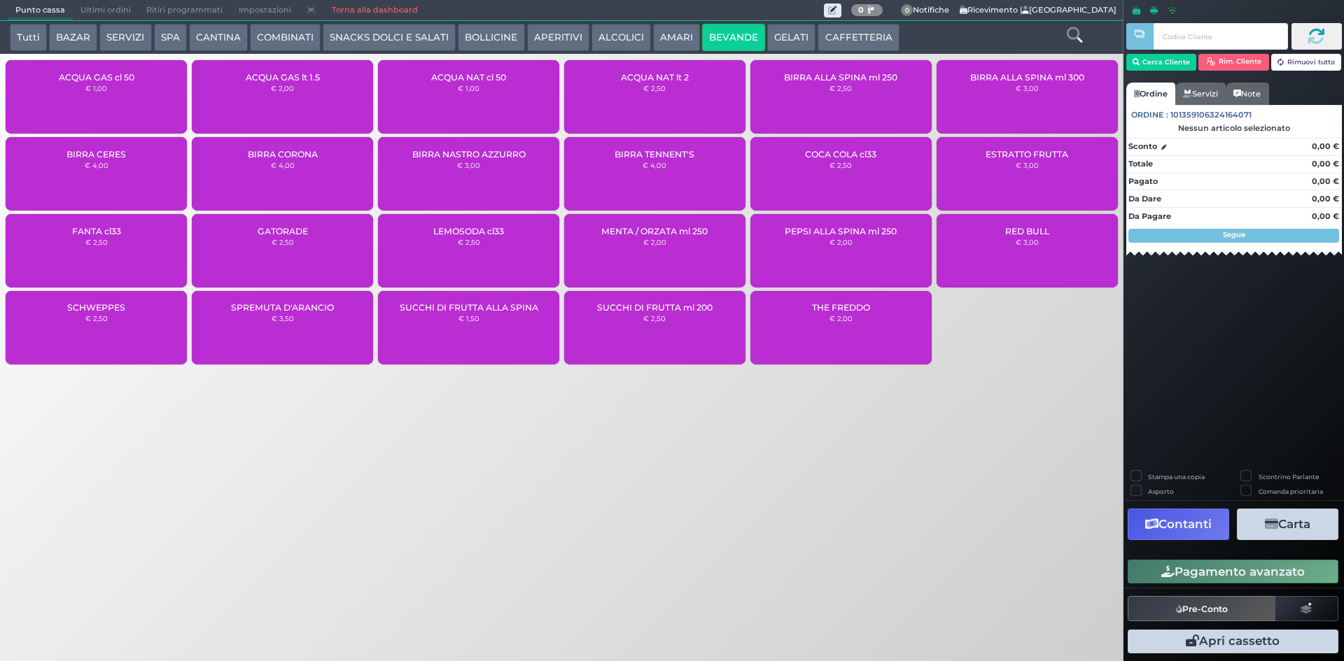
drag, startPoint x: 633, startPoint y: 95, endPoint x: 642, endPoint y: 74, distance: 22.6
click at [635, 94] on div "ACQUA NAT lt 2 € 2,50" at bounding box center [654, 96] width 181 height 73
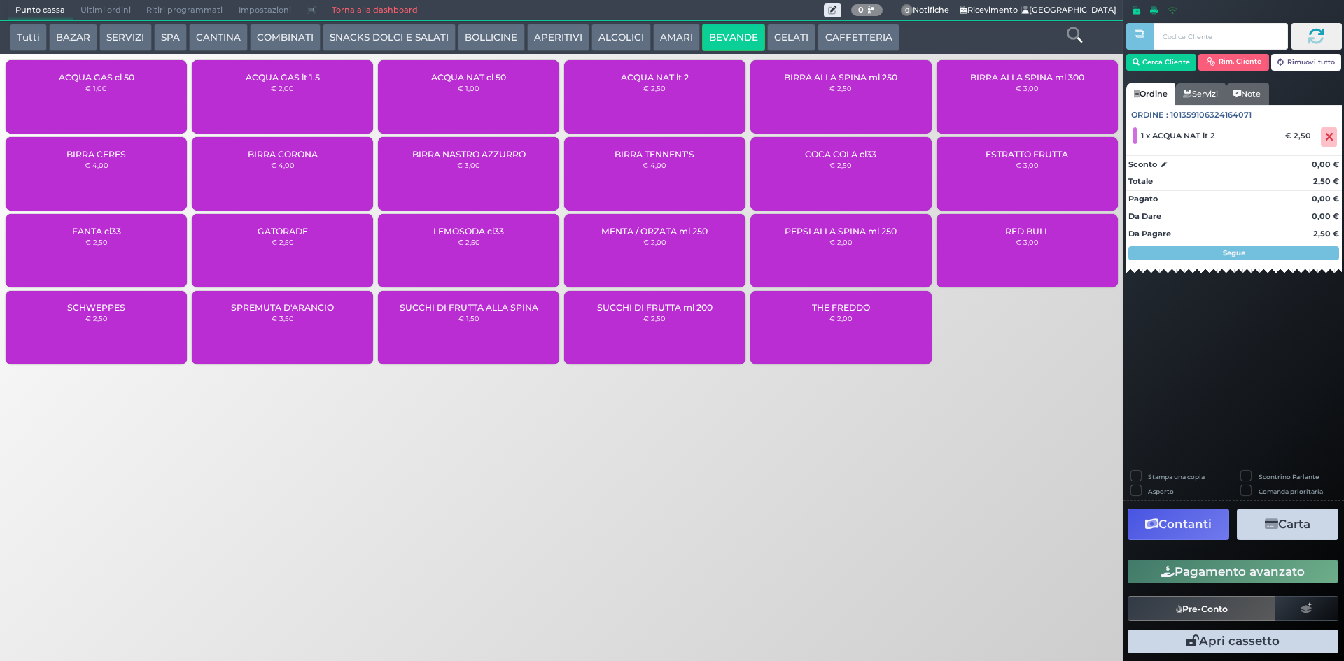
click at [1264, 568] on button "Pagamento avanzato" at bounding box center [1232, 572] width 211 height 24
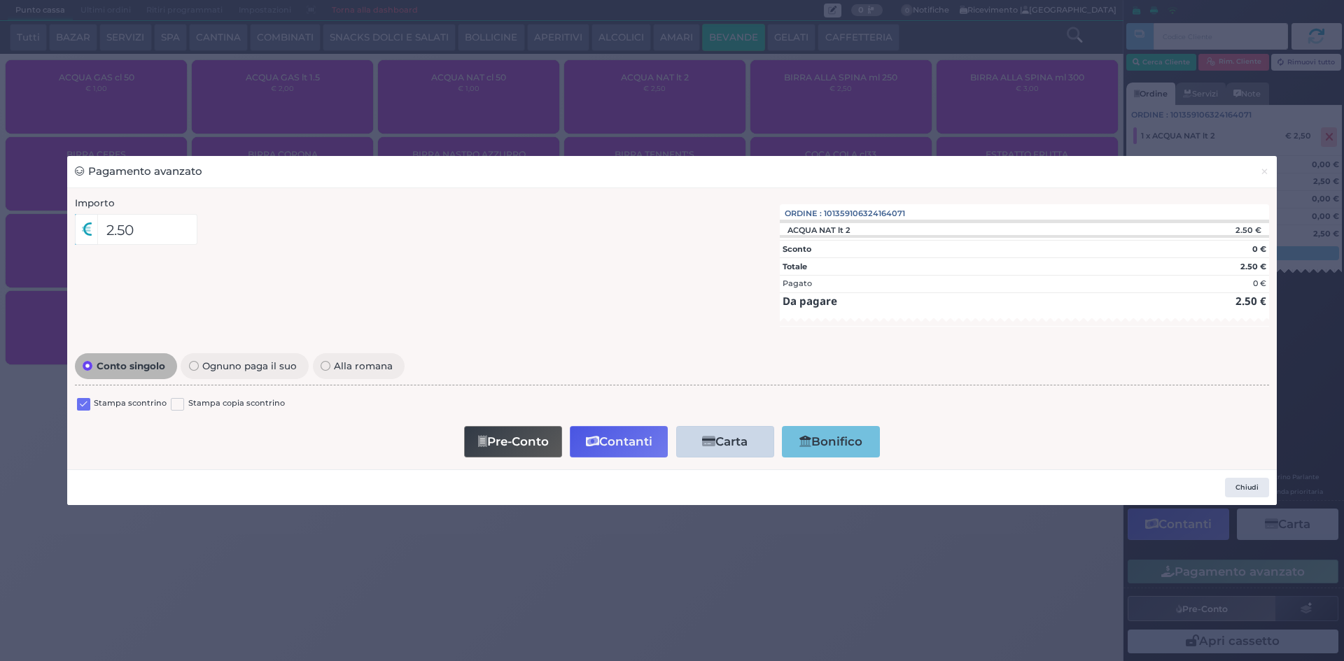
click at [80, 411] on label at bounding box center [83, 404] width 13 height 13
click at [0, 0] on input "checkbox" at bounding box center [0, 0] width 0 height 0
click at [638, 438] on button "Contanti" at bounding box center [619, 441] width 98 height 31
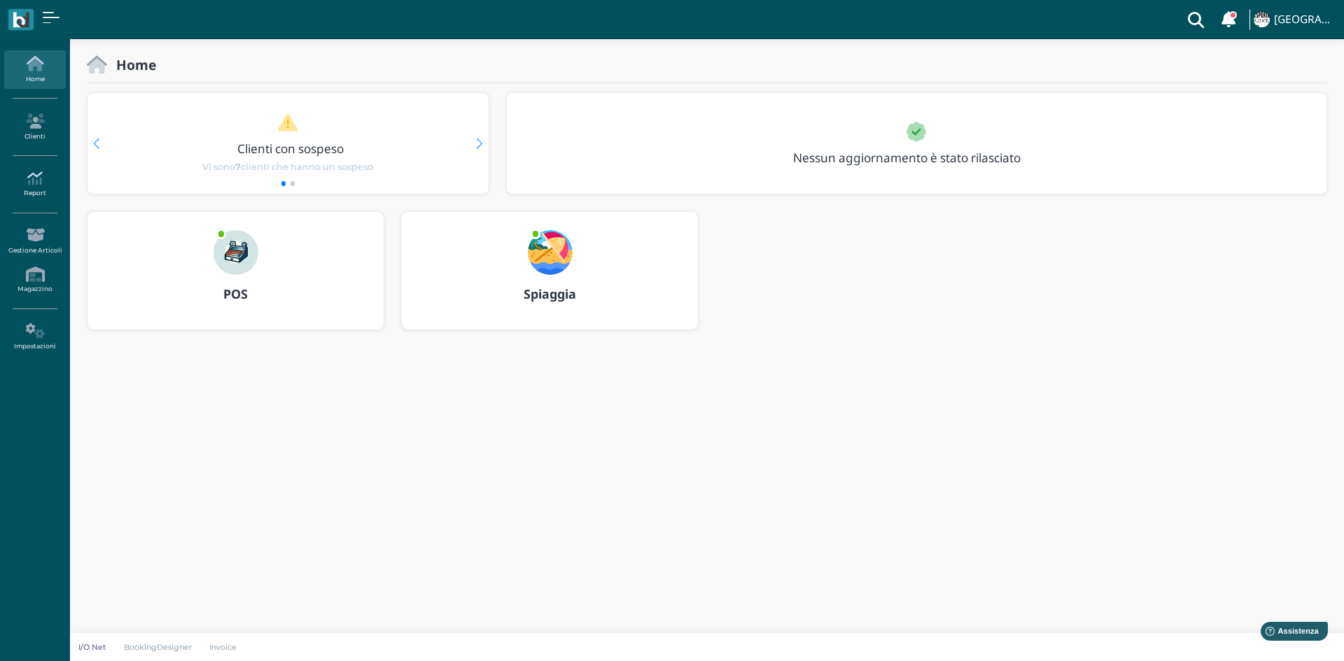
click at [50, 174] on icon at bounding box center [34, 178] width 61 height 15
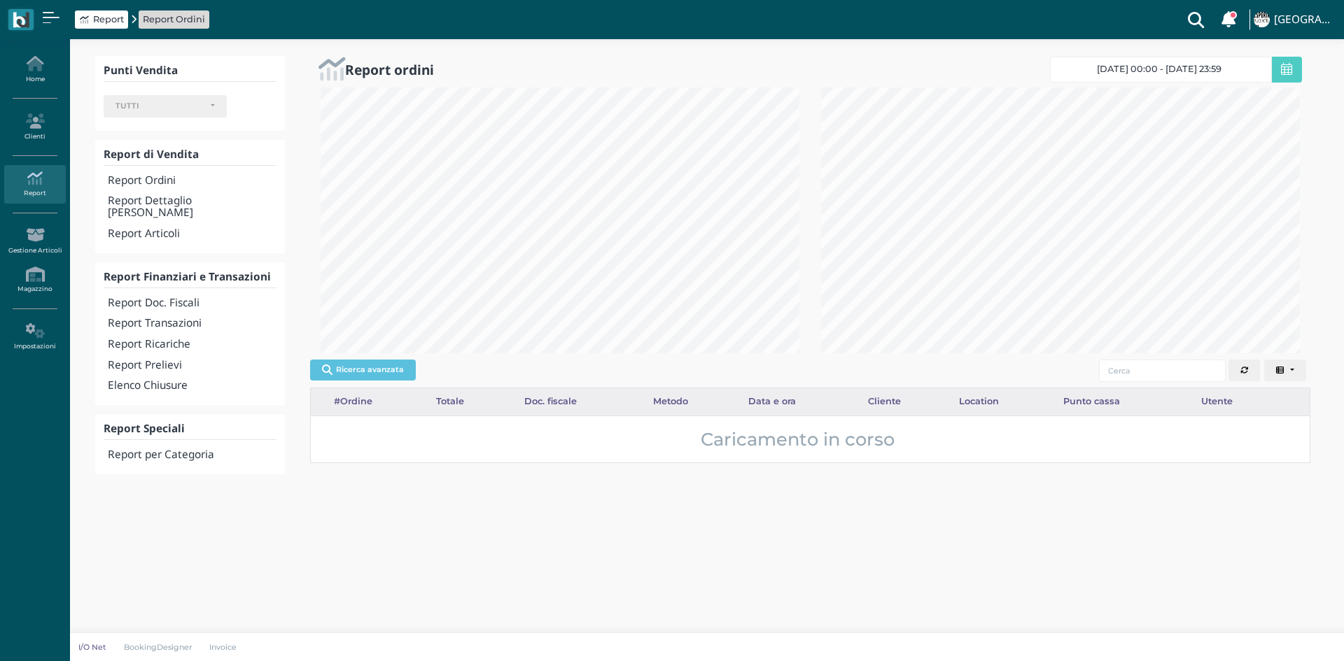
select select
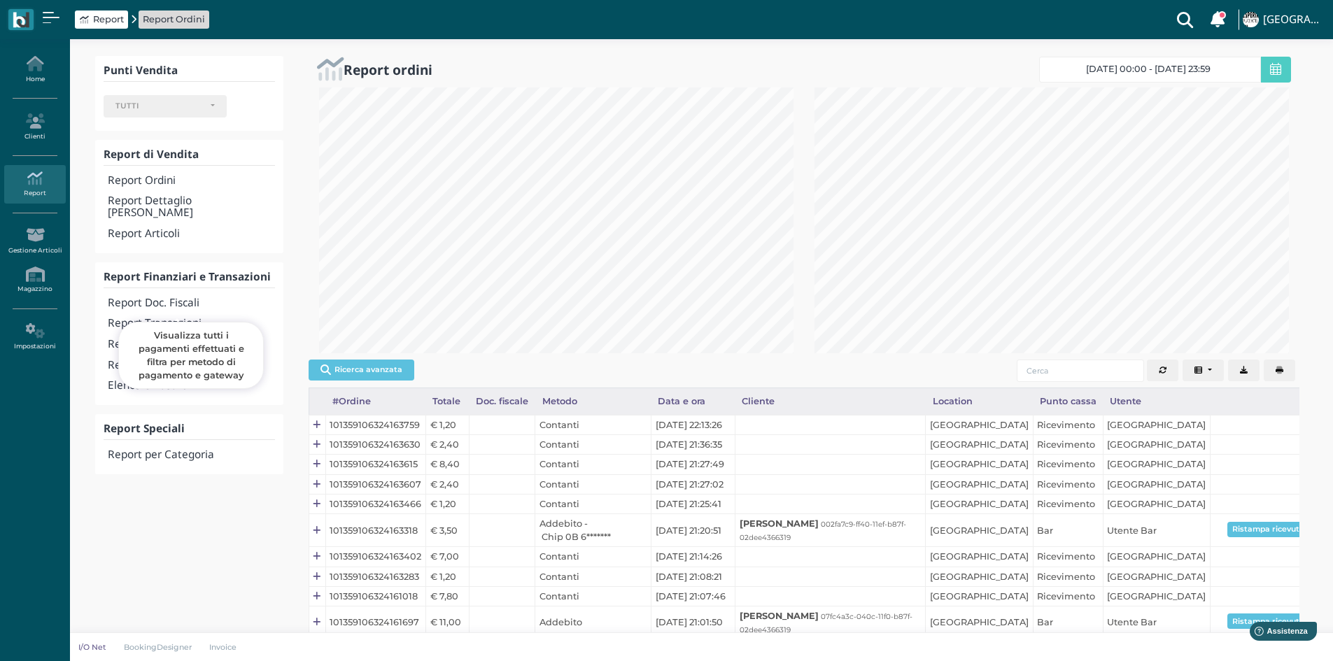
click at [173, 318] on h4 "Report Transazioni" at bounding box center [191, 324] width 167 height 12
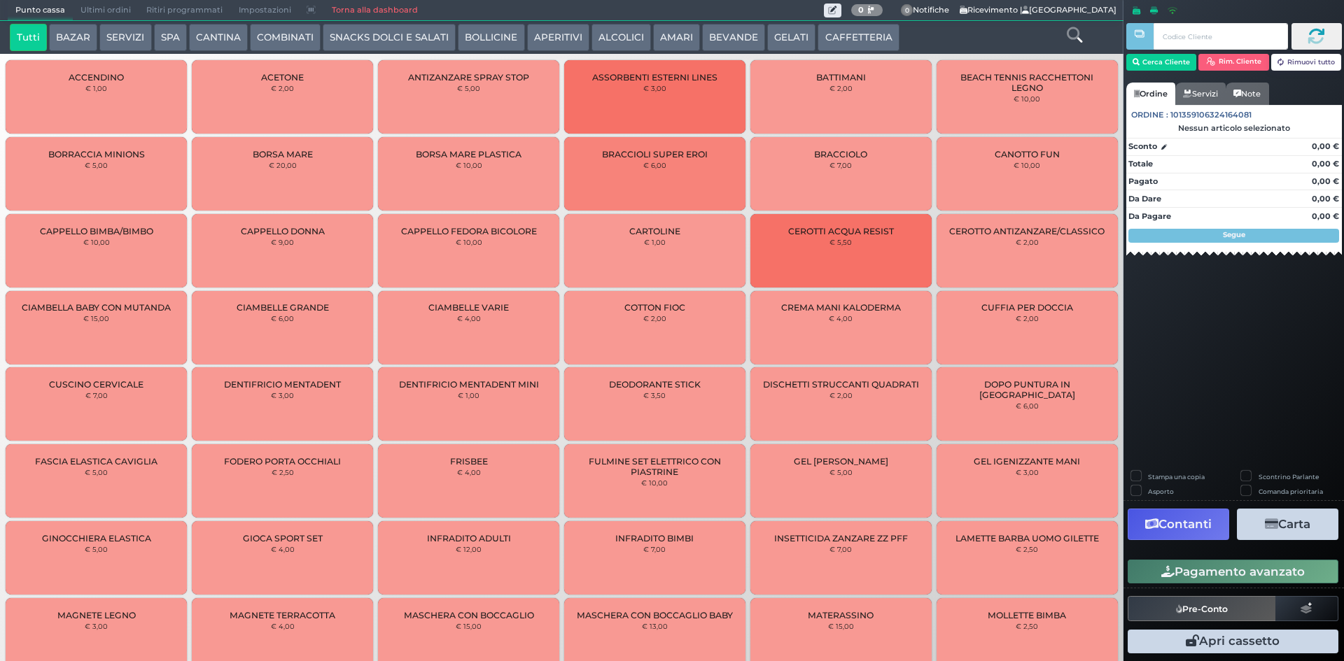
click at [103, 10] on span "Ultimi ordini" at bounding box center [106, 11] width 66 height 20
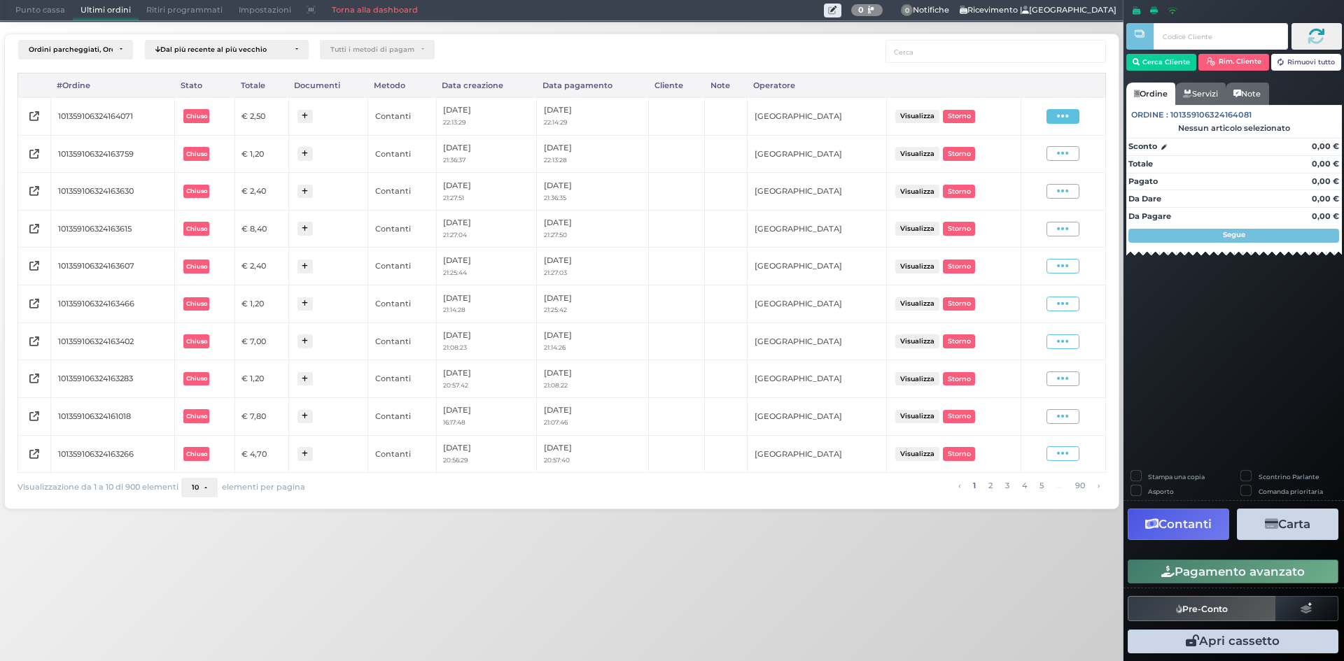
click at [1060, 120] on icon at bounding box center [1063, 116] width 12 height 13
click at [1021, 154] on span "Ristampa Pre-Conto" at bounding box center [1029, 157] width 57 height 24
click at [62, 13] on span "Punto cassa" at bounding box center [40, 11] width 65 height 20
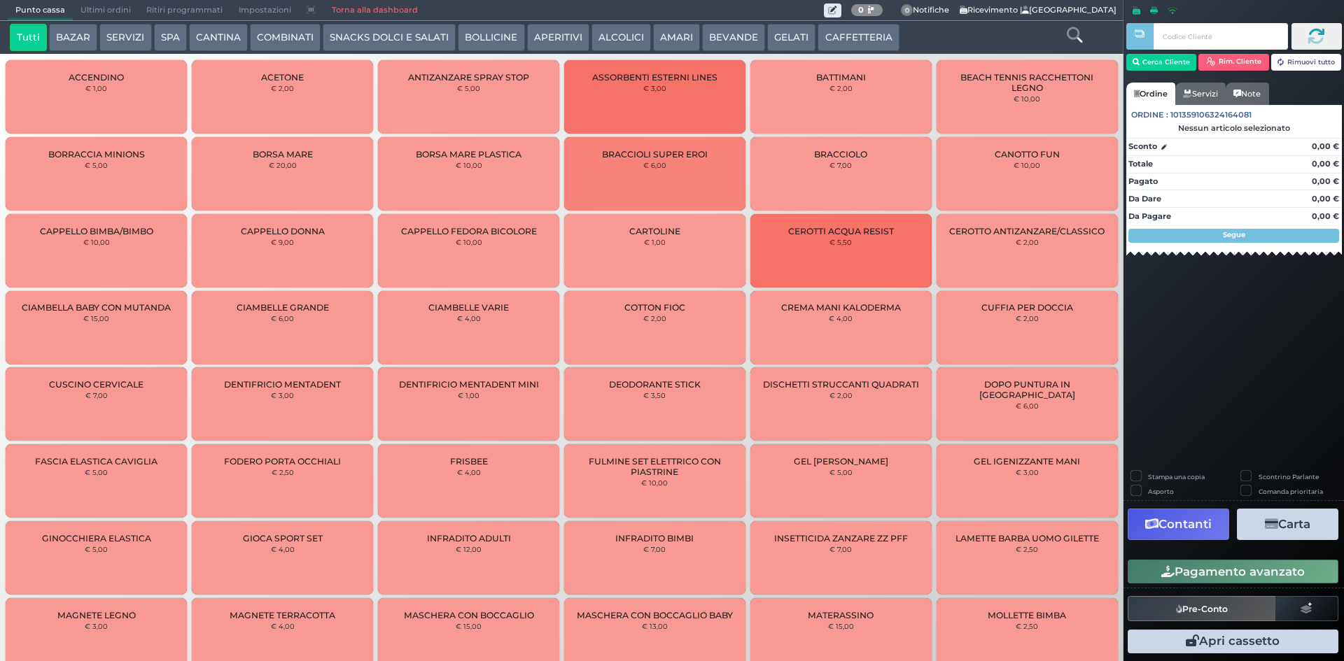
click at [825, 29] on button "CAFFETTERIA" at bounding box center [857, 38] width 81 height 28
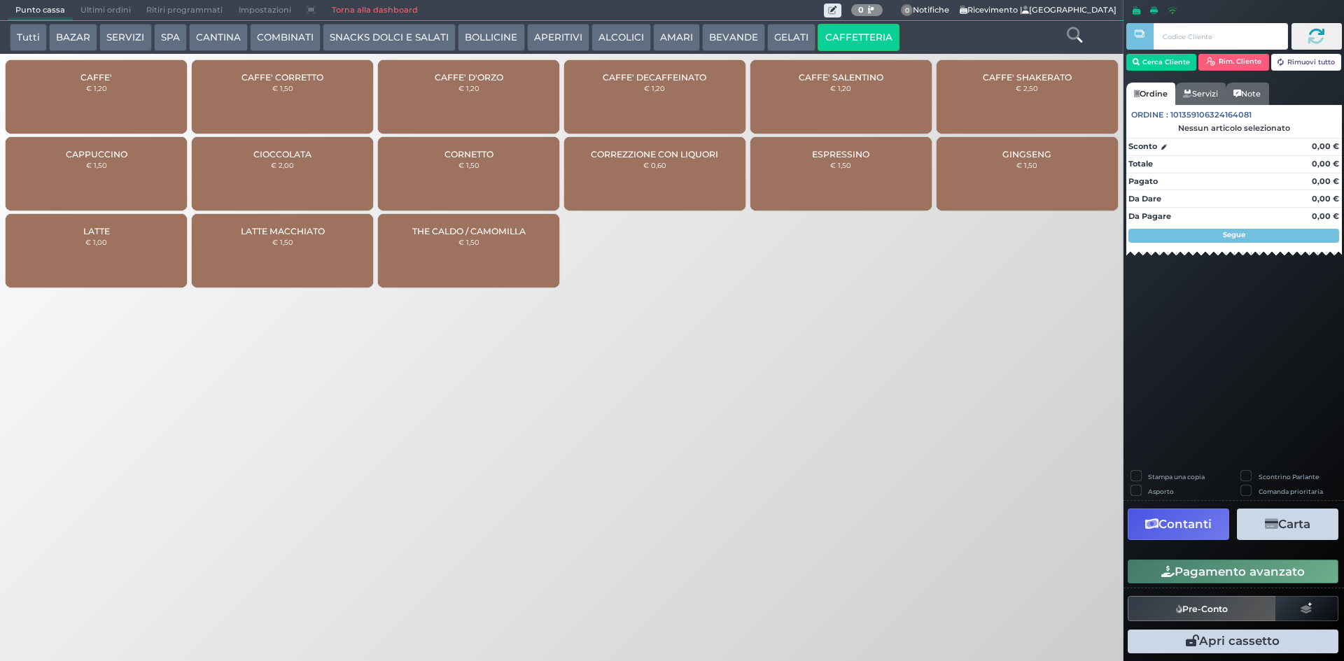
click at [124, 87] on div "CAFFE' € 1,20" at bounding box center [96, 96] width 181 height 73
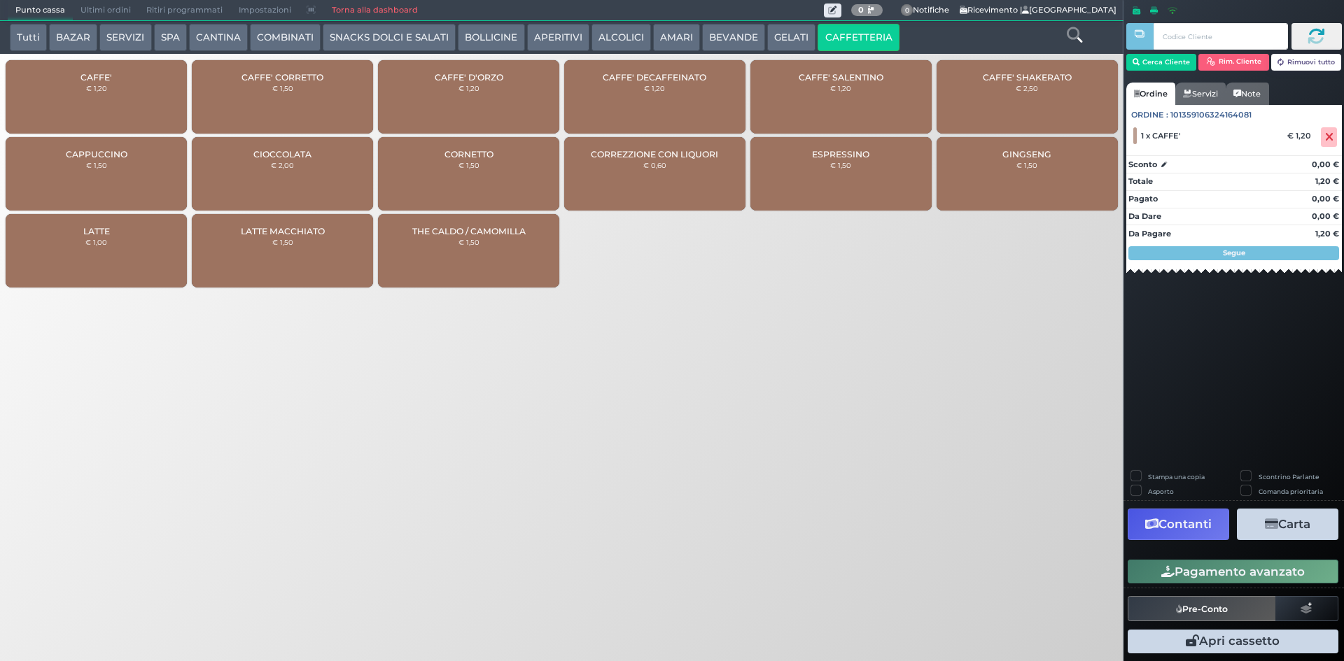
click at [1174, 565] on button "Pagamento avanzato" at bounding box center [1232, 572] width 211 height 24
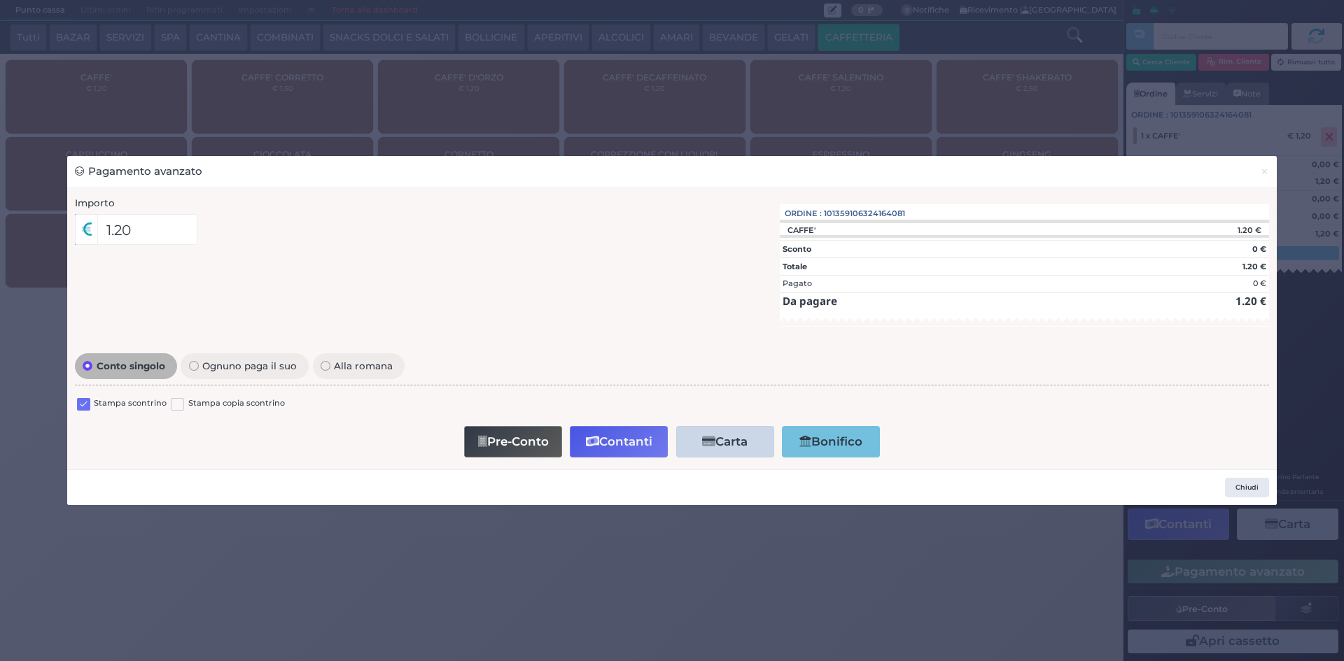
click at [81, 405] on label at bounding box center [83, 404] width 13 height 13
click at [0, 0] on input "checkbox" at bounding box center [0, 0] width 0 height 0
click at [600, 441] on button "Contanti" at bounding box center [619, 441] width 98 height 31
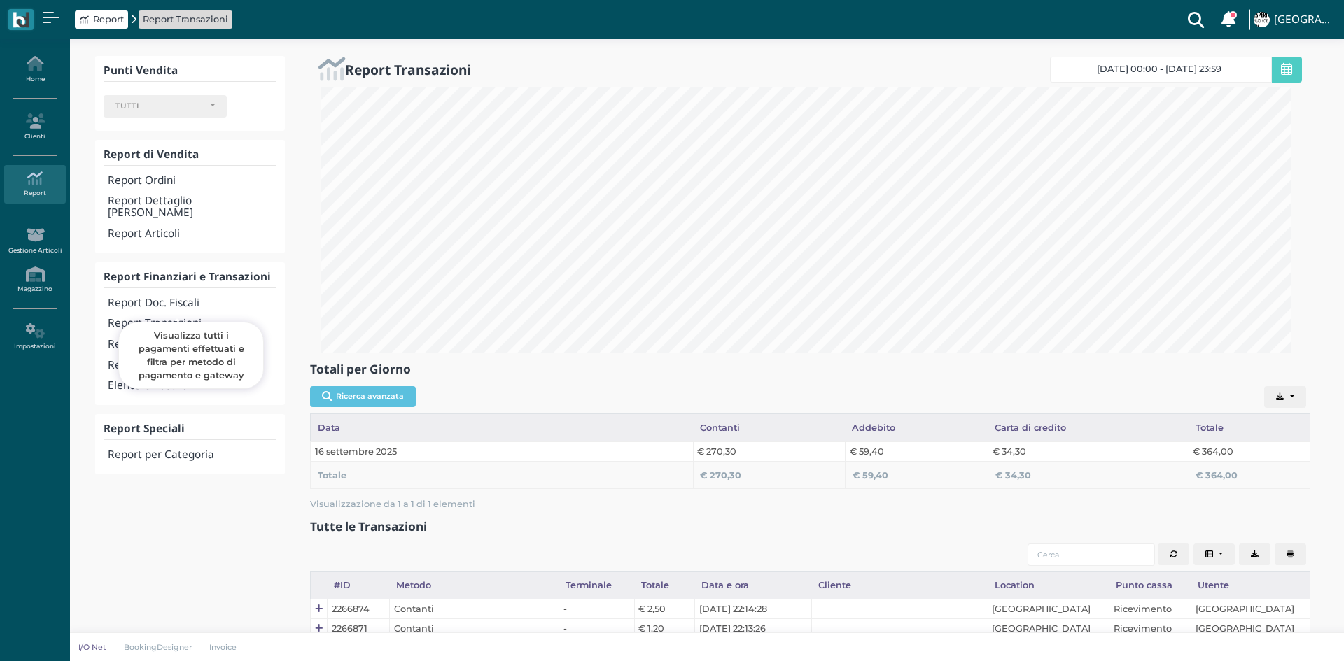
select select
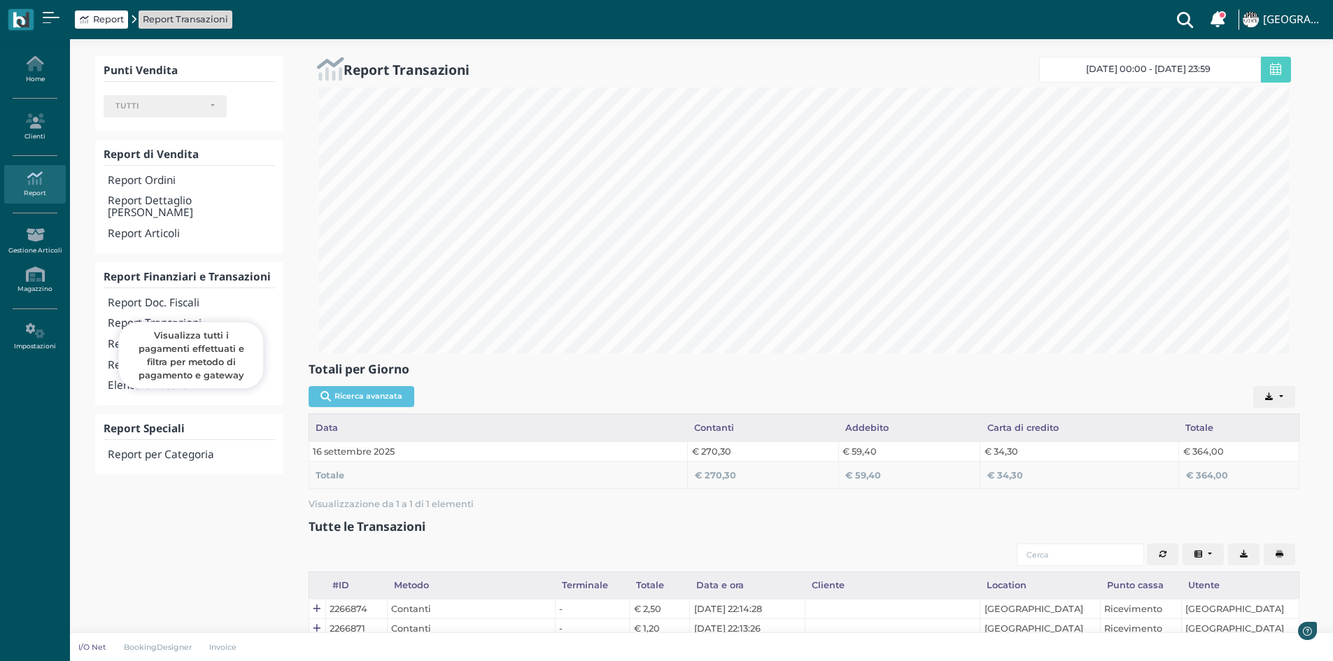
scroll to position [266, 991]
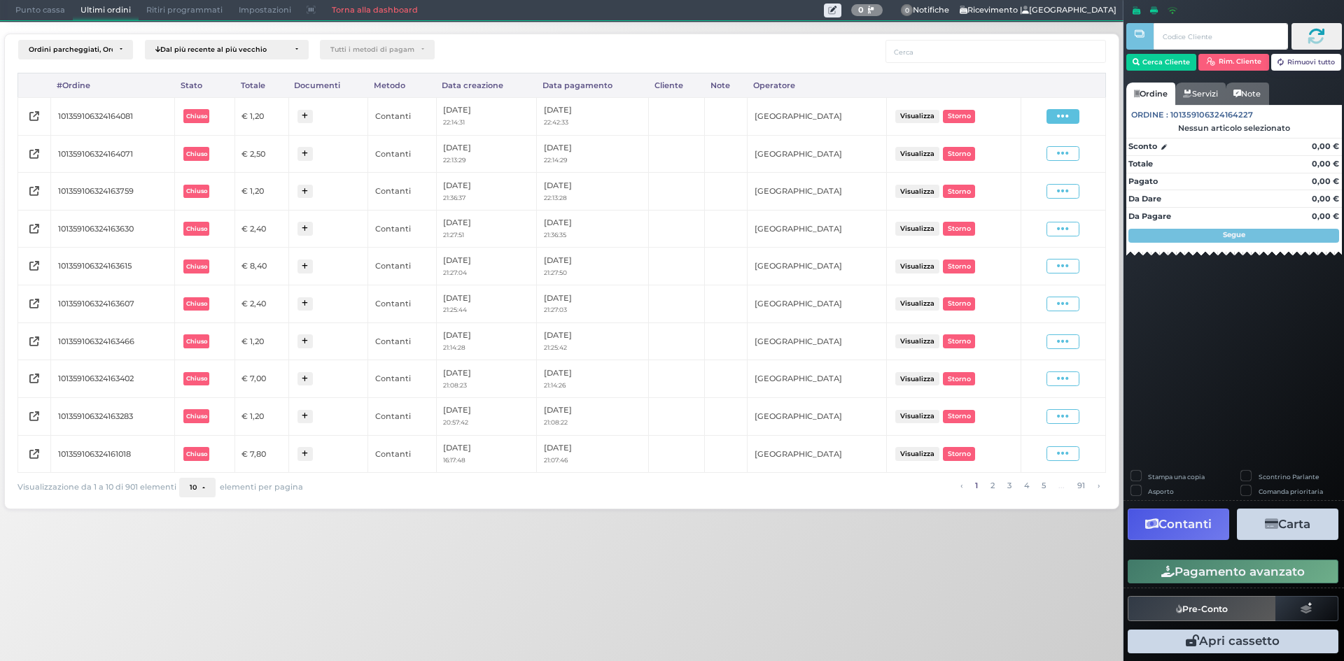
click at [1050, 112] on span at bounding box center [1062, 116] width 33 height 15
click at [1022, 155] on span "Ristampa Pre-Conto" at bounding box center [1029, 157] width 57 height 24
click at [16, 11] on span "Punto cassa" at bounding box center [40, 11] width 65 height 20
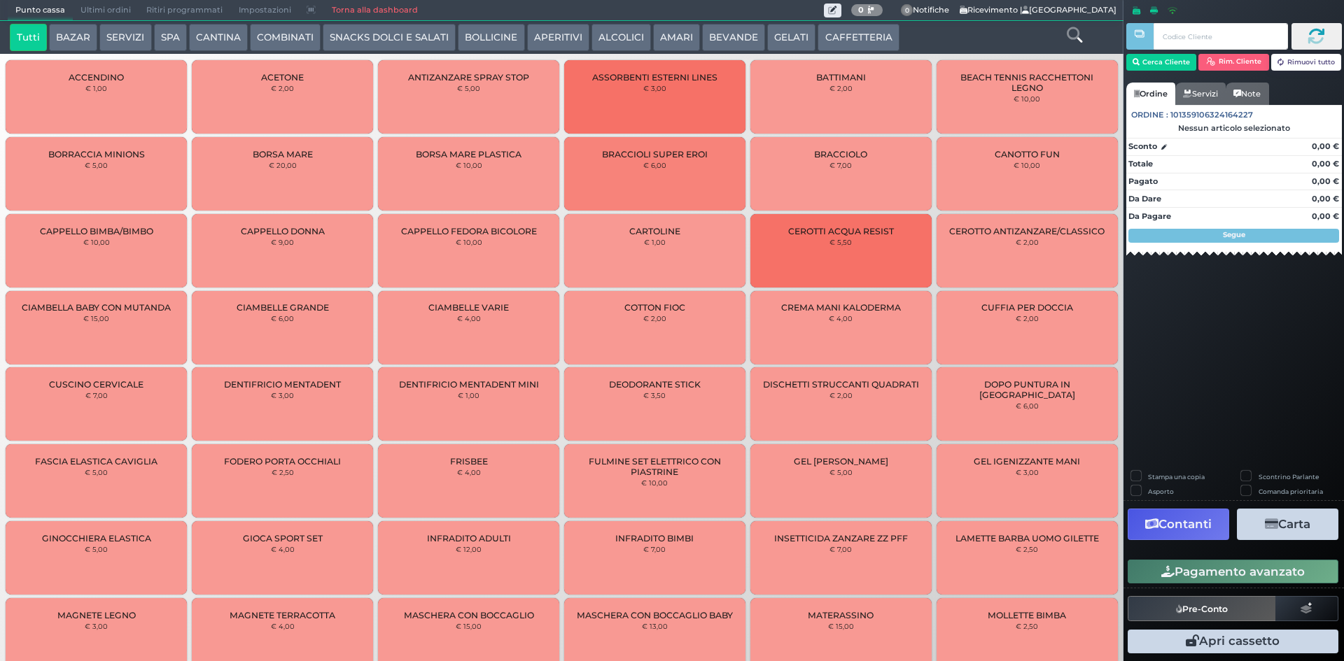
click at [717, 42] on button "BEVANDE" at bounding box center [733, 38] width 63 height 28
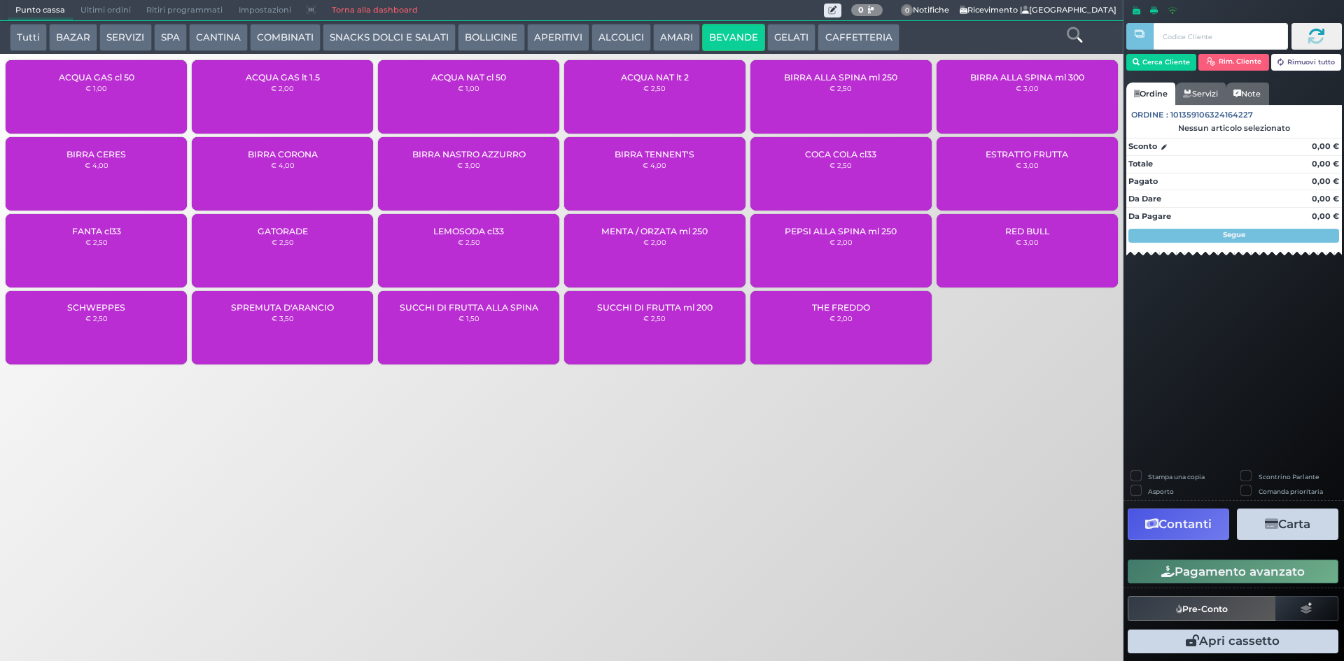
click at [501, 112] on div "ACQUA NAT cl 50 € 1,00" at bounding box center [468, 96] width 181 height 73
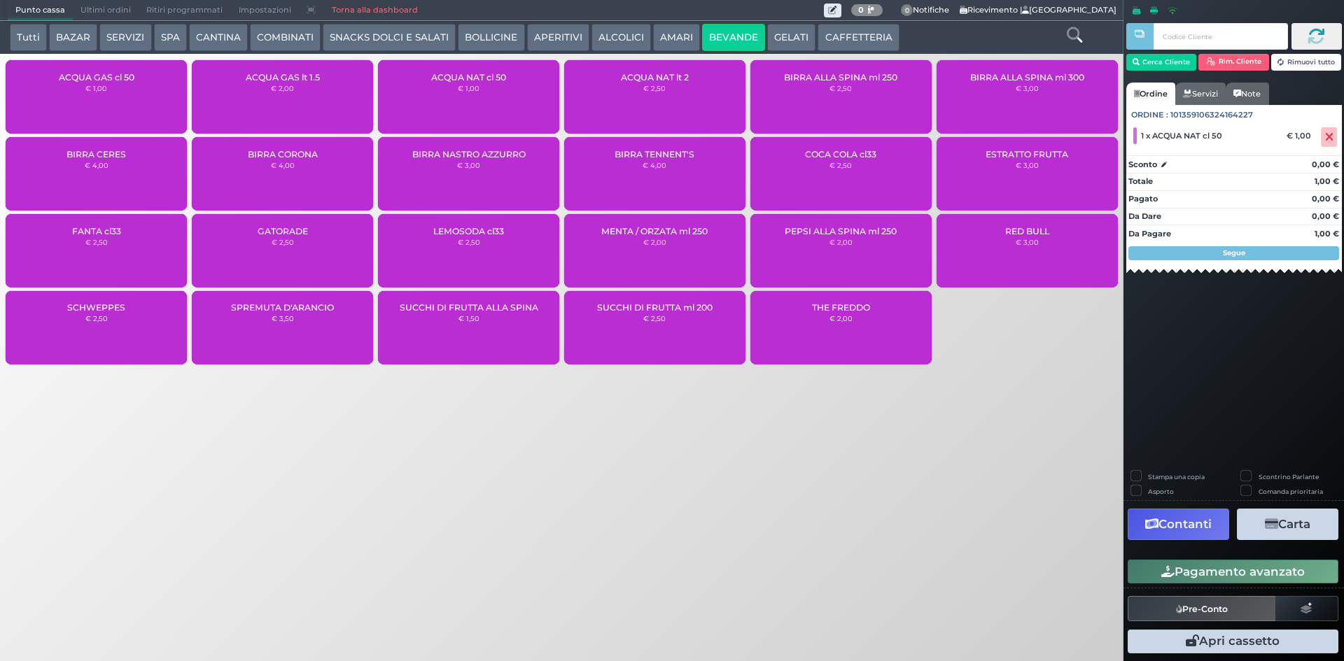
click at [1241, 590] on div "Stampa una copia Scontrino Parlante Asporto Comanda prioritaria Contanti Carta …" at bounding box center [1233, 564] width 220 height 187
click at [1261, 574] on button "Pagamento avanzato" at bounding box center [1232, 572] width 211 height 24
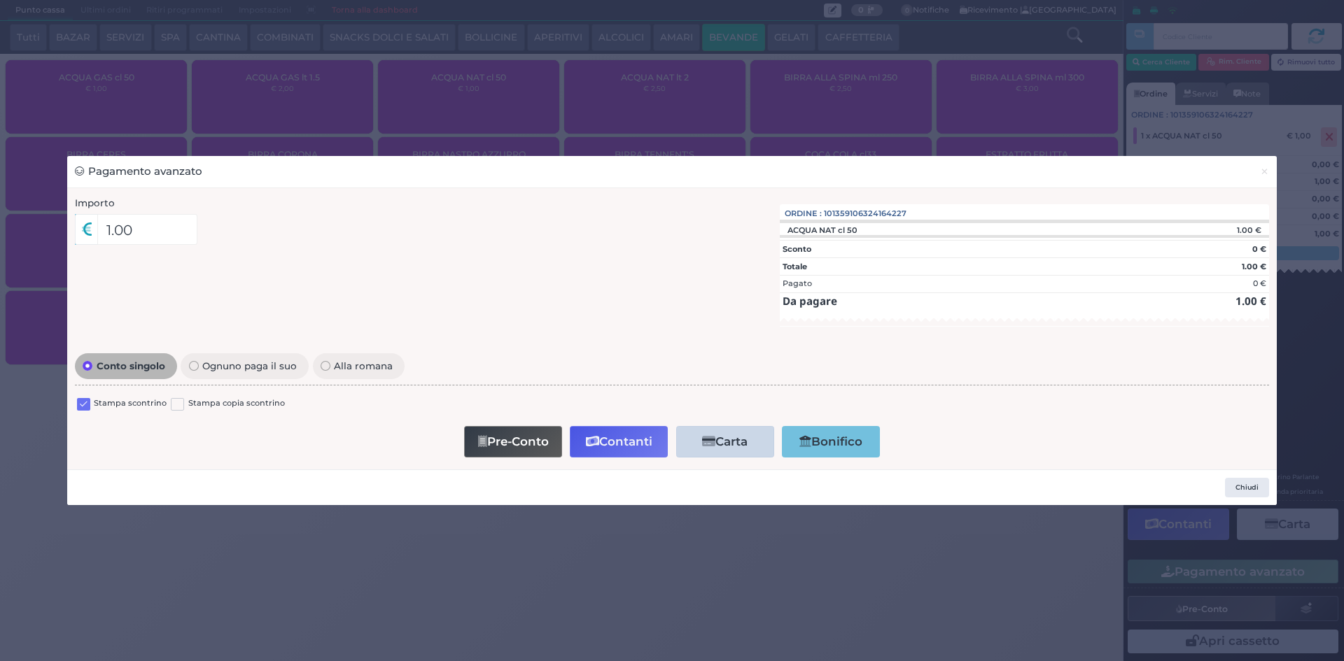
click at [82, 407] on label at bounding box center [83, 404] width 13 height 13
click at [0, 0] on input "checkbox" at bounding box center [0, 0] width 0 height 0
click at [605, 442] on button "Contanti" at bounding box center [619, 441] width 98 height 31
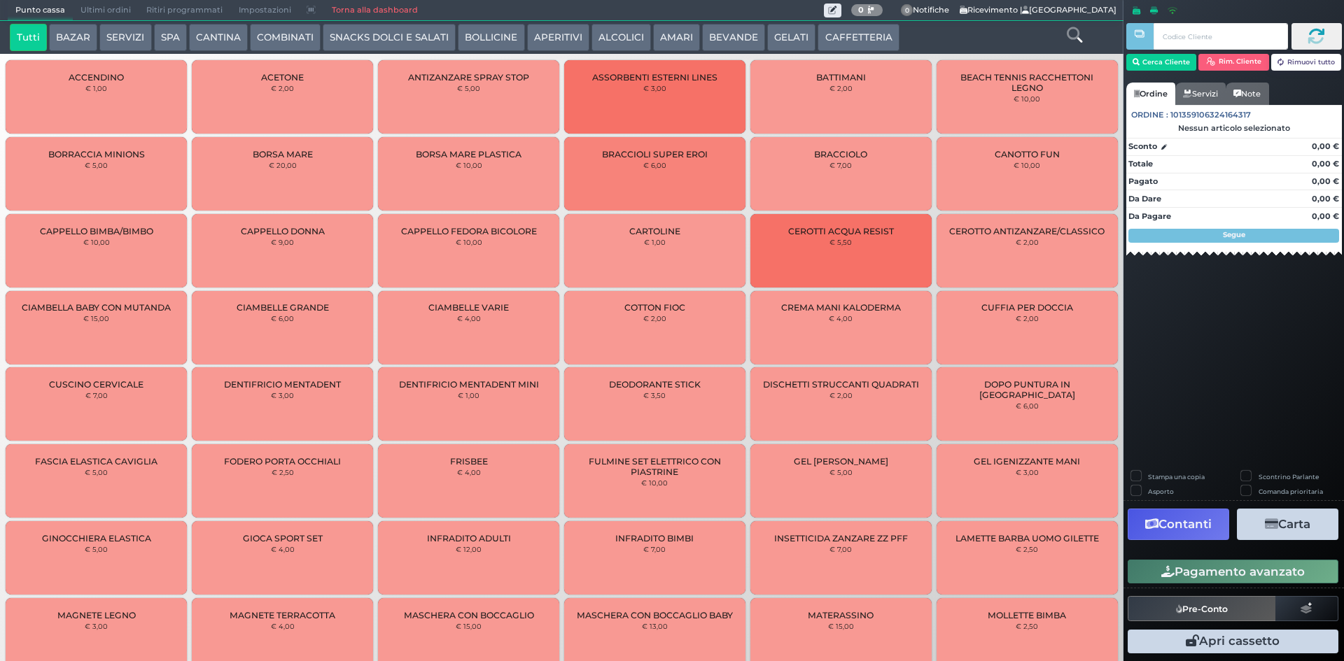
drag, startPoint x: 87, startPoint y: 11, endPoint x: 407, endPoint y: 30, distance: 320.4
click at [90, 15] on span "Ultimi ordini" at bounding box center [106, 11] width 66 height 20
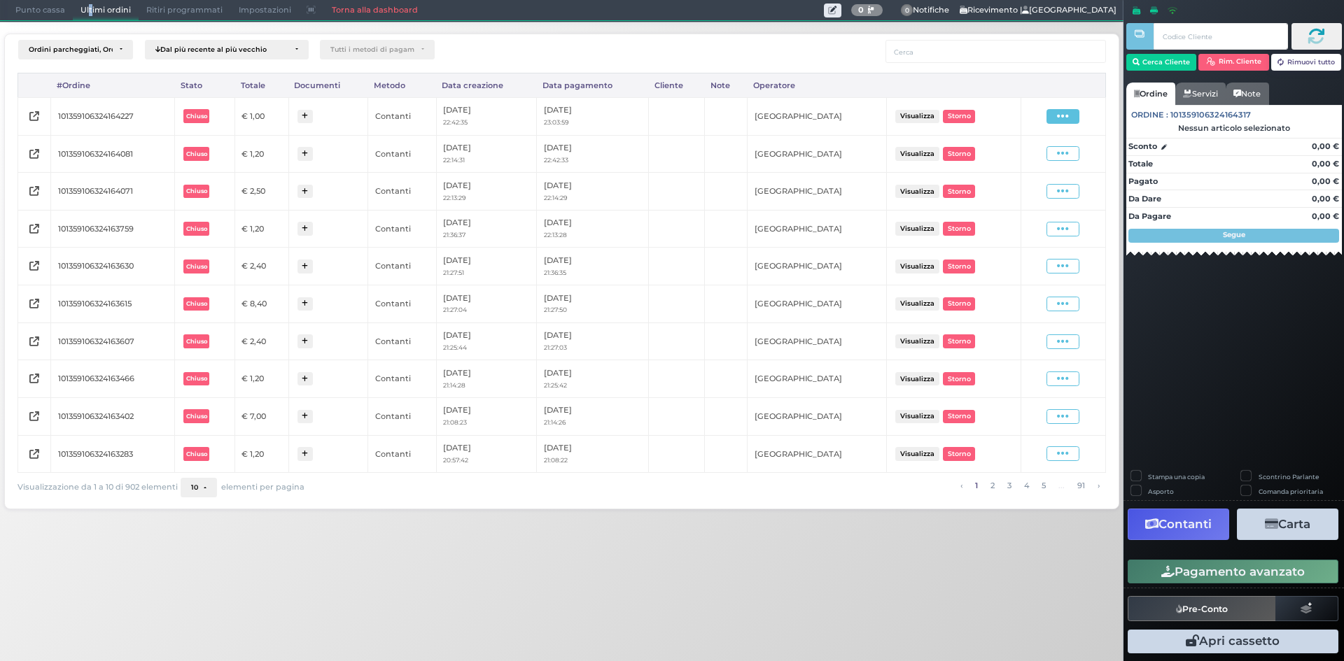
click at [1073, 122] on span at bounding box center [1062, 116] width 33 height 15
click at [1050, 152] on span "Ristampa Pre-Conto" at bounding box center [1029, 157] width 57 height 24
click at [28, 17] on span "Punto cassa" at bounding box center [40, 11] width 65 height 20
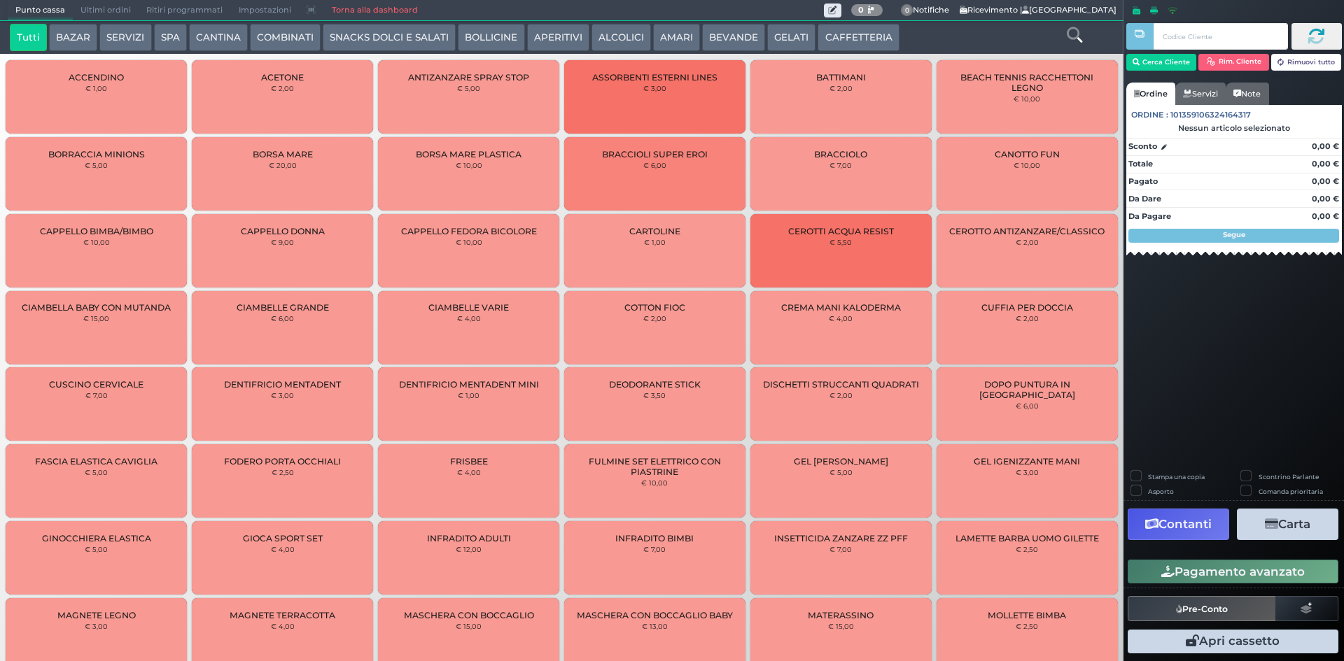
click at [841, 44] on button "CAFFETTERIA" at bounding box center [857, 38] width 81 height 28
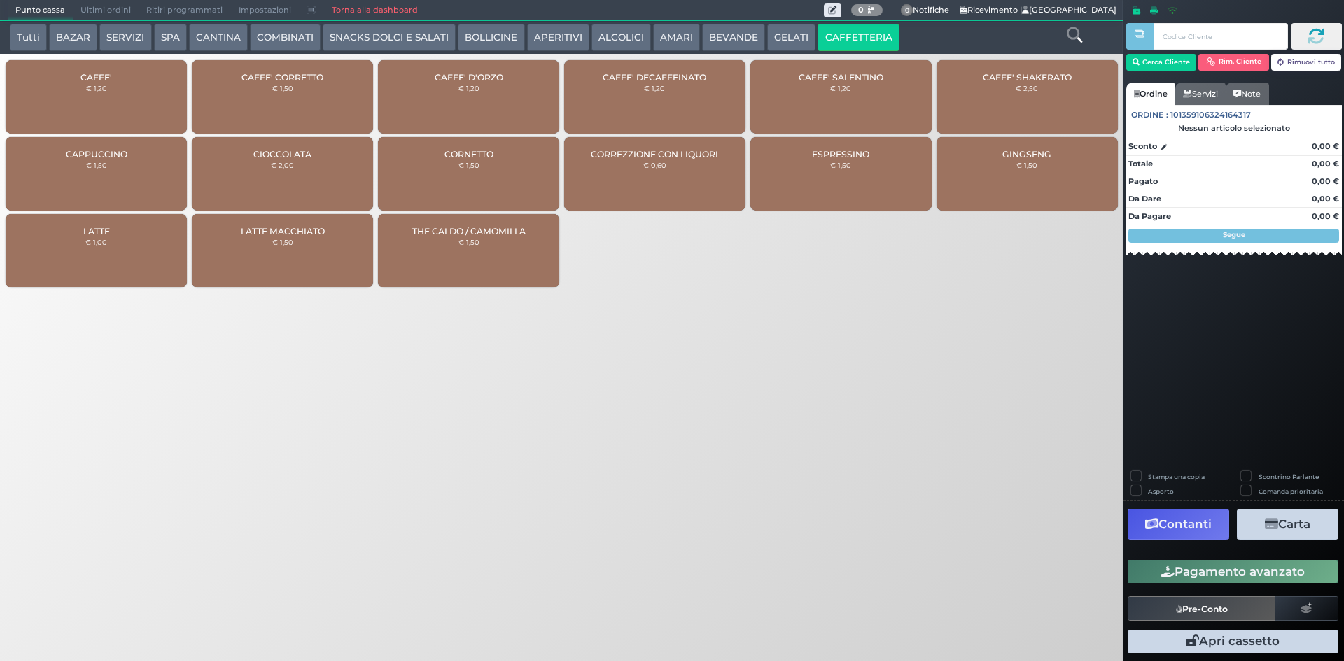
drag, startPoint x: 718, startPoint y: 33, endPoint x: 644, endPoint y: 51, distance: 76.4
click at [712, 35] on button "BEVANDE" at bounding box center [733, 38] width 63 height 28
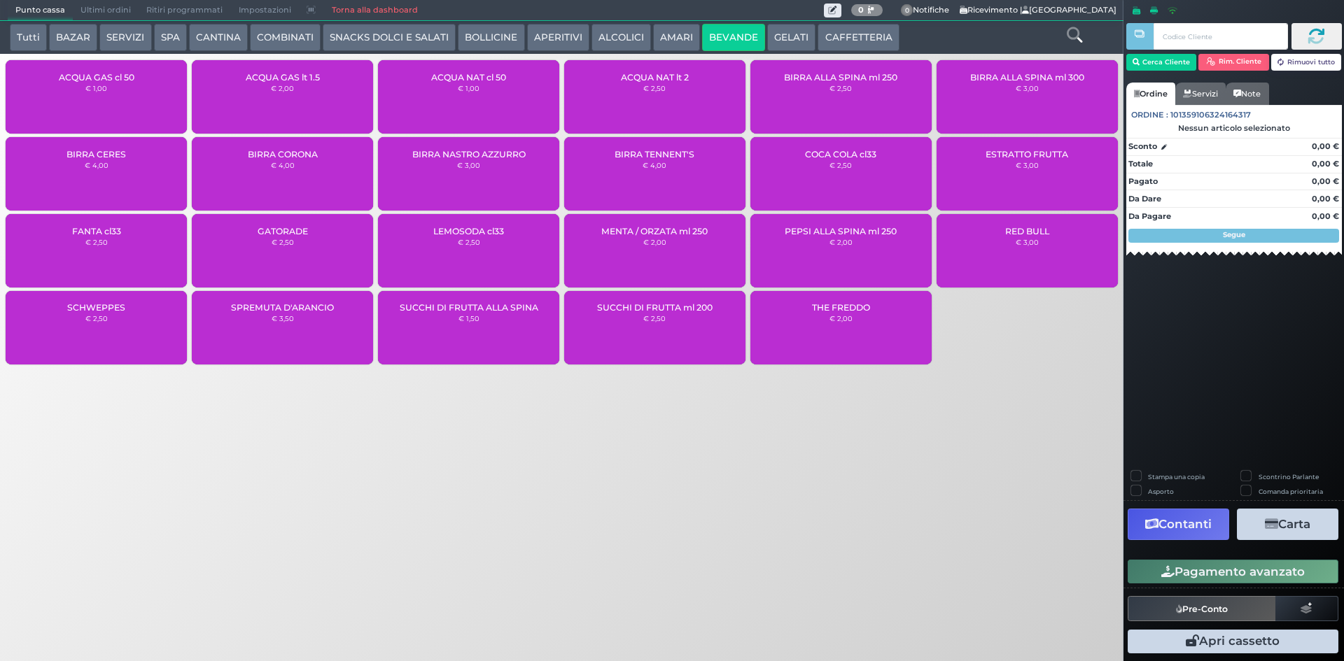
click at [471, 100] on div "ACQUA NAT cl 50 € 1,00" at bounding box center [468, 96] width 181 height 73
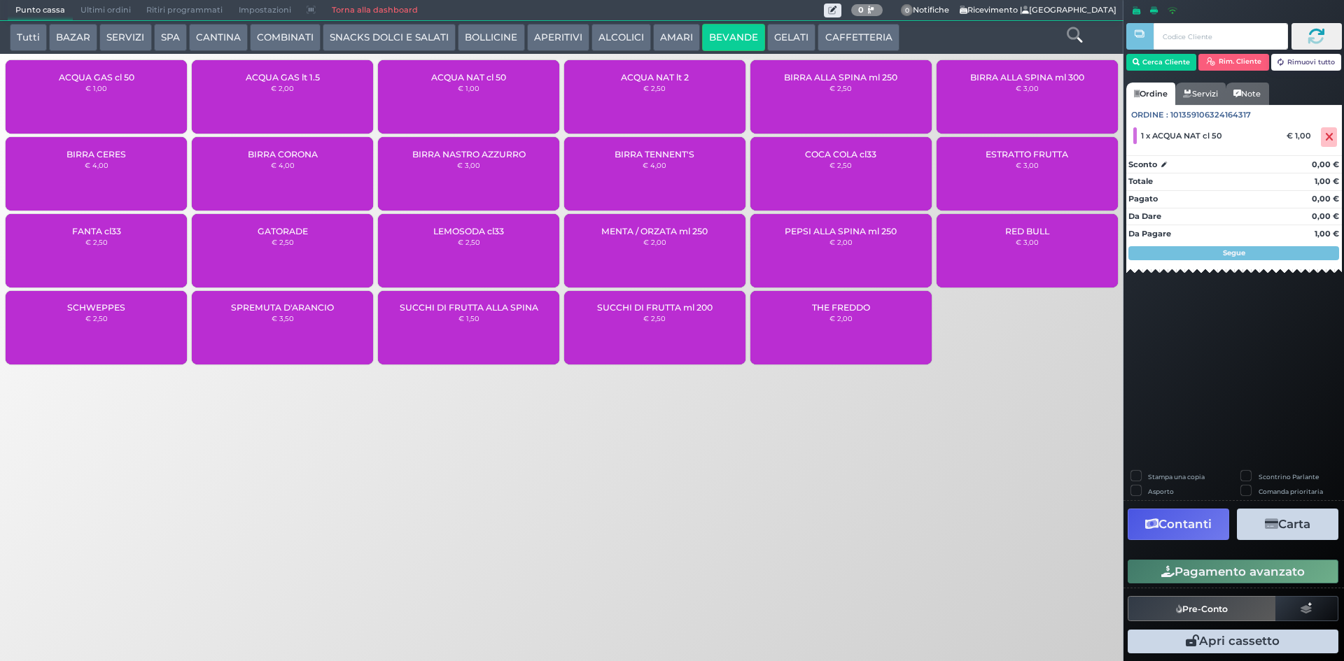
click at [1146, 570] on button "Pagamento avanzato" at bounding box center [1232, 572] width 211 height 24
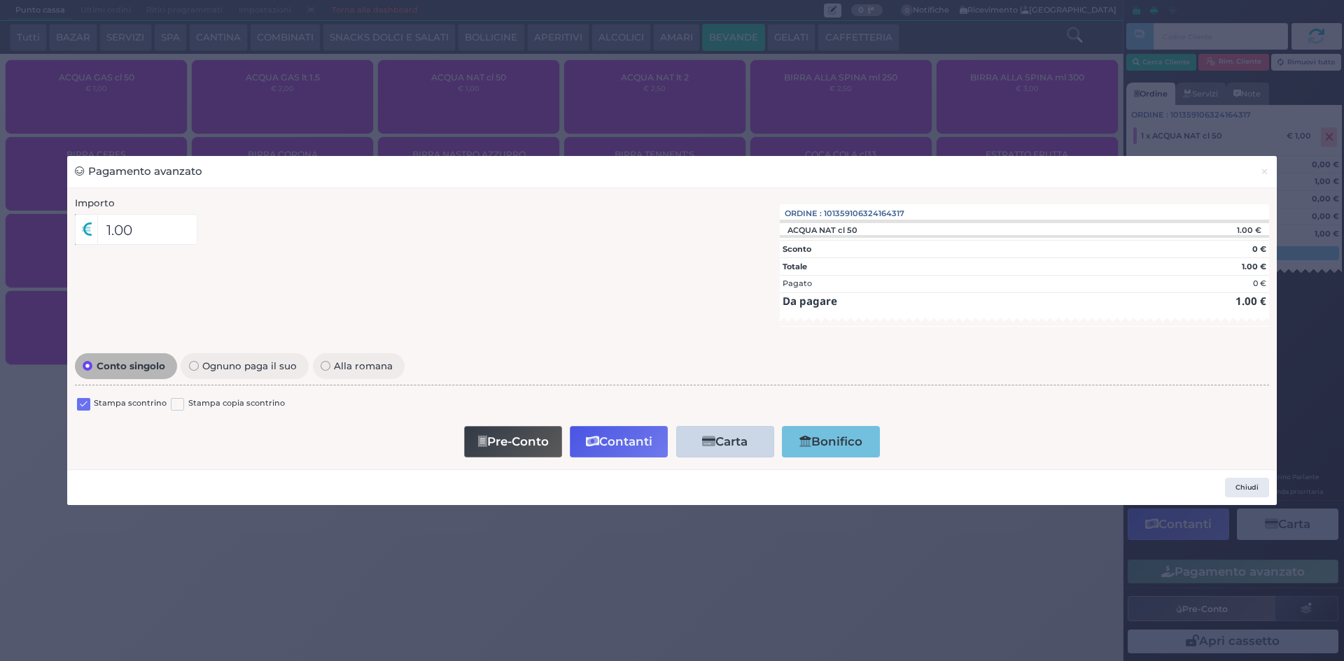
click at [93, 400] on div "Stampa scontrino" at bounding box center [122, 406] width 90 height 17
click at [90, 400] on div "Stampa scontrino" at bounding box center [122, 406] width 90 height 17
click at [87, 400] on label at bounding box center [83, 404] width 13 height 13
click at [0, 0] on input "checkbox" at bounding box center [0, 0] width 0 height 0
click at [1269, 164] on button "×" at bounding box center [1264, 171] width 24 height 31
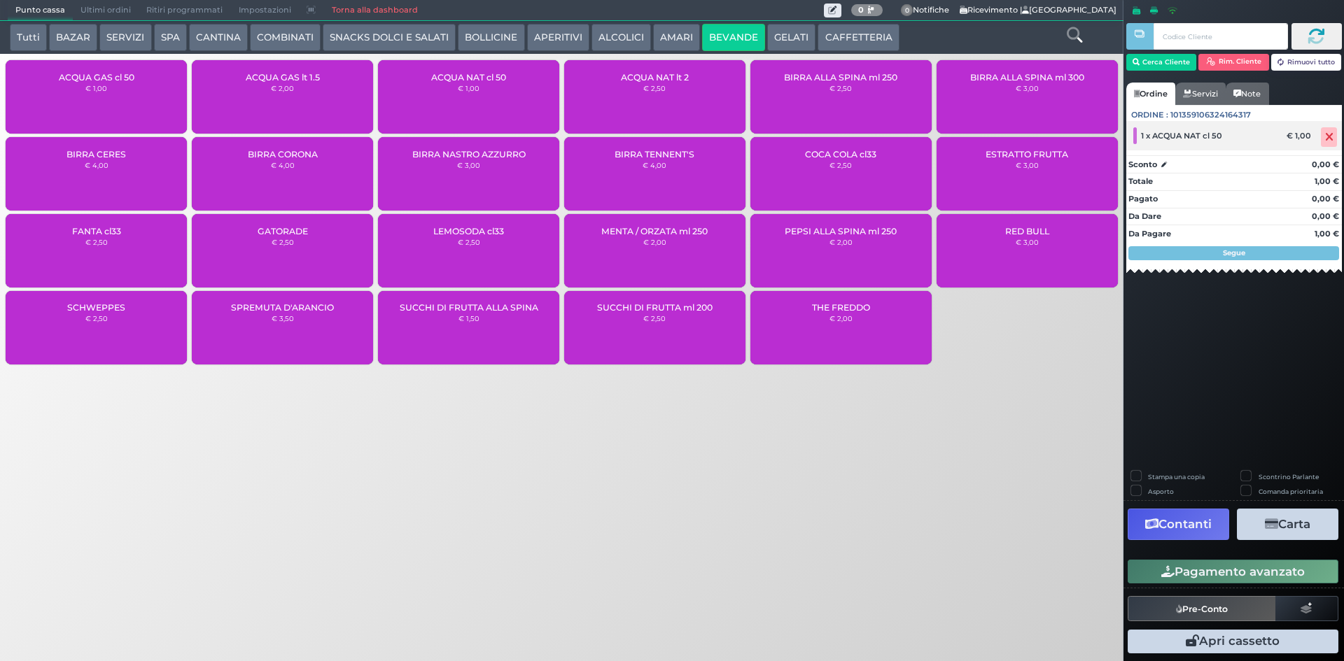
click at [1332, 137] on icon at bounding box center [1329, 137] width 8 height 1
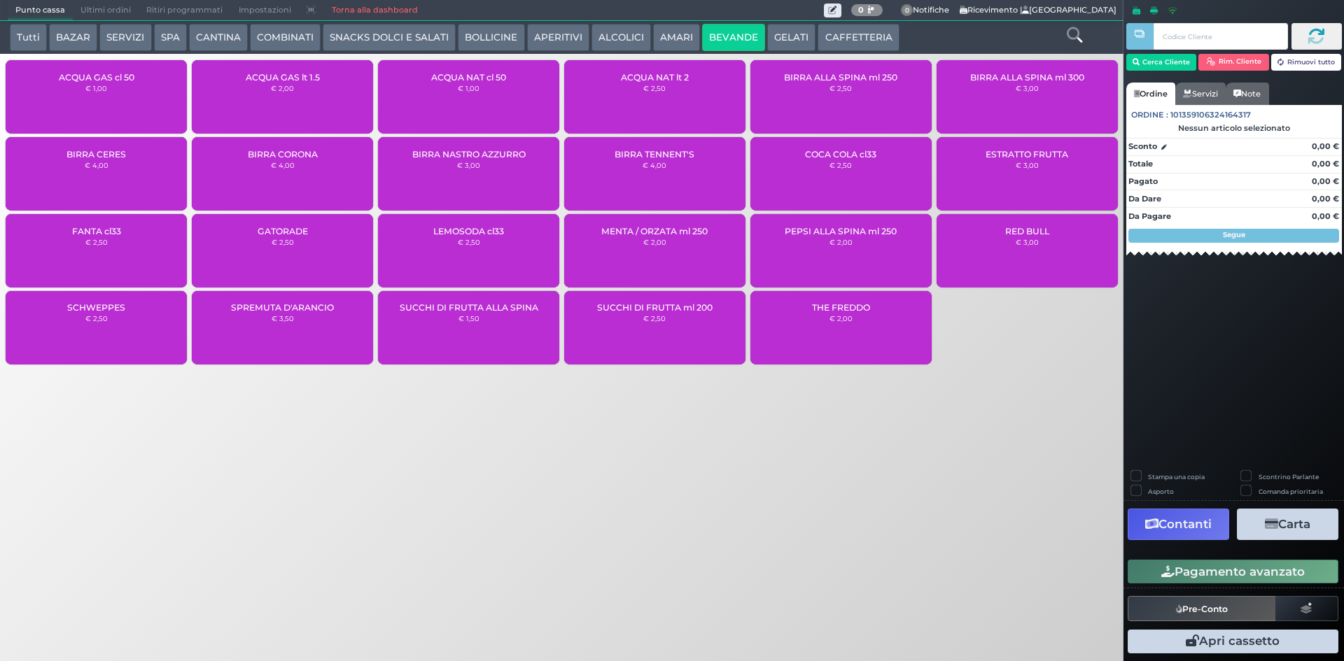
click at [120, 8] on span "Ultimi ordini" at bounding box center [106, 11] width 66 height 20
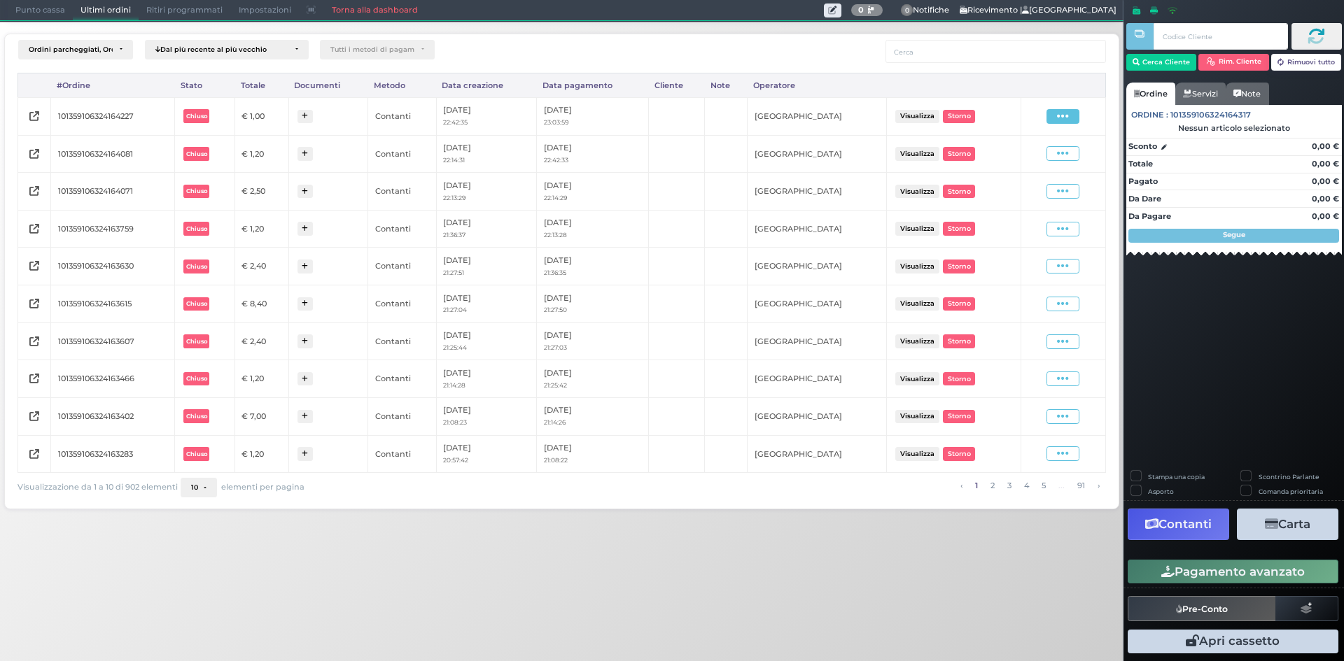
click at [1063, 113] on icon at bounding box center [1063, 116] width 12 height 13
click at [1036, 156] on span "Ristampa Pre-Conto" at bounding box center [1029, 157] width 57 height 24
click at [24, 11] on span "Punto cassa" at bounding box center [40, 11] width 65 height 20
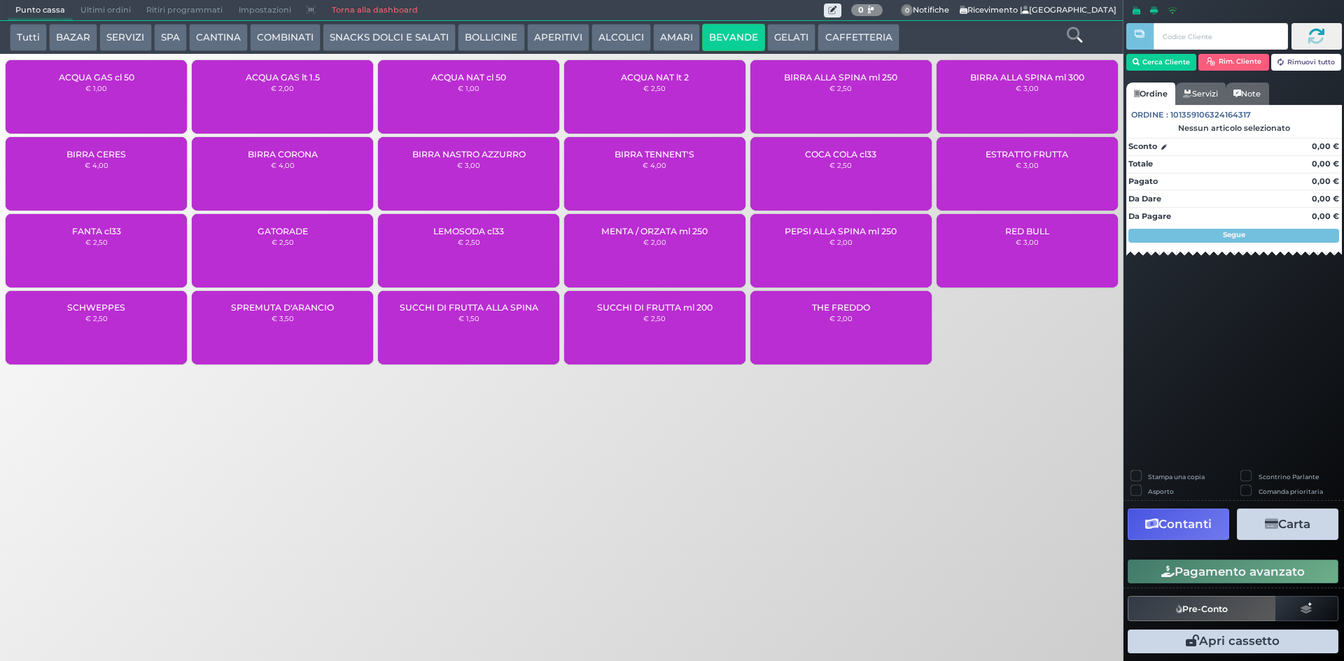
click at [692, 97] on div "ACQUA NAT lt 2 € 2,50" at bounding box center [654, 96] width 181 height 73
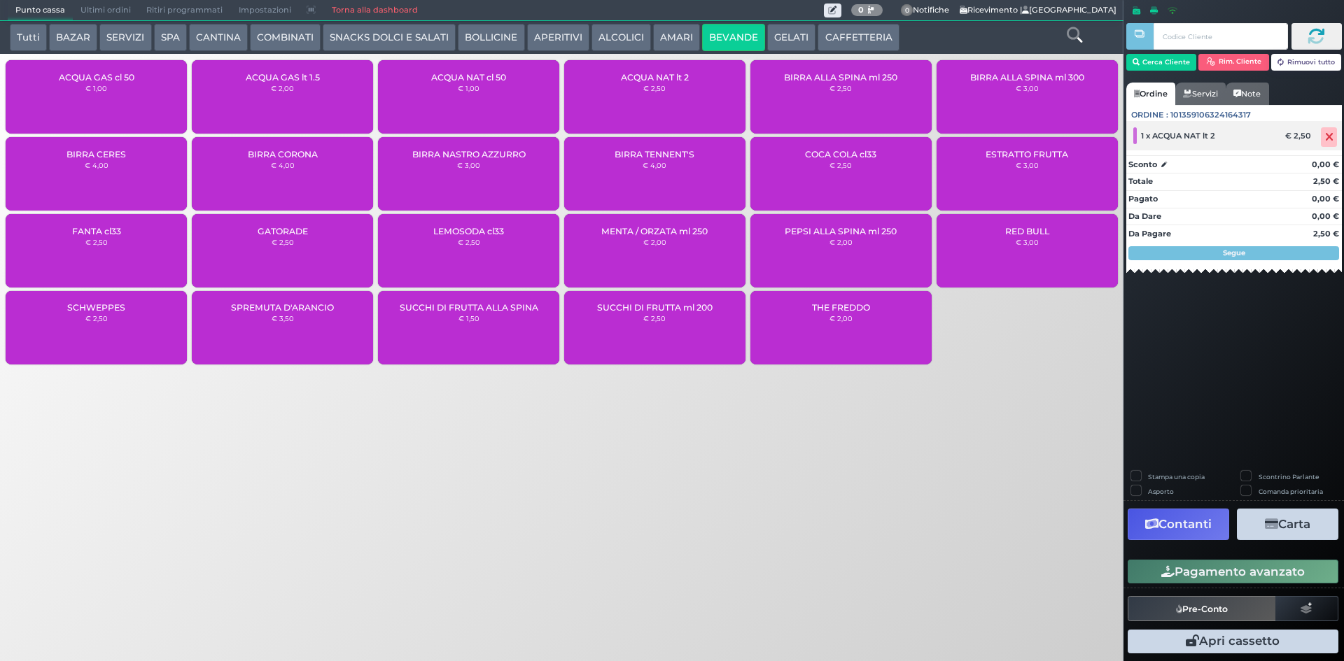
click at [1336, 146] on div "1 x ACQUA NAT lt 2 € 2,50" at bounding box center [1234, 135] width 216 height 29
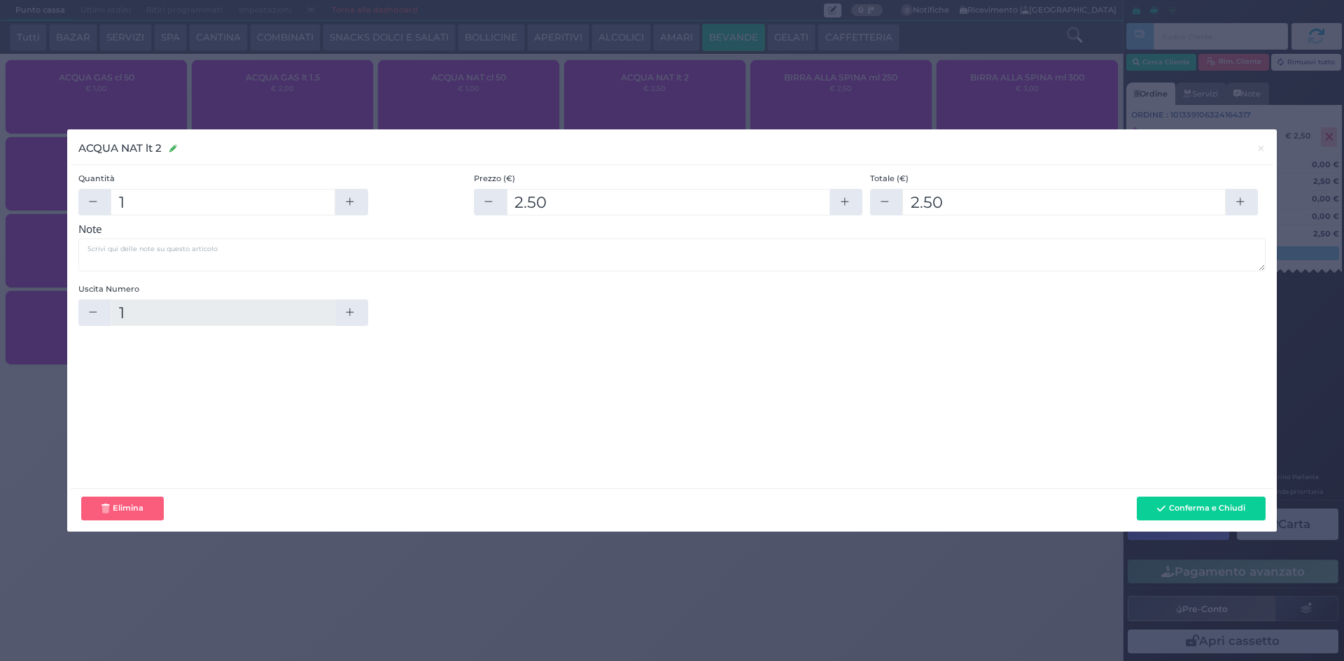
click at [1321, 130] on div "ACQUA NAT lt 2 ACQUA NAT lt 2 × Quantità 1 Prezzo (€) 2.50 Totale (€) 2.50 Note…" at bounding box center [672, 330] width 1344 height 661
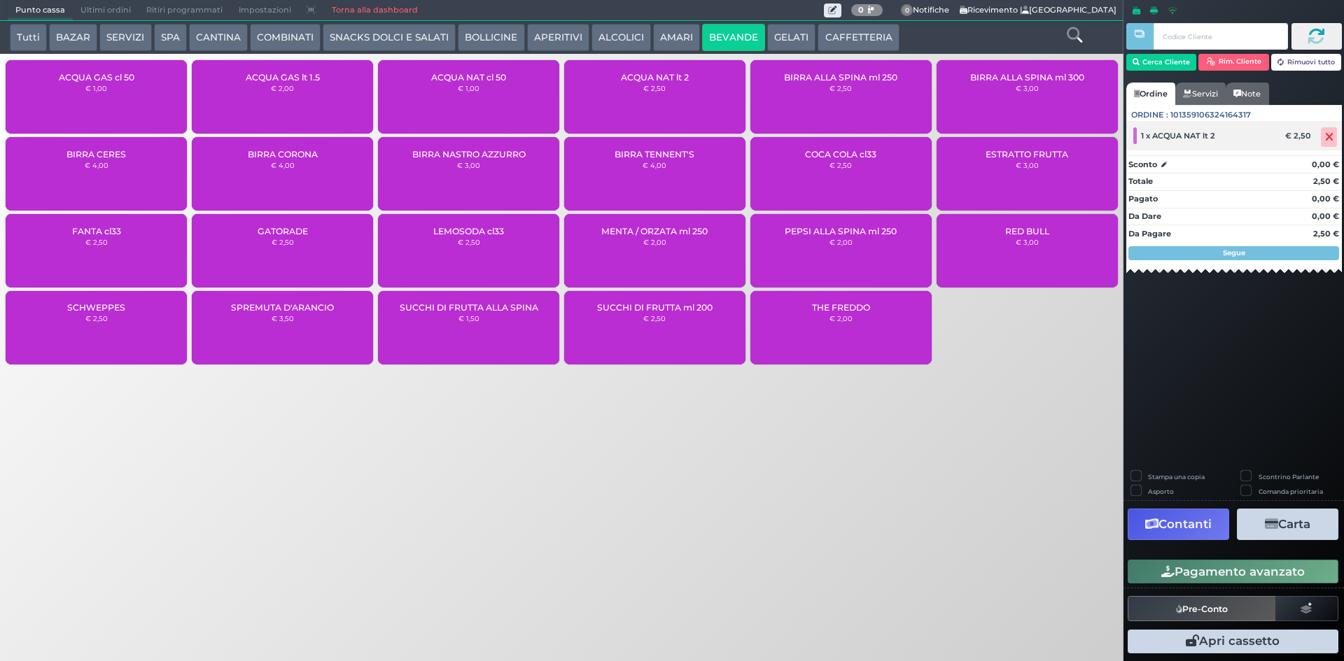
click at [1336, 136] on span at bounding box center [1329, 137] width 16 height 20
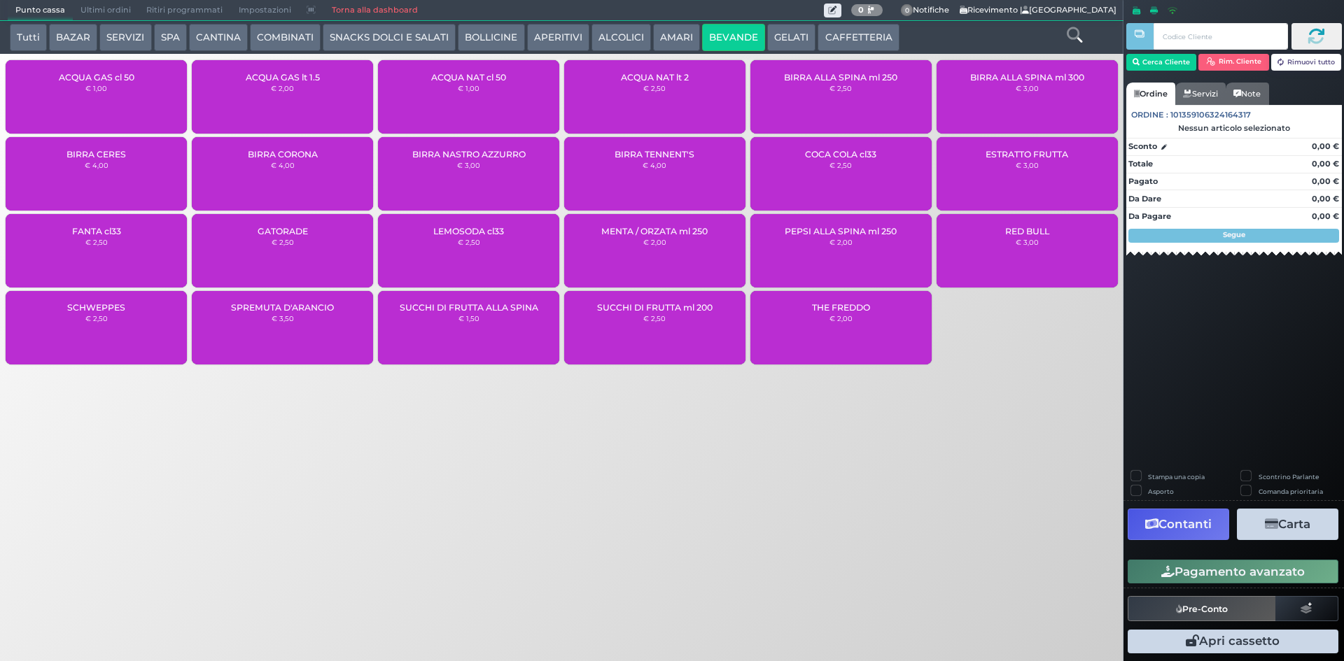
click at [526, 91] on div "ACQUA NAT cl 50 € 1,00" at bounding box center [468, 96] width 181 height 73
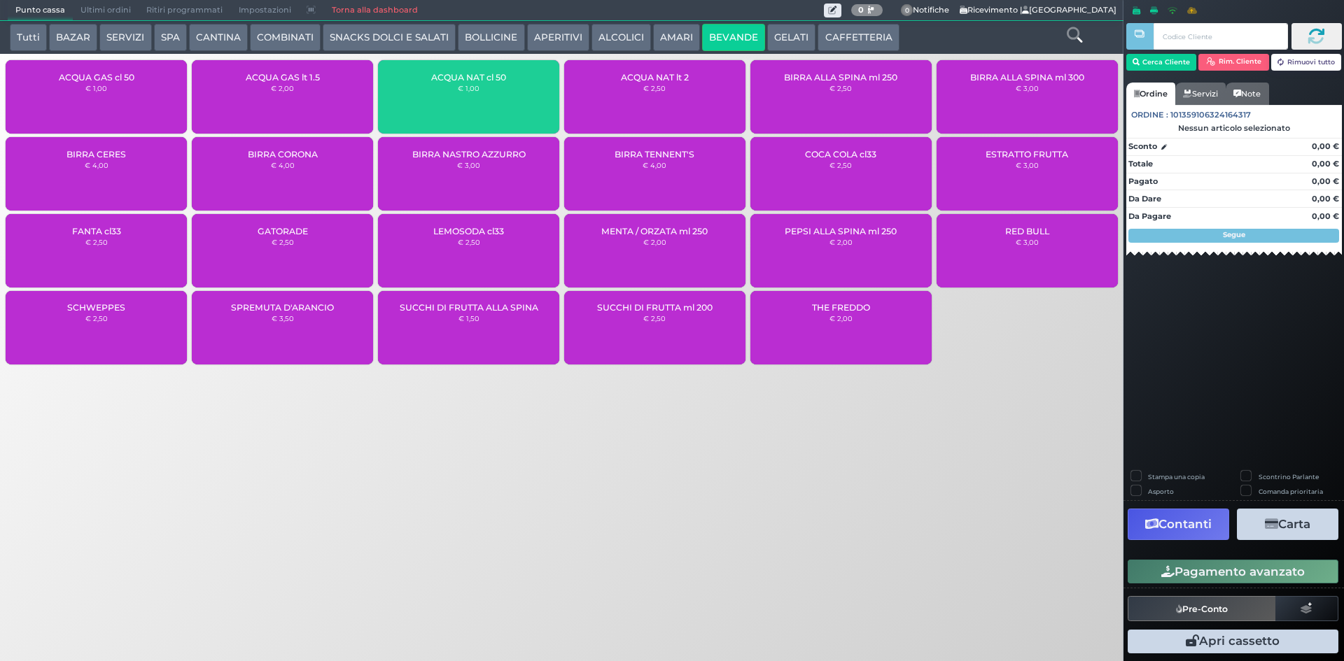
click at [526, 91] on div "ACQUA NAT cl 50 € 1,00" at bounding box center [468, 96] width 181 height 73
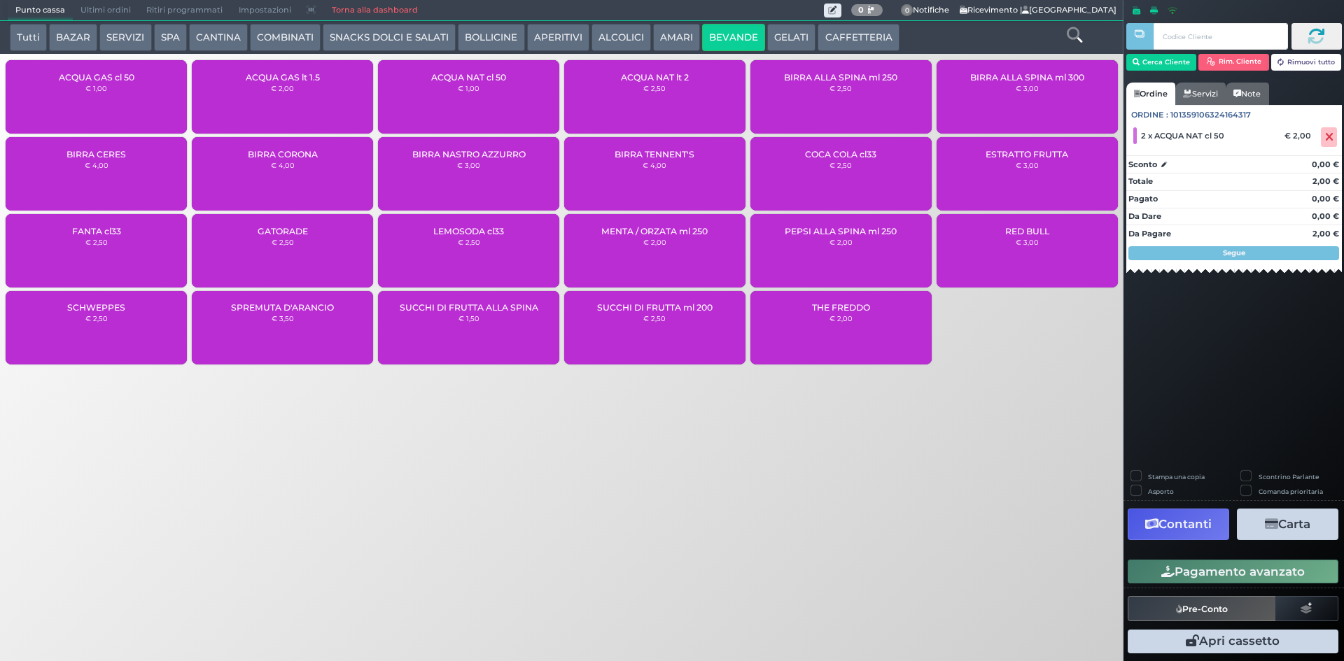
click at [1215, 565] on button "Pagamento avanzato" at bounding box center [1232, 572] width 211 height 24
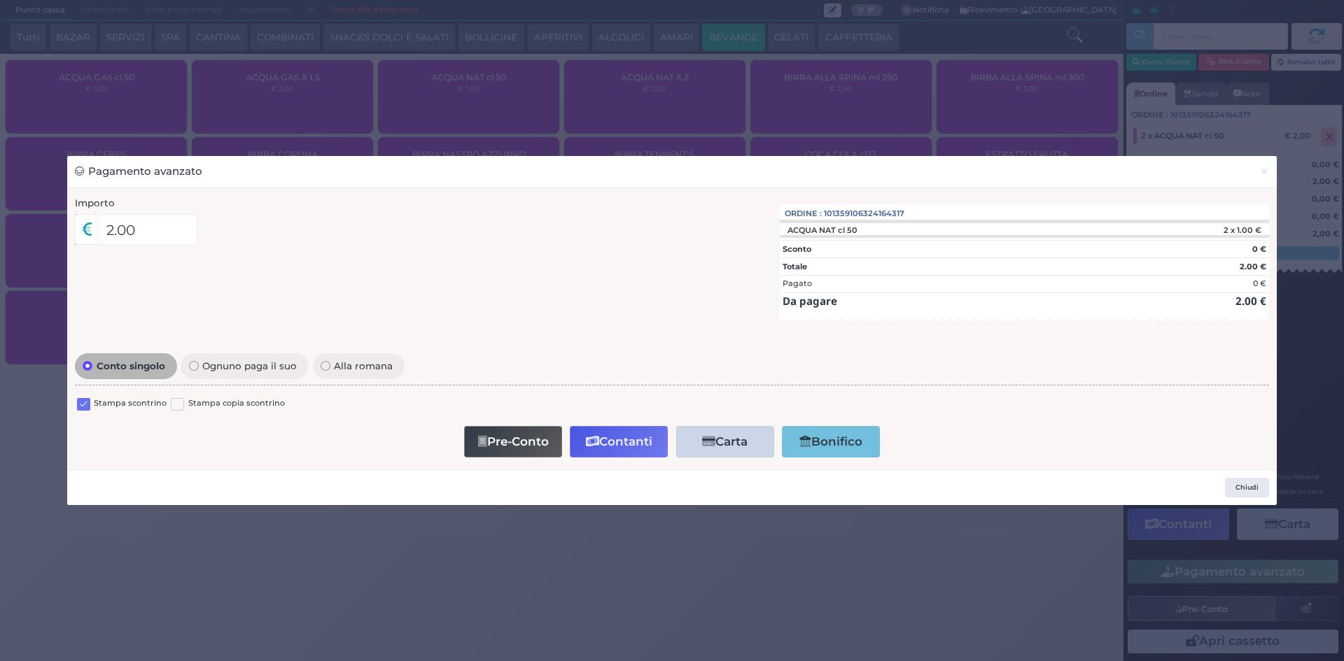
click at [85, 402] on label at bounding box center [83, 404] width 13 height 13
click at [0, 0] on input "checkbox" at bounding box center [0, 0] width 0 height 0
click at [628, 424] on div "Pre-Conto Contanti Carta Addebito Card cliente Bonifico" at bounding box center [672, 442] width 1179 height 40
click at [628, 435] on button "Contanti" at bounding box center [619, 441] width 98 height 31
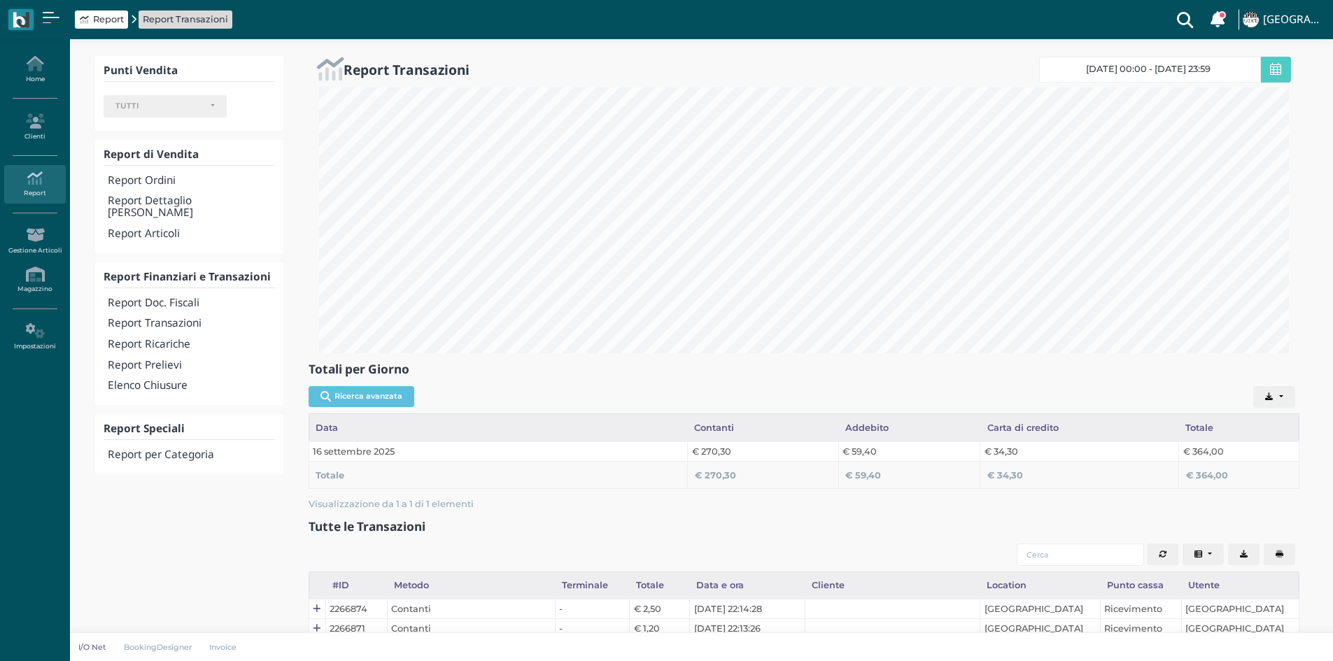
select select
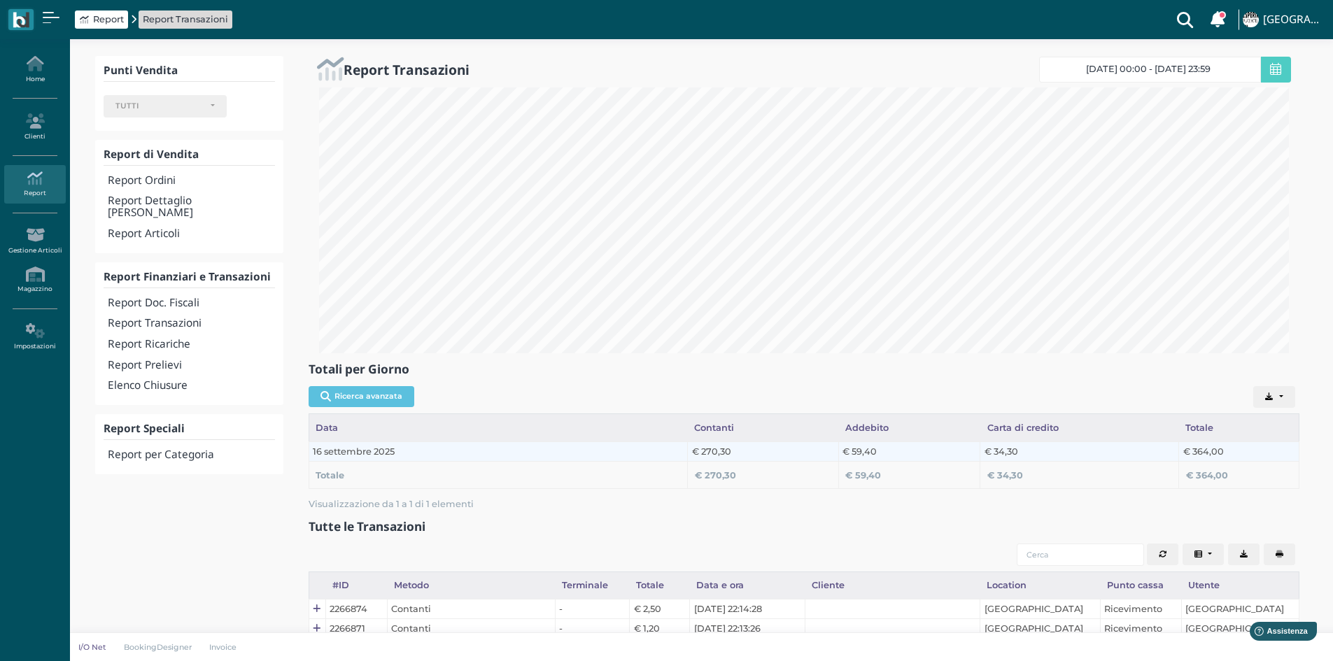
scroll to position [266, 991]
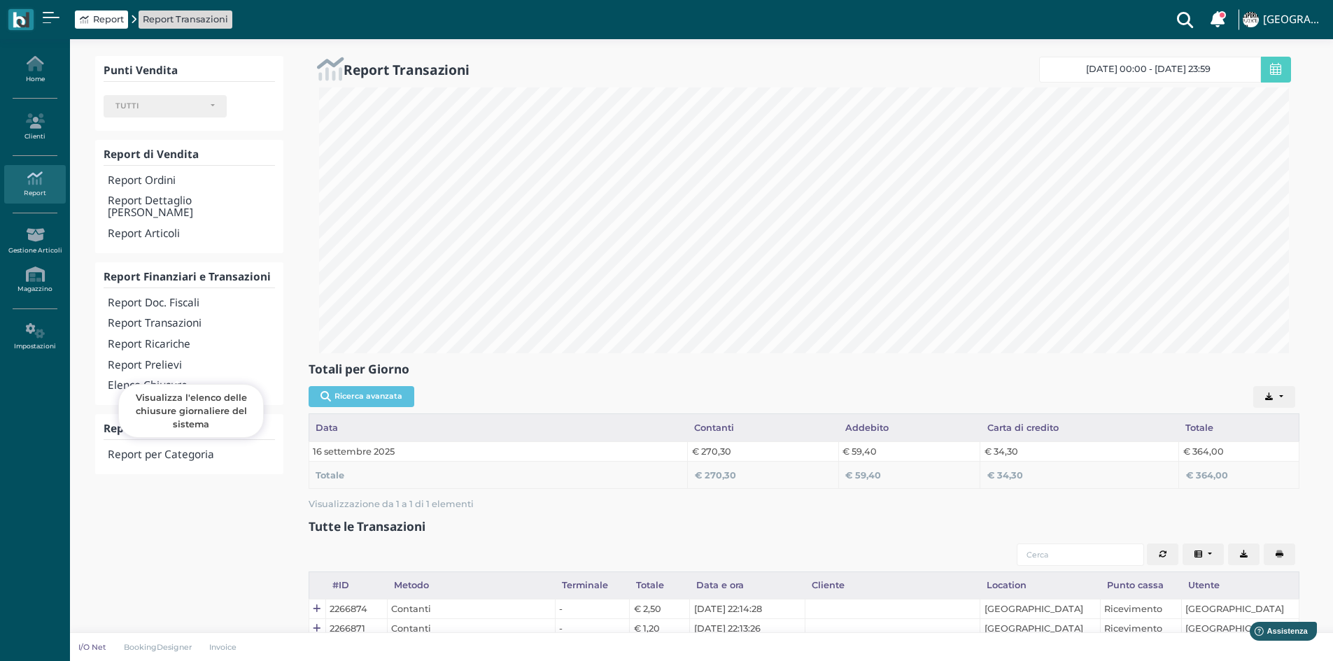
click at [176, 380] on h4 "Elenco Chiusure" at bounding box center [191, 386] width 167 height 12
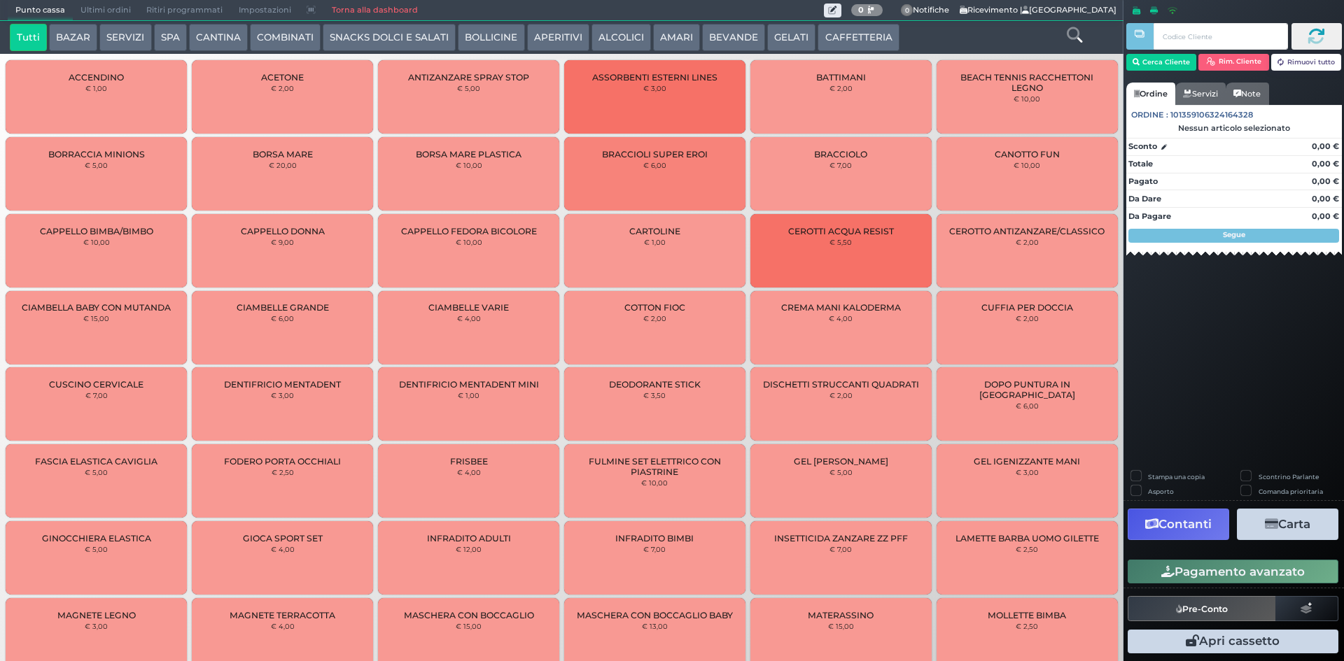
click at [93, 10] on span "Ultimi ordini" at bounding box center [106, 11] width 66 height 20
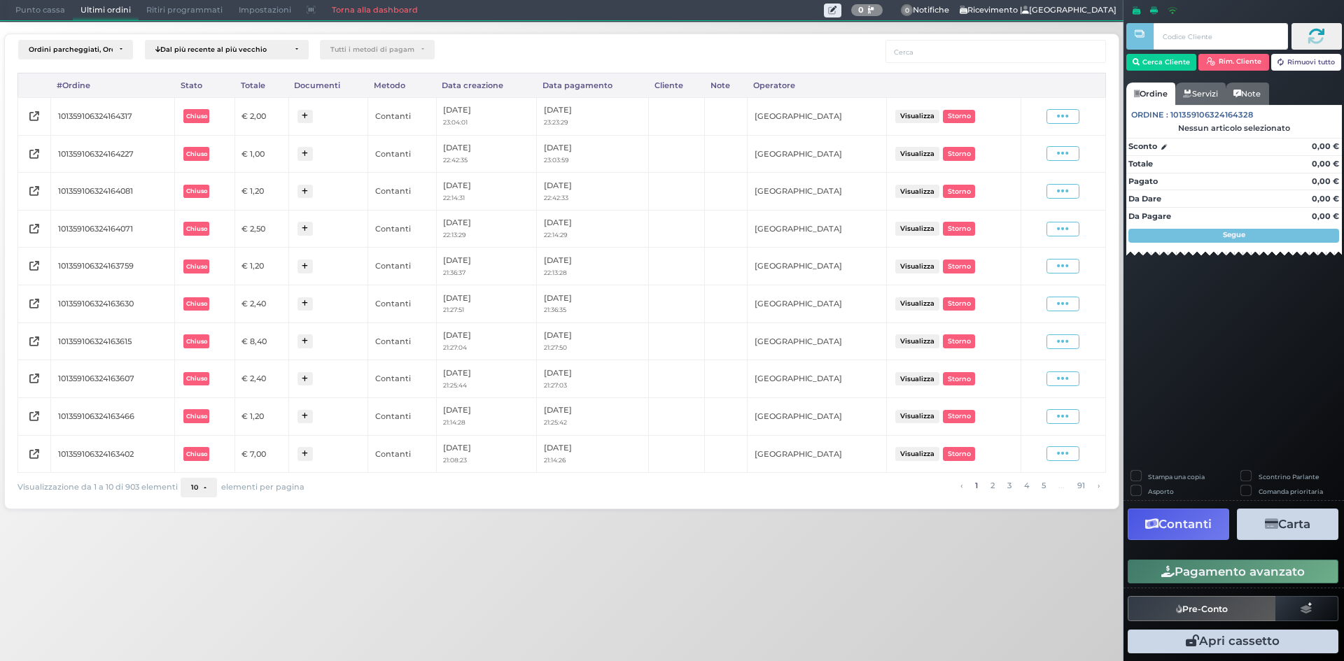
drag, startPoint x: 1065, startPoint y: 112, endPoint x: 1048, endPoint y: 126, distance: 22.4
click at [1064, 113] on icon at bounding box center [1063, 116] width 12 height 13
click at [1021, 157] on span "Ristampa Pre-Conto" at bounding box center [1029, 157] width 57 height 24
click at [16, 27] on div "Ordini parcheggiati, Ordini aperti, Ordini chiusi Dal più recente al più vecchi…" at bounding box center [562, 267] width 1138 height 491
click at [20, 19] on span "Punto cassa" at bounding box center [40, 11] width 65 height 20
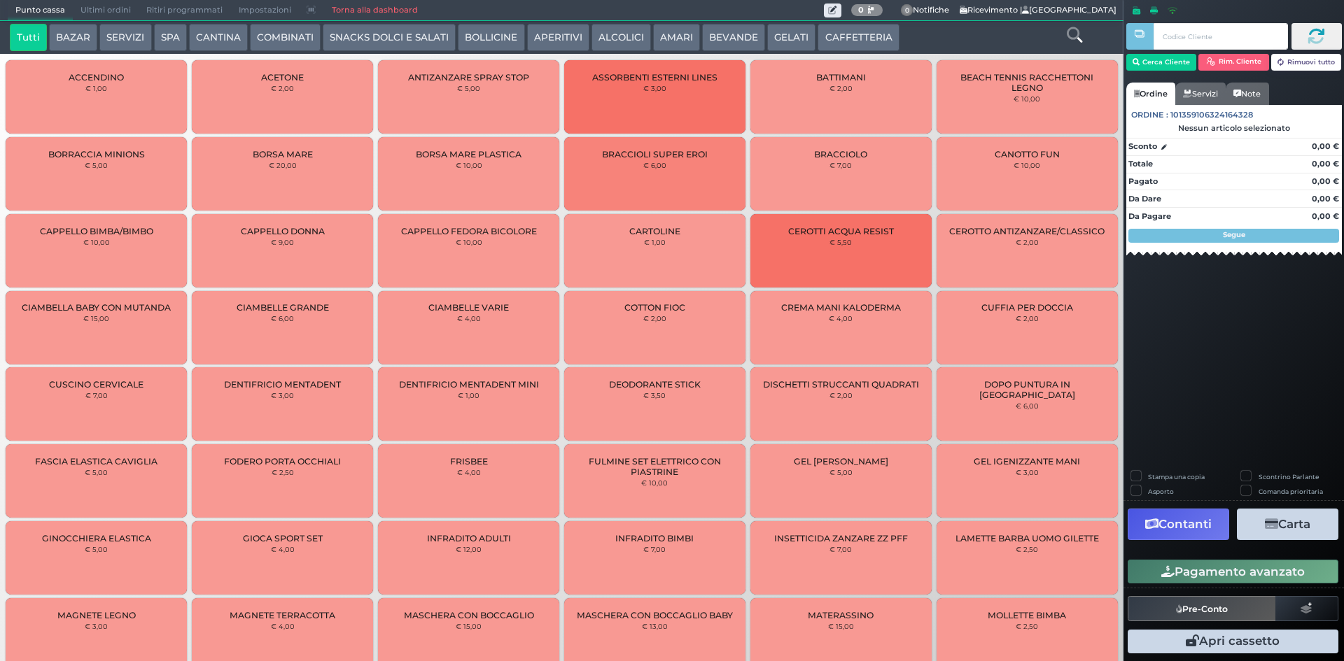
click at [715, 27] on button "BEVANDE" at bounding box center [733, 38] width 63 height 28
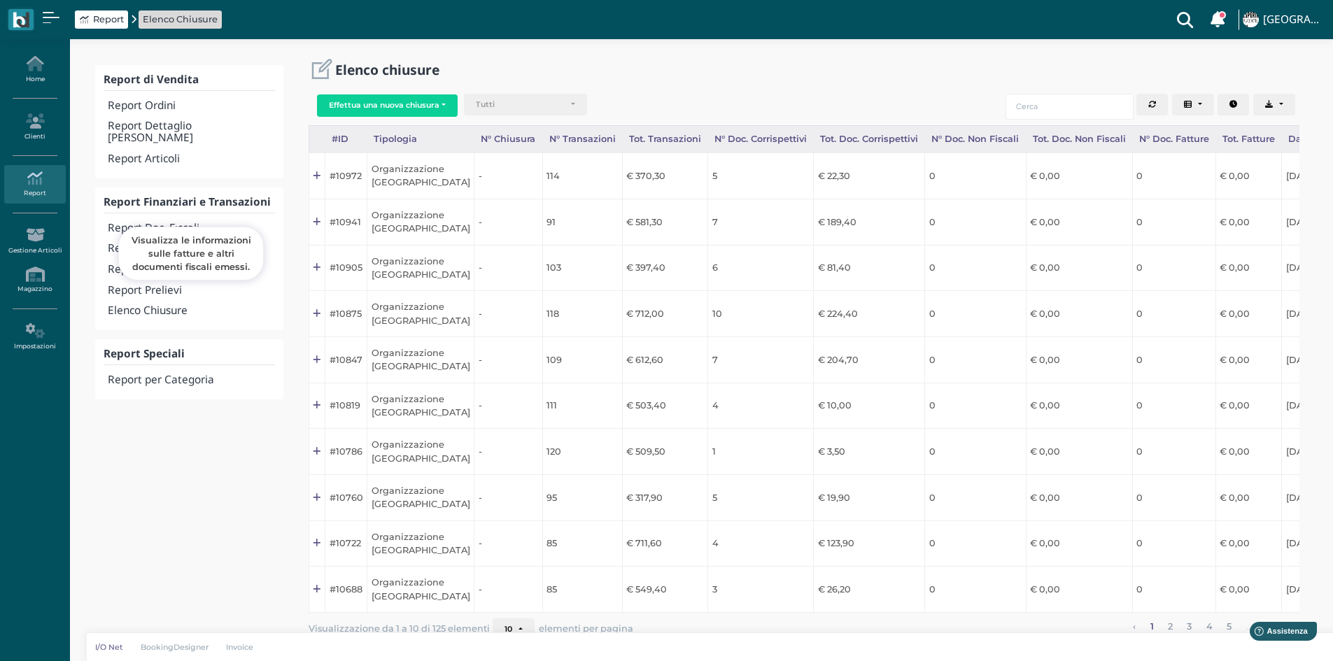
click at [162, 223] on h4 "Report Doc. Fiscali" at bounding box center [191, 229] width 167 height 12
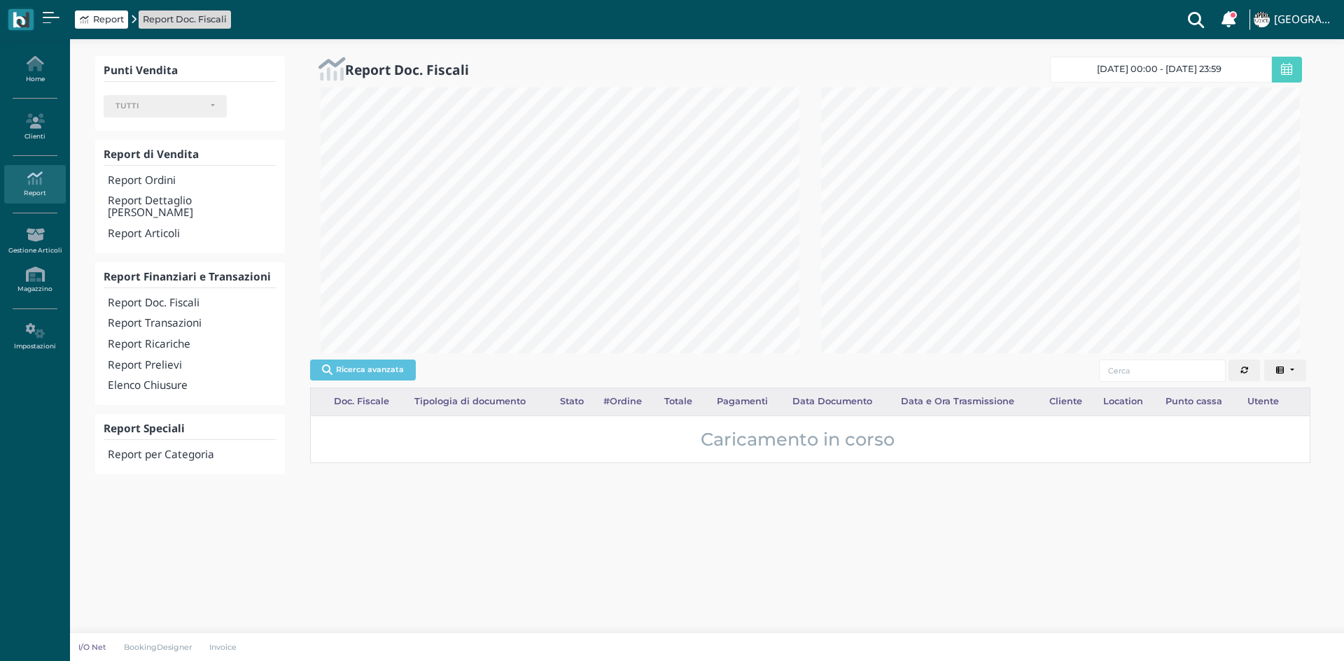
select select
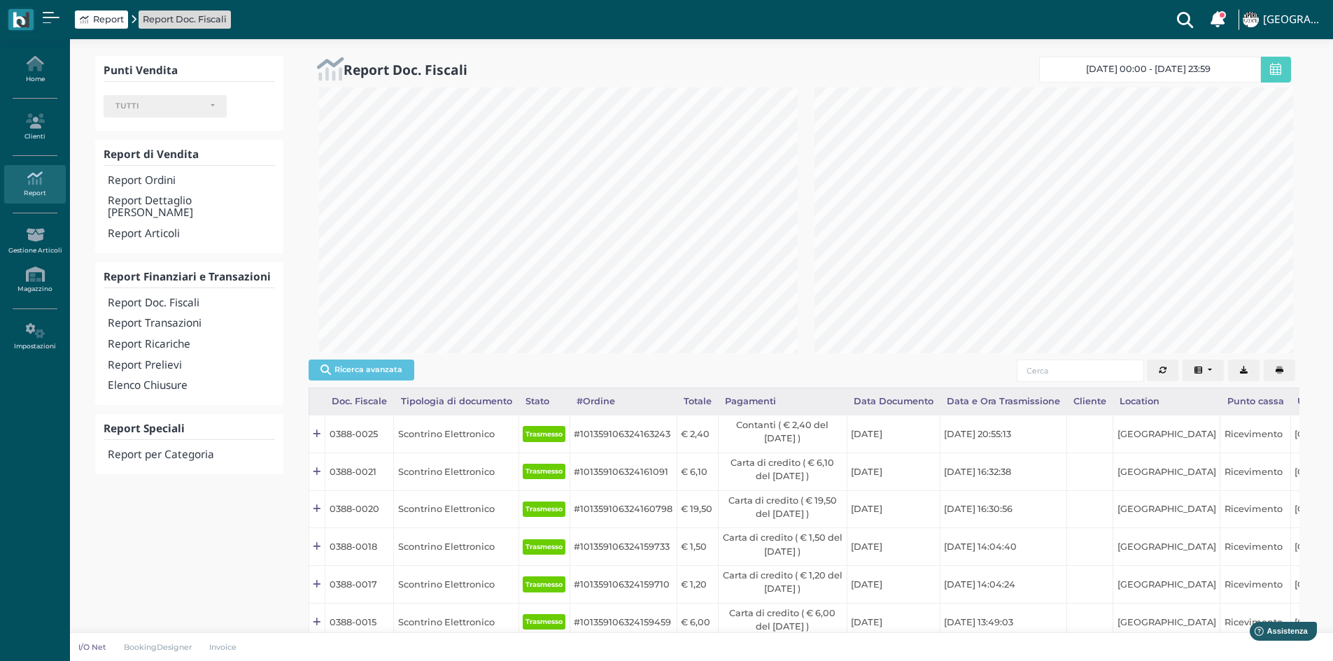
scroll to position [699559, 699330]
click at [187, 314] on div "Report Transazioni" at bounding box center [189, 324] width 171 height 21
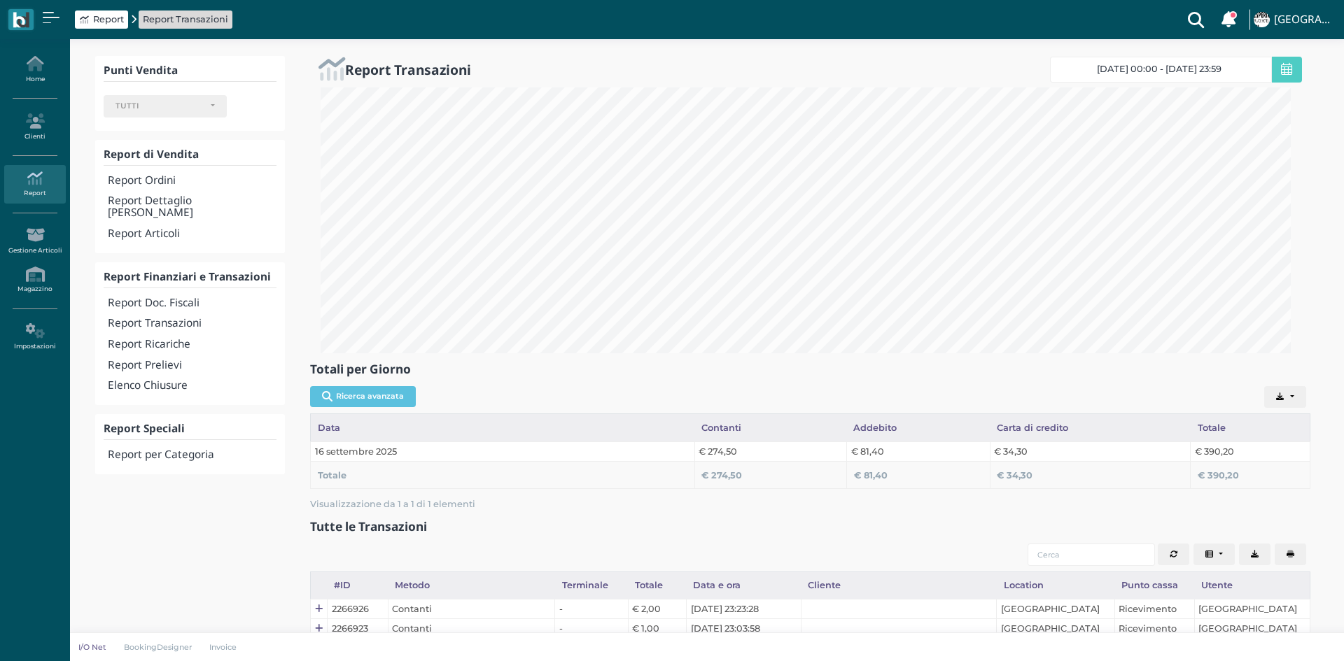
select select
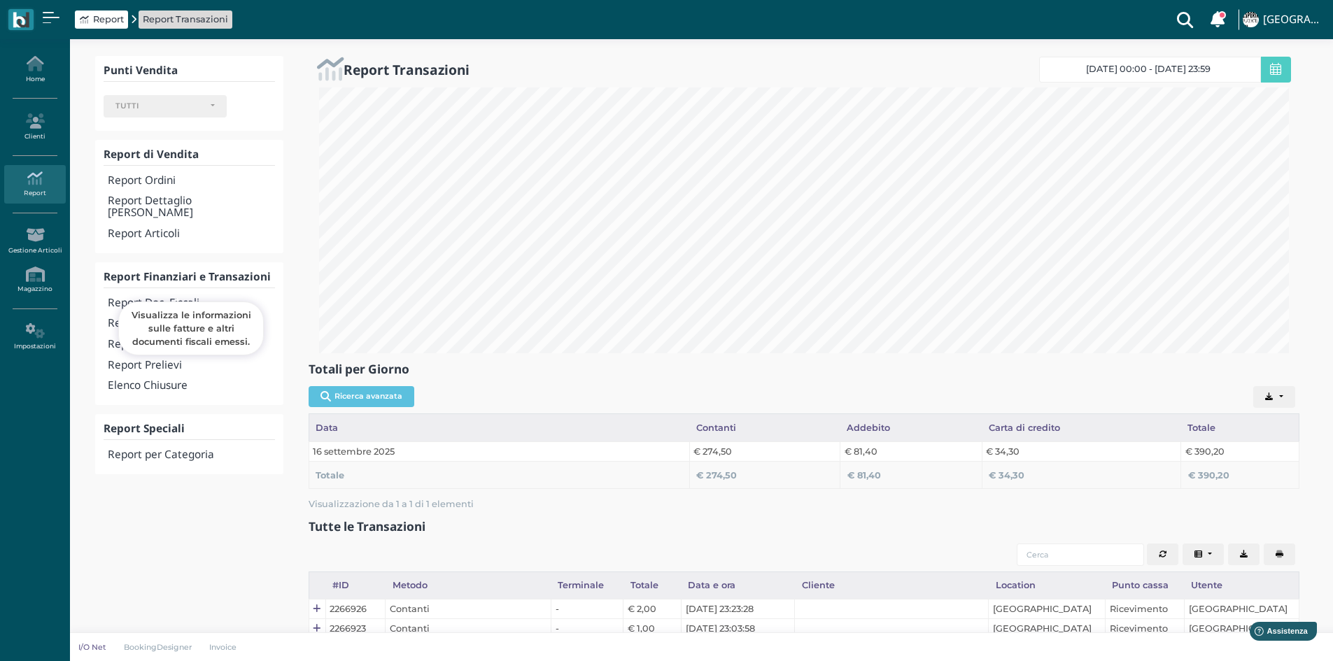
click at [185, 297] on h4 "Report Doc. Fiscali" at bounding box center [191, 303] width 167 height 12
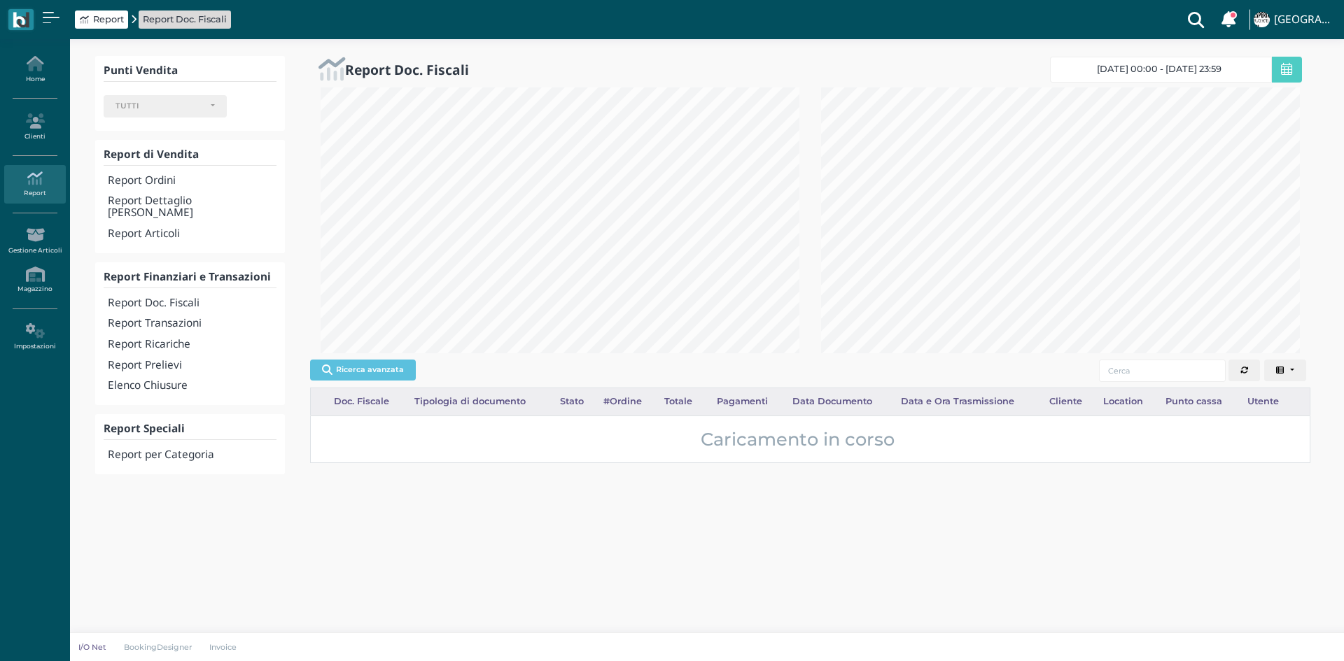
select select
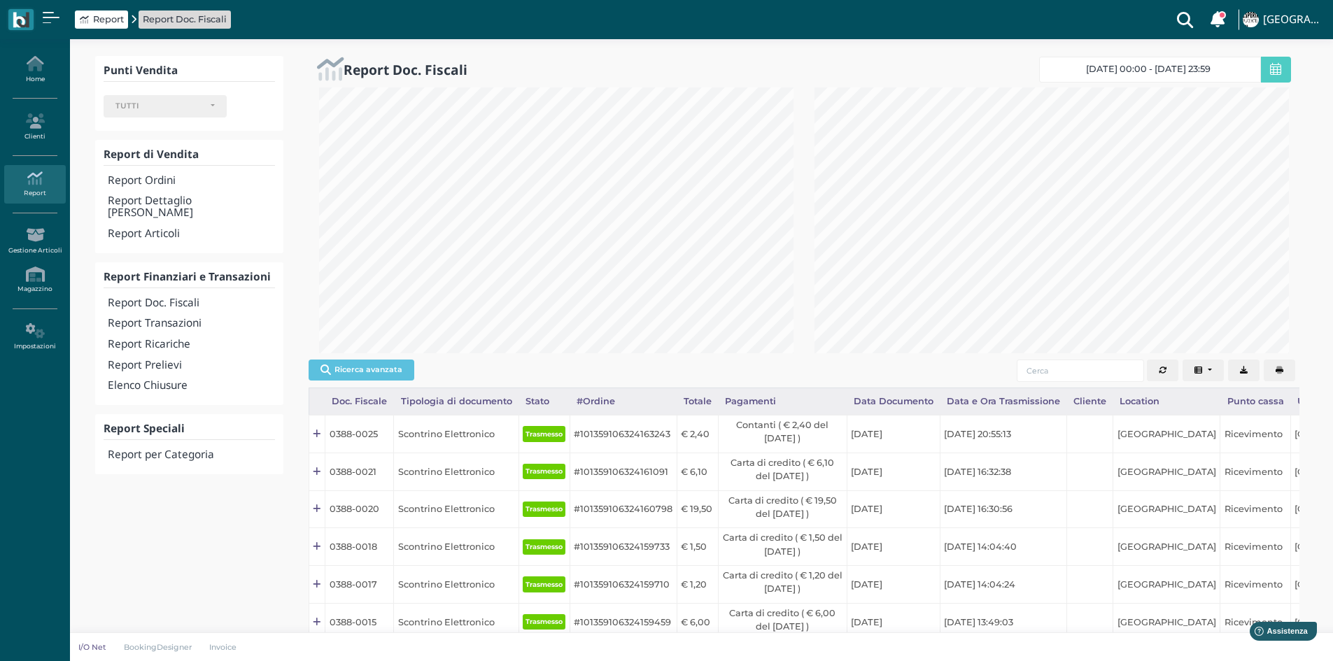
click at [1277, 375] on button "button" at bounding box center [1279, 371] width 31 height 22
click at [188, 318] on h4 "Report Transazioni" at bounding box center [191, 324] width 167 height 12
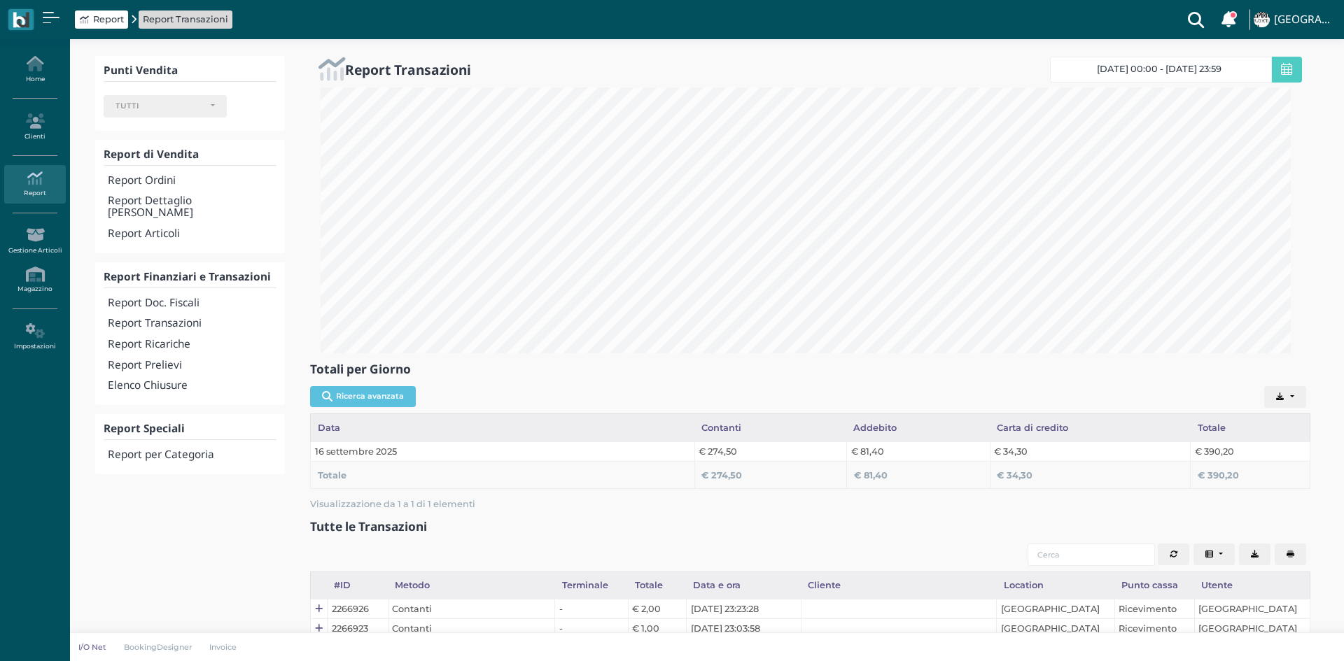
select select
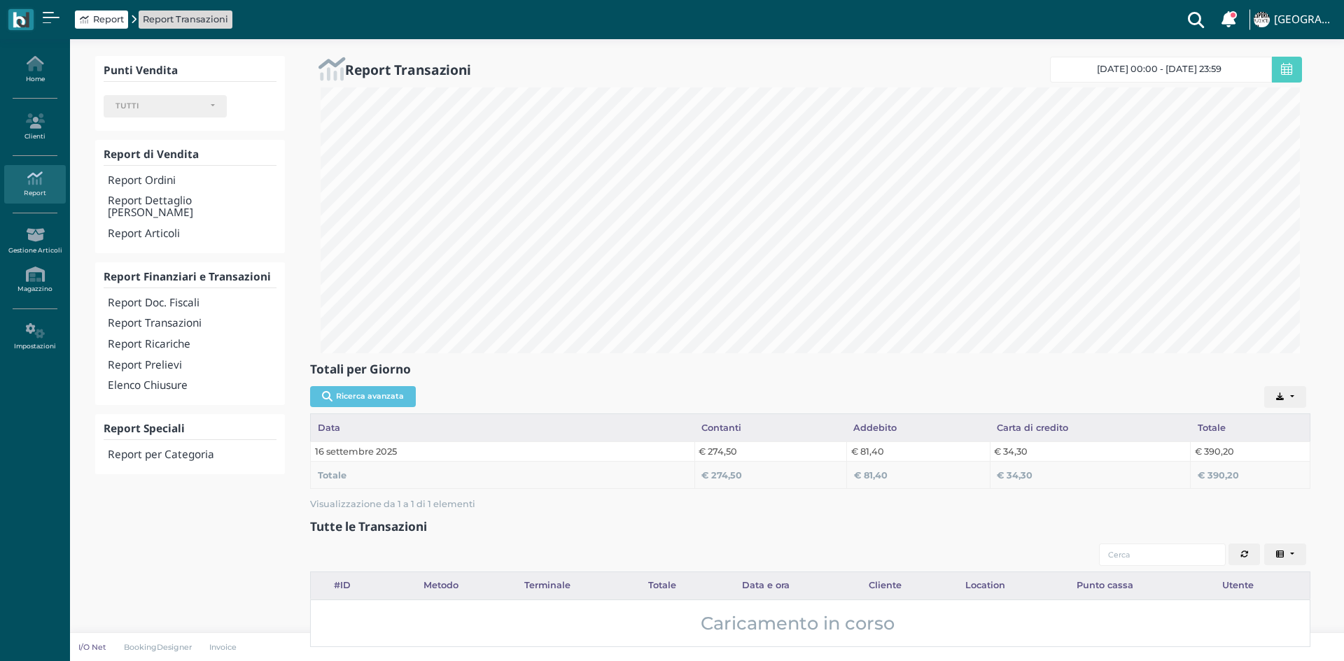
select select
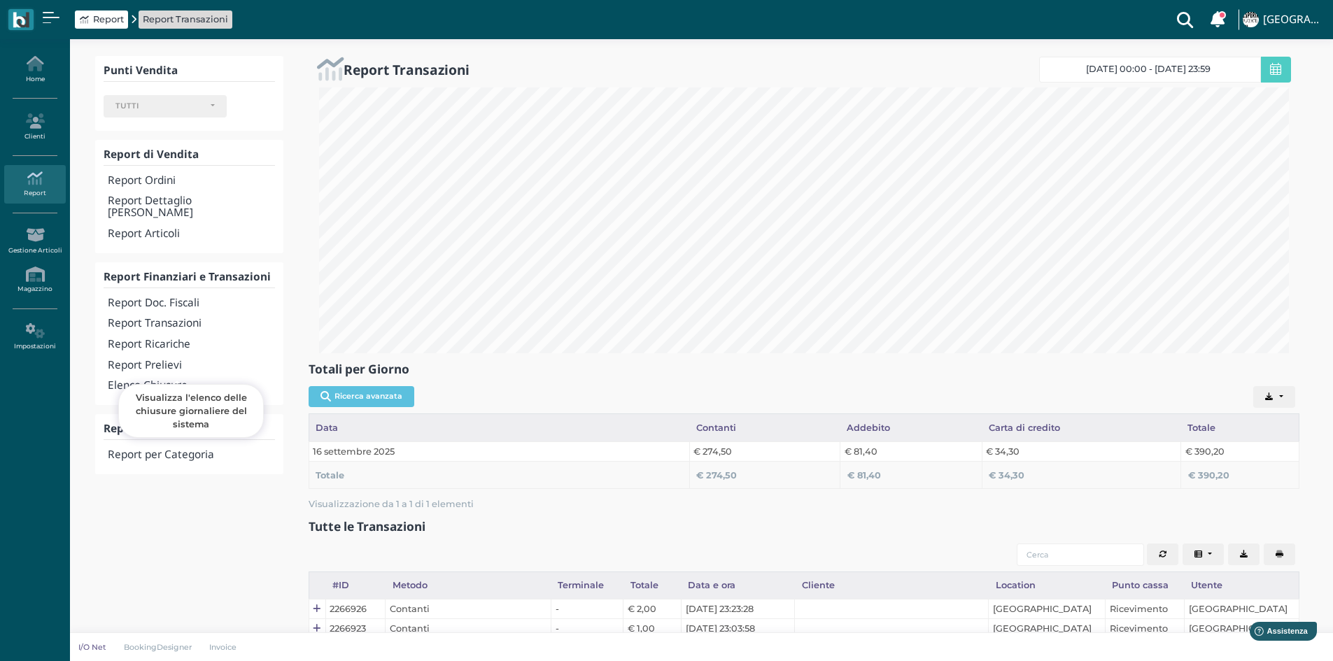
click at [184, 380] on h4 "Elenco Chiusure" at bounding box center [191, 386] width 167 height 12
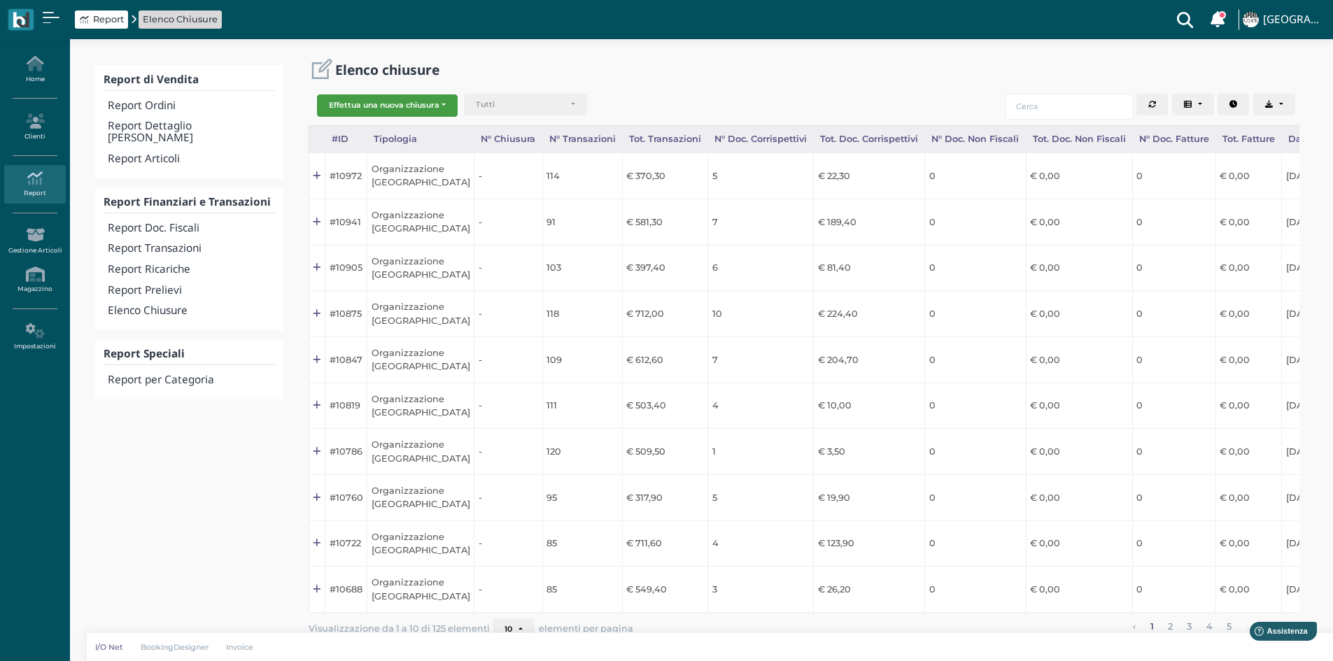
click at [379, 111] on button "Effettua una nuova chiusura" at bounding box center [387, 105] width 141 height 22
click at [369, 125] on span "Organizzazione" at bounding box center [372, 128] width 108 height 18
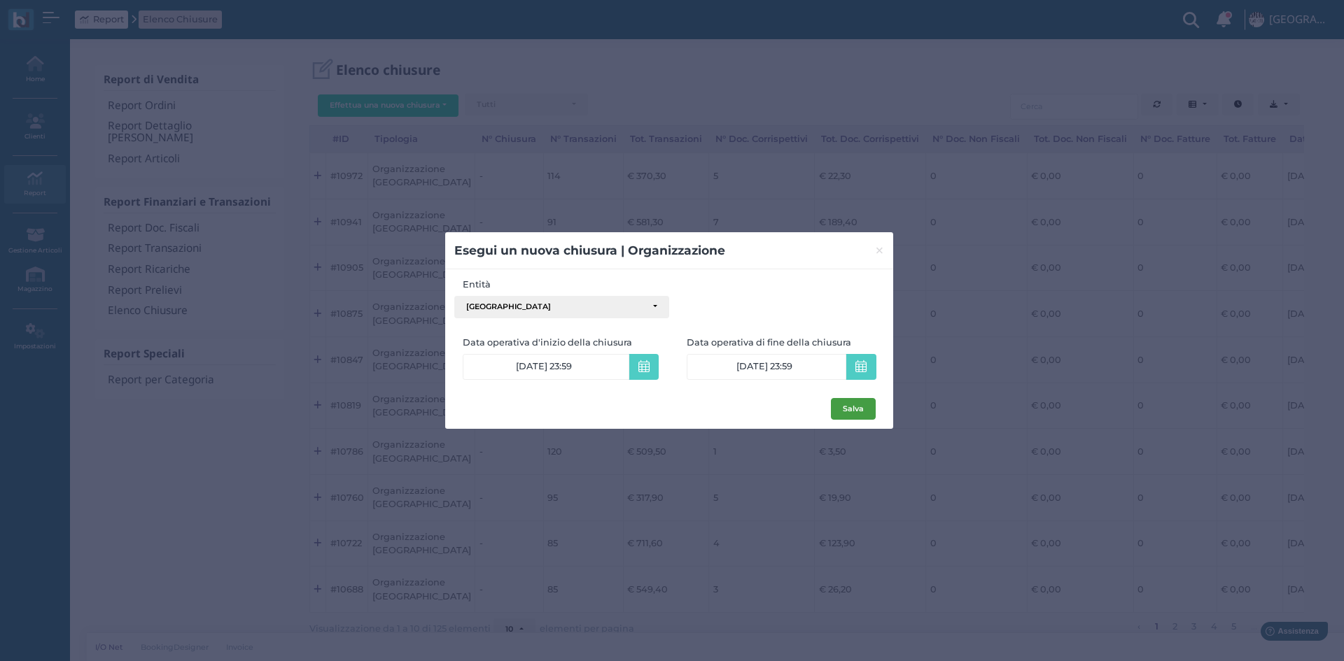
click at [852, 409] on button "Salva" at bounding box center [853, 409] width 45 height 22
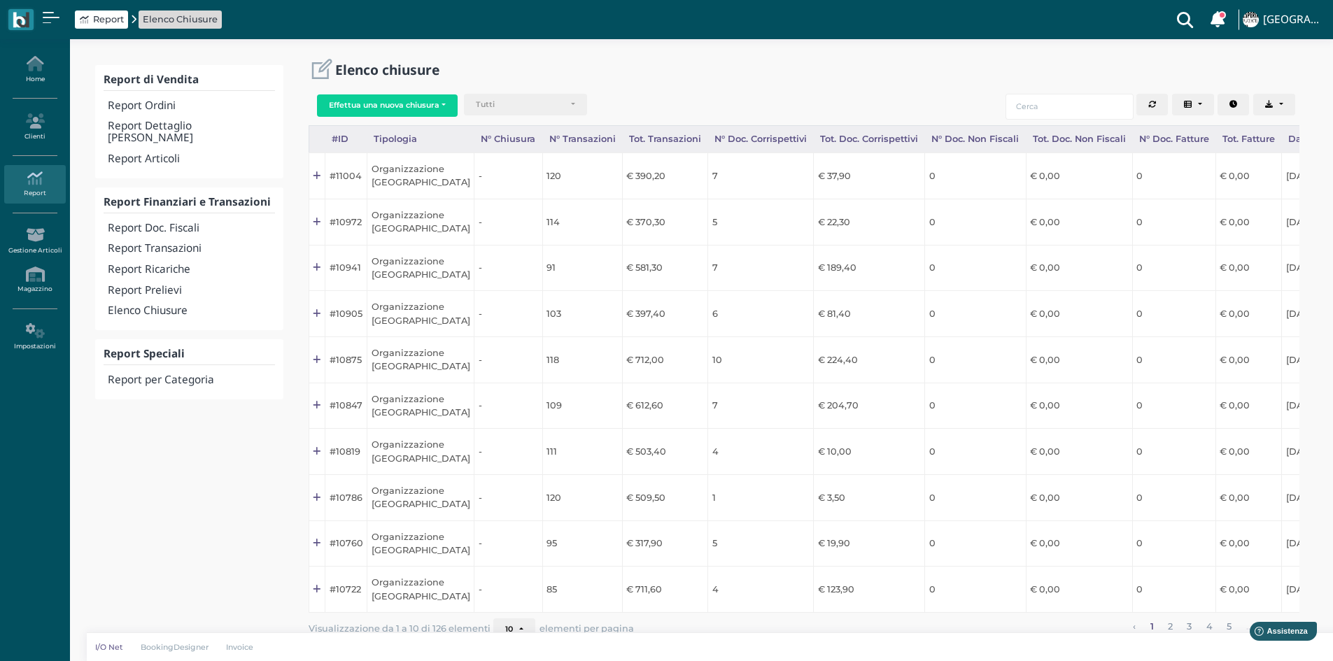
scroll to position [0, 139]
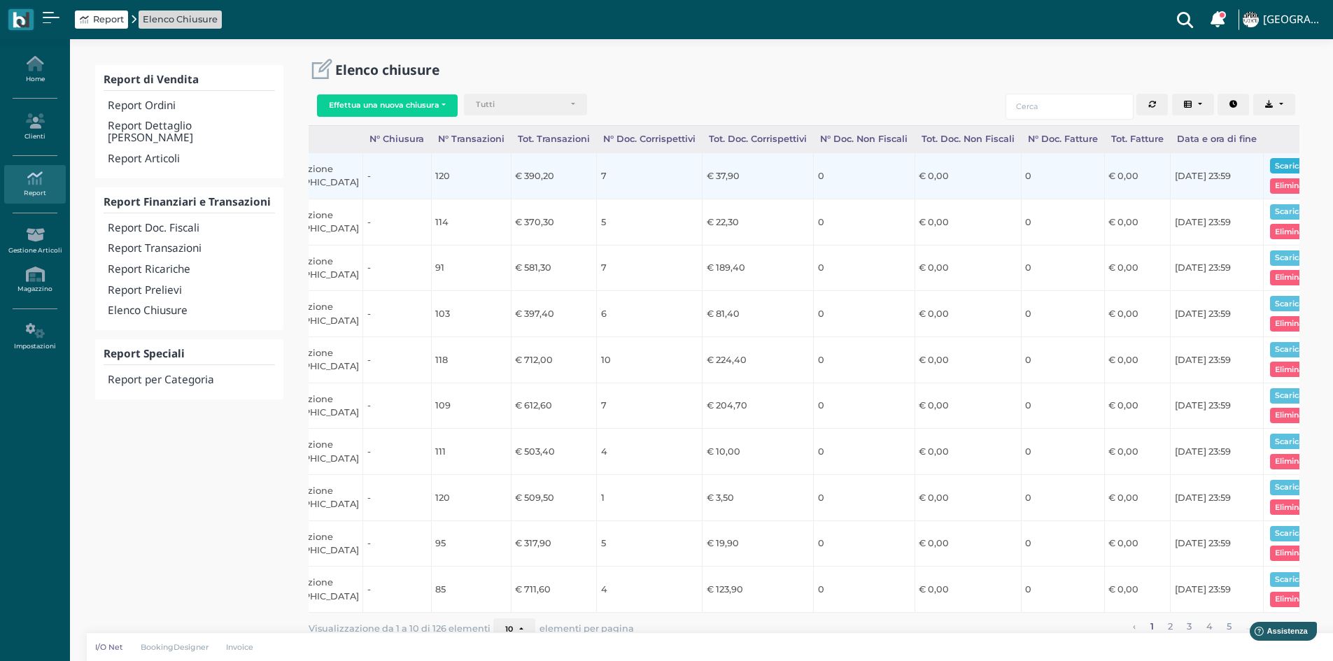
click at [1278, 167] on button "Scarica pdf" at bounding box center [1297, 165] width 54 height 15
